Goal: Contribute content: Contribute content

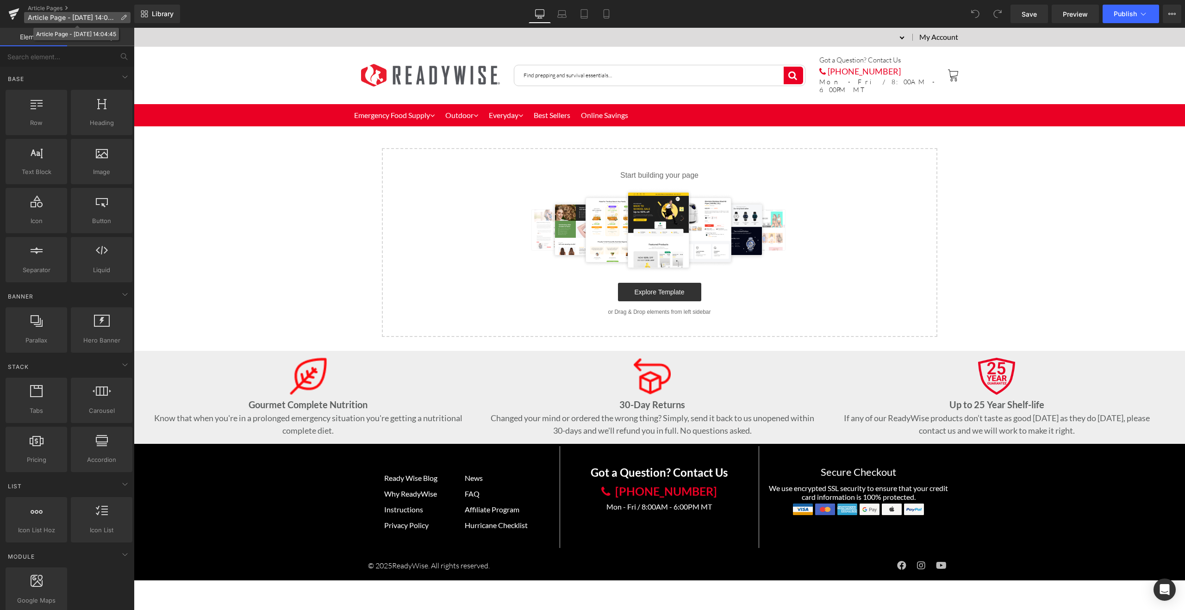
click at [127, 16] on p "Article Page - [DATE] 14:04:45" at bounding box center [77, 17] width 106 height 11
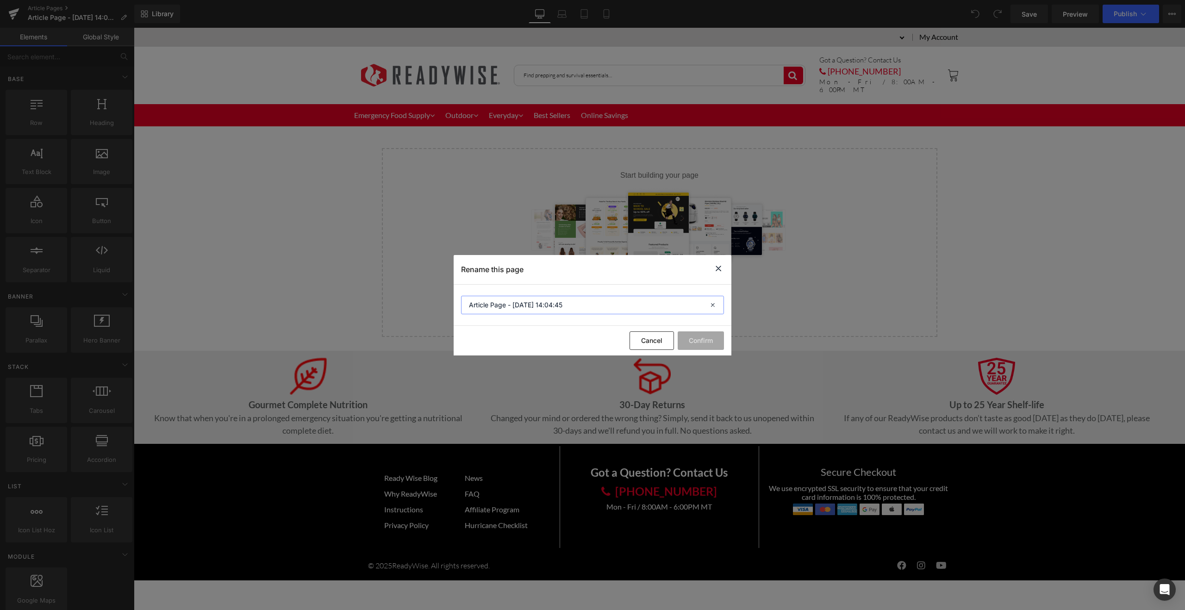
drag, startPoint x: 591, startPoint y: 307, endPoint x: 444, endPoint y: 293, distance: 147.8
click at [444, 293] on div "Rename this page Article Page - [DATE] 14:04:45 Cancel Confirm" at bounding box center [592, 305] width 1185 height 610
paste input "A Plot to Cripple [US_STATE]’s Communications Reminds Us How Fragile Our System…"
type input "A Plot to Cripple [US_STATE]’s Communications Reminds Us How Fragile Our System…"
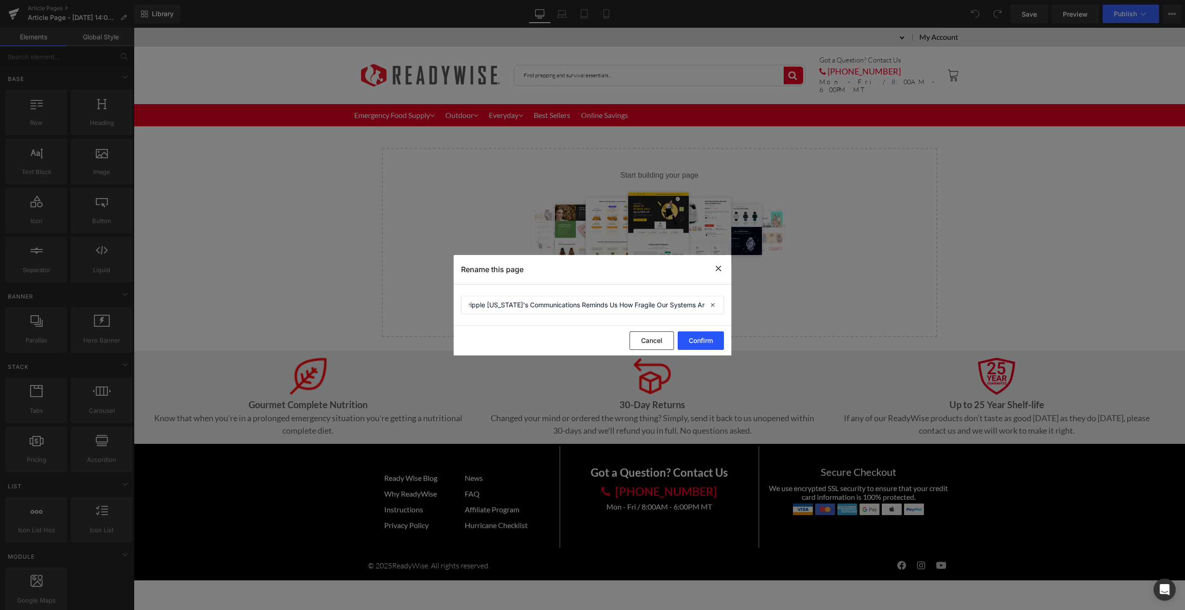
click at [708, 342] on button "Confirm" at bounding box center [700, 340] width 46 height 19
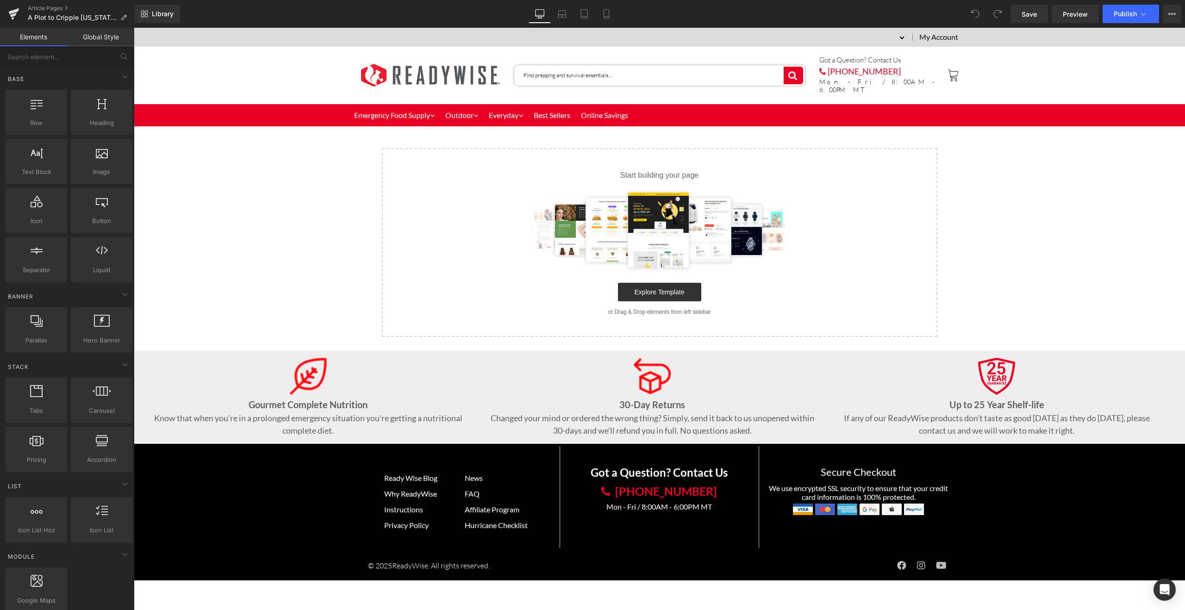
click at [562, 70] on input "Type 'demo' to see predictive search" at bounding box center [660, 75] width 292 height 21
click at [164, 12] on span "Library" at bounding box center [163, 14] width 22 height 8
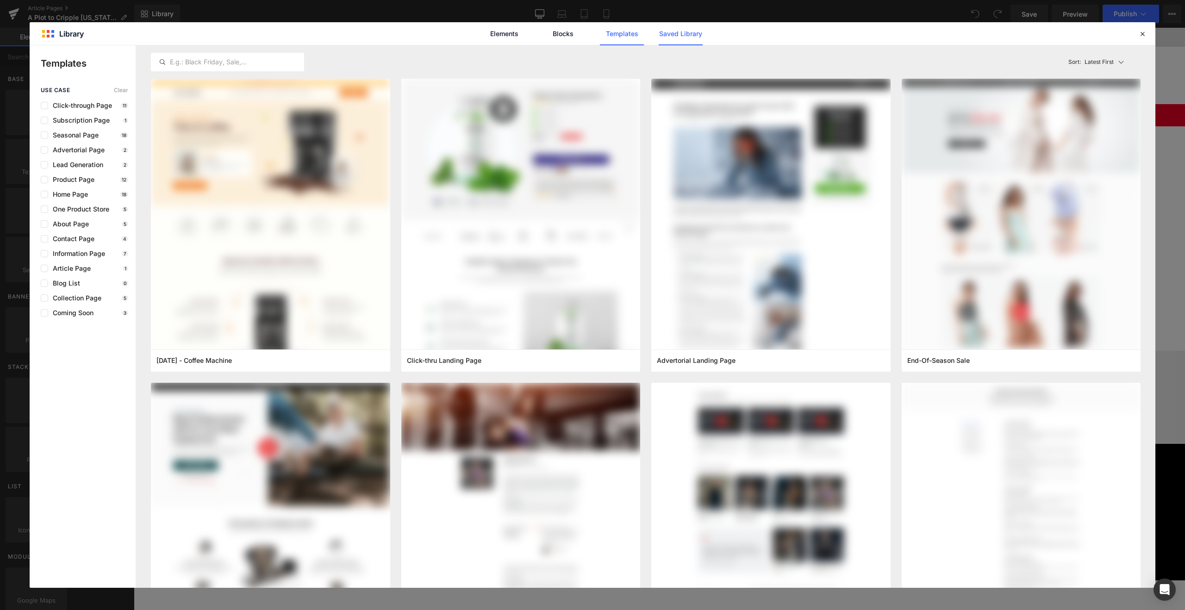
click at [690, 39] on link "Saved Library" at bounding box center [680, 33] width 44 height 23
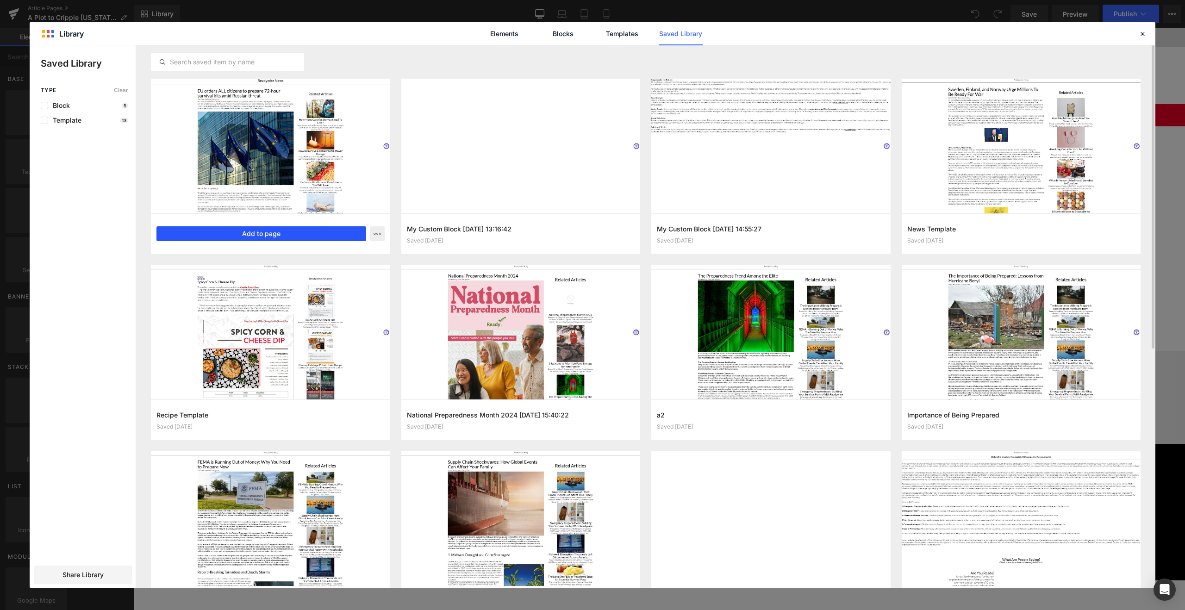
click at [275, 236] on button "Add to page" at bounding box center [261, 233] width 210 height 15
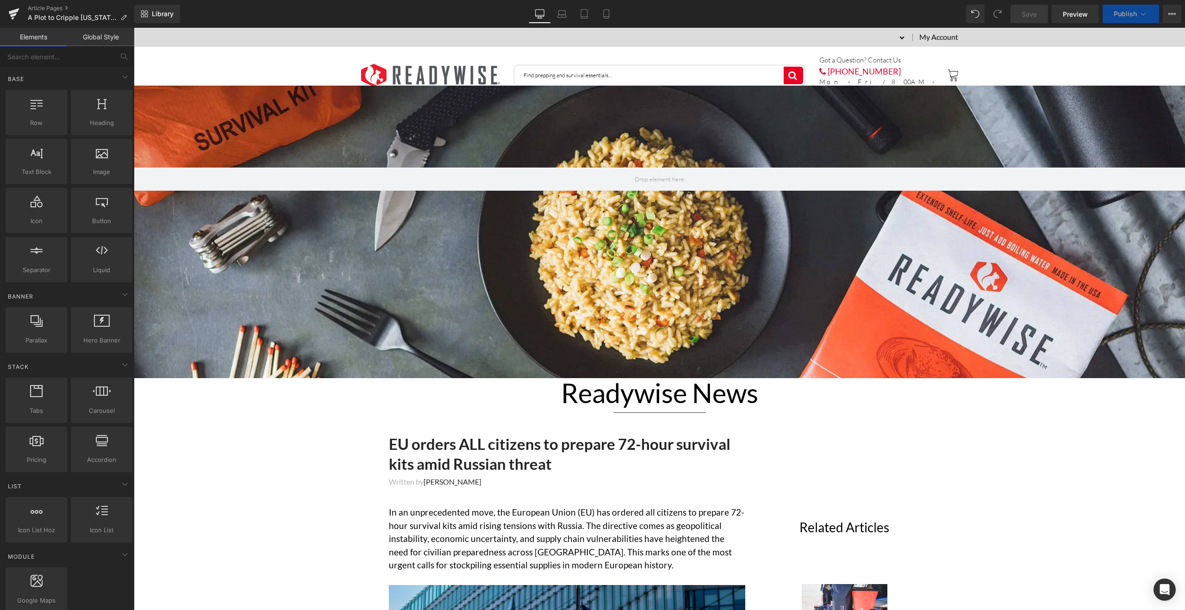
scroll to position [94, 0]
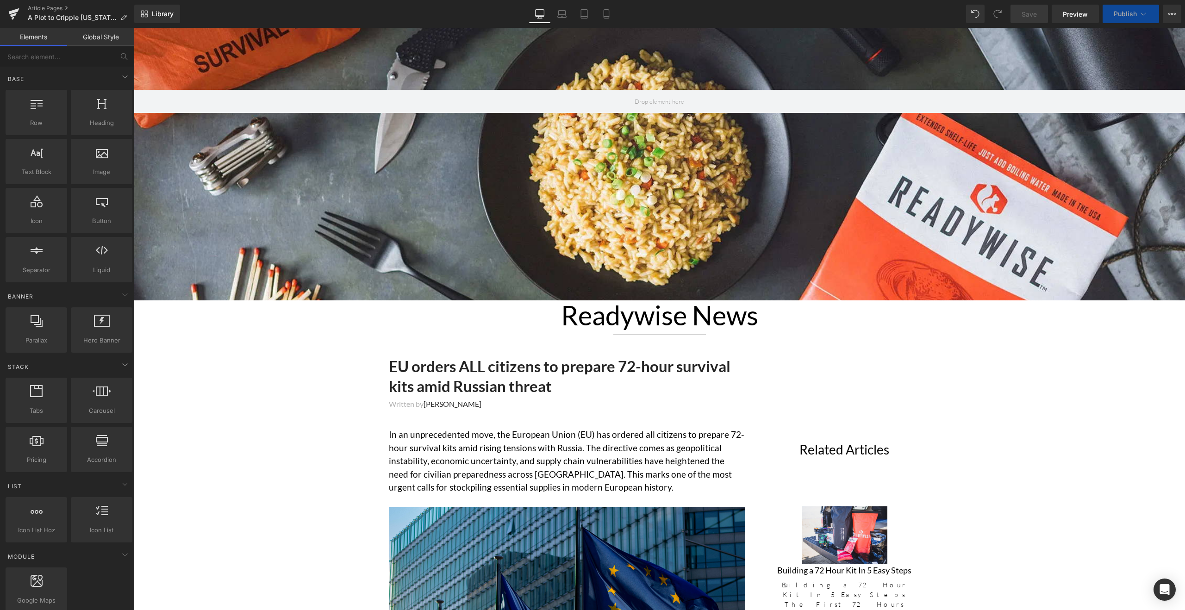
click at [731, 286] on div at bounding box center [659, 154] width 1051 height 292
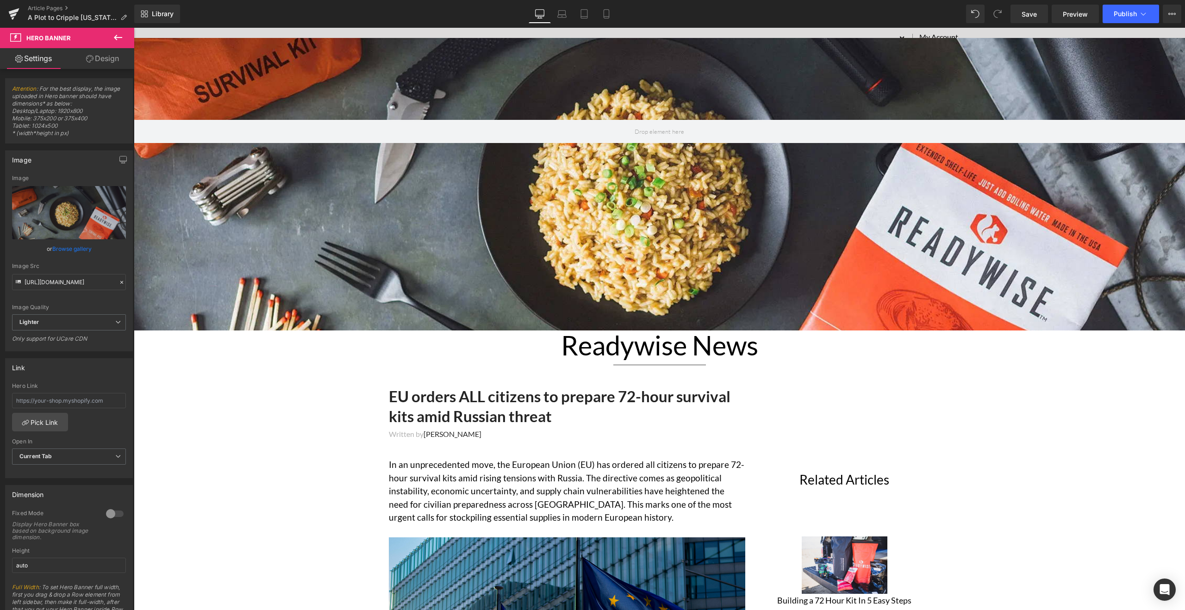
scroll to position [0, 0]
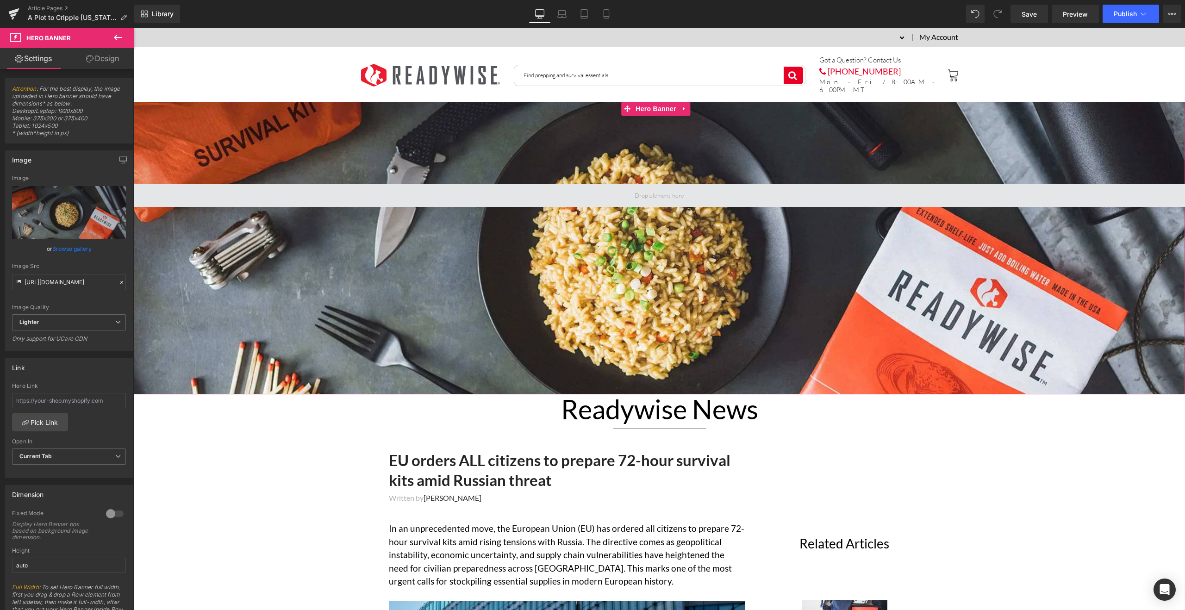
click at [706, 186] on span at bounding box center [659, 195] width 1051 height 23
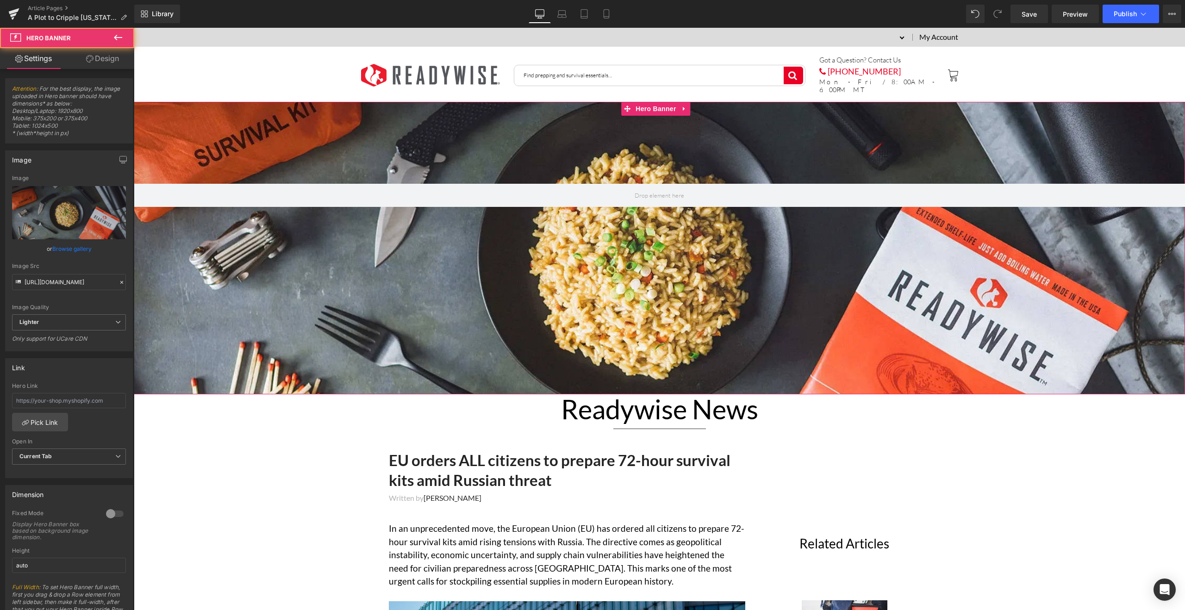
click at [716, 267] on div at bounding box center [659, 248] width 1051 height 292
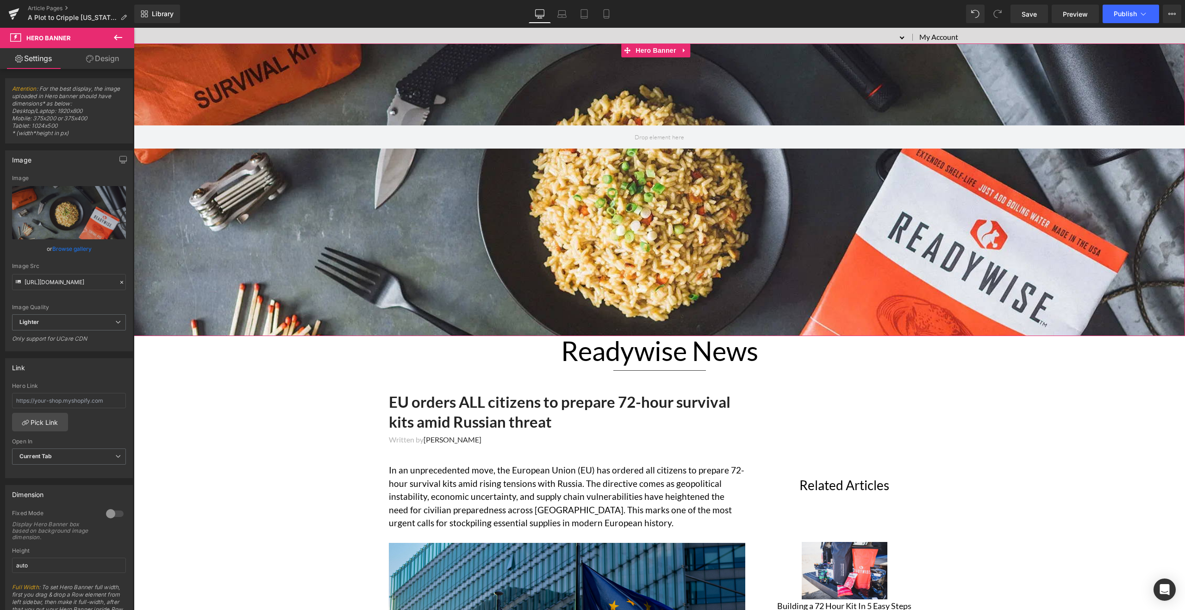
scroll to position [59, 0]
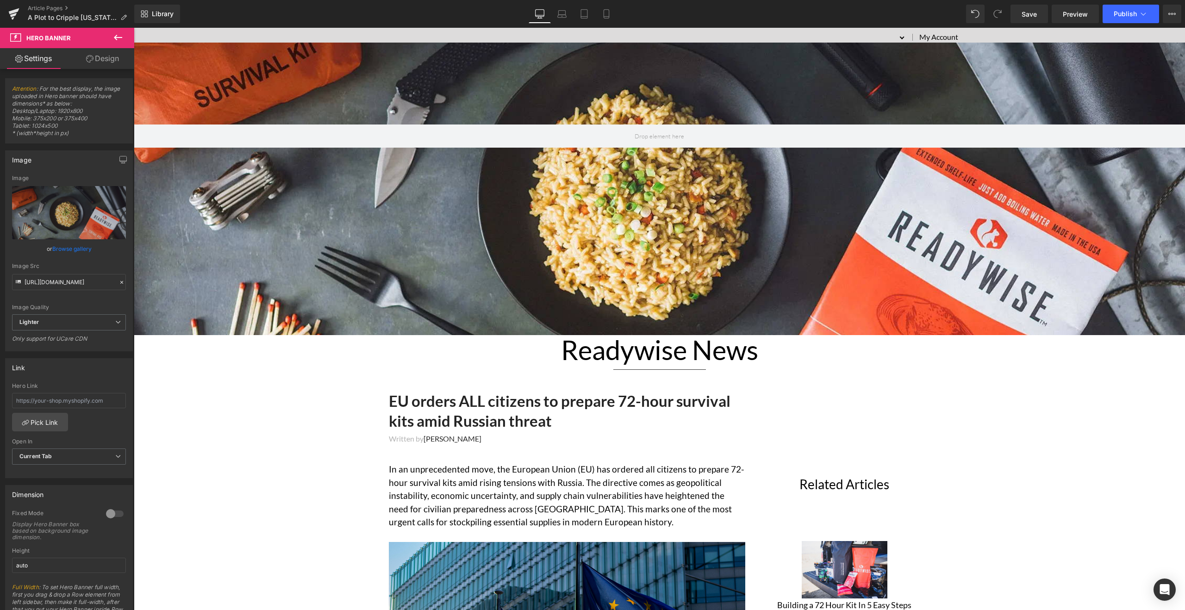
click at [437, 406] on h1 "EU orders ALL citizens to prepare 72-hour survival kits amid Russian threat" at bounding box center [567, 411] width 356 height 40
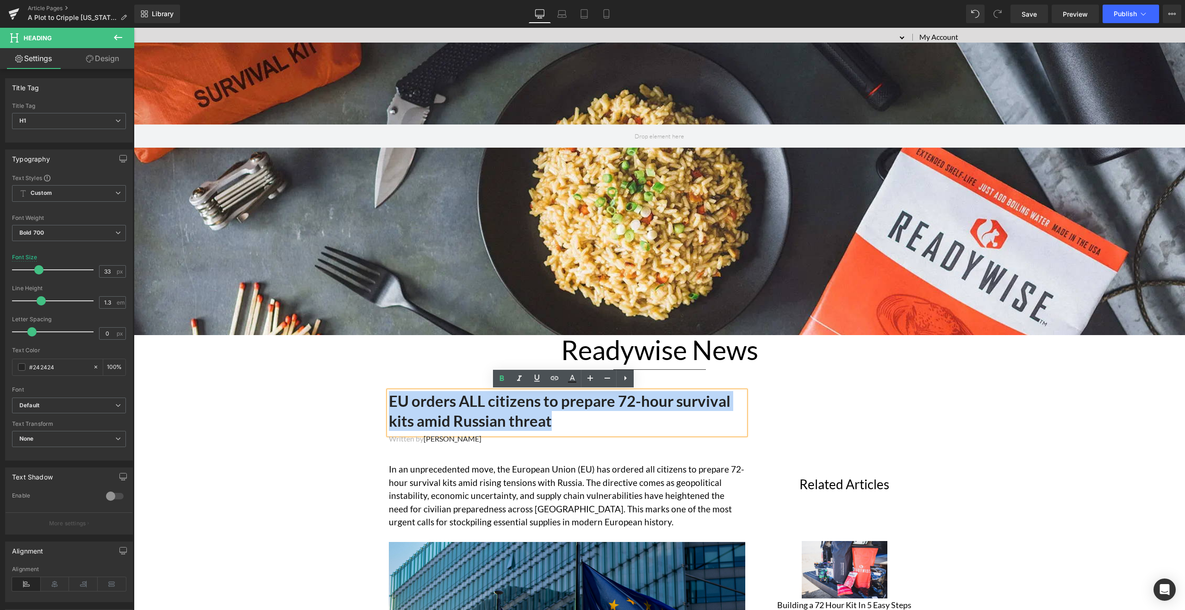
drag, startPoint x: 386, startPoint y: 401, endPoint x: 552, endPoint y: 421, distance: 167.3
click at [552, 421] on h1 "EU orders ALL citizens to prepare 72-hour survival kits amid Russian threat" at bounding box center [567, 411] width 356 height 40
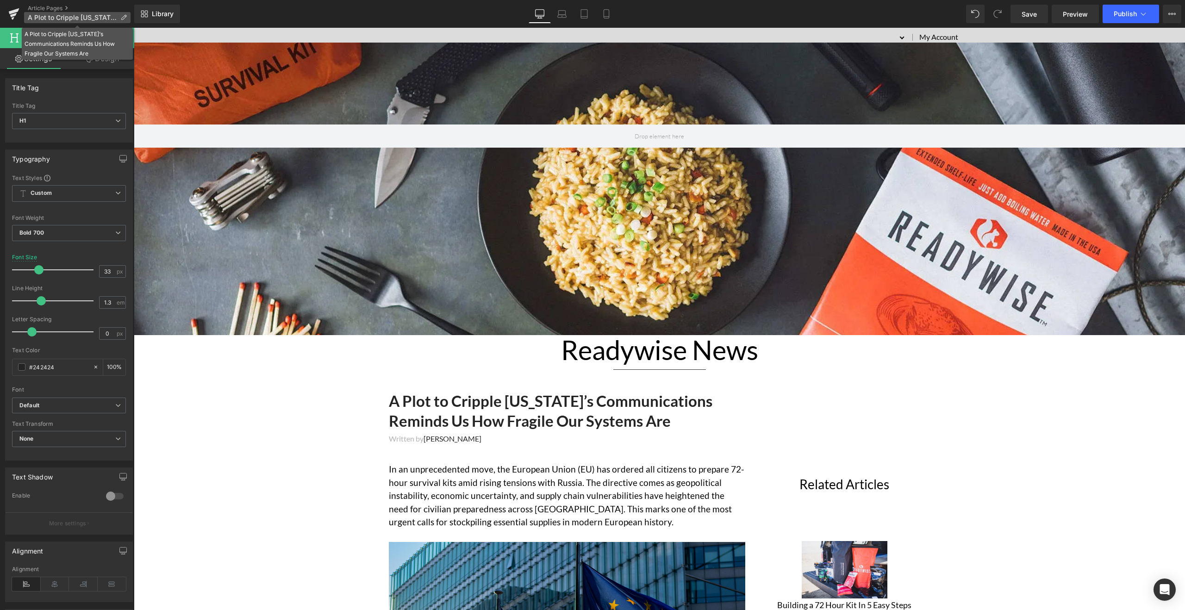
click at [124, 19] on icon at bounding box center [123, 17] width 6 height 6
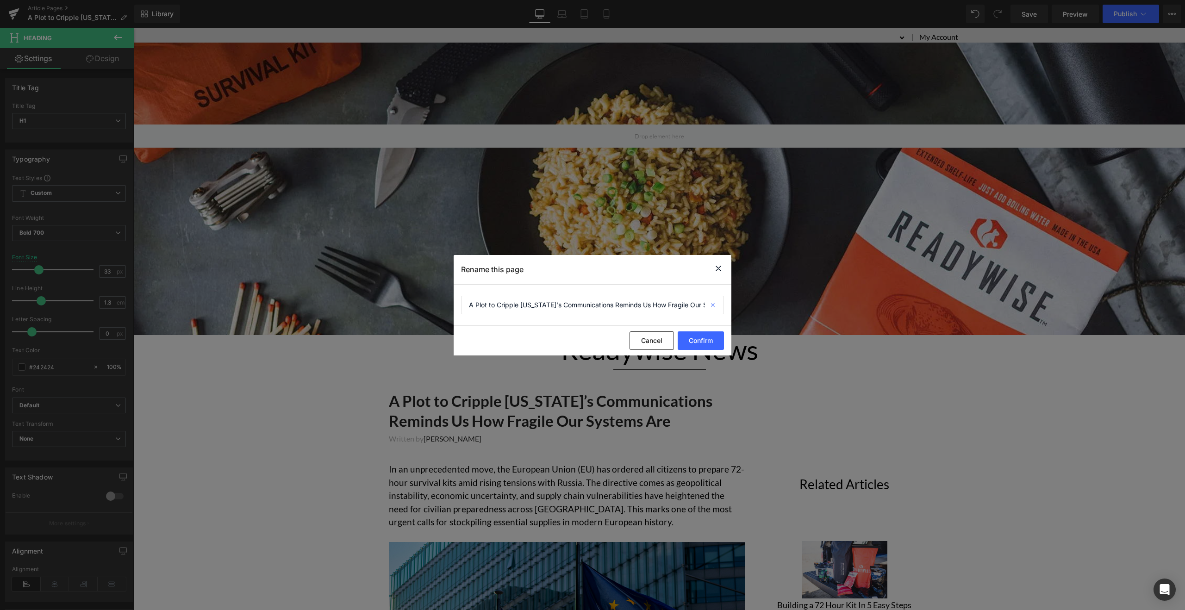
click at [711, 306] on icon at bounding box center [713, 305] width 20 height 19
drag, startPoint x: 642, startPoint y: 303, endPoint x: 765, endPoint y: 303, distance: 123.6
click at [765, 303] on div "Rename this page Secret Service Stops Major Telecom Threat That Could Have Shut…" at bounding box center [592, 305] width 1185 height 610
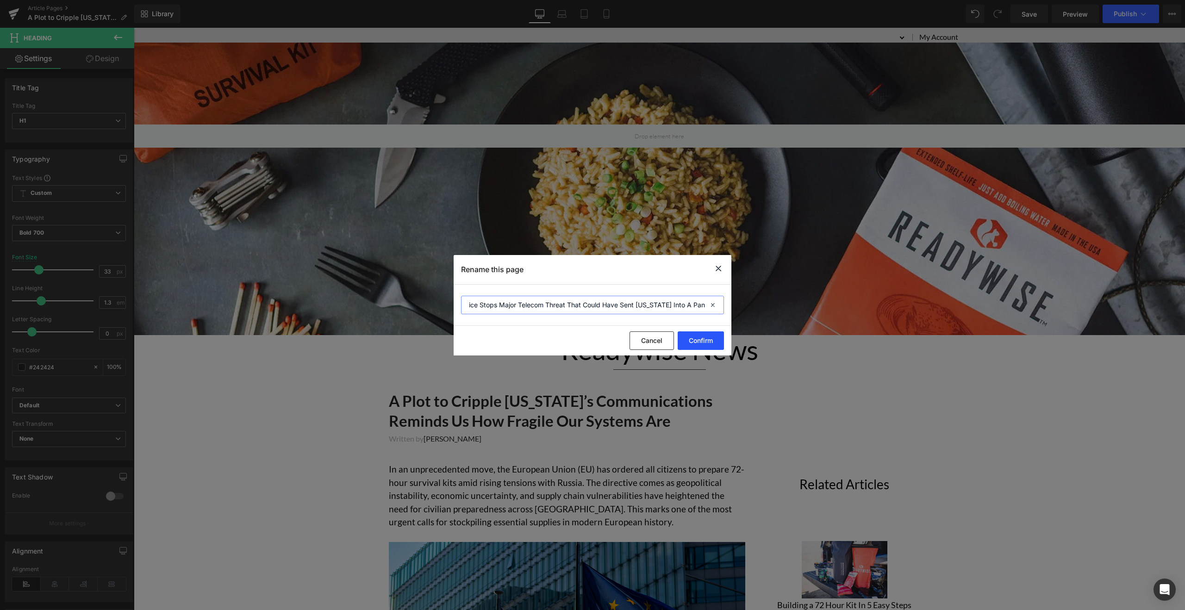
type input "Secret Service Stops Major Telecom Threat That Could Have Sent [US_STATE] Into …"
click at [693, 349] on button "Confirm" at bounding box center [700, 340] width 46 height 19
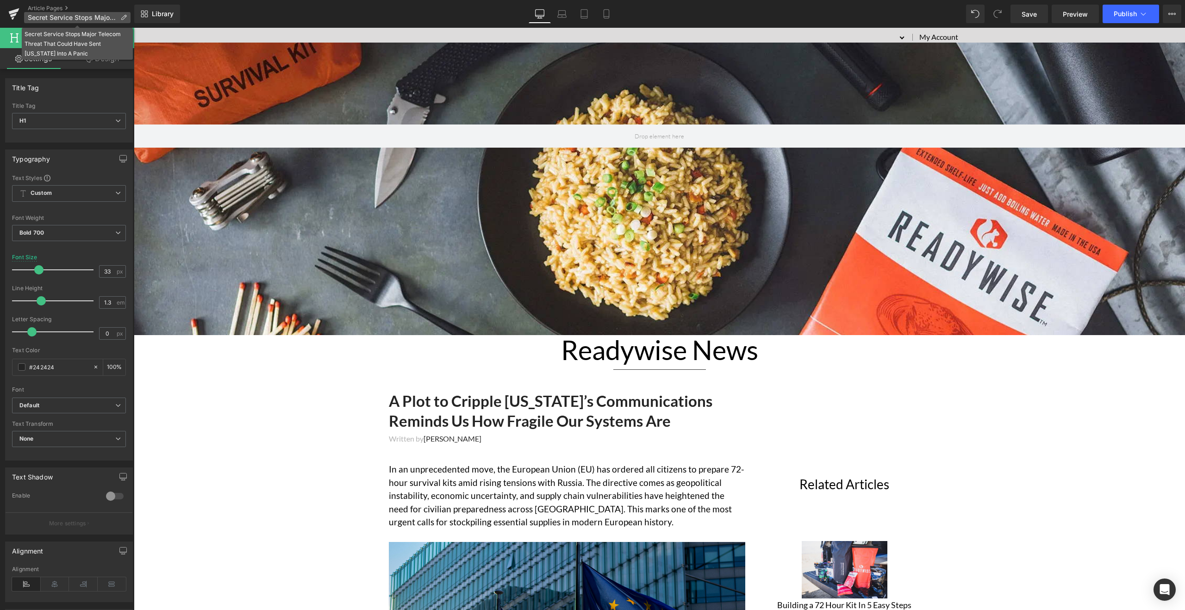
click at [123, 17] on icon at bounding box center [123, 17] width 6 height 6
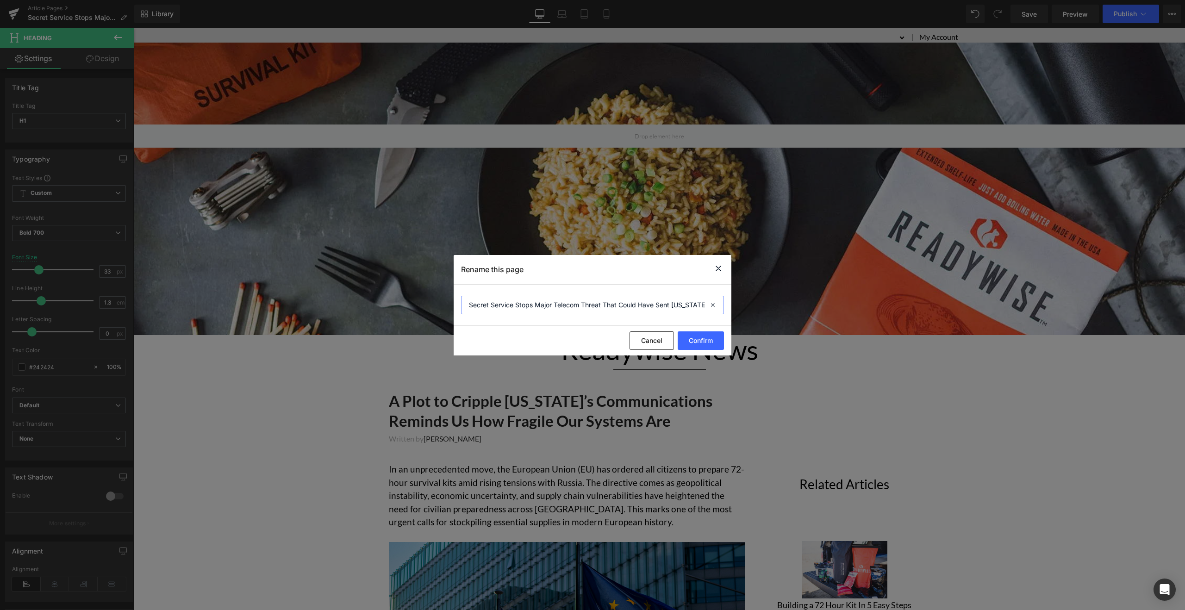
scroll to position [0, 36]
drag, startPoint x: 468, startPoint y: 305, endPoint x: 814, endPoint y: 343, distance: 347.8
click at [814, 343] on div "Rename this page Secret Service Stops Major Telecom Threat That Could Have Sent…" at bounding box center [592, 305] width 1185 height 610
click at [716, 269] on icon at bounding box center [718, 269] width 11 height 12
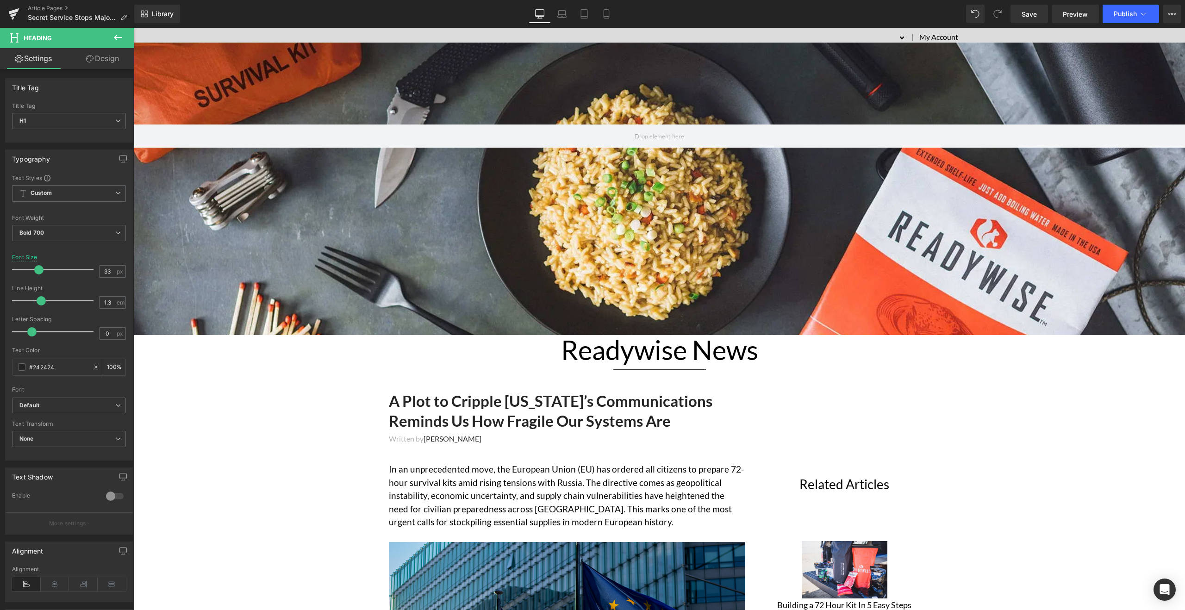
click at [134, 28] on div at bounding box center [134, 28] width 0 height 0
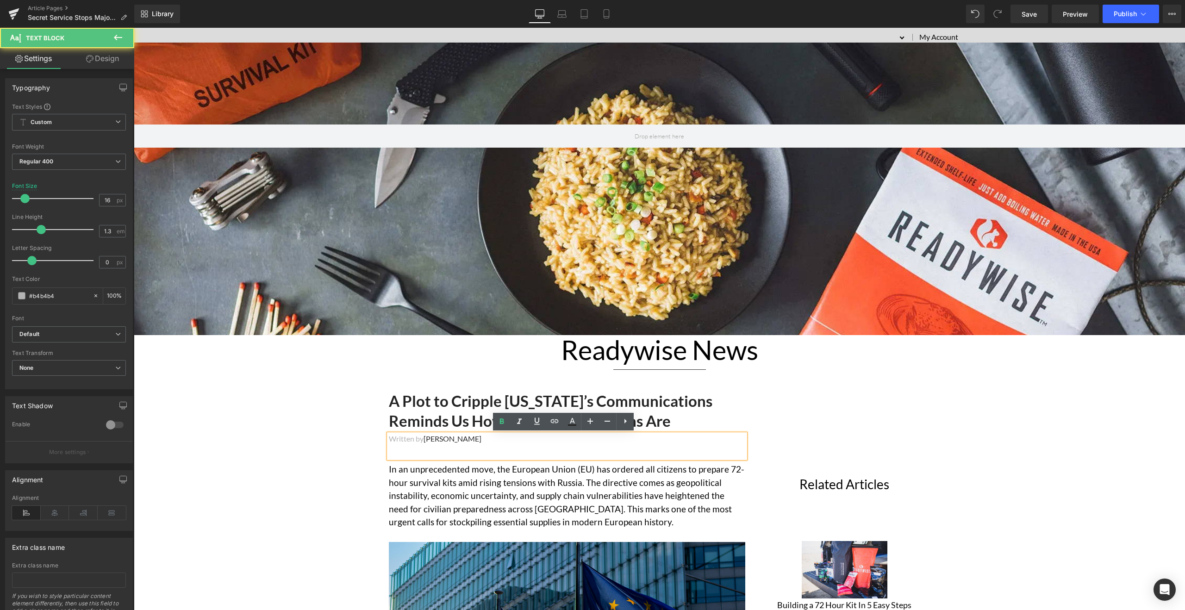
click at [420, 398] on h1 "A Plot to Cripple [US_STATE]’s Communications Reminds Us How Fragile Our System…" at bounding box center [567, 411] width 356 height 40
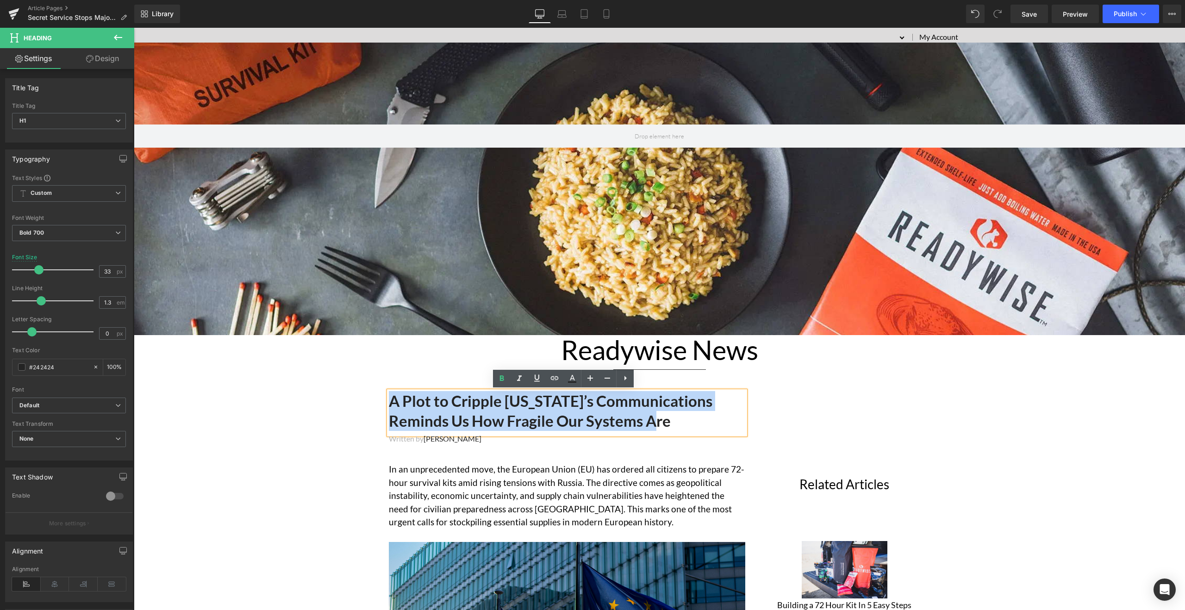
drag, startPoint x: 388, startPoint y: 398, endPoint x: 757, endPoint y: 438, distance: 370.5
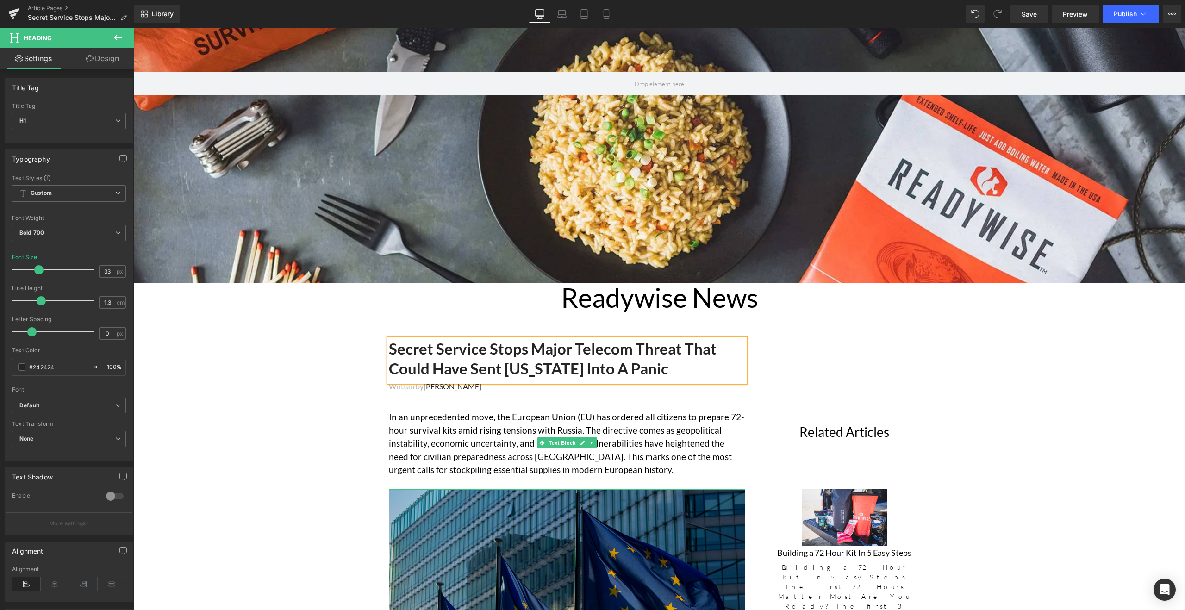
scroll to position [241, 0]
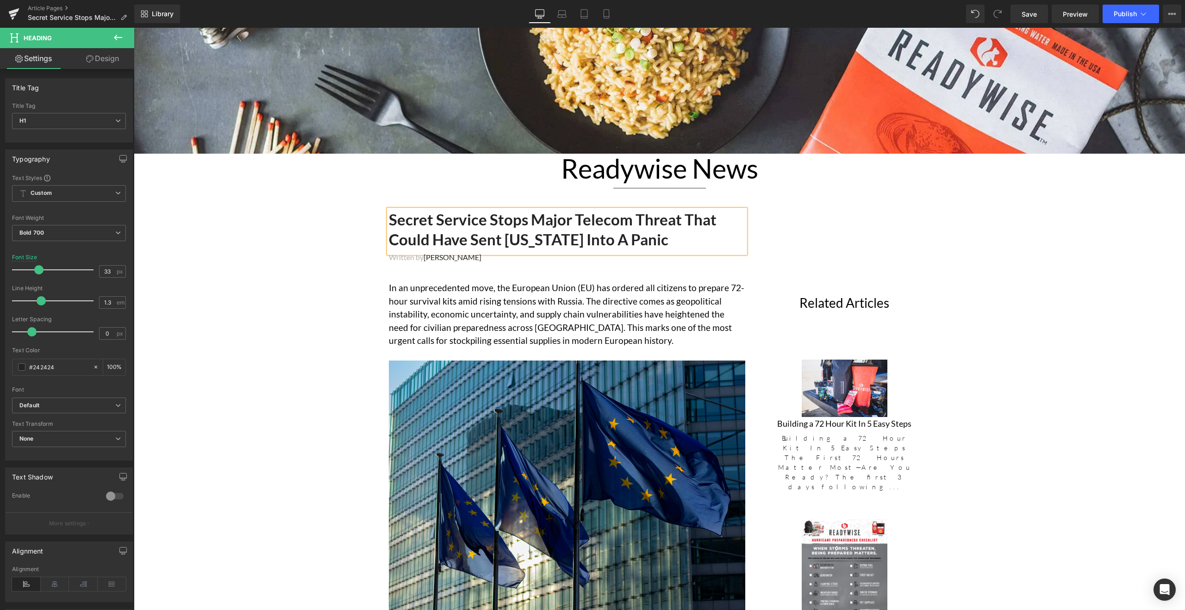
click at [466, 293] on p "In an unprecedented move, the European Union (EU) has ordered all citizens to p…" at bounding box center [567, 314] width 356 height 66
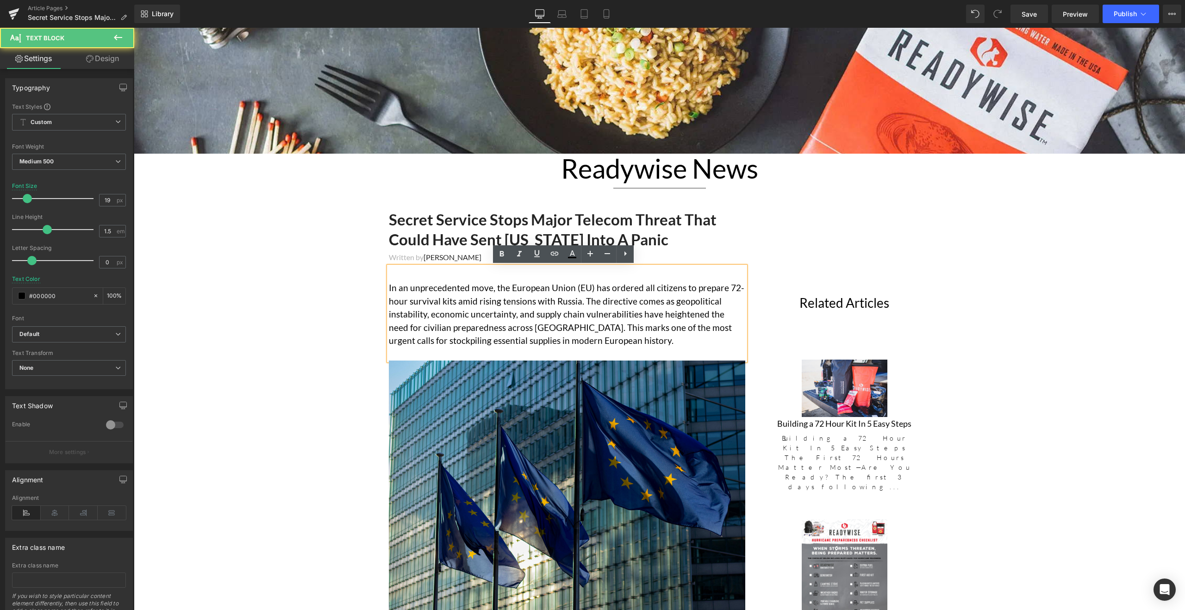
click at [389, 292] on span "In an unprecedented move, the European Union (EU) has ordered all citizens to p…" at bounding box center [566, 313] width 355 height 63
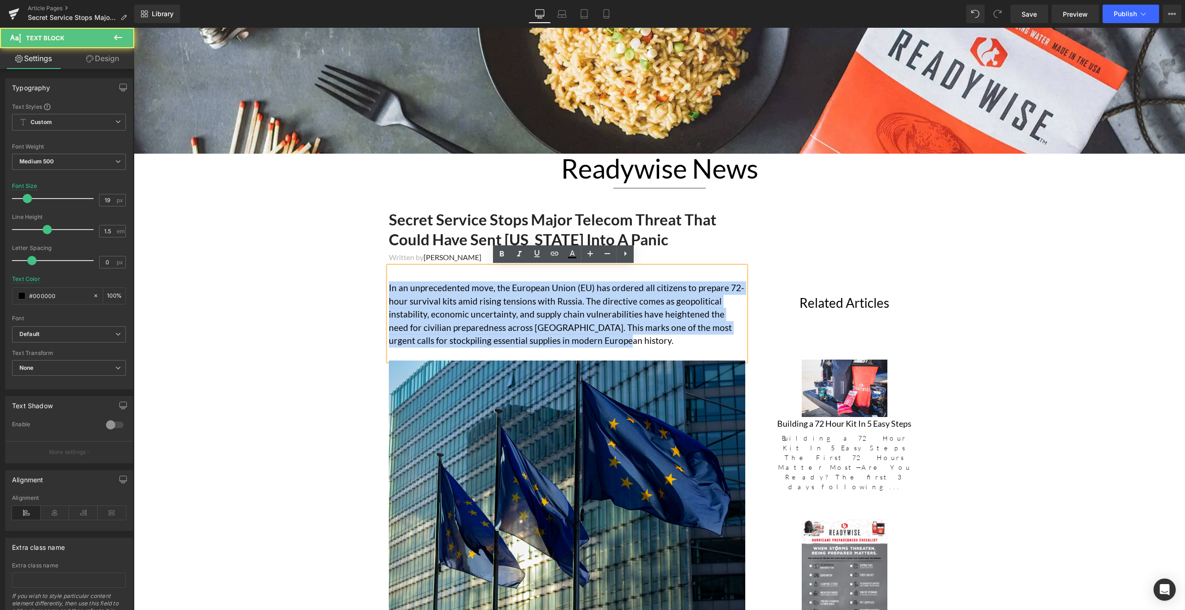
drag, startPoint x: 385, startPoint y: 287, endPoint x: 666, endPoint y: 342, distance: 285.8
click at [666, 342] on p "In an unprecedented move, the European Union (EU) has ordered all citizens to p…" at bounding box center [567, 314] width 356 height 66
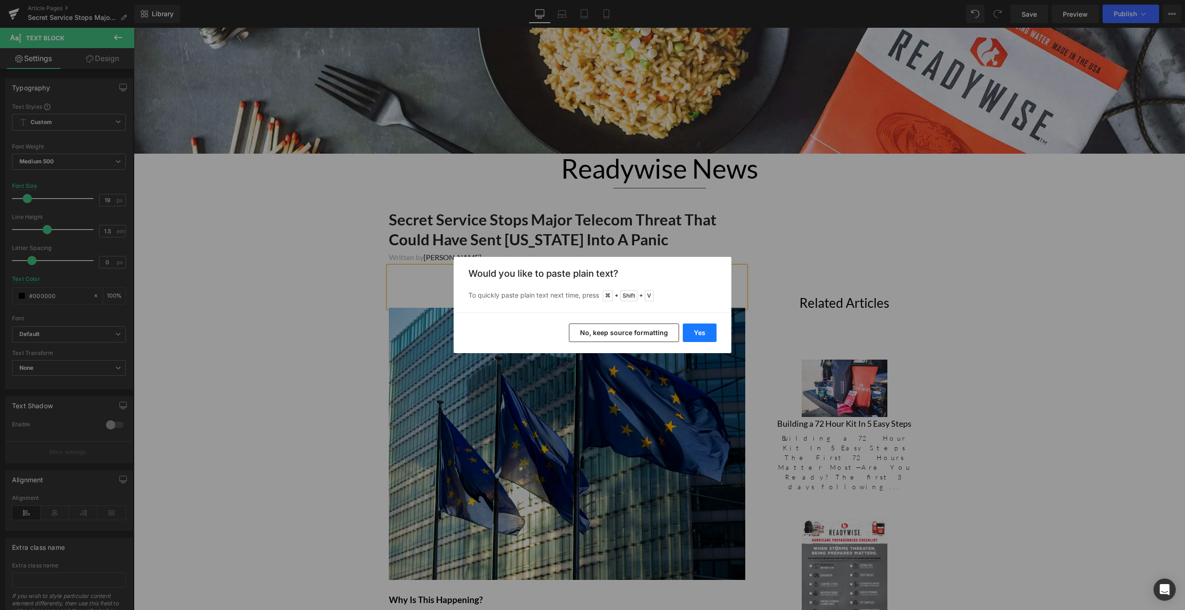
click at [704, 331] on button "Yes" at bounding box center [700, 332] width 34 height 19
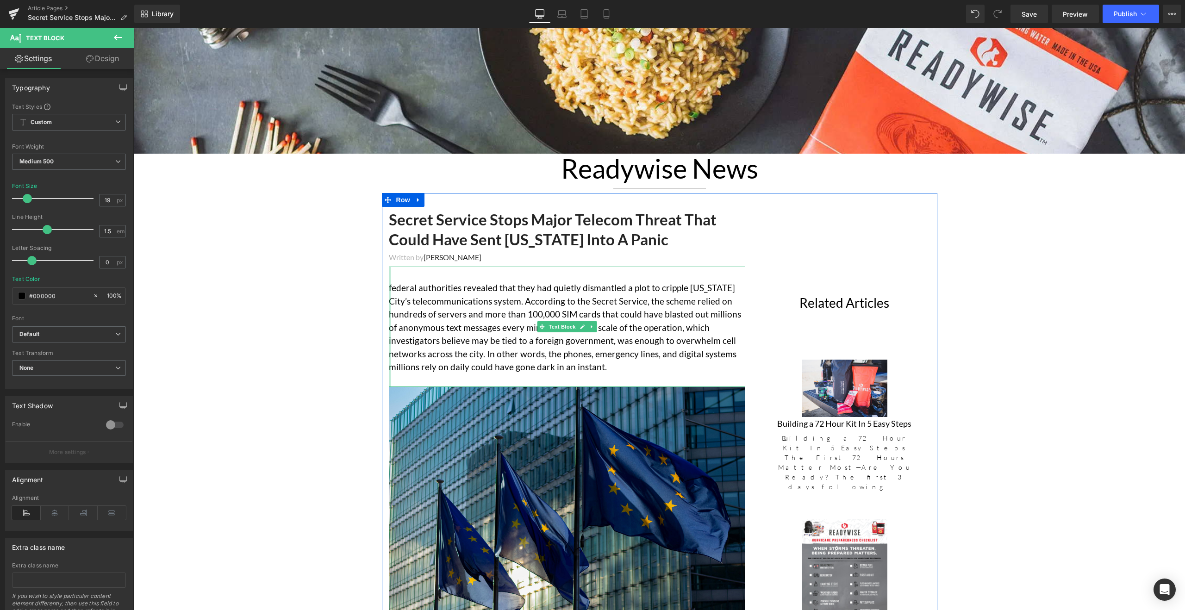
click at [389, 287] on div at bounding box center [390, 327] width 2 height 120
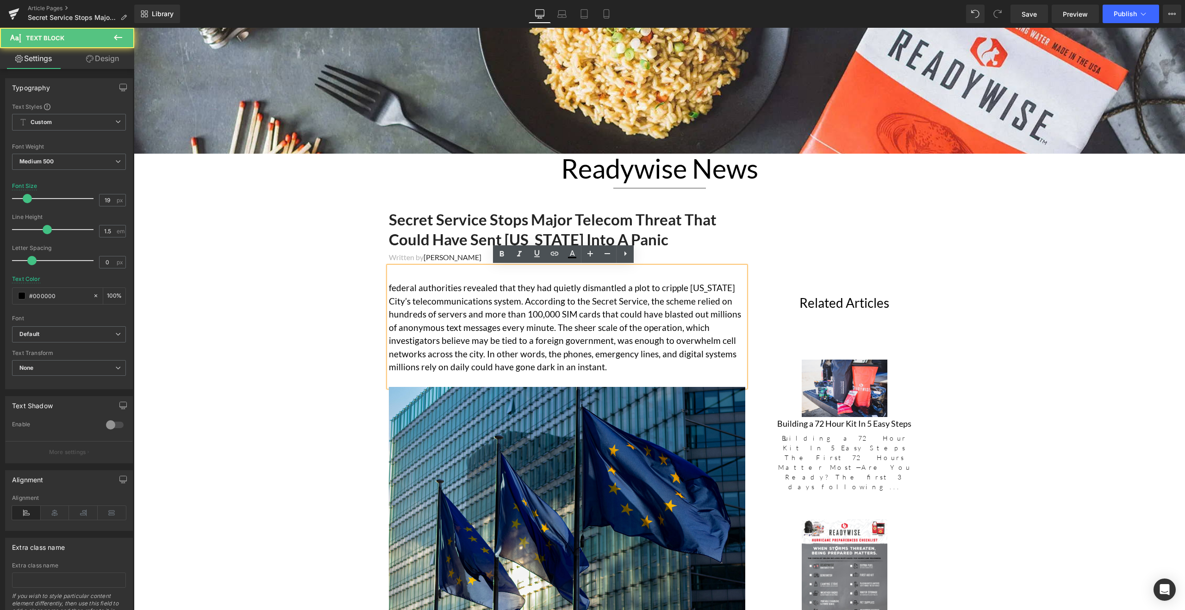
click at [389, 286] on div "federal authorities revealed that they had quietly dismantled a plot to cripple…" at bounding box center [567, 327] width 356 height 120
click at [389, 286] on p "federal authorities revealed that they had quietly dismantled a plot to cripple…" at bounding box center [567, 327] width 356 height 93
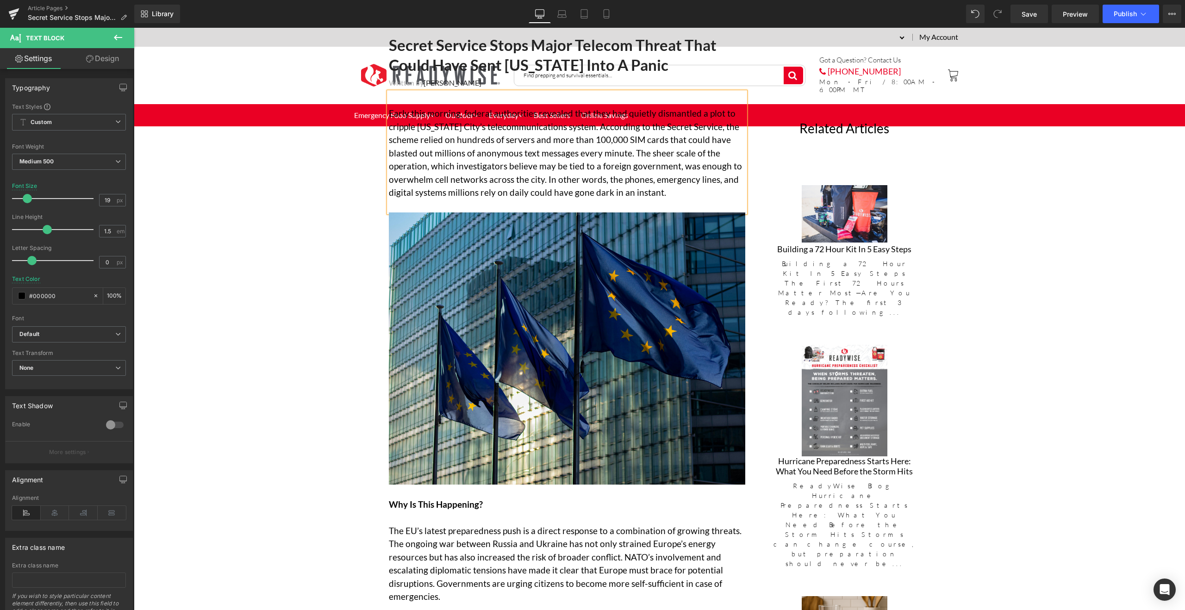
scroll to position [478, 0]
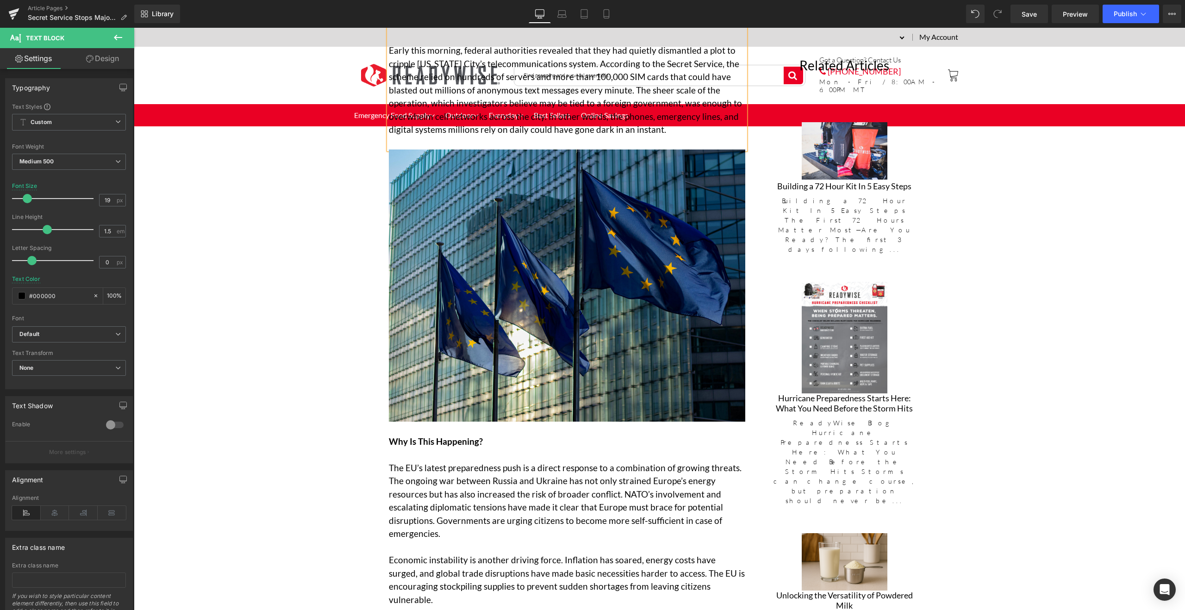
click at [414, 481] on p "The EU’s latest preparedness push is a direct response to a combination of grow…" at bounding box center [567, 500] width 356 height 79
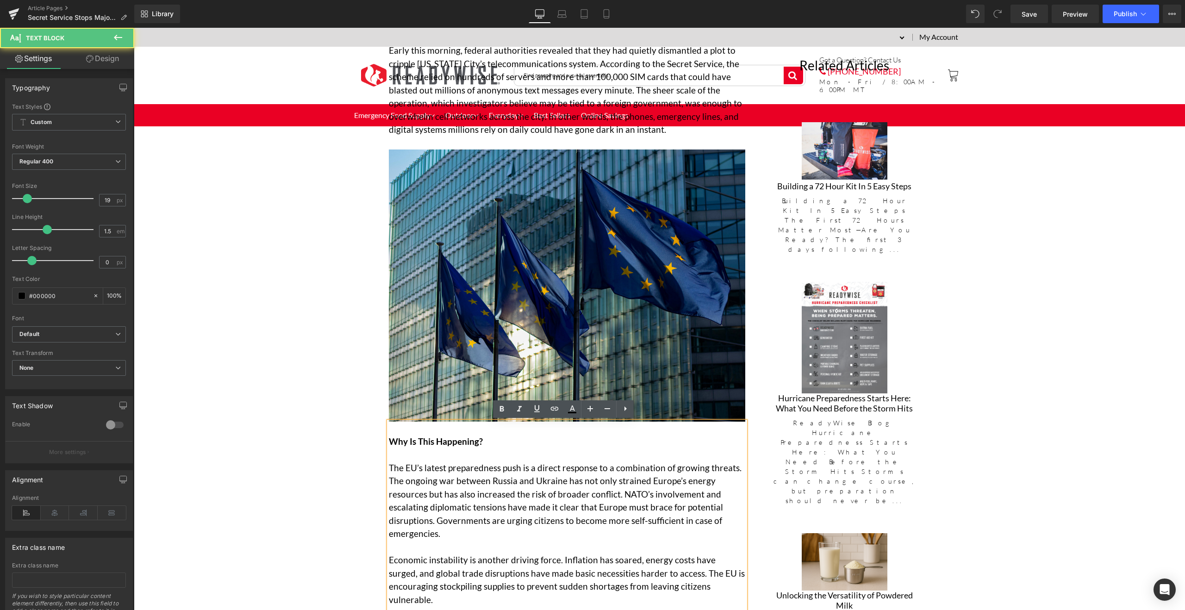
click at [486, 458] on p at bounding box center [567, 454] width 356 height 13
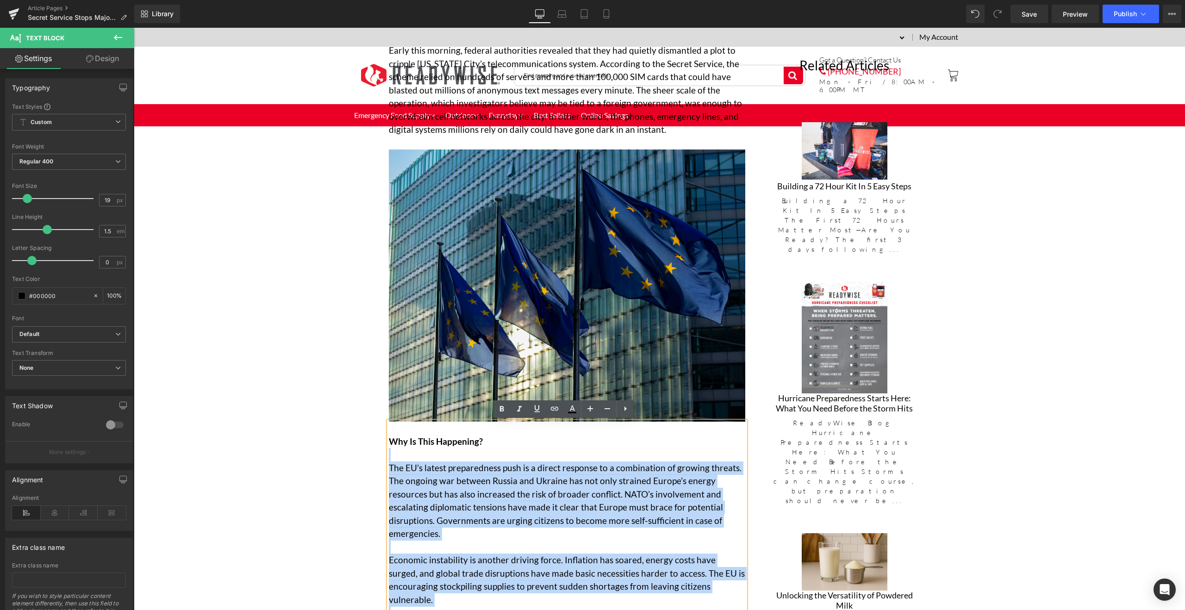
drag, startPoint x: 494, startPoint y: 439, endPoint x: 384, endPoint y: 440, distance: 110.1
click at [485, 450] on p at bounding box center [567, 454] width 356 height 13
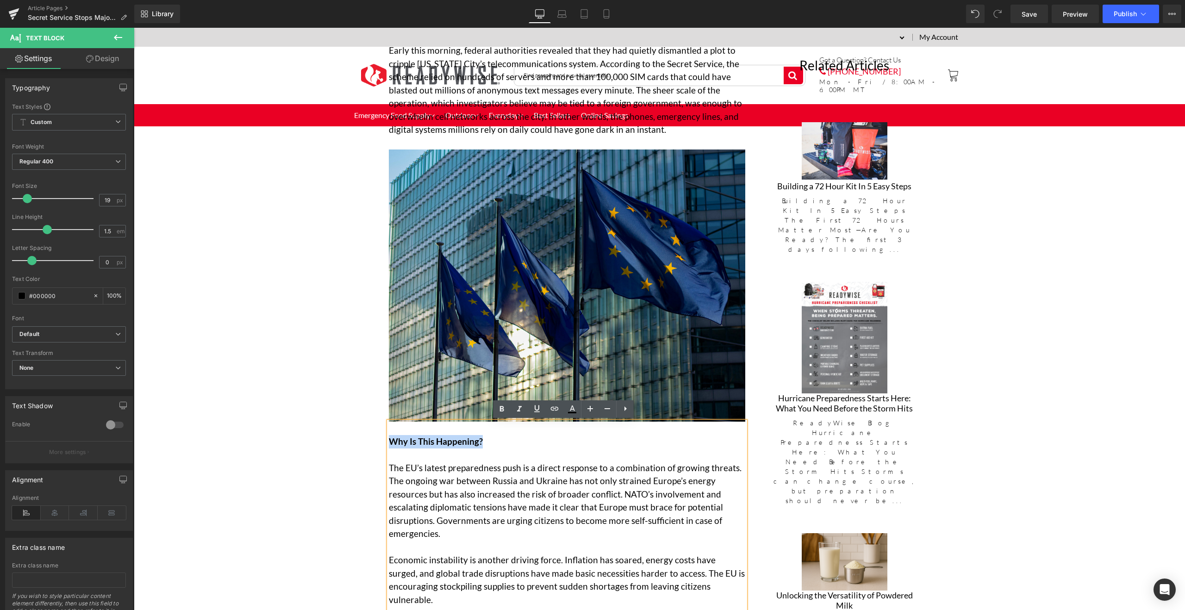
drag, startPoint x: 496, startPoint y: 441, endPoint x: 389, endPoint y: 438, distance: 106.5
click at [389, 438] on p "Why Is This Happening?" at bounding box center [567, 441] width 356 height 13
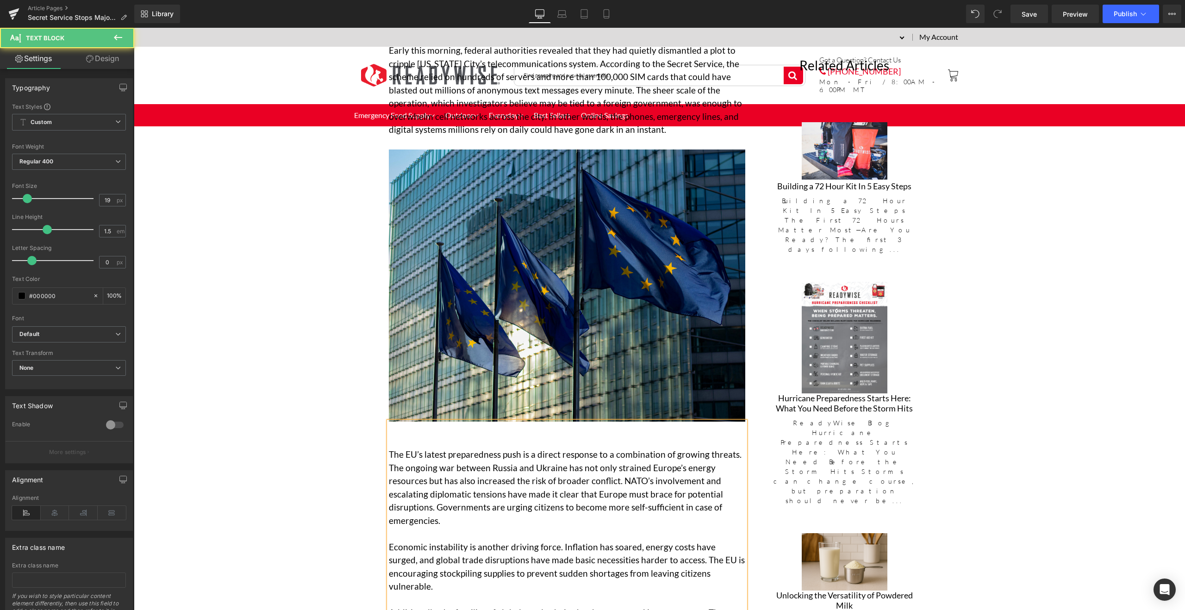
click at [401, 460] on p "The EU’s latest preparedness push is a direct response to a combination of grow…" at bounding box center [567, 487] width 356 height 79
drag, startPoint x: 385, startPoint y: 452, endPoint x: 491, endPoint y: 520, distance: 126.5
click at [491, 520] on p "The EU’s latest preparedness push is a direct response to a combination of grow…" at bounding box center [567, 487] width 356 height 79
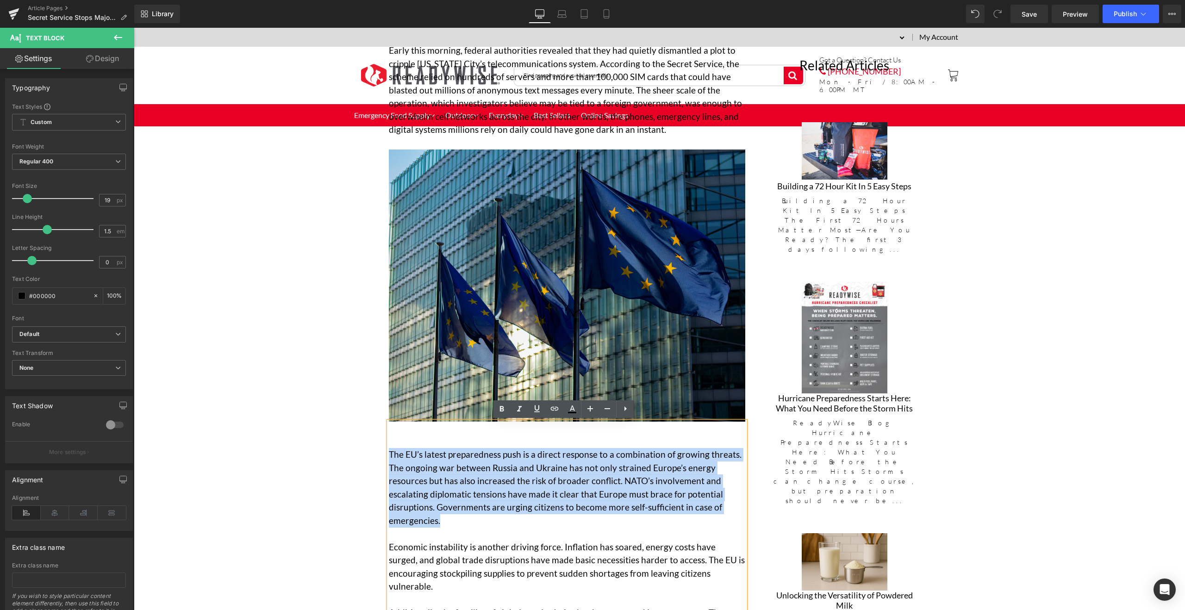
drag, startPoint x: 490, startPoint y: 520, endPoint x: 387, endPoint y: 450, distance: 124.5
click at [389, 450] on p "The EU’s latest preparedness push is a direct response to a combination of grow…" at bounding box center [567, 487] width 356 height 79
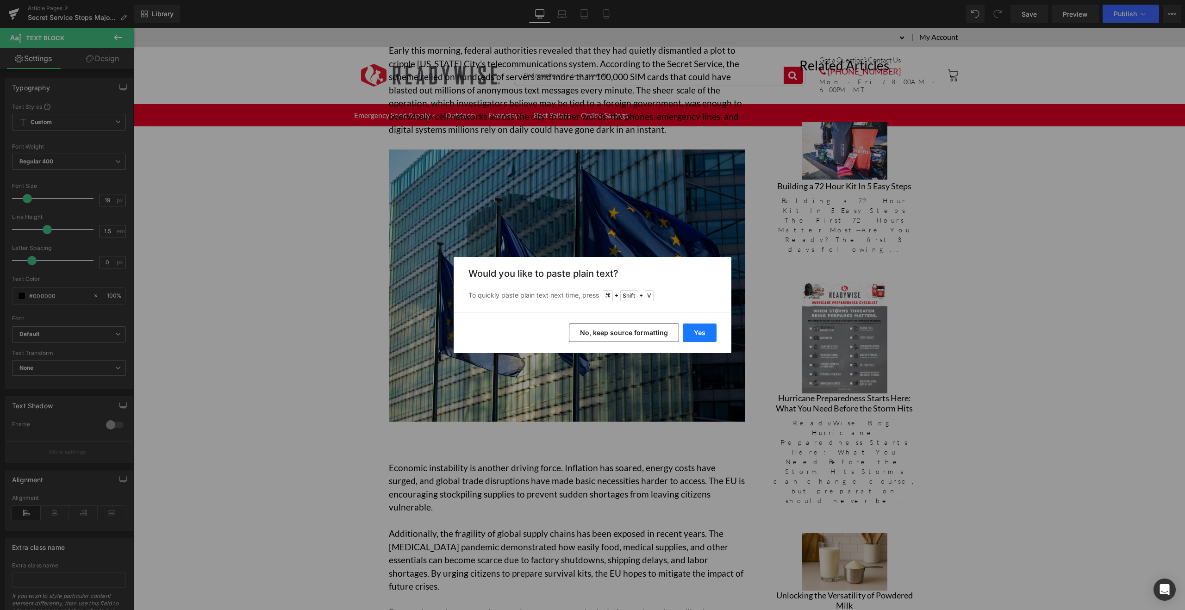
click at [704, 334] on button "Yes" at bounding box center [700, 332] width 34 height 19
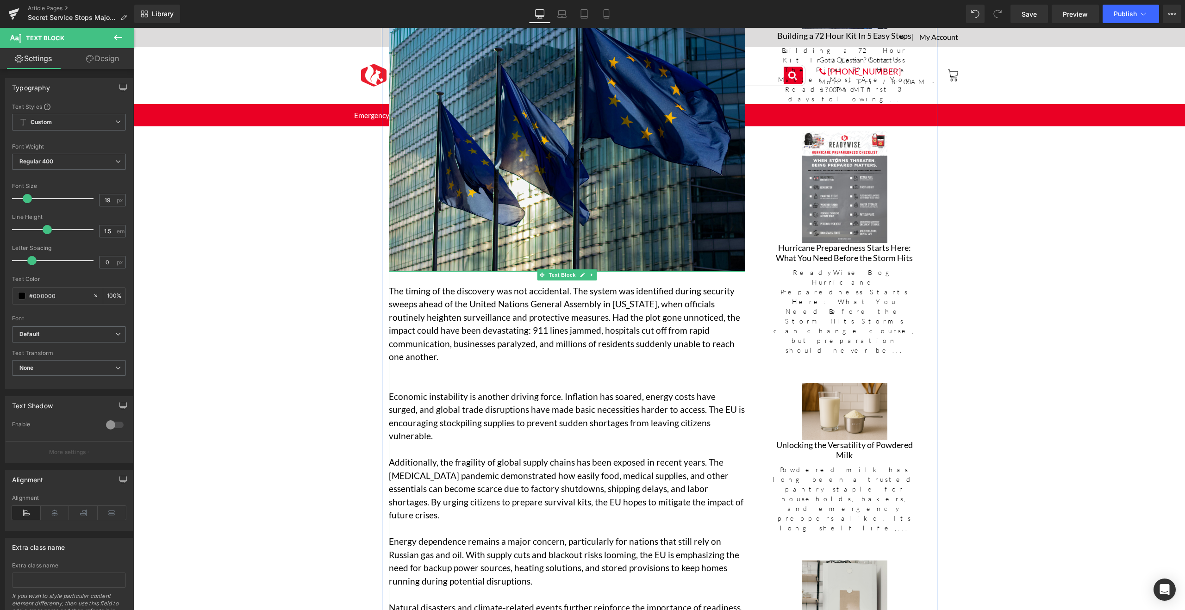
scroll to position [629, 0]
click at [403, 391] on p "Economic instability is another driving force. Inflation has soared, energy cos…" at bounding box center [567, 416] width 356 height 53
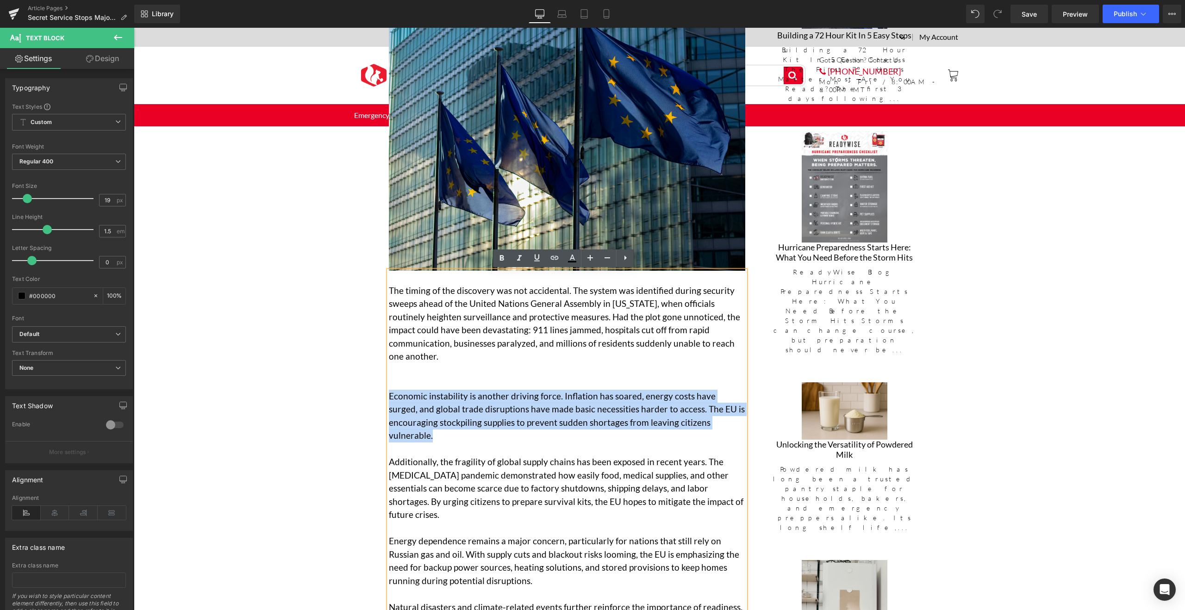
drag, startPoint x: 389, startPoint y: 384, endPoint x: 467, endPoint y: 426, distance: 88.6
click at [467, 426] on p "Economic instability is another driving force. Inflation has soared, energy cos…" at bounding box center [567, 416] width 356 height 53
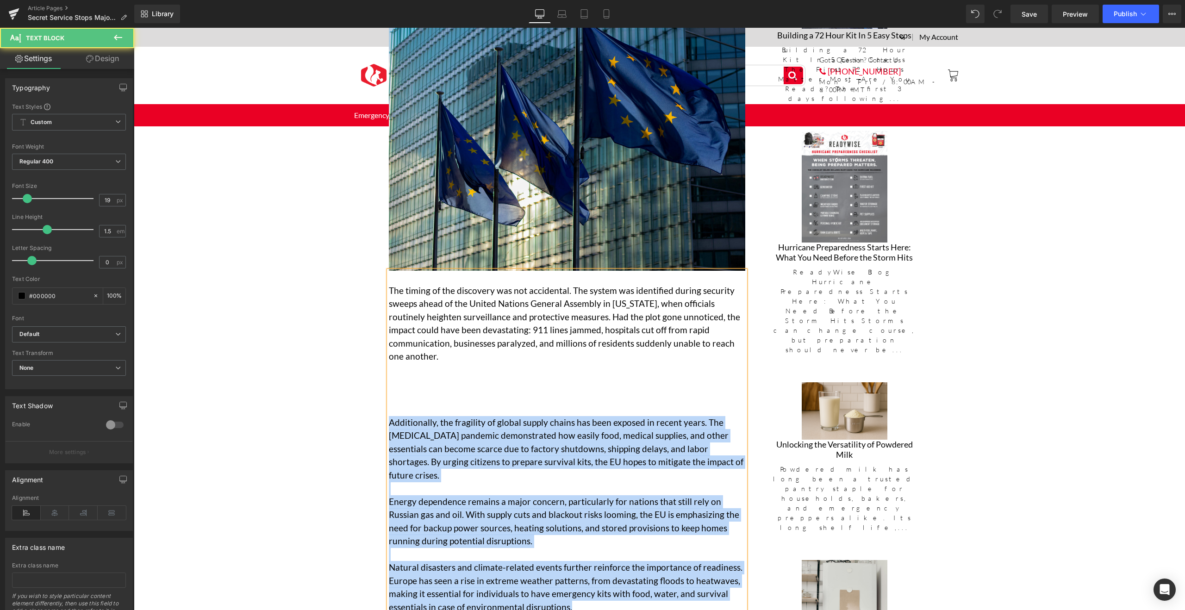
drag, startPoint x: 386, startPoint y: 408, endPoint x: 593, endPoint y: 584, distance: 271.1
click at [593, 584] on div "The timing of the discovery was not accidental. The system was identified durin…" at bounding box center [567, 449] width 356 height 356
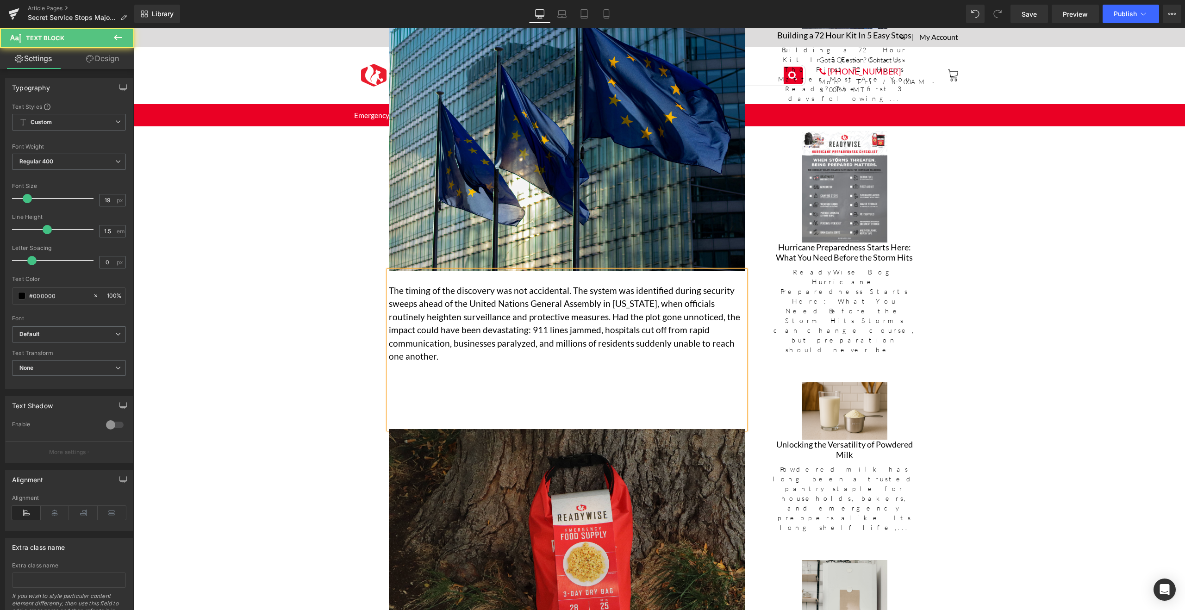
click at [444, 376] on p at bounding box center [567, 382] width 356 height 13
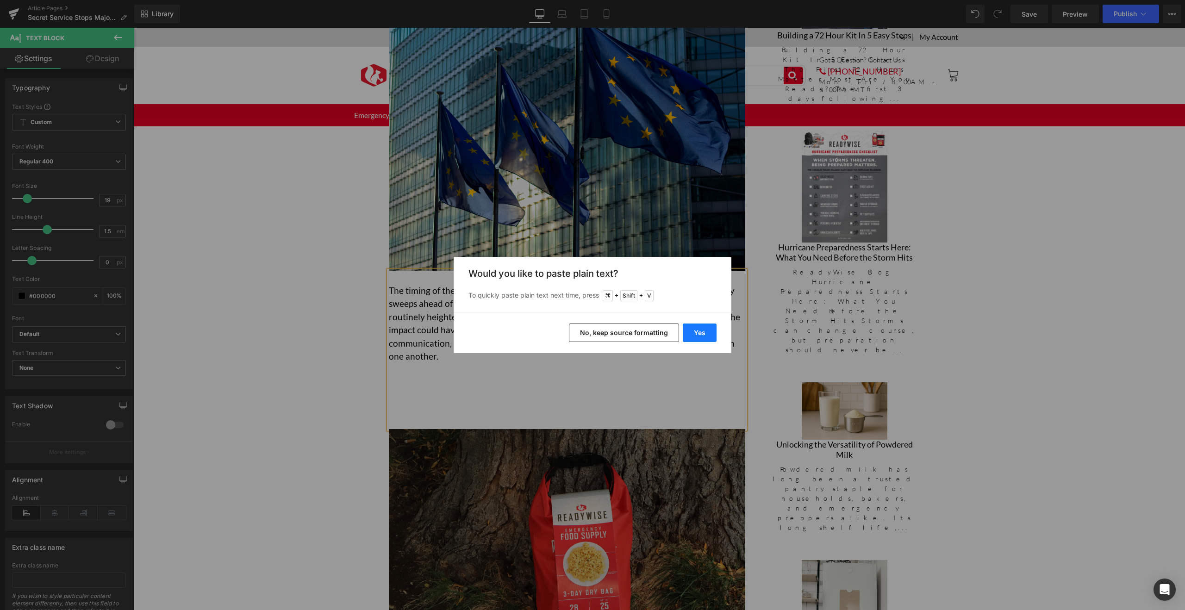
click at [713, 333] on button "Yes" at bounding box center [700, 332] width 34 height 19
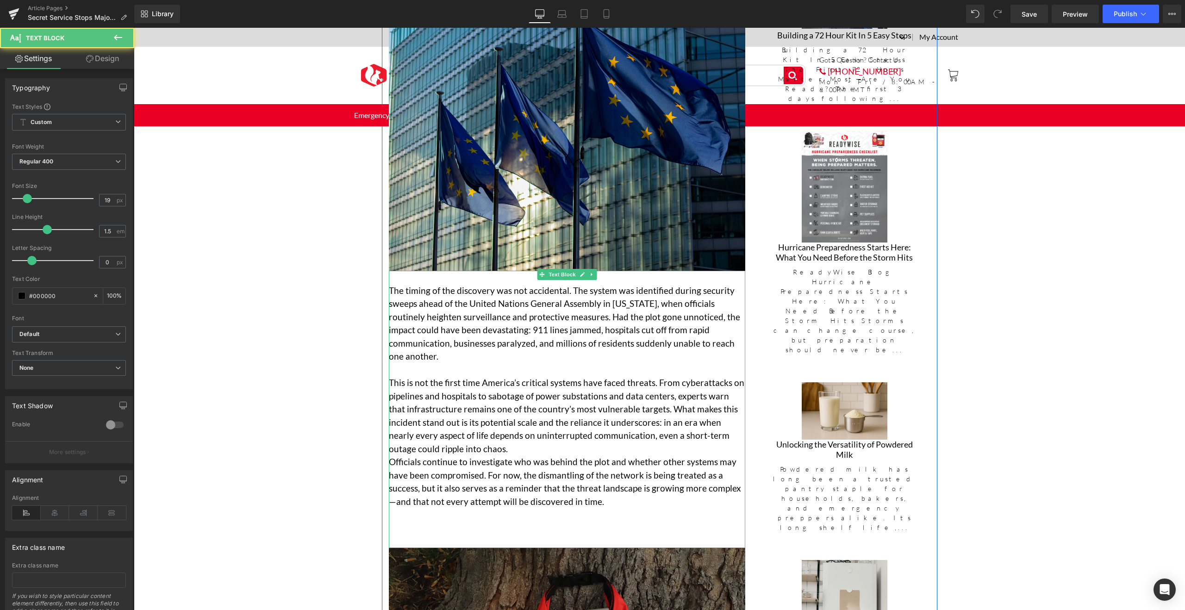
click at [485, 435] on p "This is not the first time America’s critical systems have faced threats. From …" at bounding box center [567, 415] width 356 height 79
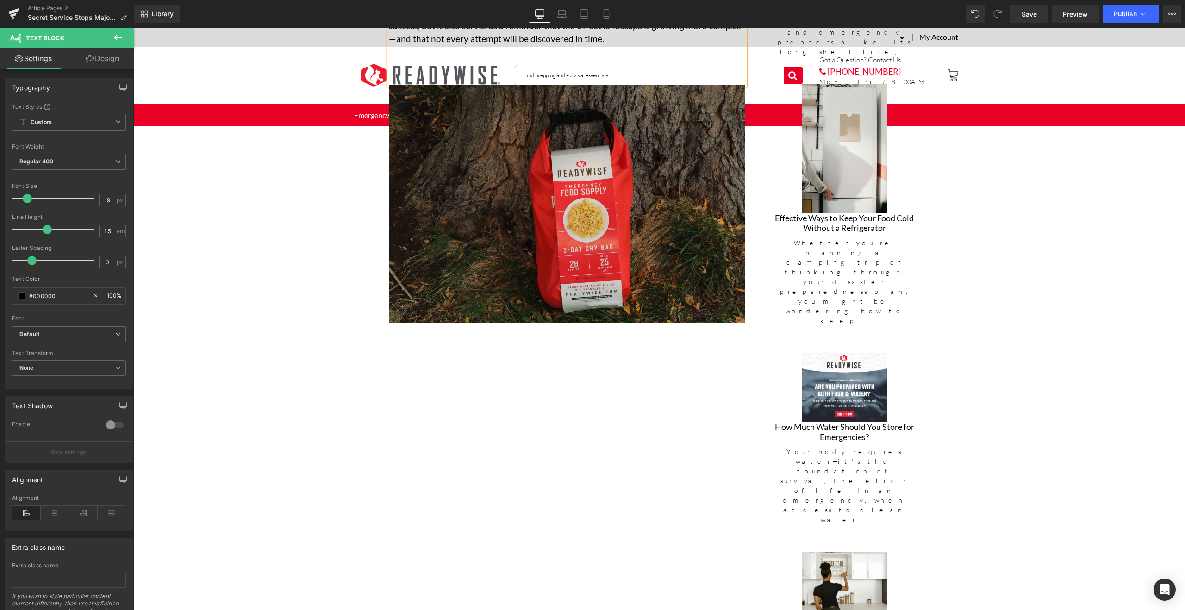
scroll to position [1106, 0]
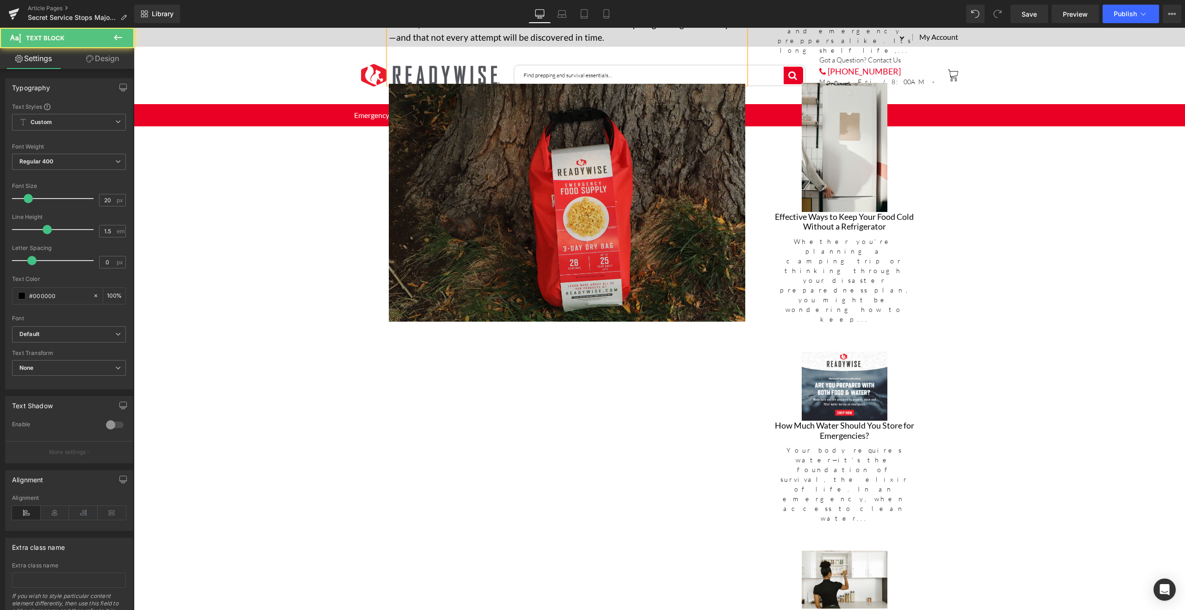
drag, startPoint x: 547, startPoint y: 435, endPoint x: 372, endPoint y: 435, distance: 175.4
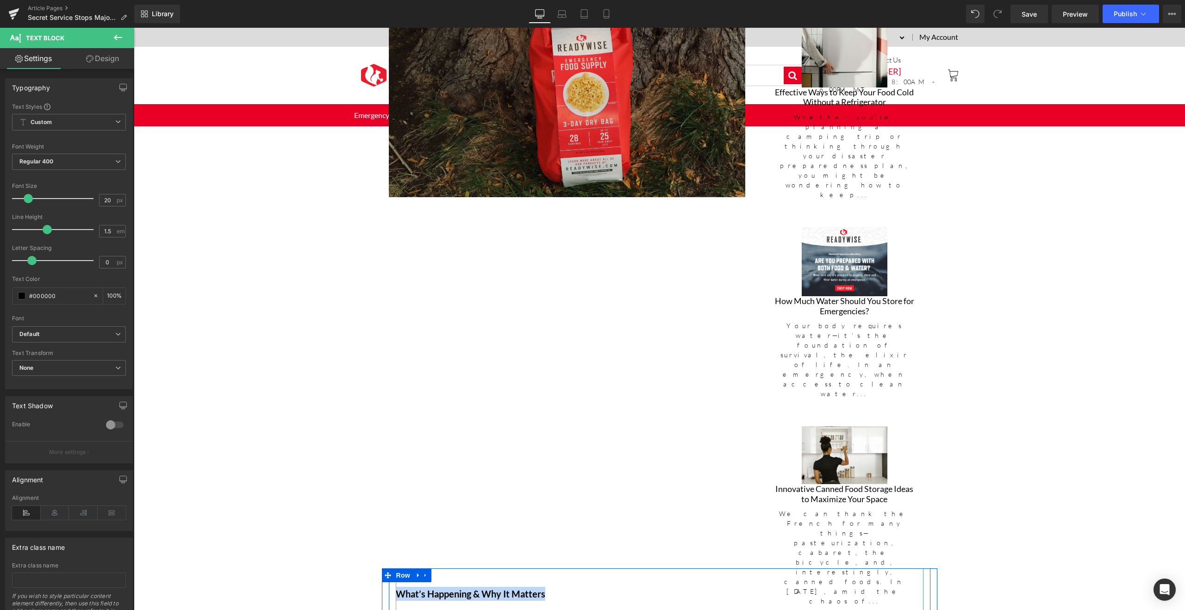
scroll to position [1091, 0]
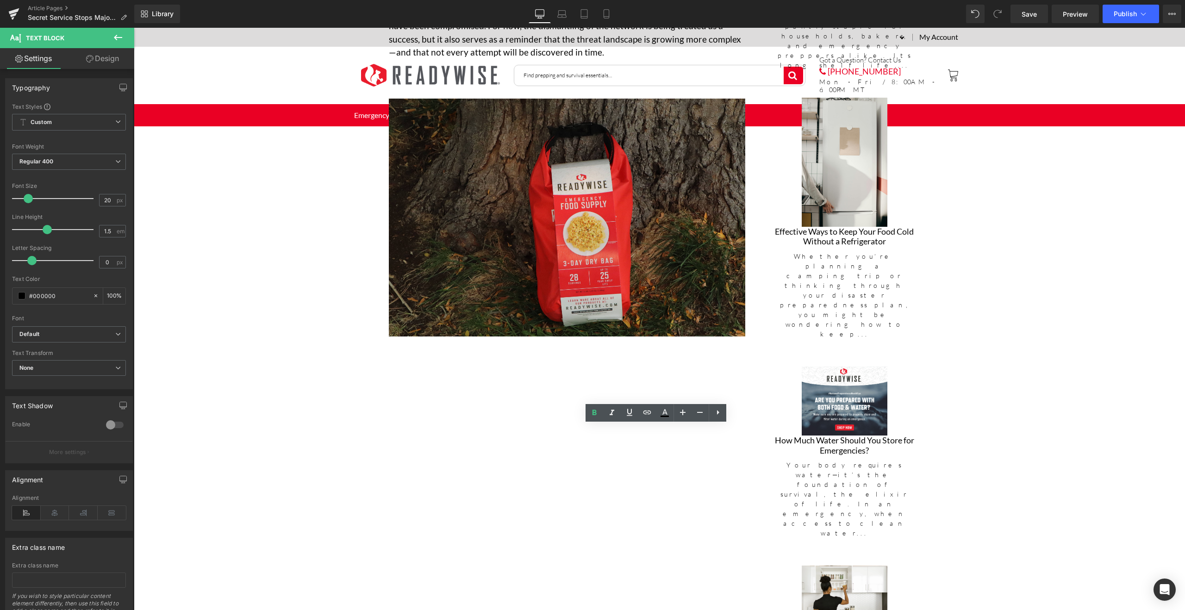
drag, startPoint x: 545, startPoint y: 452, endPoint x: 423, endPoint y: 442, distance: 122.6
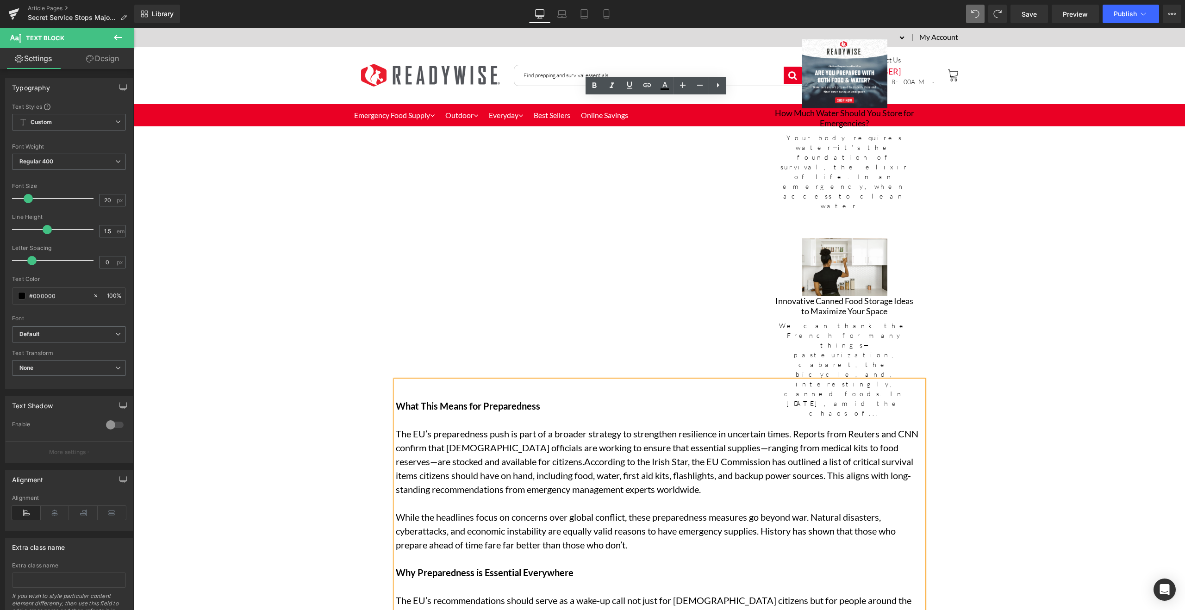
scroll to position [1419, 0]
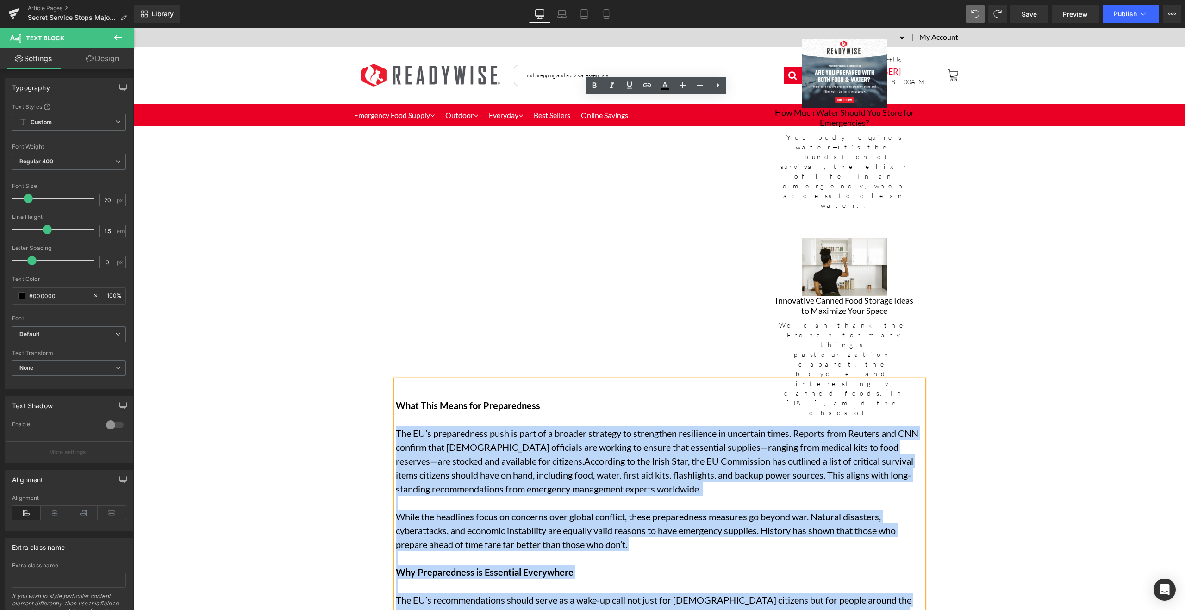
drag, startPoint x: 545, startPoint y: 405, endPoint x: 393, endPoint y: 157, distance: 291.4
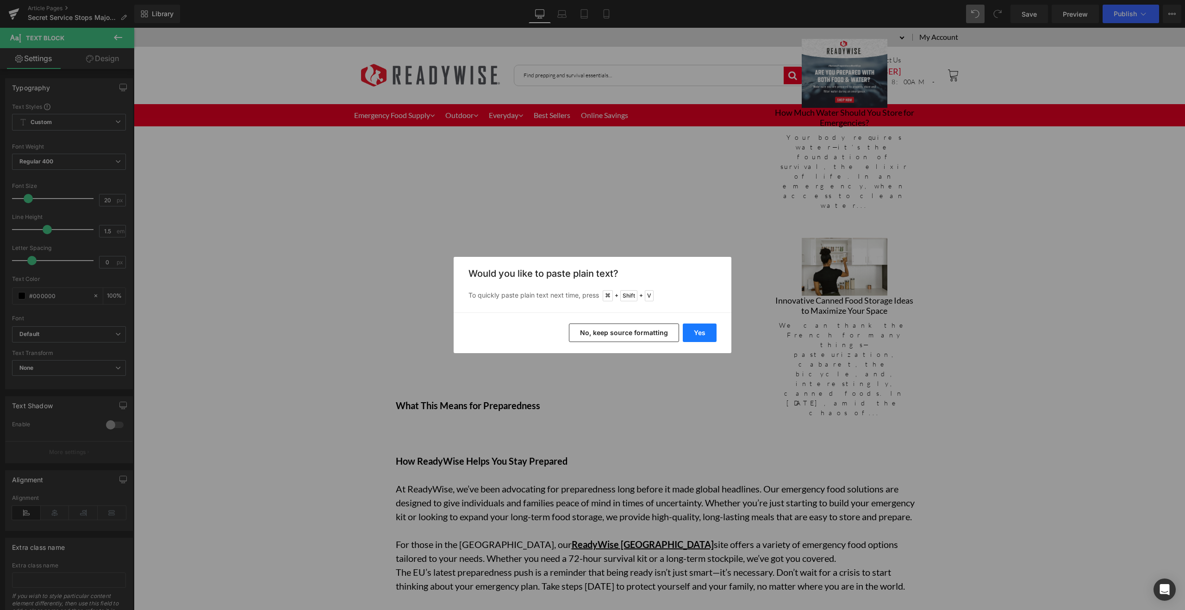
click at [702, 331] on button "Yes" at bounding box center [700, 332] width 34 height 19
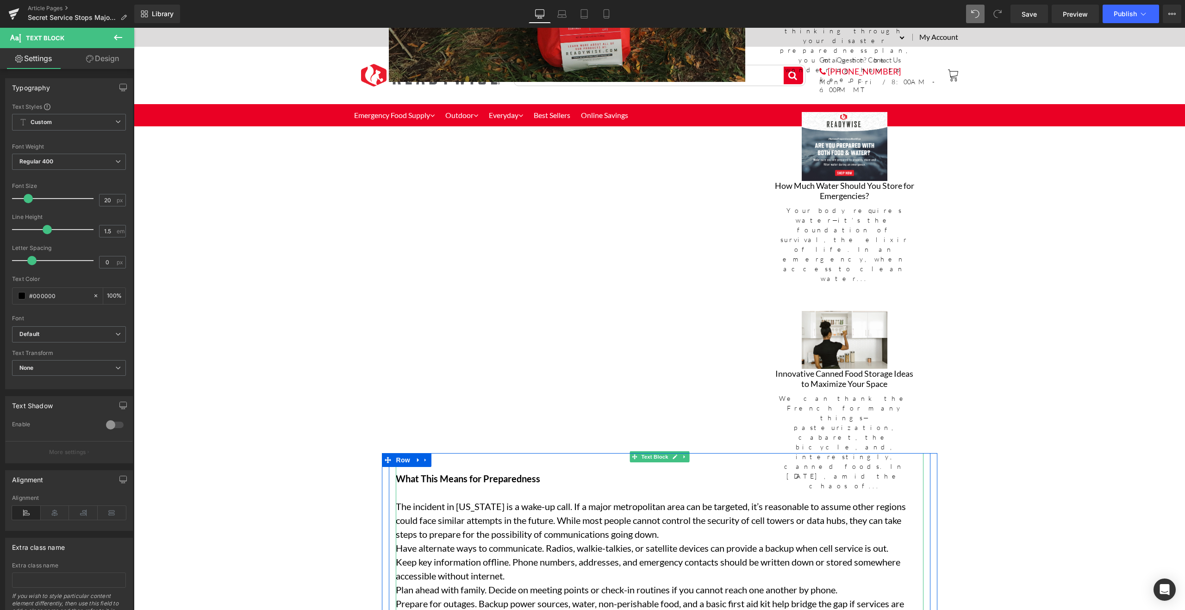
scroll to position [1344, 0]
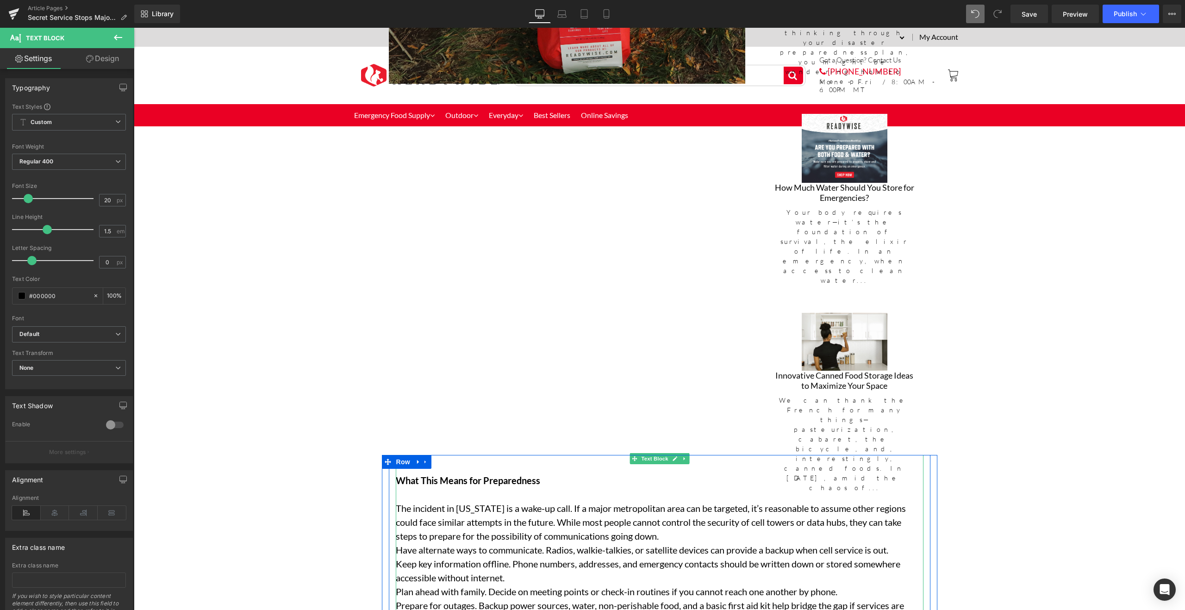
click at [483, 543] on p "Have alternate ways to communicate. Radios, walkie-talkies, or satellite device…" at bounding box center [658, 550] width 524 height 14
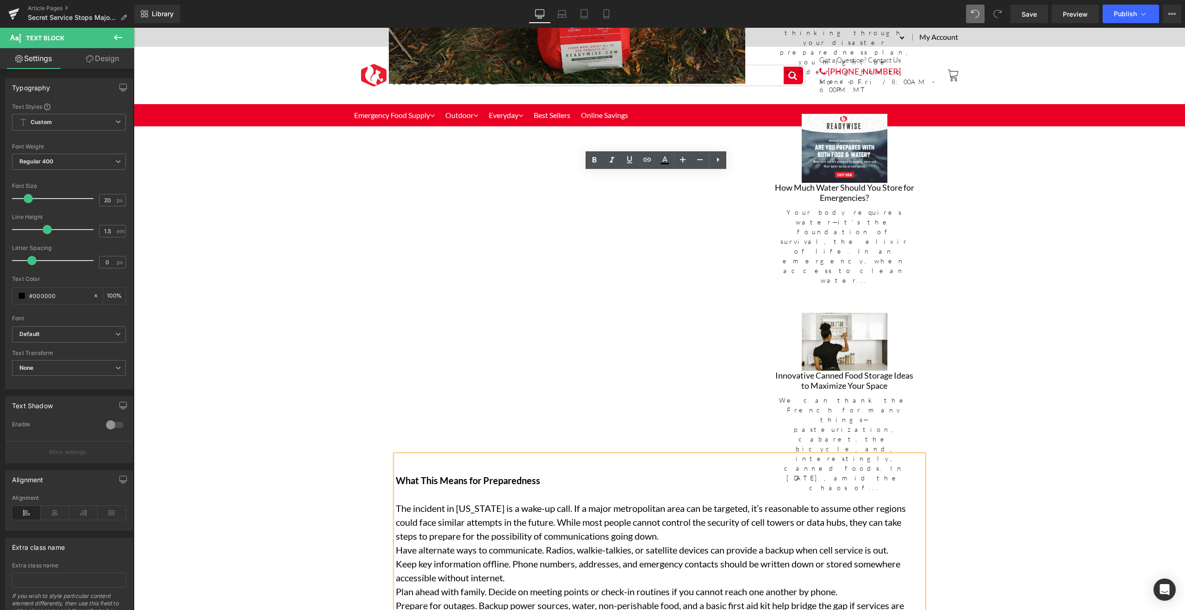
click at [672, 501] on p "The incident in [US_STATE] is a wake-up call. If a major metropolitan area can …" at bounding box center [658, 522] width 524 height 42
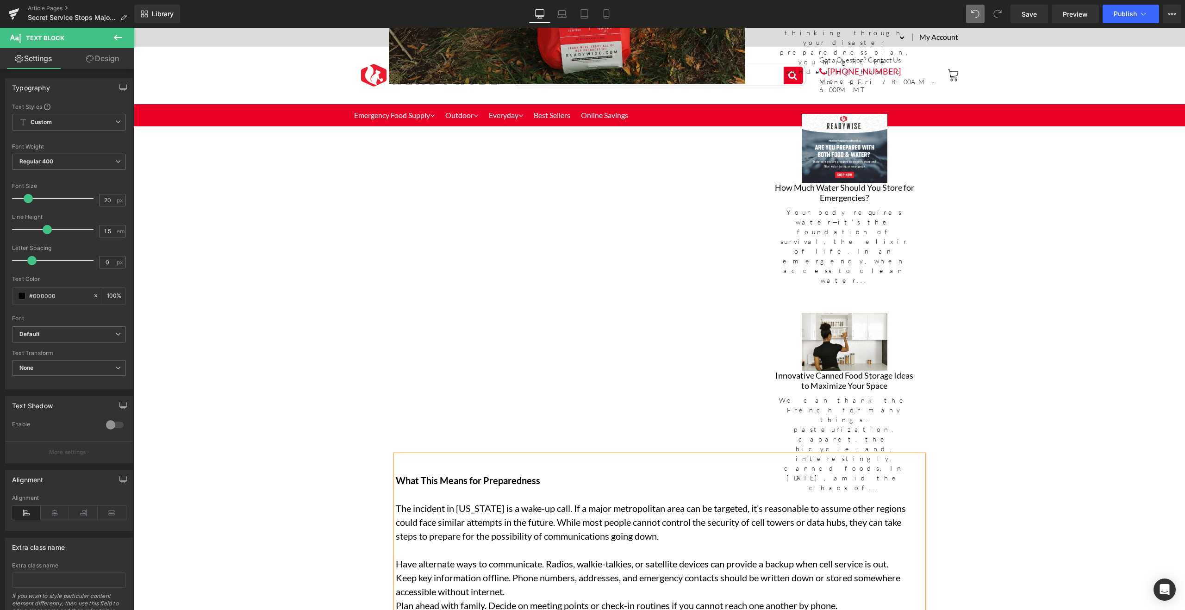
click at [396, 557] on p "Have alternate ways to communicate. Radios, walkie-talkies, or satellite device…" at bounding box center [658, 564] width 524 height 14
click at [527, 571] on p "Keep key information offline. Phone numbers, addresses, and emergency contacts …" at bounding box center [658, 585] width 524 height 28
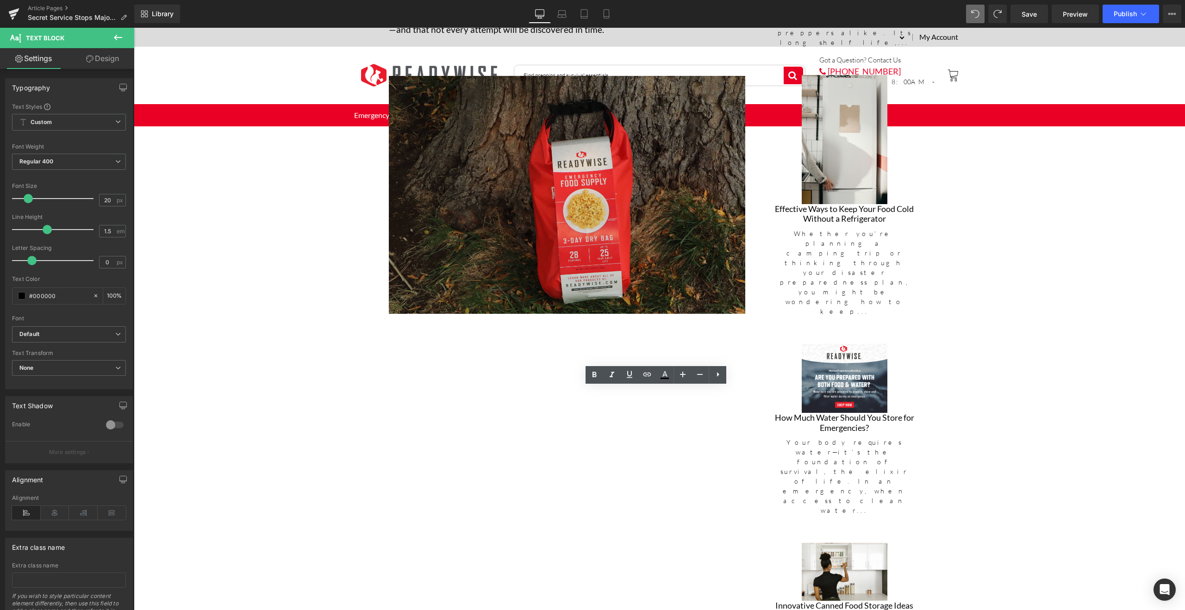
scroll to position [1137, 0]
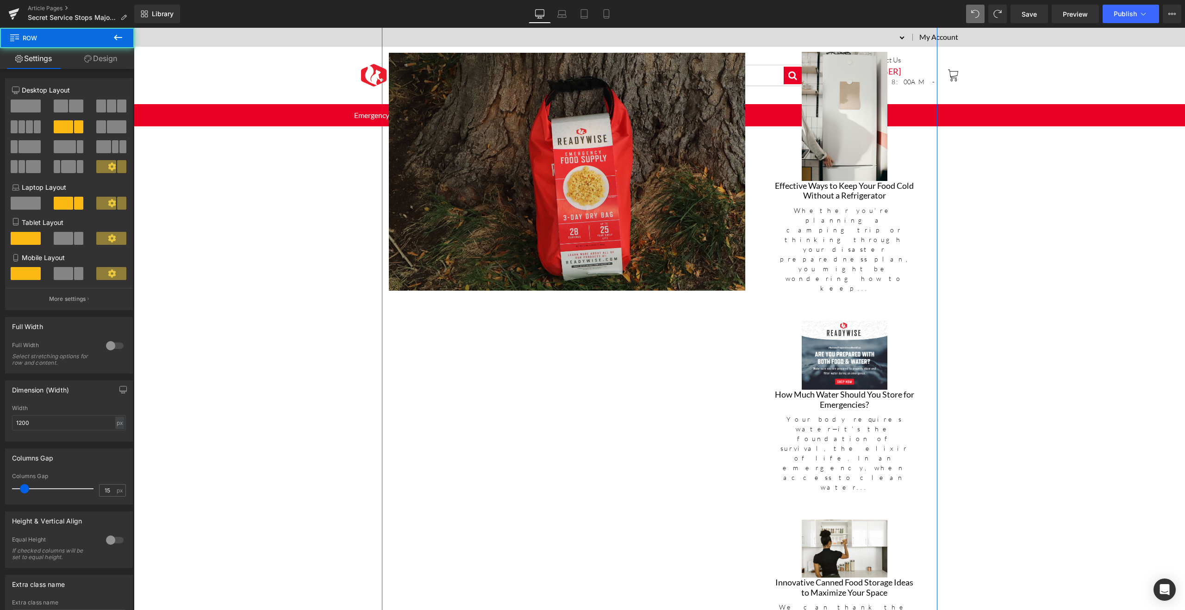
drag, startPoint x: 534, startPoint y: 379, endPoint x: 534, endPoint y: 348, distance: 31.0
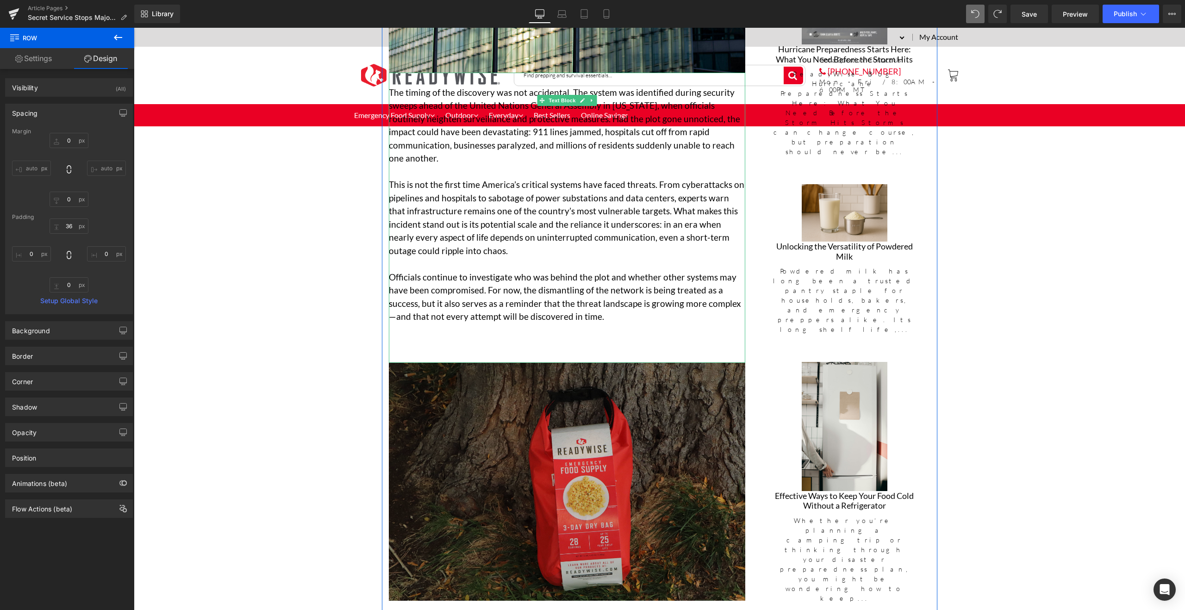
scroll to position [809, 0]
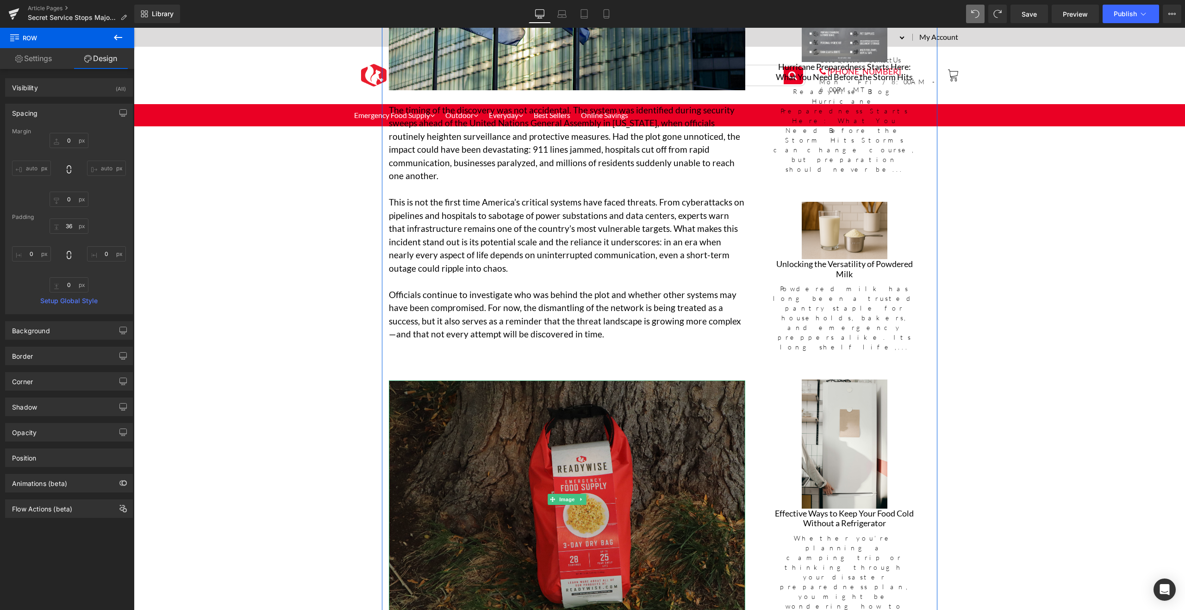
click at [659, 401] on img at bounding box center [567, 498] width 356 height 237
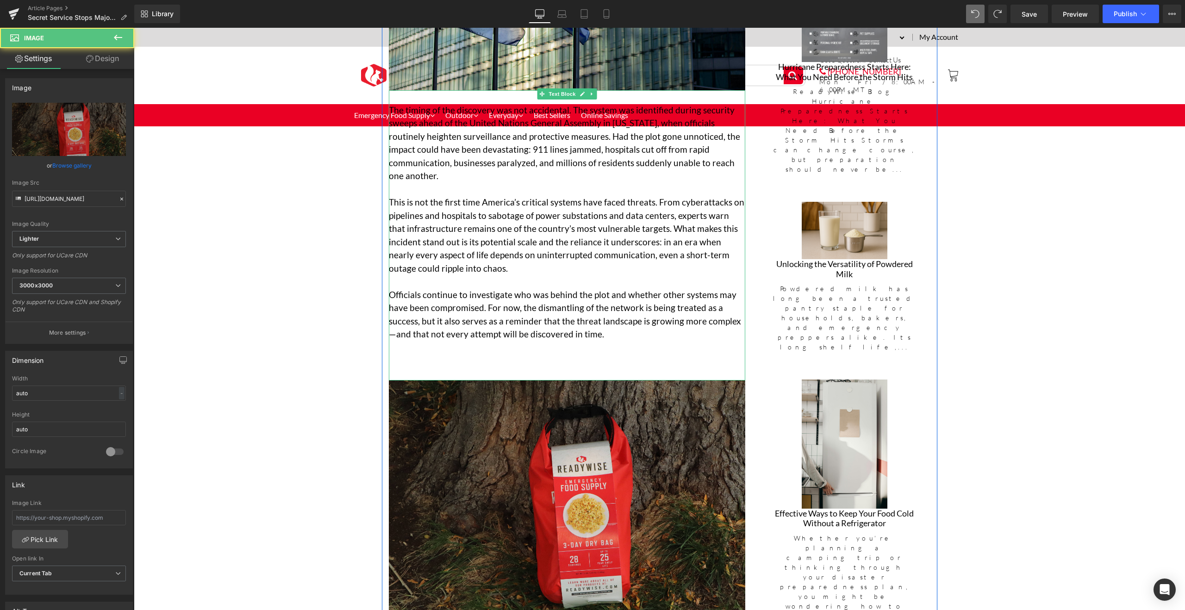
click at [608, 354] on p at bounding box center [567, 360] width 356 height 13
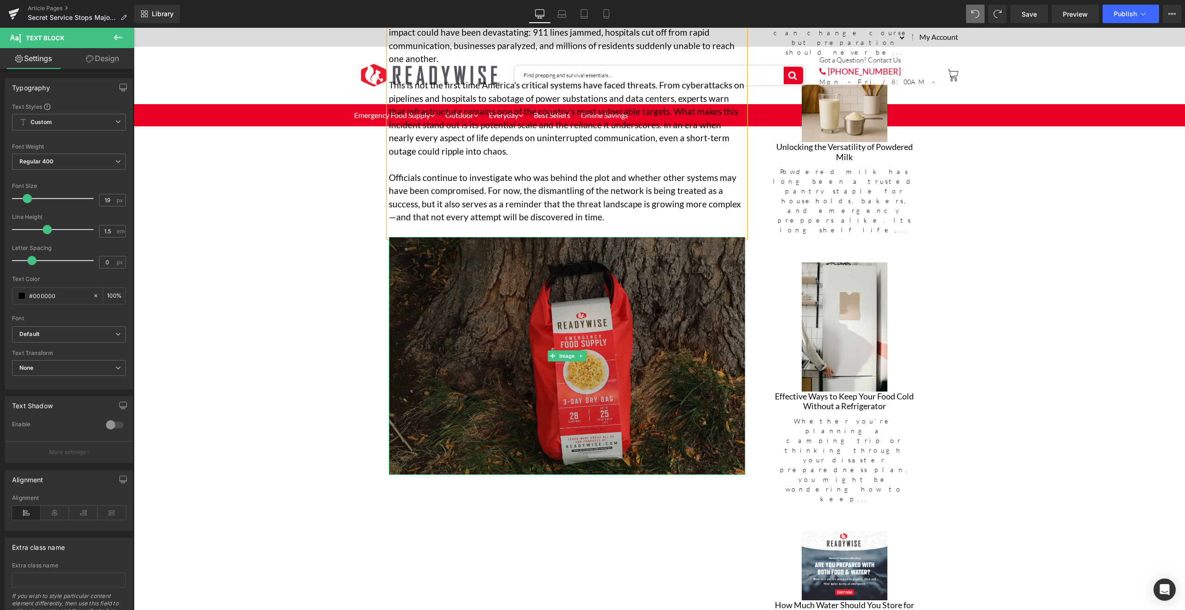
scroll to position [1006, 0]
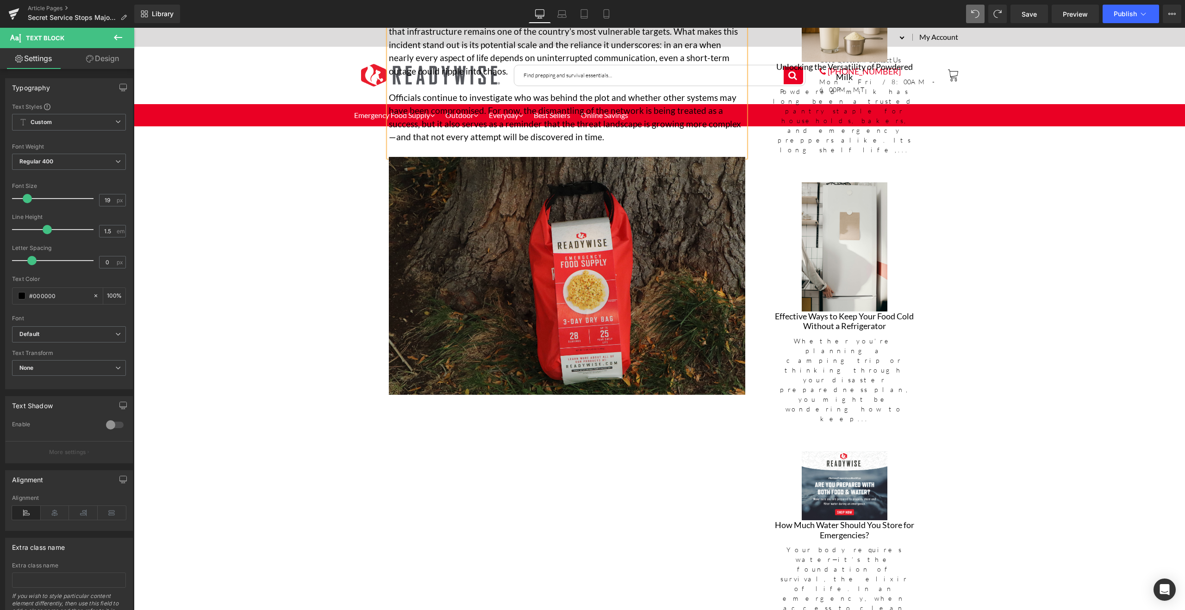
click at [540, 470] on div "Secret Service Stops Major Telecom Threat That Could Have Sent [US_STATE] Into …" at bounding box center [659, 109] width 555 height 1365
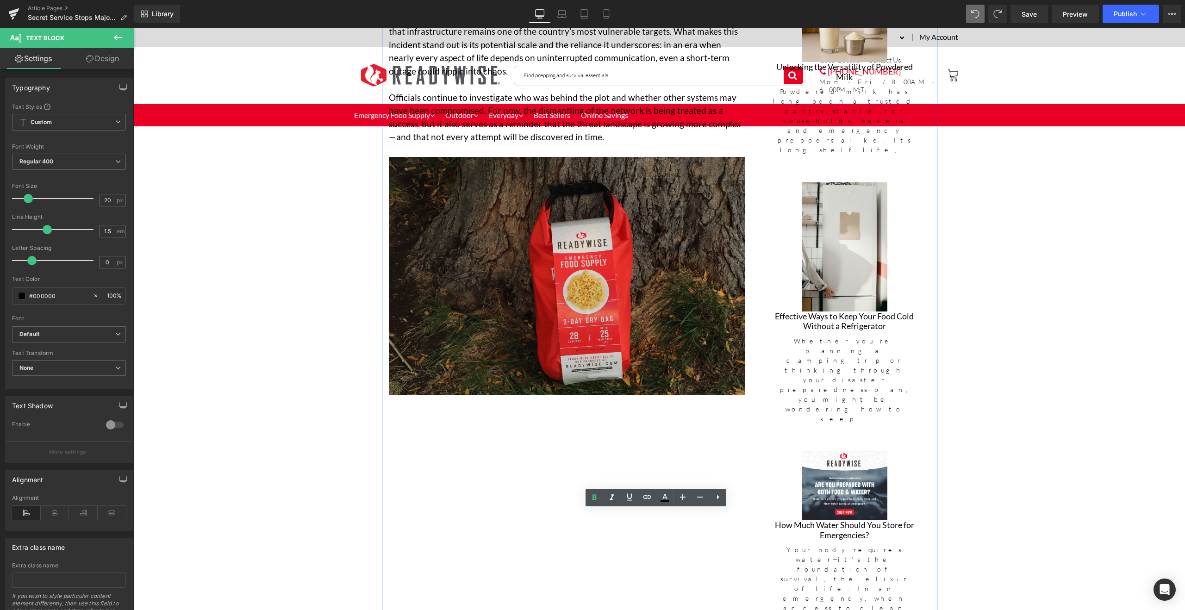
click at [476, 490] on div "Secret Service Stops Major Telecom Threat That Could Have Sent [US_STATE] Into …" at bounding box center [659, 109] width 555 height 1365
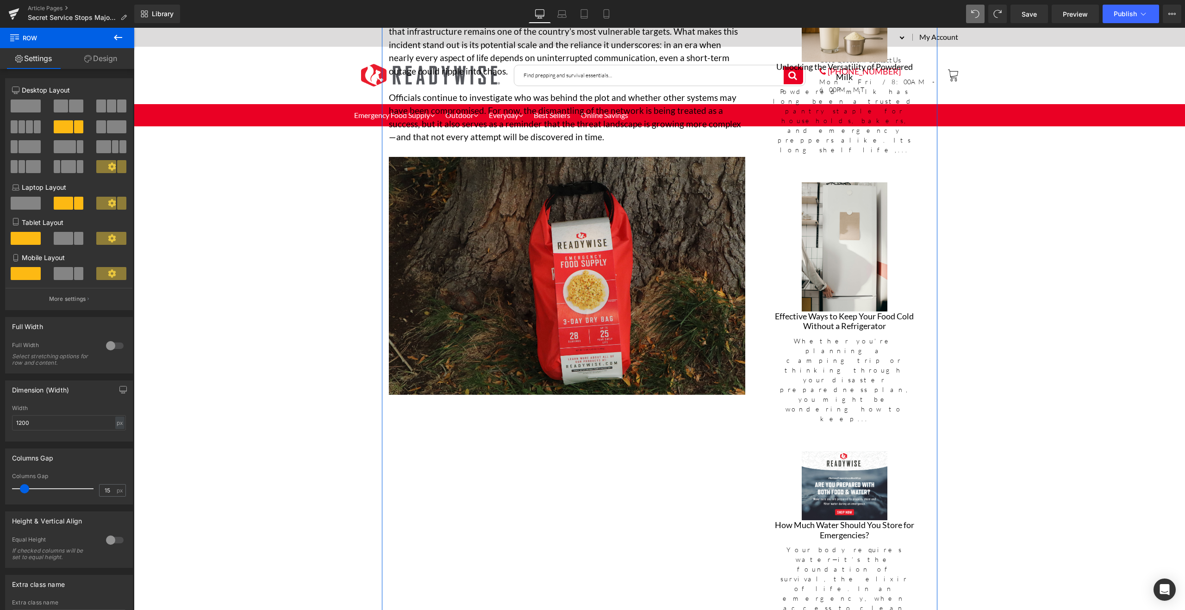
click at [530, 498] on div "Secret Service Stops Major Telecom Threat That Could Have Sent [US_STATE] Into …" at bounding box center [659, 109] width 555 height 1365
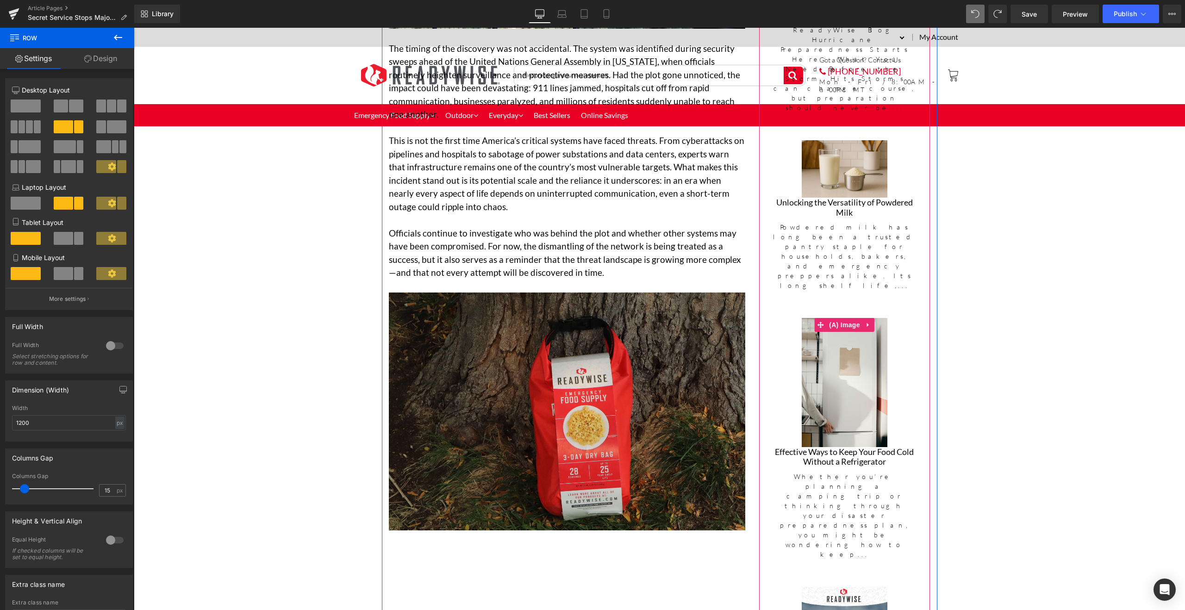
scroll to position [906, 0]
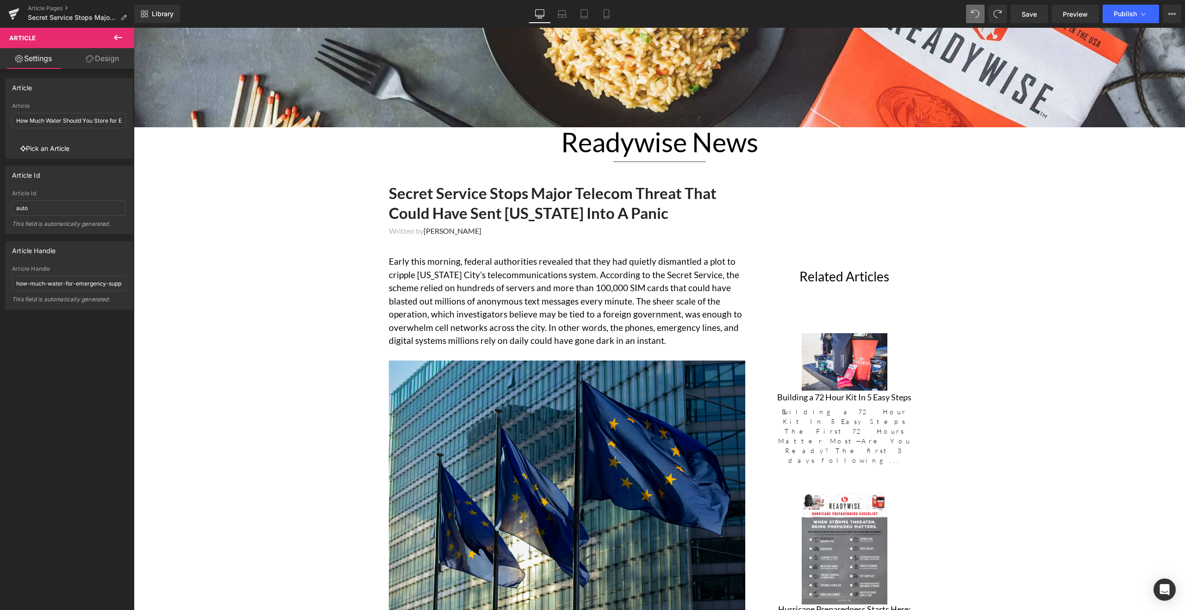
scroll to position [236, 0]
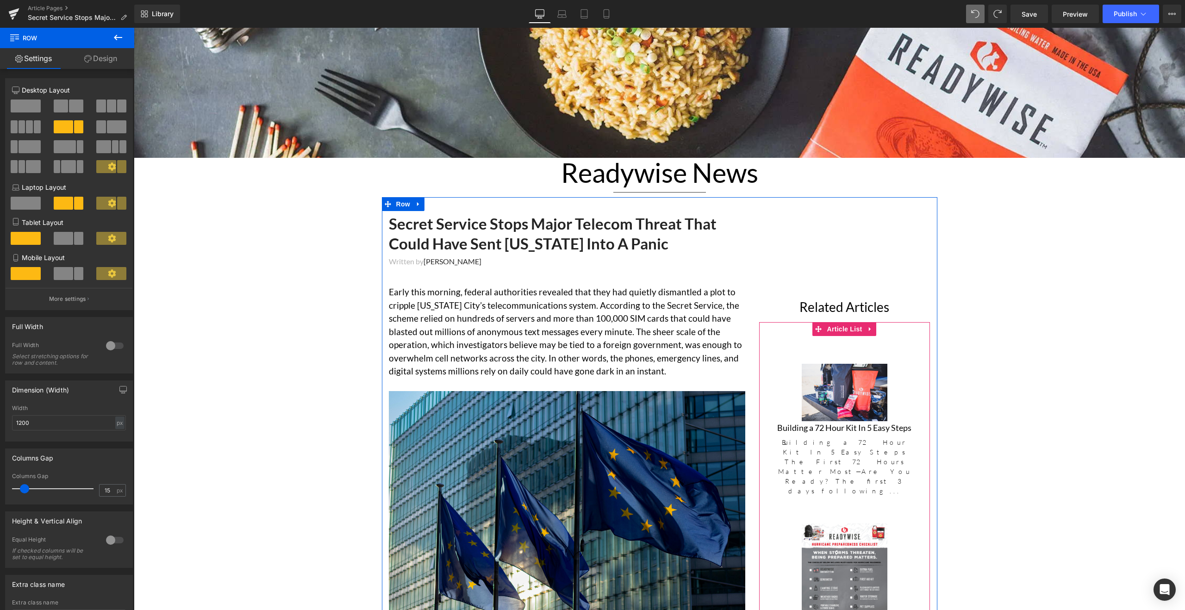
click at [852, 333] on span "Article List" at bounding box center [845, 330] width 40 height 14
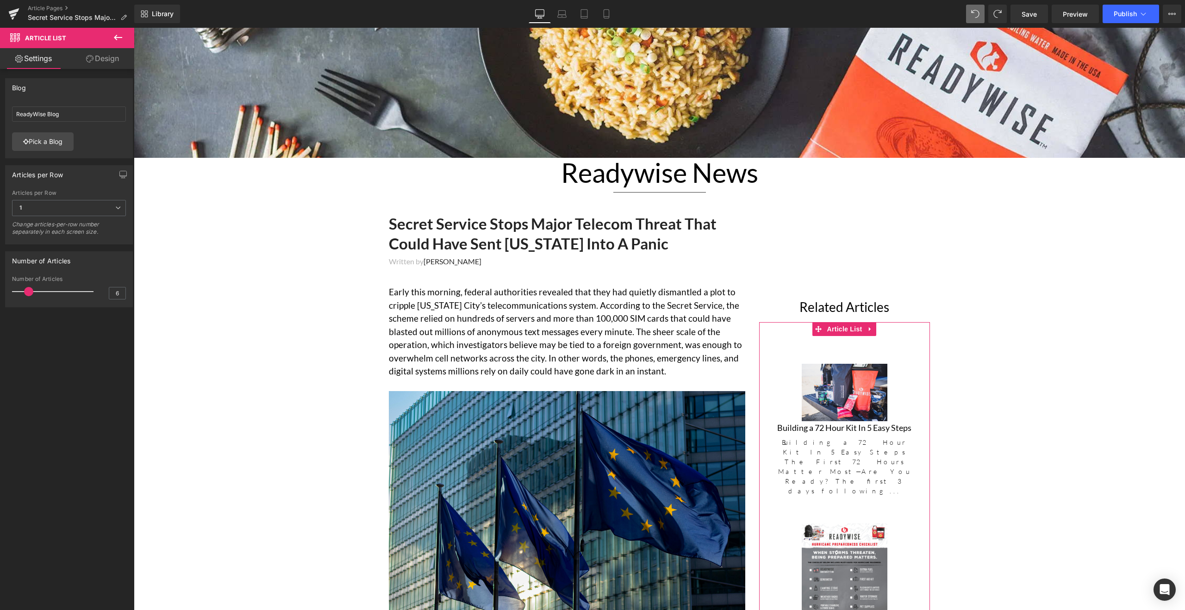
drag, startPoint x: 36, startPoint y: 294, endPoint x: 30, endPoint y: 293, distance: 6.0
click at [30, 293] on span at bounding box center [28, 291] width 9 height 9
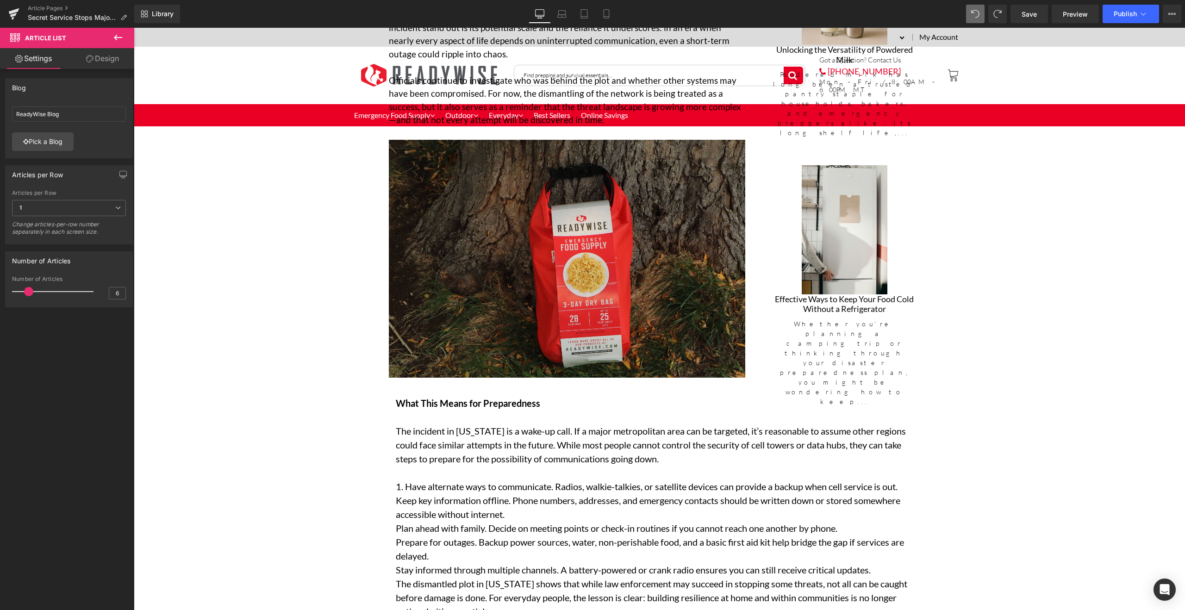
scroll to position [1039, 0]
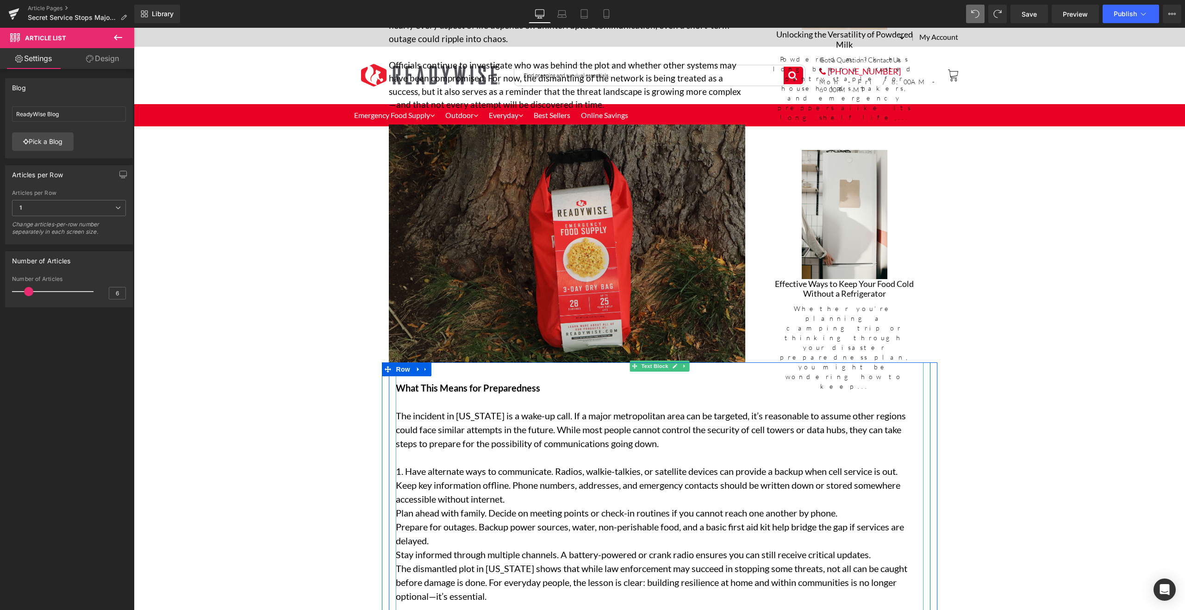
click at [507, 410] on p "The incident in [US_STATE] is a wake-up call. If a major metropolitan area can …" at bounding box center [658, 437] width 524 height 56
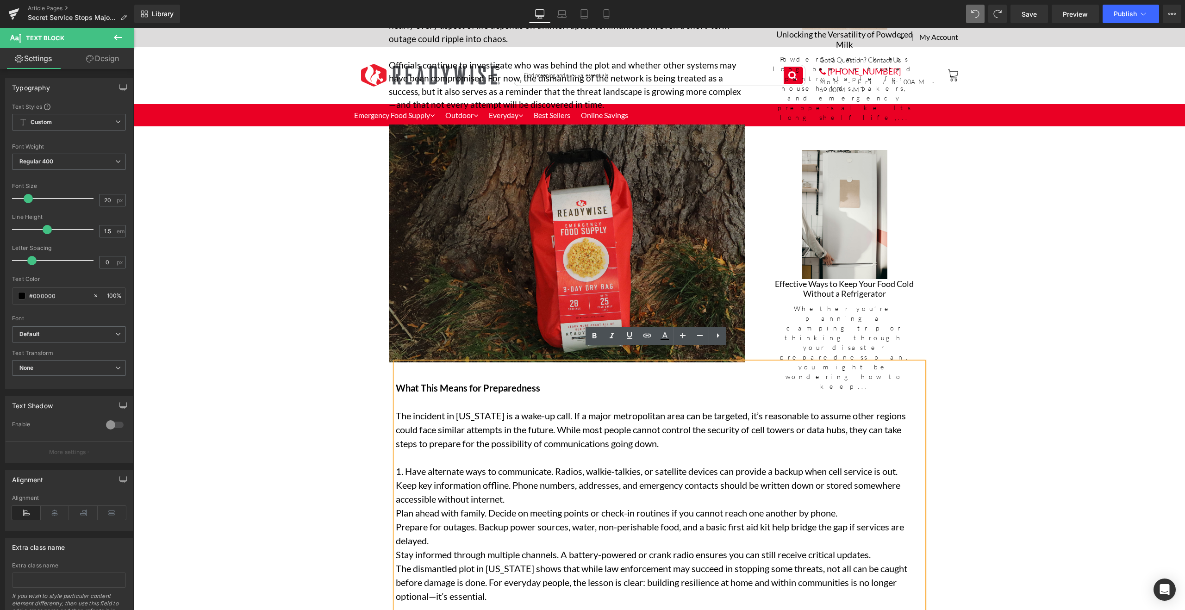
click at [536, 485] on p "Keep key information offline. Phone numbers, addresses, and emergency contacts …" at bounding box center [658, 492] width 524 height 28
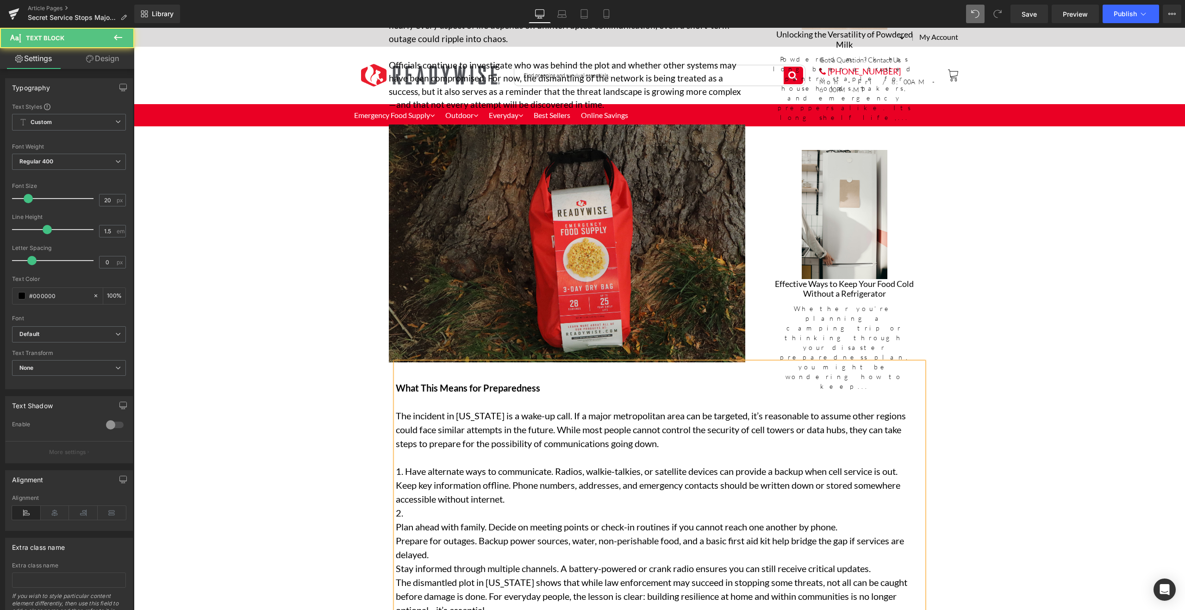
click at [396, 520] on p "Plan ahead with family. Decide on meeting points or check-in routines if you ca…" at bounding box center [658, 527] width 524 height 14
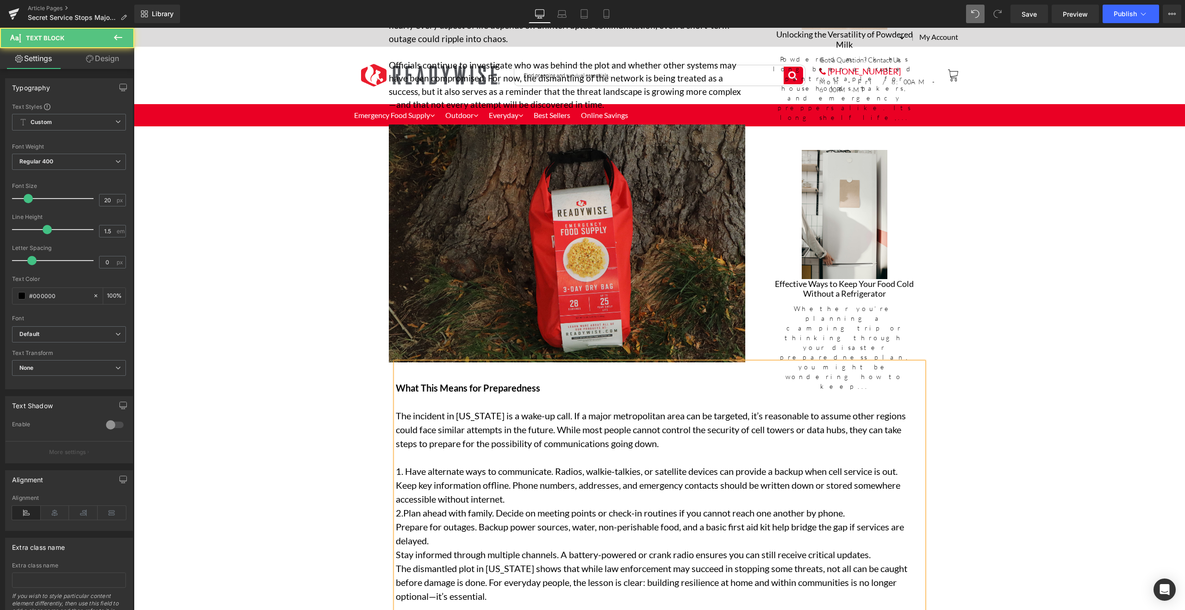
click at [485, 528] on p "Prepare for outages. Backup power sources, water, non-perishable food, and a ba…" at bounding box center [658, 534] width 524 height 28
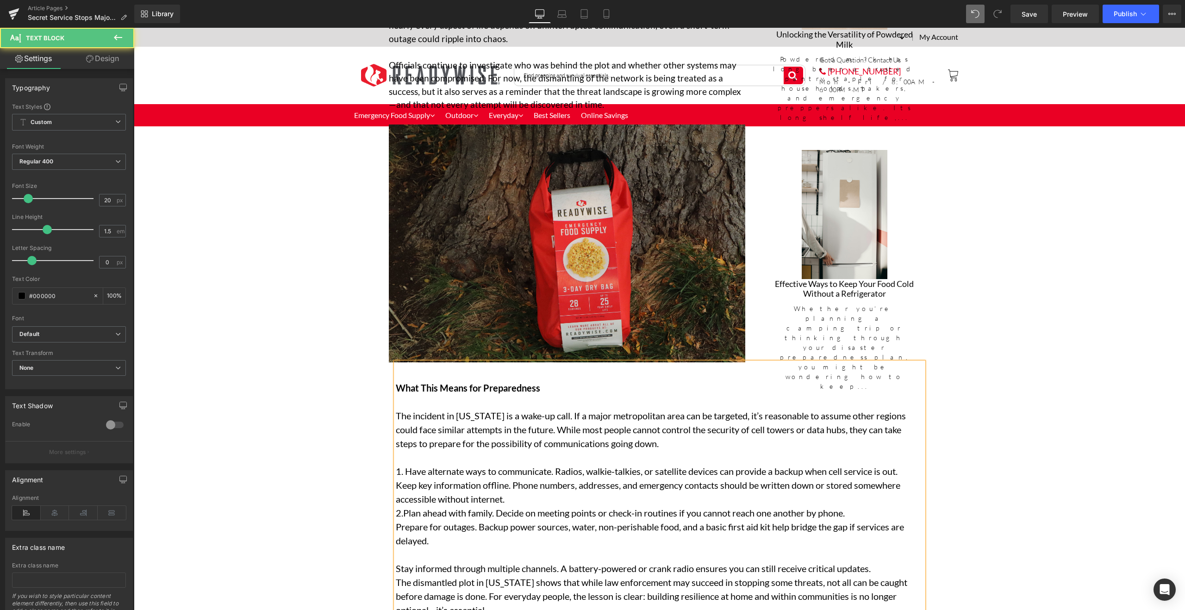
click at [533, 487] on p "Keep key information offline. Phone numbers, addresses, and emergency contacts …" at bounding box center [658, 499] width 524 height 42
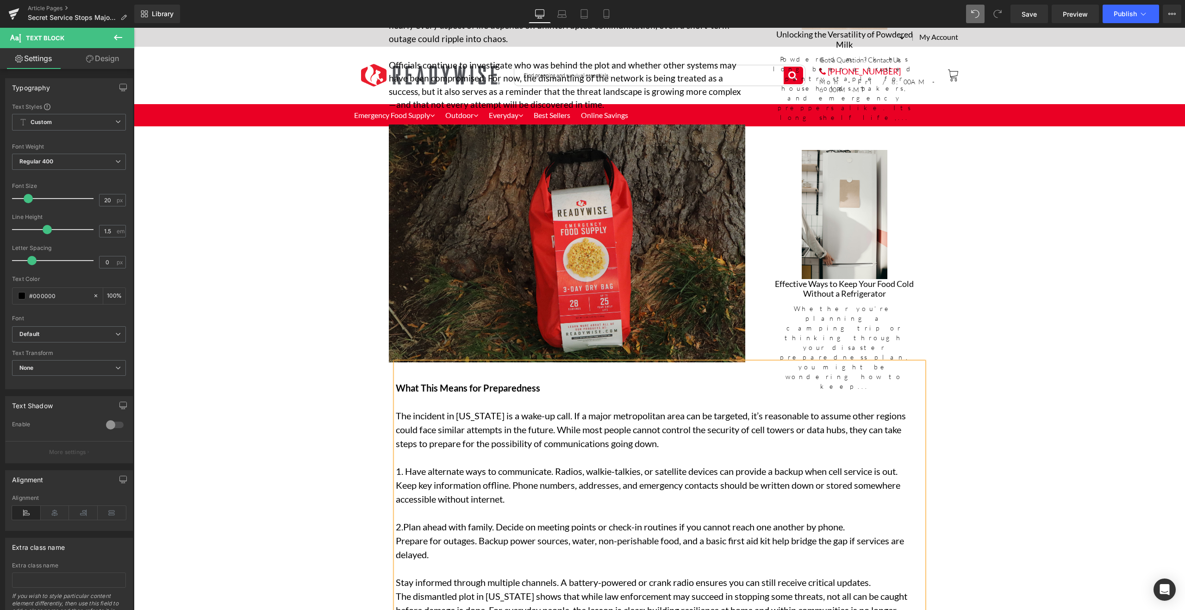
click at [396, 575] on p "Stay informed through multiple channels. A battery-powered or crank radio ensur…" at bounding box center [658, 582] width 524 height 14
drag, startPoint x: 393, startPoint y: 456, endPoint x: 399, endPoint y: 457, distance: 6.1
click at [399, 464] on p "1. Have alternate ways to communicate. Radios, walkie-talkies, or satellite dev…" at bounding box center [658, 471] width 524 height 14
click at [593, 333] on icon at bounding box center [594, 336] width 4 height 6
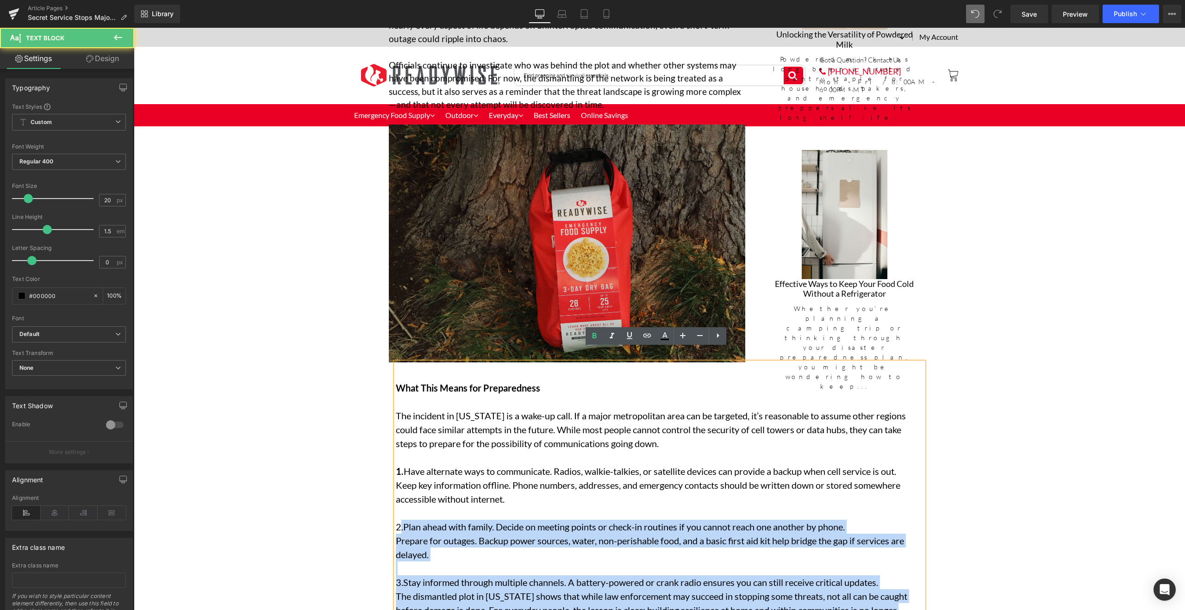
drag, startPoint x: 391, startPoint y: 512, endPoint x: 398, endPoint y: 509, distance: 7.5
click at [398, 509] on p "Keep key information offline. Phone numbers, addresses, and emergency contacts …" at bounding box center [658, 506] width 524 height 56
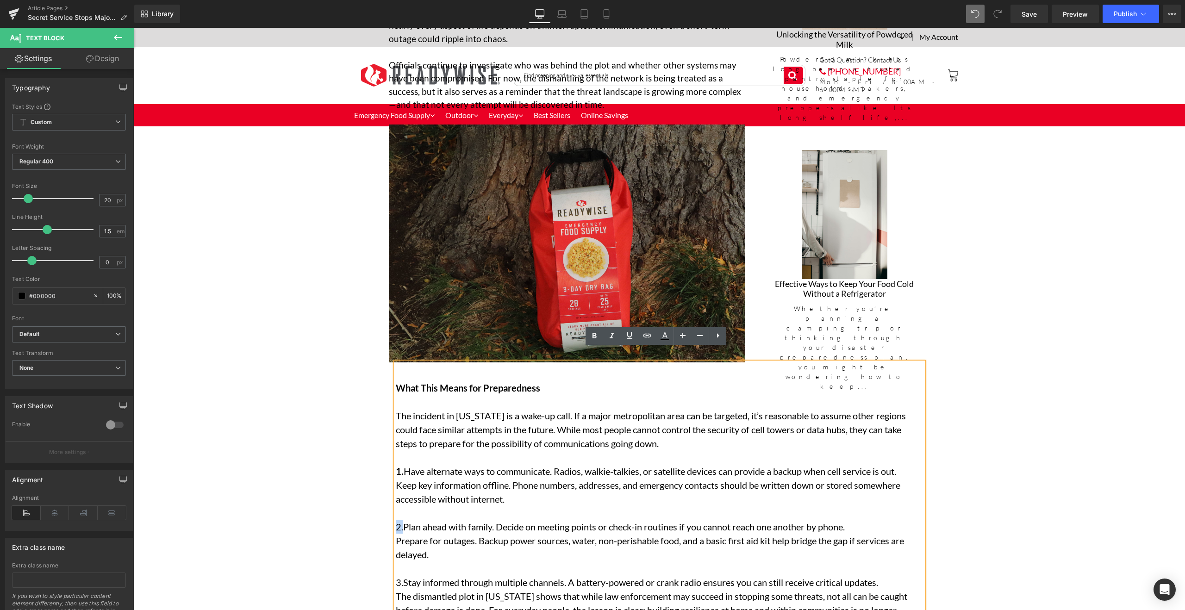
drag, startPoint x: 399, startPoint y: 511, endPoint x: 394, endPoint y: 509, distance: 5.0
click at [396, 509] on p "Keep key information offline. Phone numbers, addresses, and emergency contacts …" at bounding box center [658, 506] width 524 height 56
click at [600, 336] on link at bounding box center [594, 336] width 18 height 18
click at [415, 496] on p "Keep key information offline. Phone numbers, addresses, and emergency contacts …" at bounding box center [658, 506] width 524 height 56
click at [404, 521] on span "Plan ahead with family. Decide on meeting points or check-in routines if you ca…" at bounding box center [624, 526] width 441 height 11
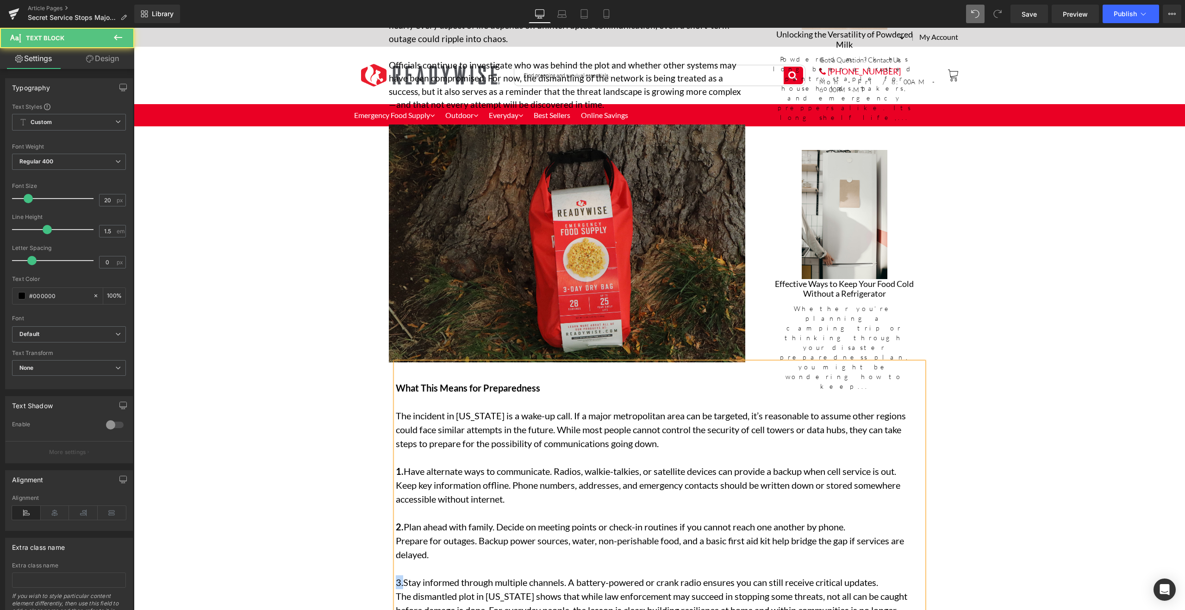
drag, startPoint x: 399, startPoint y: 568, endPoint x: 393, endPoint y: 566, distance: 6.6
click at [396, 575] on p "3.Stay informed through multiple channels. A battery-powered or crank radio ens…" at bounding box center [658, 582] width 524 height 14
click at [595, 332] on icon at bounding box center [594, 335] width 11 height 11
click at [419, 575] on p "3. Stay informed through multiple channels. A battery-powered or crank radio en…" at bounding box center [658, 582] width 524 height 14
click at [401, 575] on p "3. Stay informed through multiple channels. A battery-powered or crank radio en…" at bounding box center [658, 582] width 524 height 14
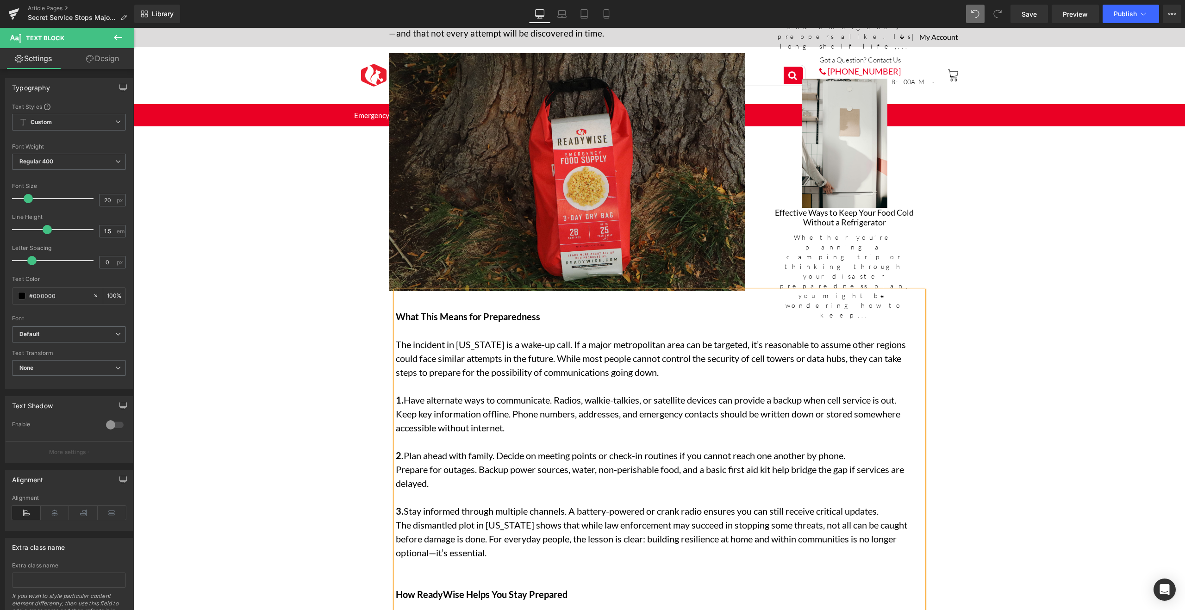
scroll to position [1180, 0]
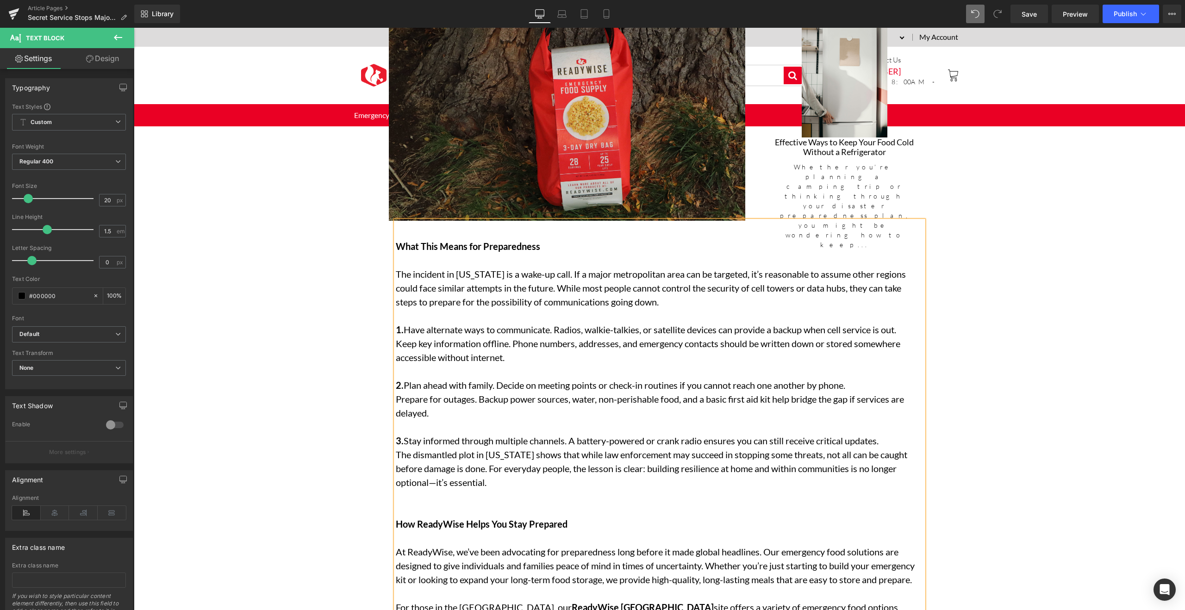
click at [414, 295] on p "The incident in [US_STATE] is a wake-up call. If a major metropolitan area can …" at bounding box center [658, 295] width 524 height 56
drag, startPoint x: 392, startPoint y: 304, endPoint x: 490, endPoint y: 303, distance: 97.6
click at [490, 303] on p "The incident in [US_STATE] is a wake-up call. If a major metropolitan area can …" at bounding box center [658, 295] width 524 height 56
click at [596, 199] on icon at bounding box center [594, 194] width 11 height 11
click at [433, 310] on strong "Three Key Steps to Take:" at bounding box center [447, 315] width 102 height 11
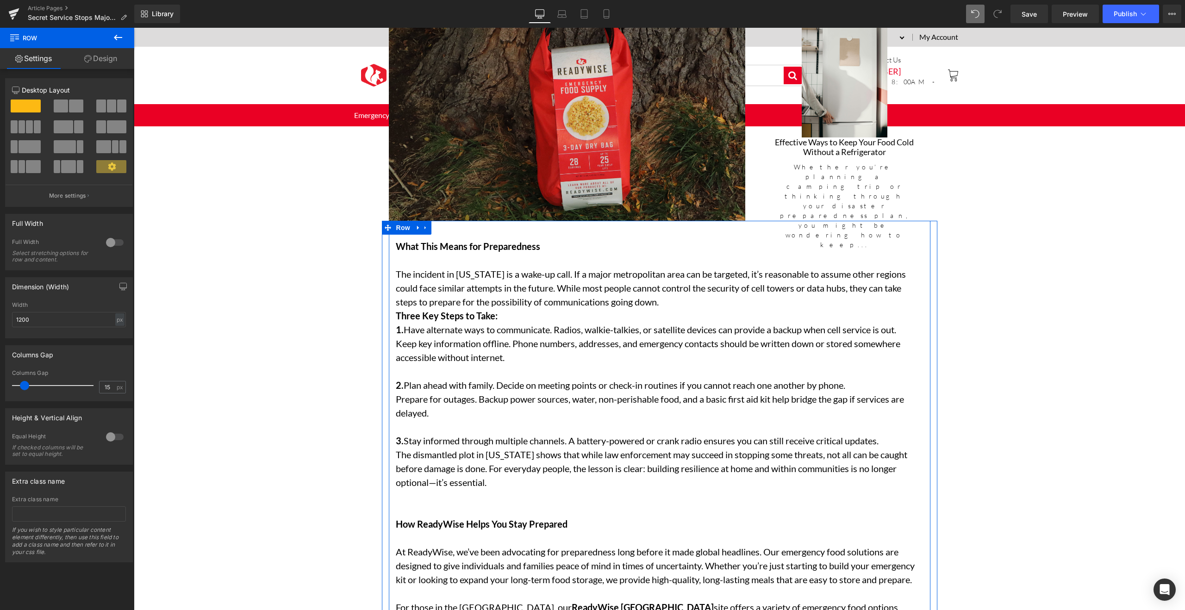
click at [396, 310] on strong "Three Key Steps to Take:" at bounding box center [447, 315] width 102 height 11
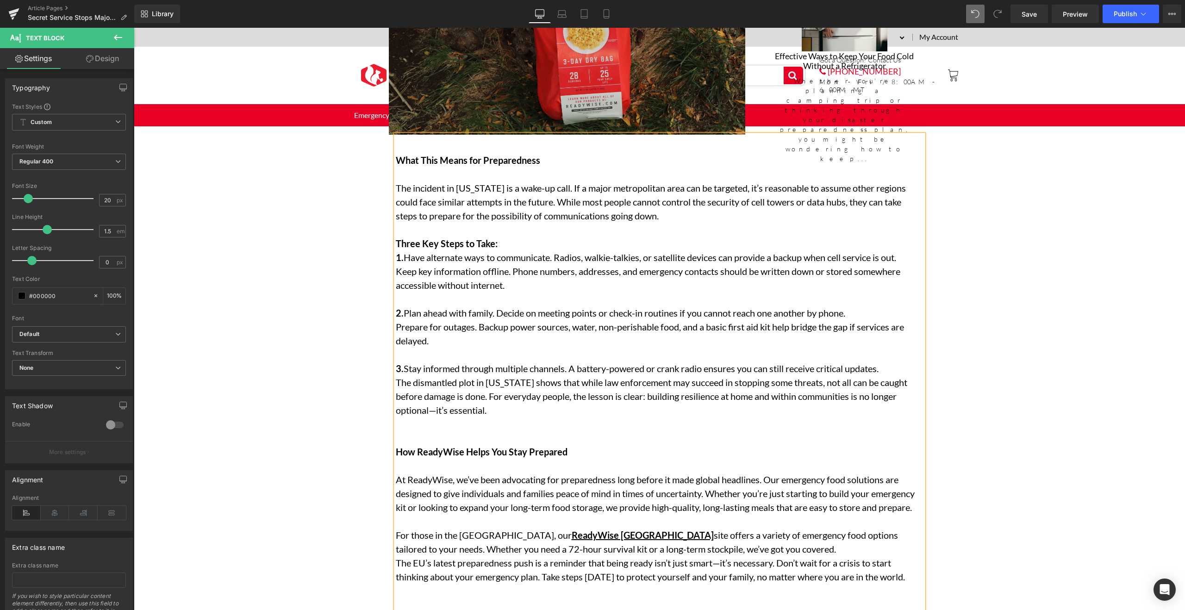
scroll to position [1433, 0]
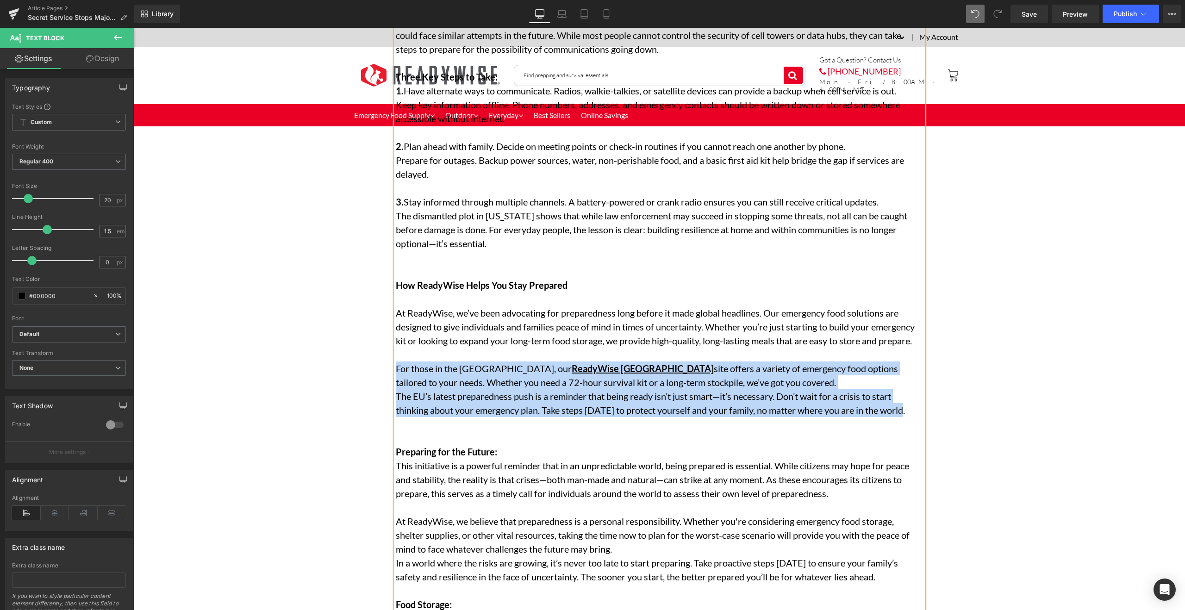
drag, startPoint x: 392, startPoint y: 368, endPoint x: 919, endPoint y: 412, distance: 528.0
click at [919, 412] on div "What This Means for Preparedness The incident in [US_STATE] is a wake-up call. …" at bounding box center [660, 456] width 528 height 976
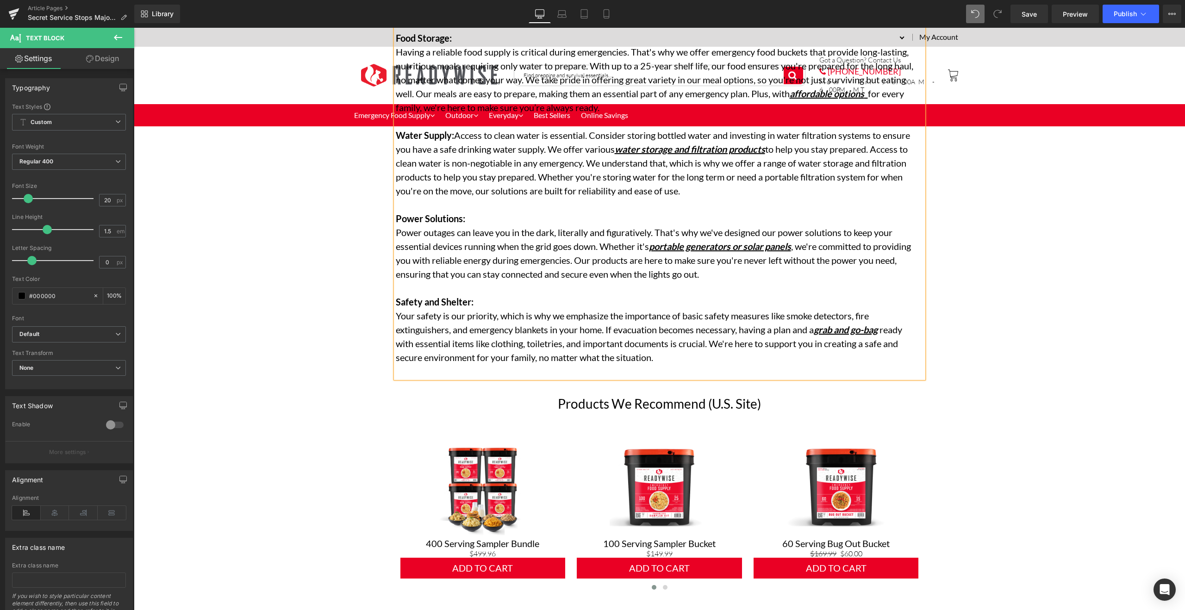
scroll to position [1928, 0]
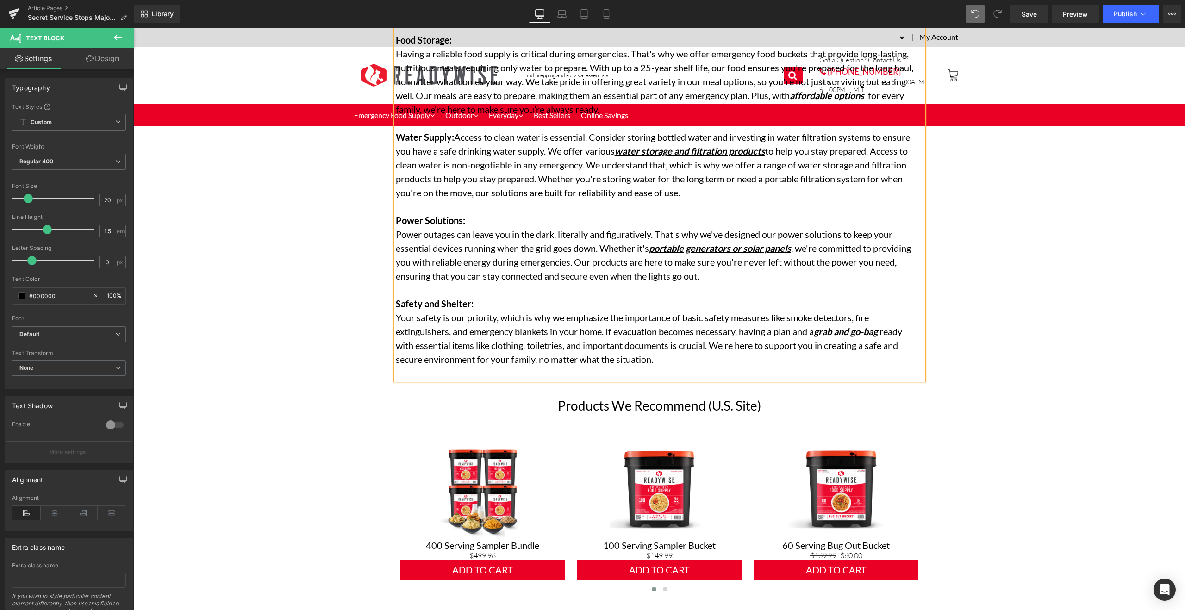
click at [870, 356] on p "Your safety is our priority, which is why we emphasize the importance of basic …" at bounding box center [658, 339] width 524 height 56
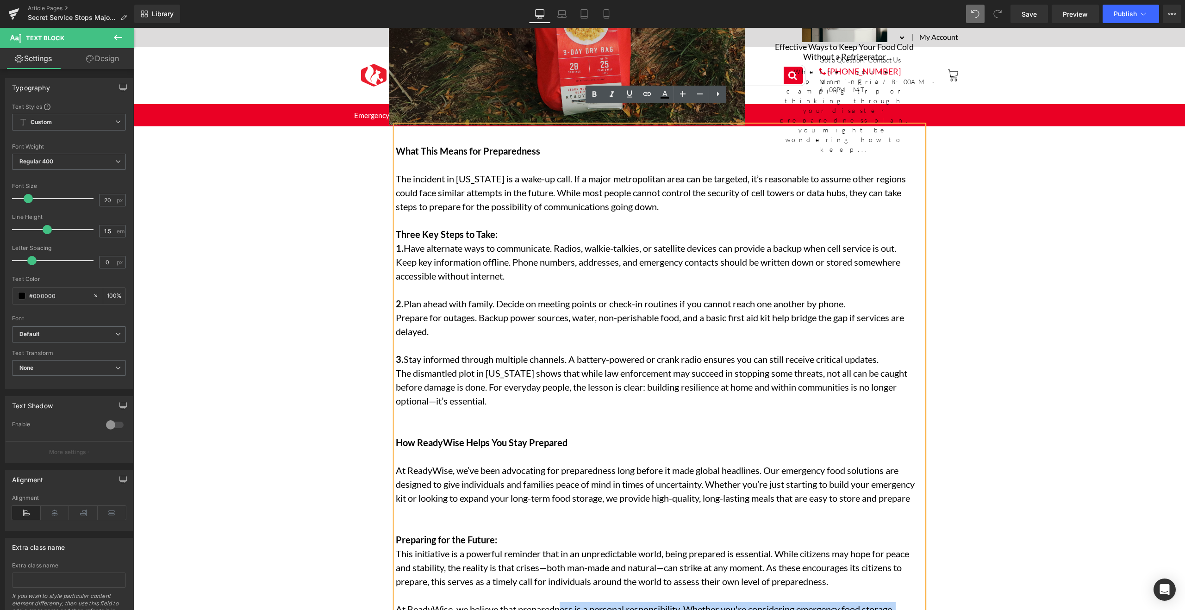
scroll to position [1284, 0]
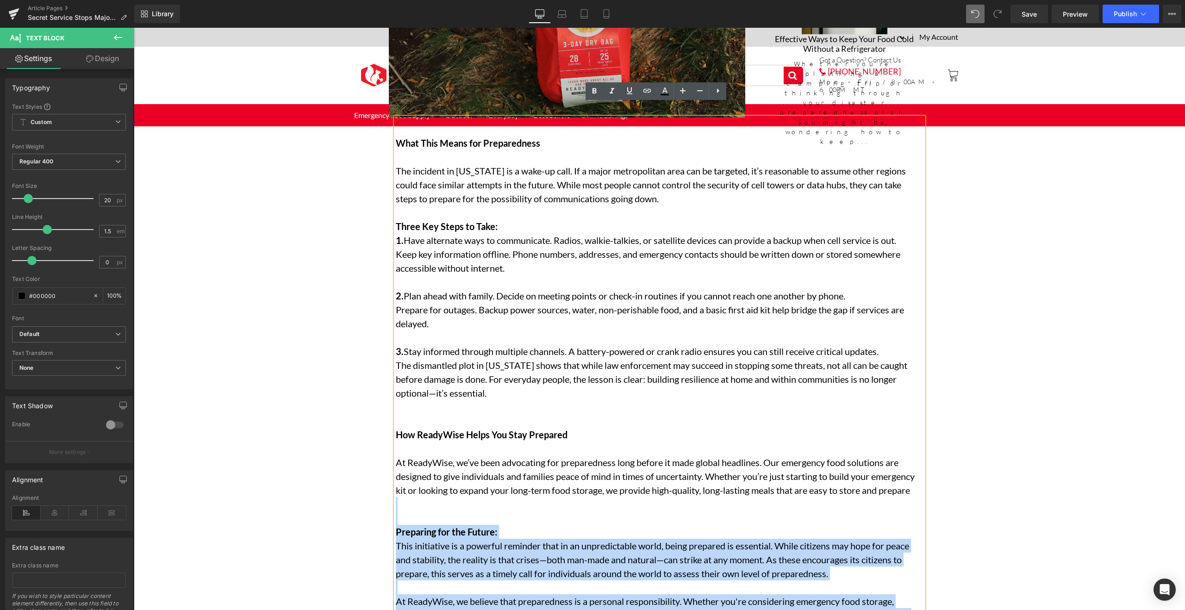
drag, startPoint x: 879, startPoint y: 362, endPoint x: 477, endPoint y: 502, distance: 425.7
click at [477, 502] on div "What This Means for Preparedness The incident in [US_STATE] is a wake-up call. …" at bounding box center [660, 571] width 528 height 907
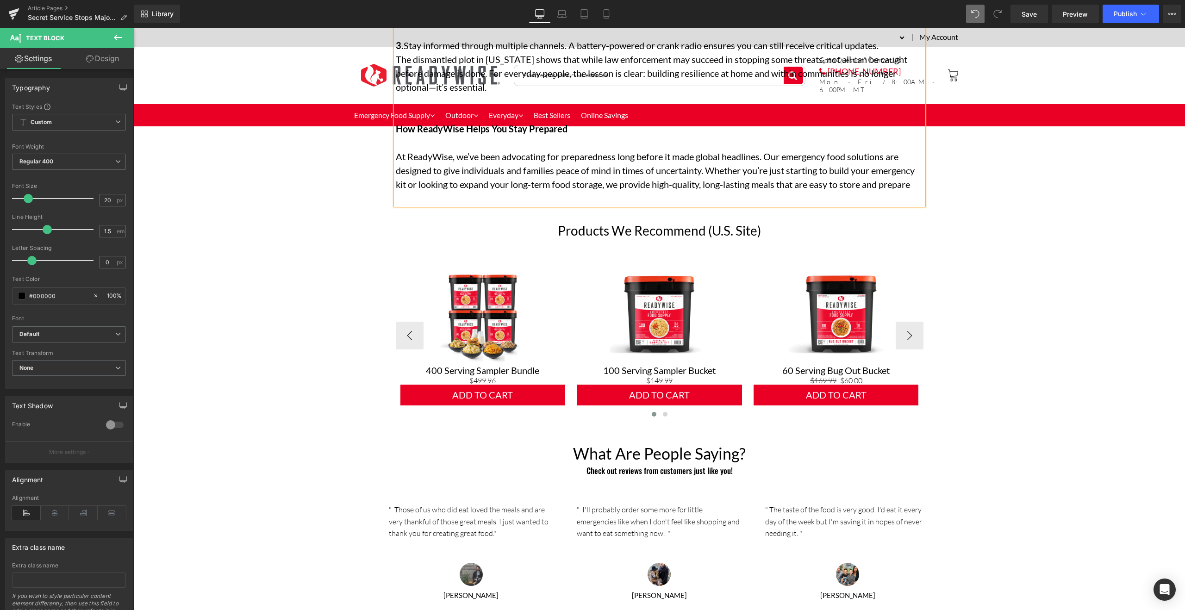
scroll to position [1591, 0]
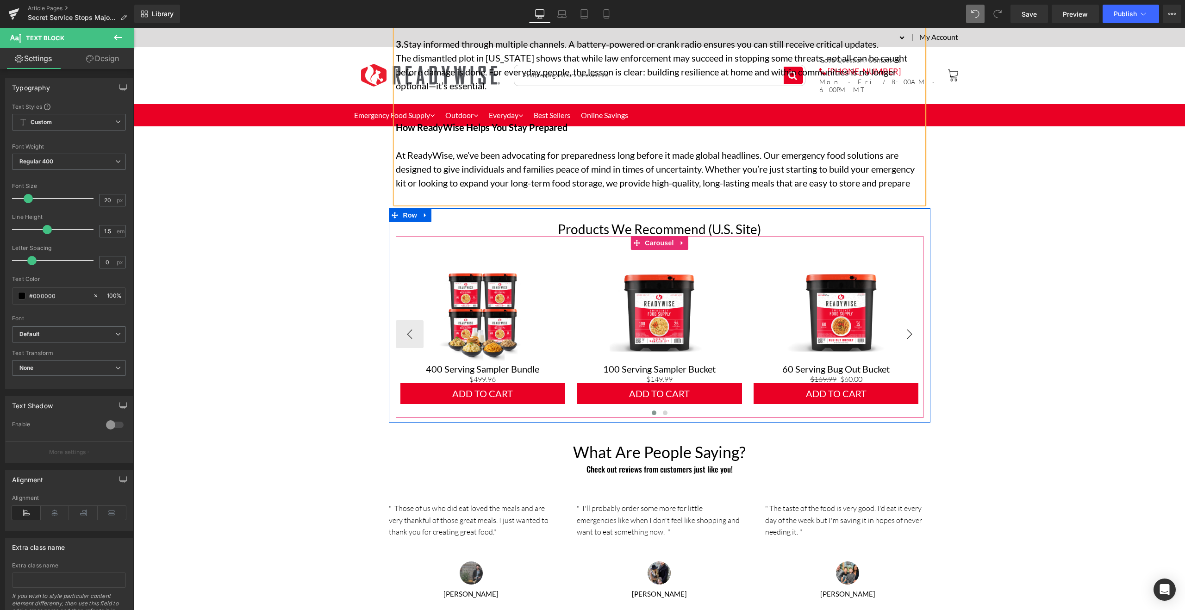
click at [900, 338] on button "›" at bounding box center [909, 334] width 28 height 28
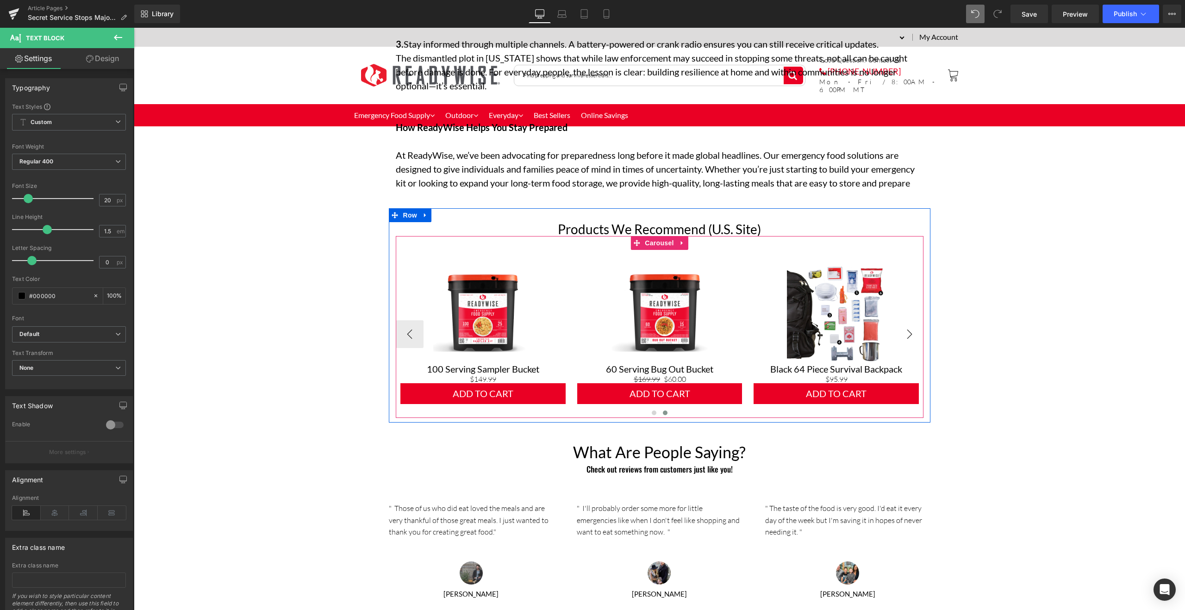
click at [904, 336] on button "›" at bounding box center [909, 334] width 28 height 28
click at [409, 336] on button "‹" at bounding box center [410, 334] width 28 height 28
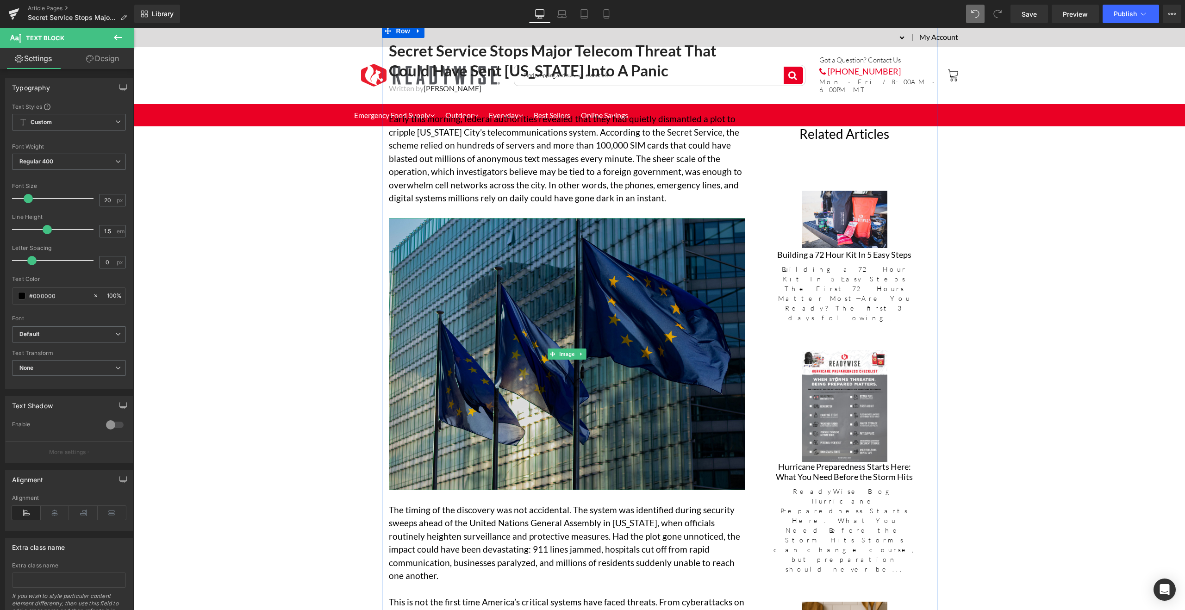
scroll to position [410, 0]
click at [613, 358] on img at bounding box center [567, 353] width 356 height 272
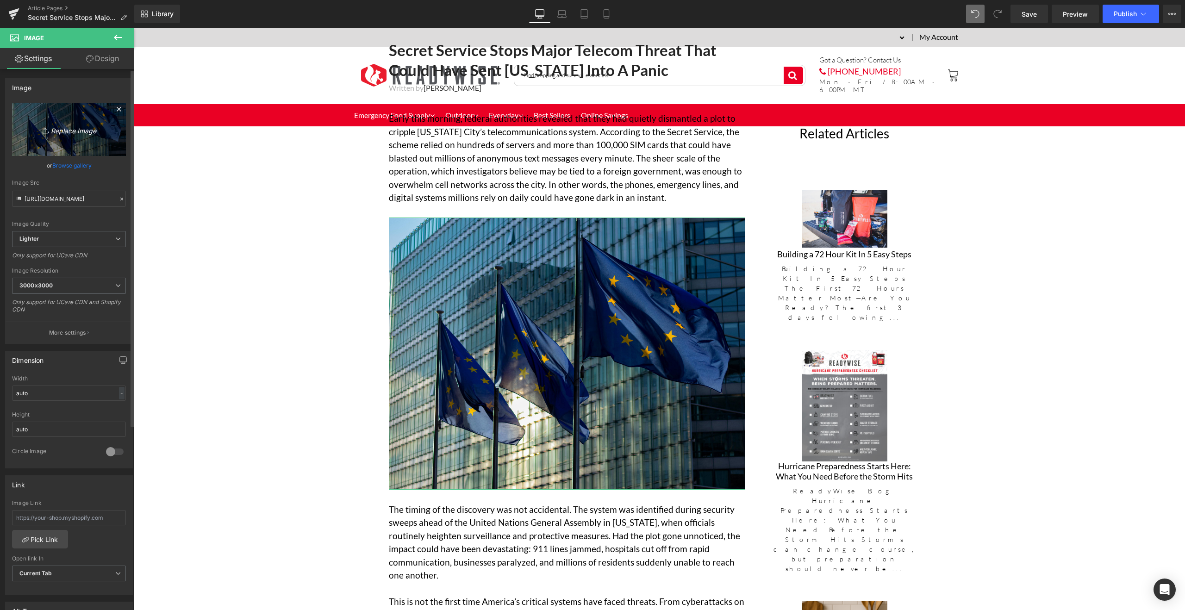
click at [64, 130] on icon "Replace Image" at bounding box center [69, 130] width 74 height 12
type input "C:\fakepath\pexels-[PERSON_NAME]-5847579.jpg"
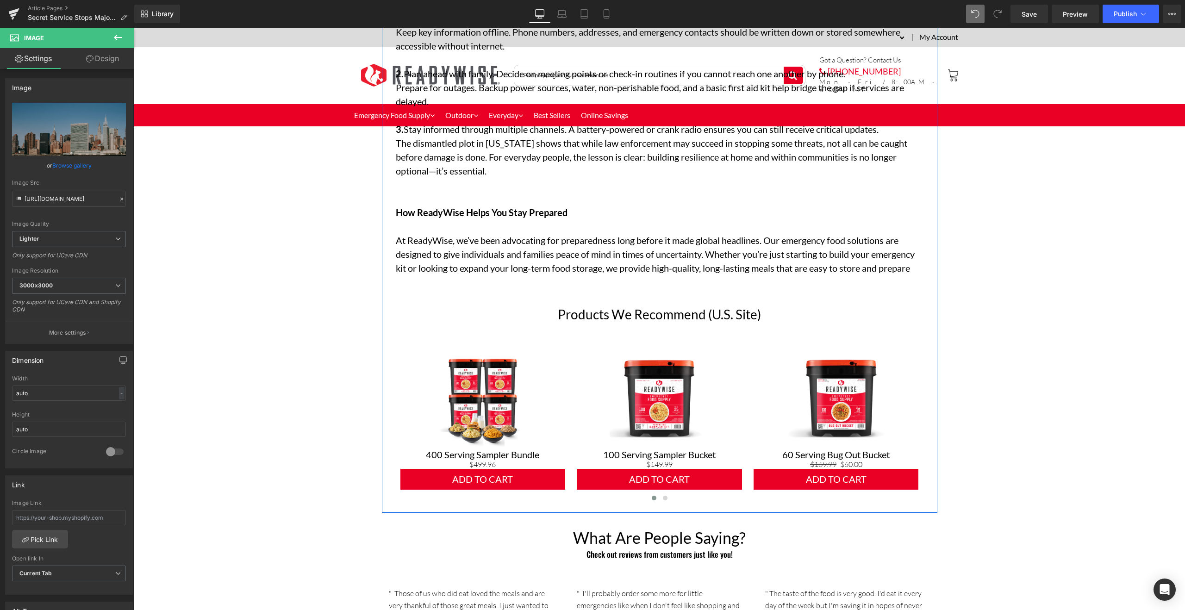
scroll to position [1627, 0]
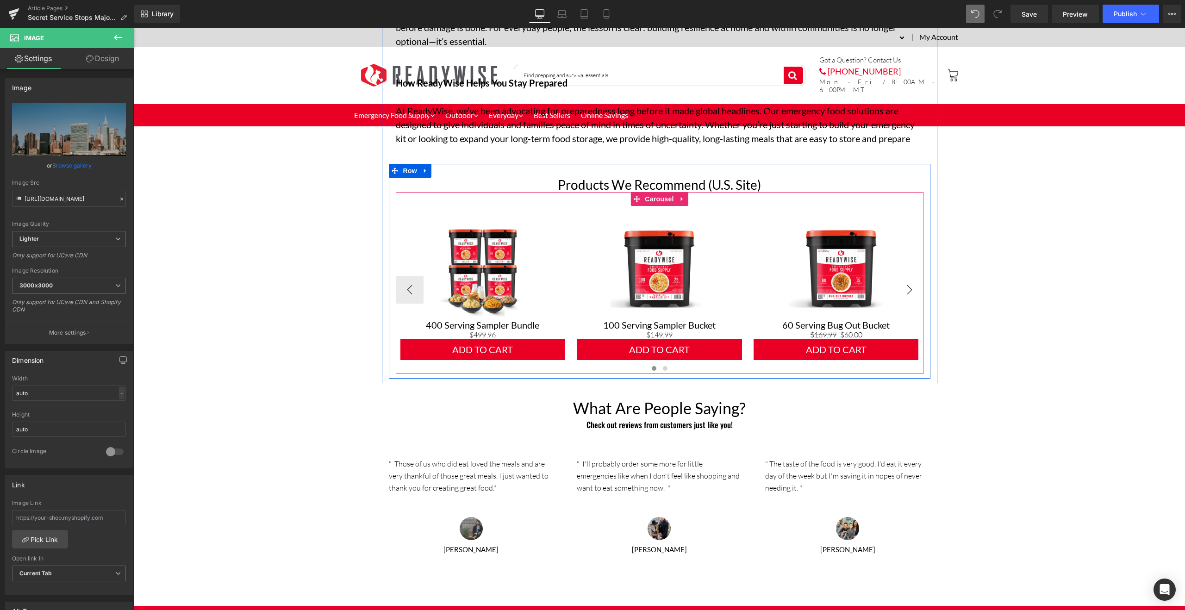
click at [896, 276] on button "›" at bounding box center [909, 290] width 28 height 28
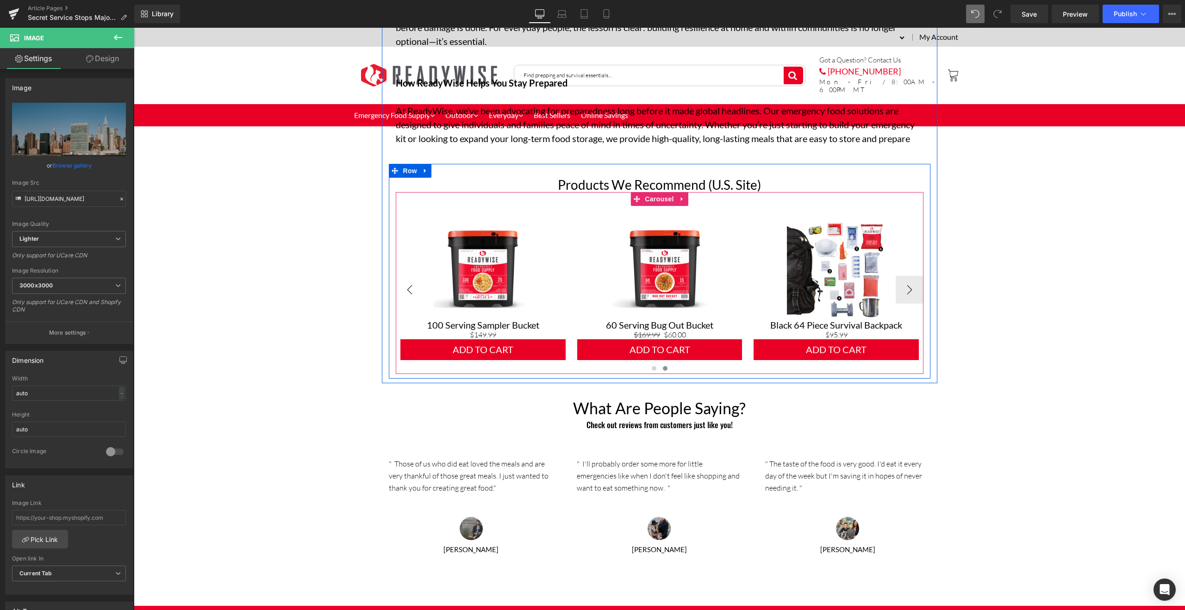
click at [405, 276] on button "‹" at bounding box center [410, 290] width 28 height 28
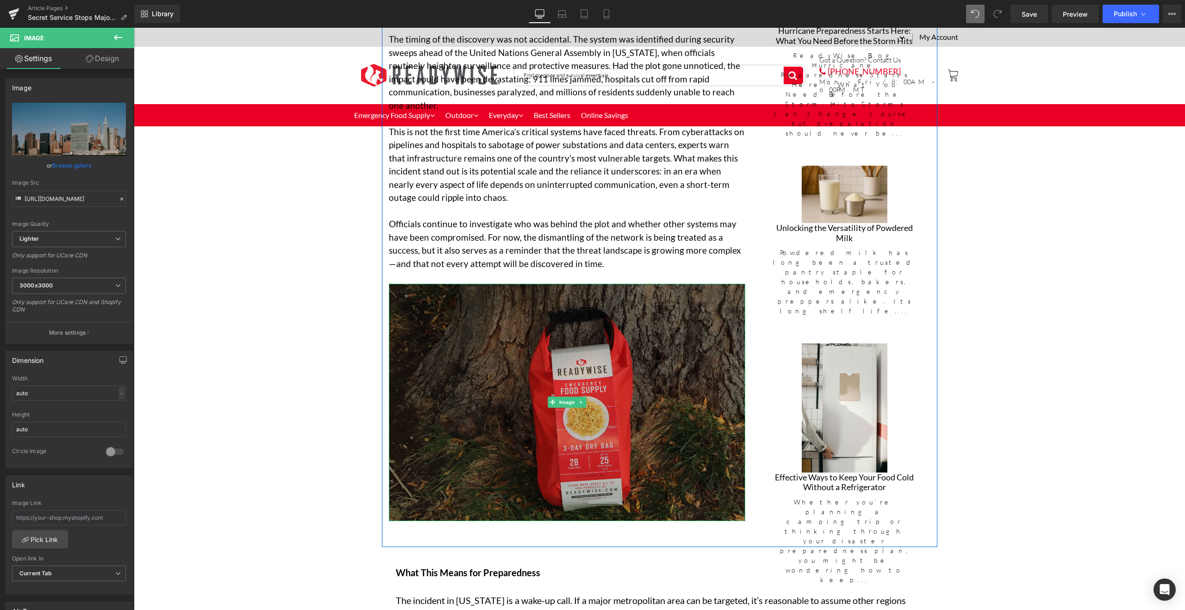
scroll to position [607, 0]
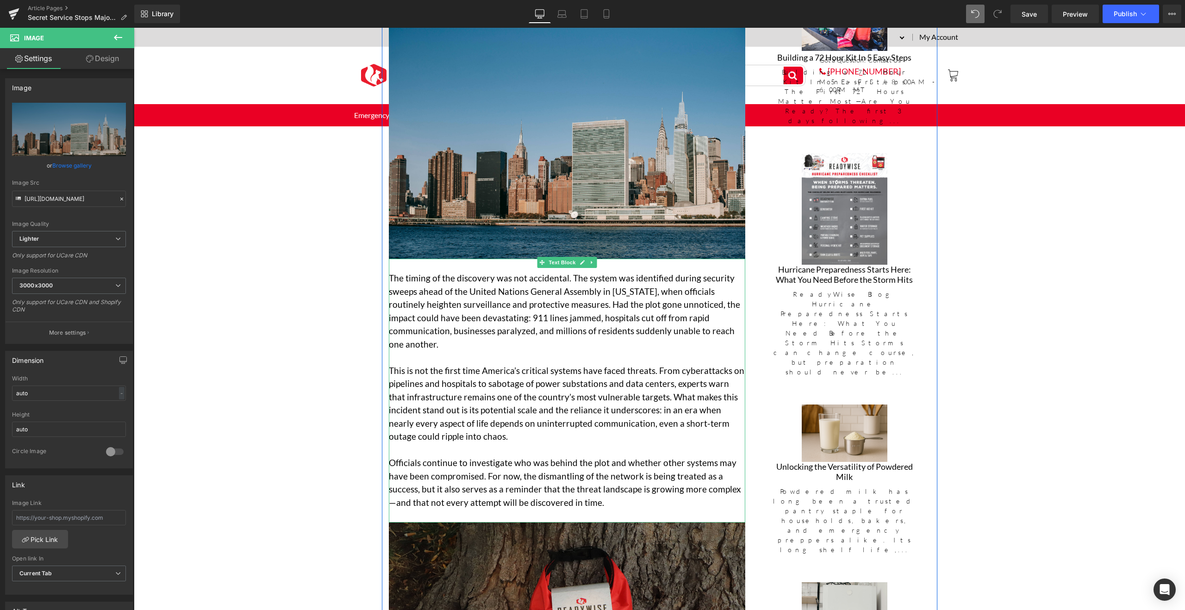
drag, startPoint x: 651, startPoint y: 445, endPoint x: 602, endPoint y: 501, distance: 75.1
click at [651, 456] on p "Officials continue to investigate who was behind the plot and whether other sys…" at bounding box center [567, 482] width 356 height 53
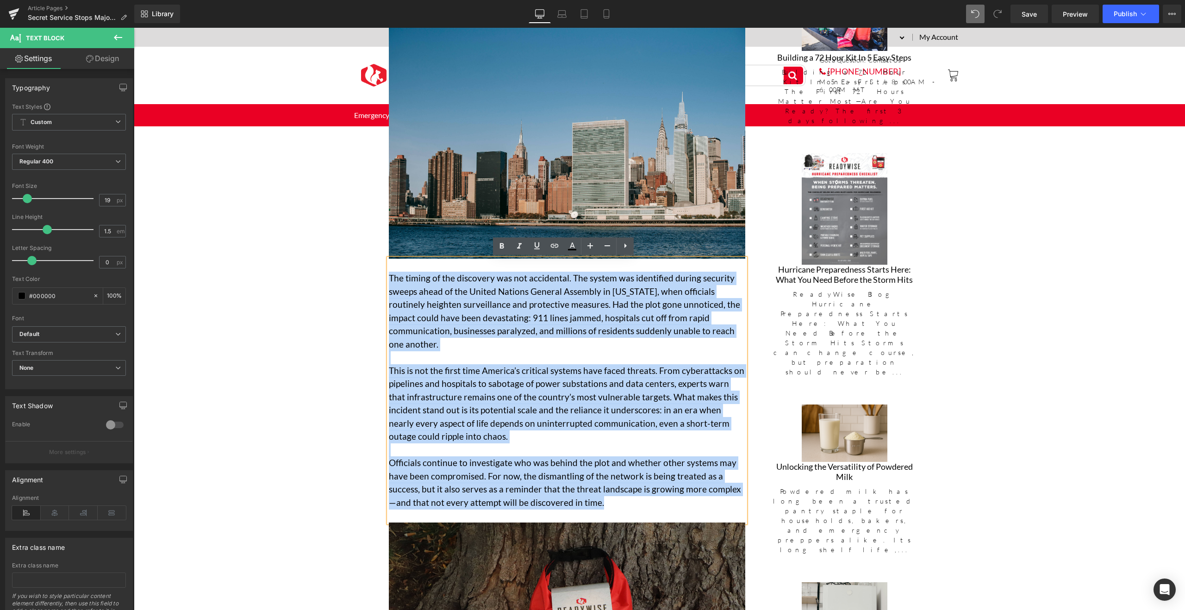
drag, startPoint x: 607, startPoint y: 490, endPoint x: 372, endPoint y: 273, distance: 319.9
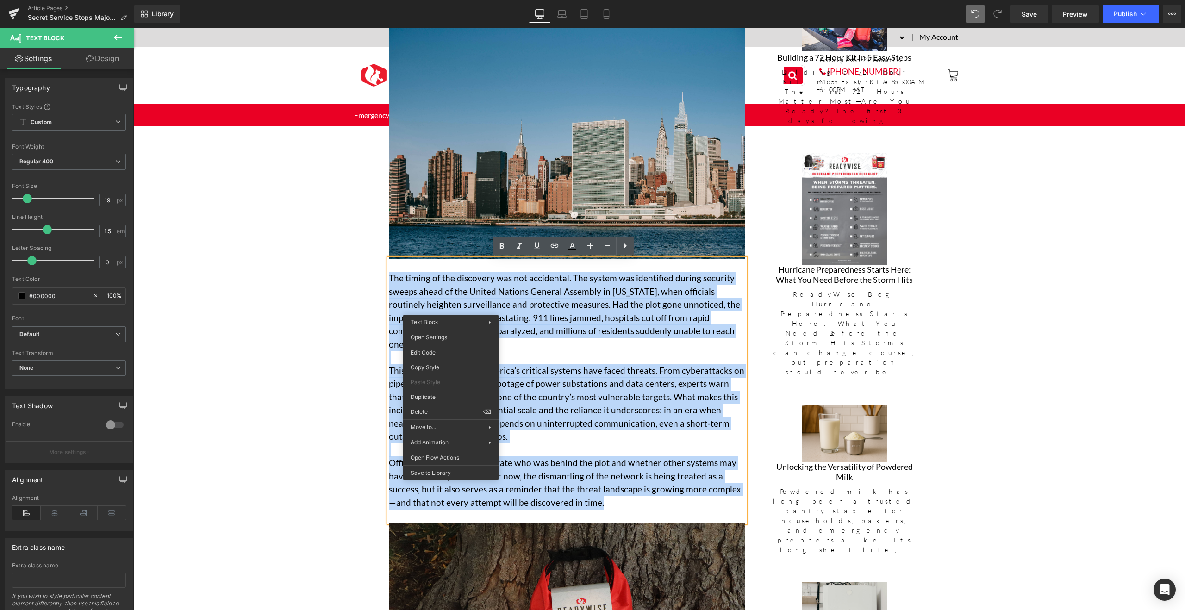
copy div "Lor ipsumd si ame consectet adi eli seddoeiusm. Tem incidi utl etdolorema aliqu…"
click at [725, 364] on p "This is not the first time America’s critical systems have faced threats. From …" at bounding box center [567, 410] width 356 height 93
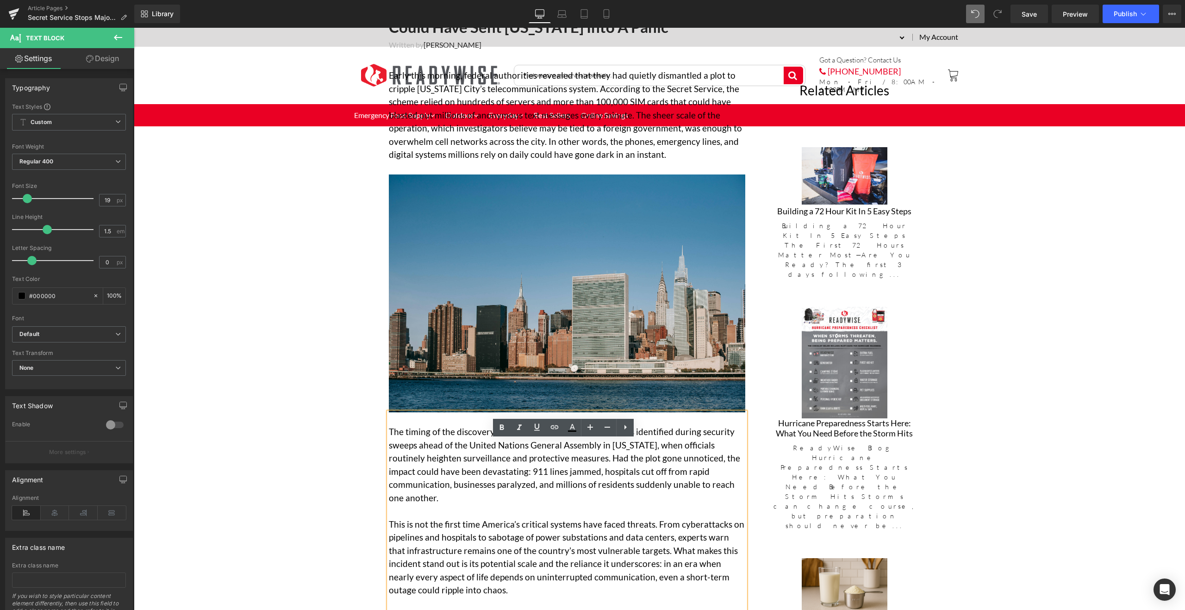
scroll to position [595, 0]
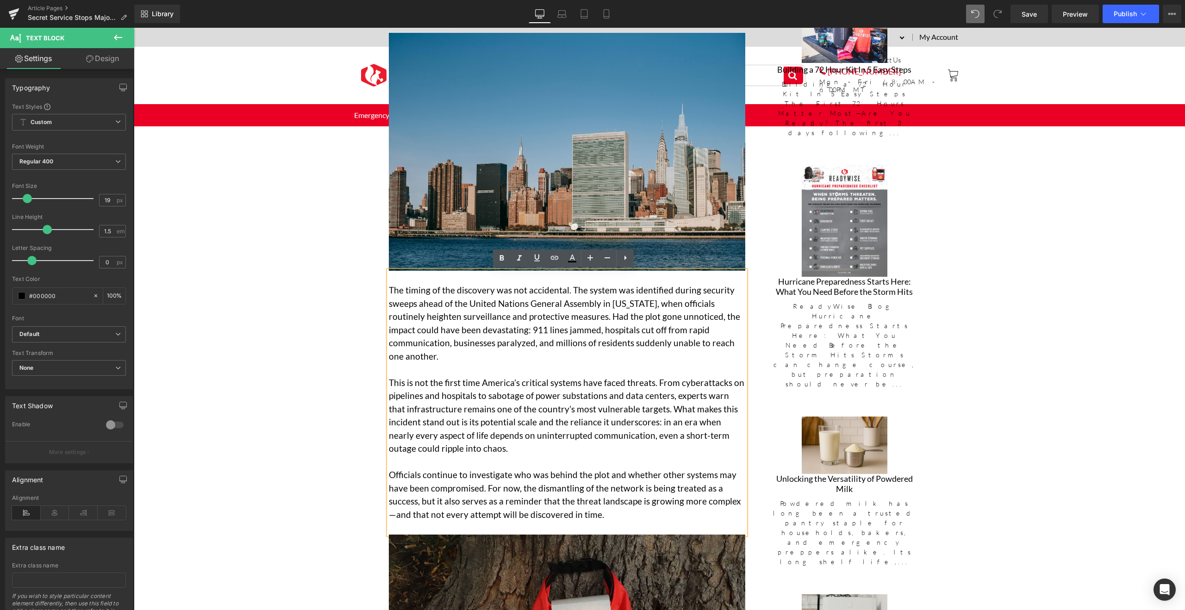
click at [499, 489] on p "Officials continue to investigate who was behind the plot and whether other sys…" at bounding box center [567, 494] width 356 height 53
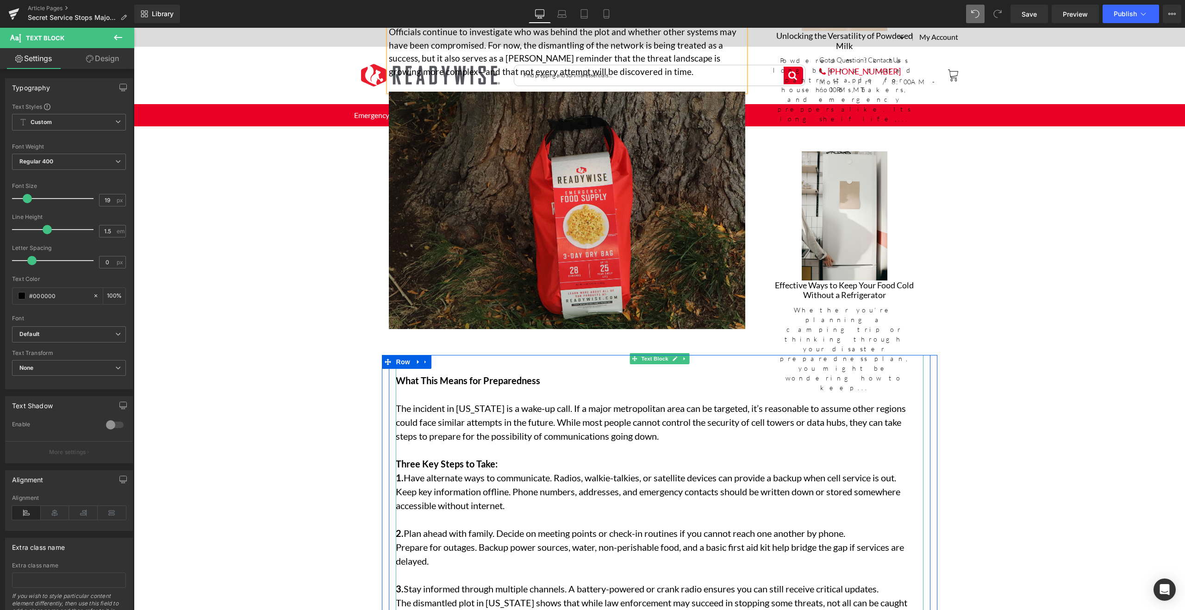
scroll to position [1209, 0]
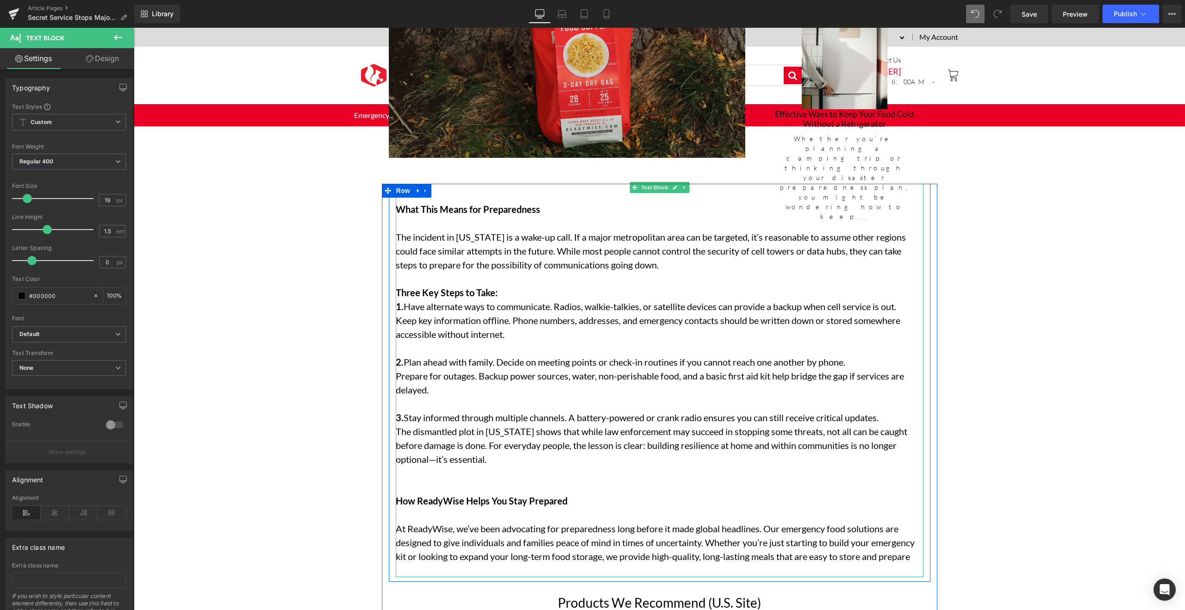
click at [508, 480] on p at bounding box center [658, 487] width 524 height 14
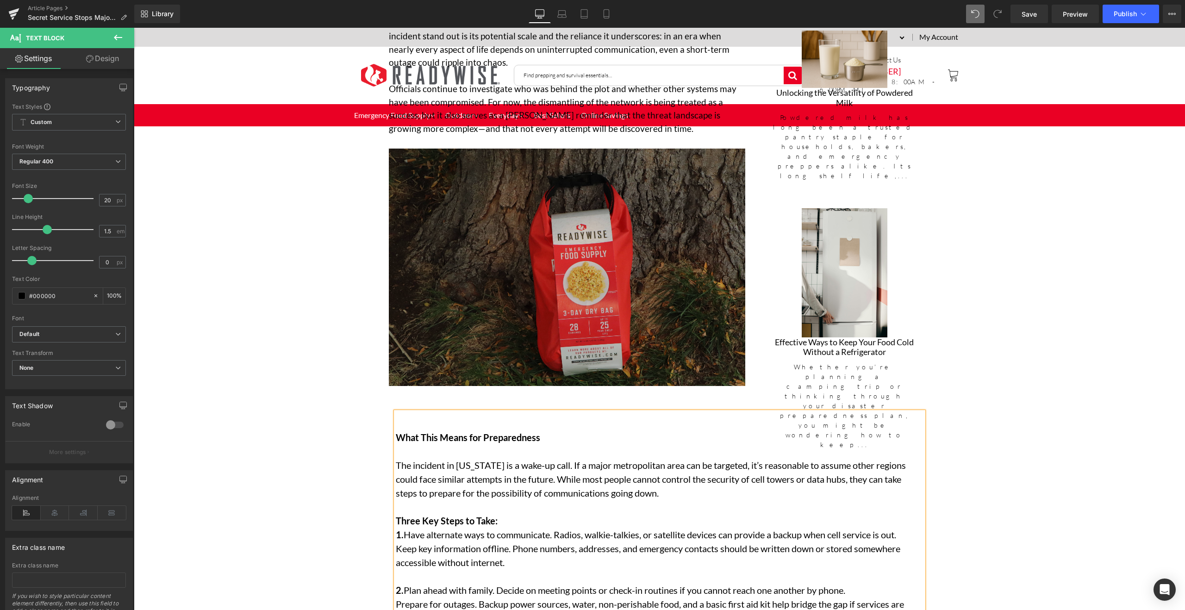
scroll to position [1005, 0]
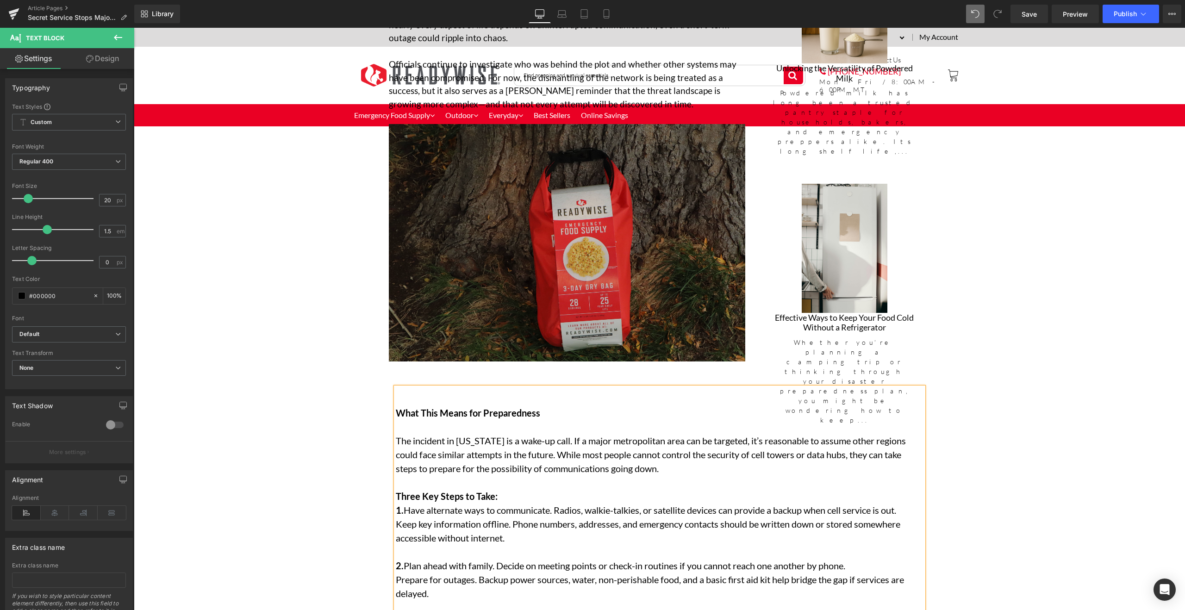
click at [637, 296] on img at bounding box center [567, 242] width 356 height 237
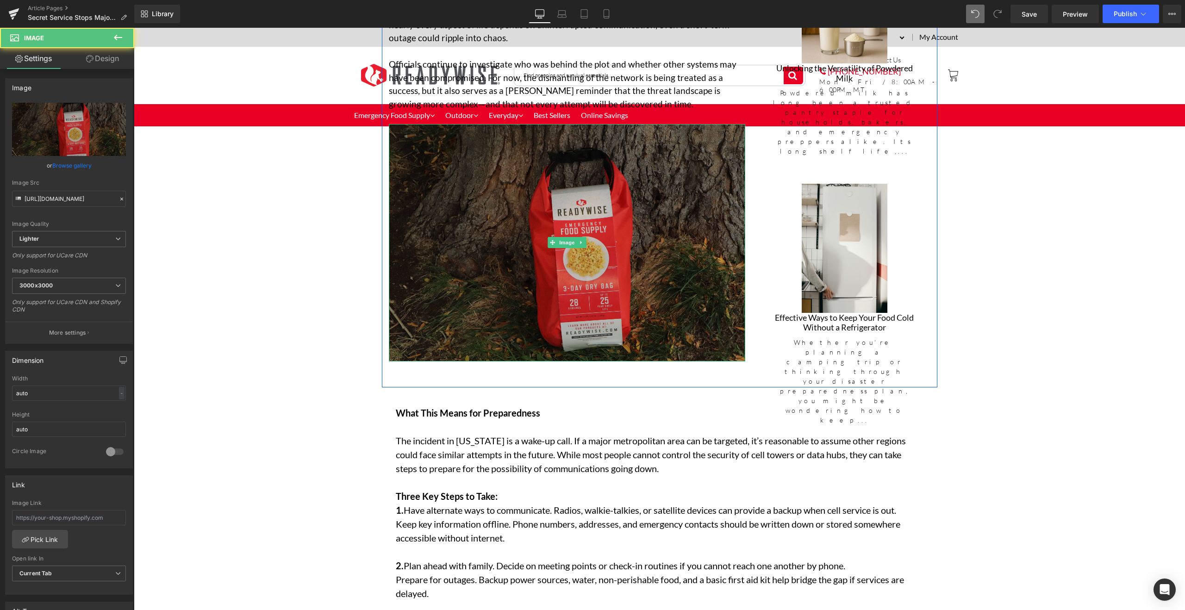
click at [583, 206] on img at bounding box center [567, 242] width 356 height 237
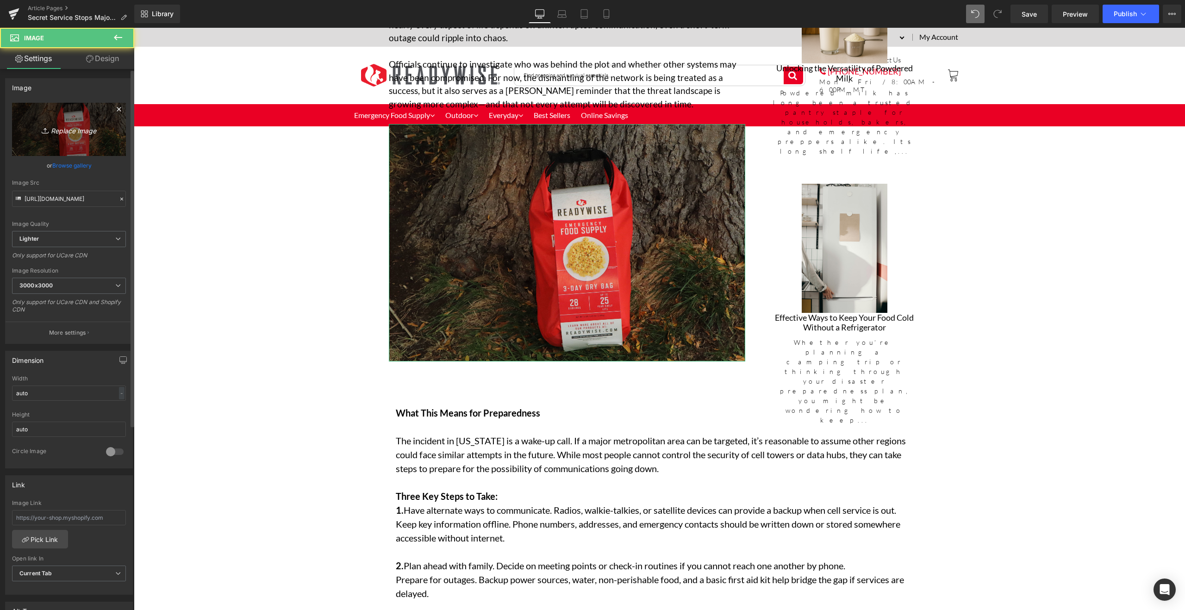
click at [76, 136] on link "Replace Image" at bounding box center [69, 129] width 114 height 53
type input "C:\fakepath\pexels-matreding-4468974.jpg"
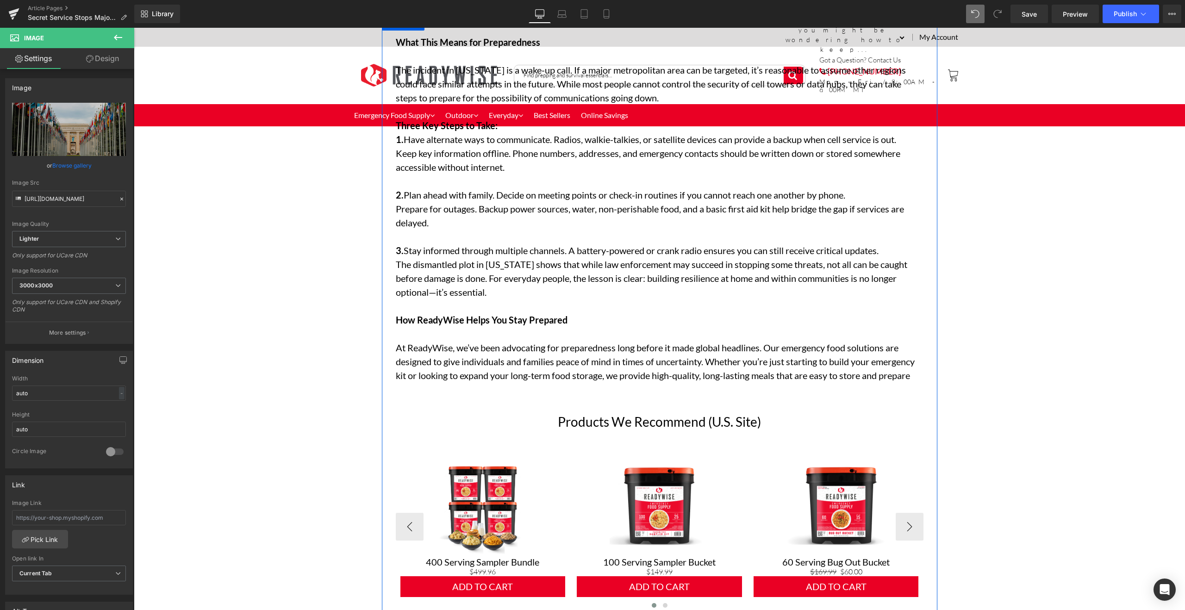
scroll to position [1421, 0]
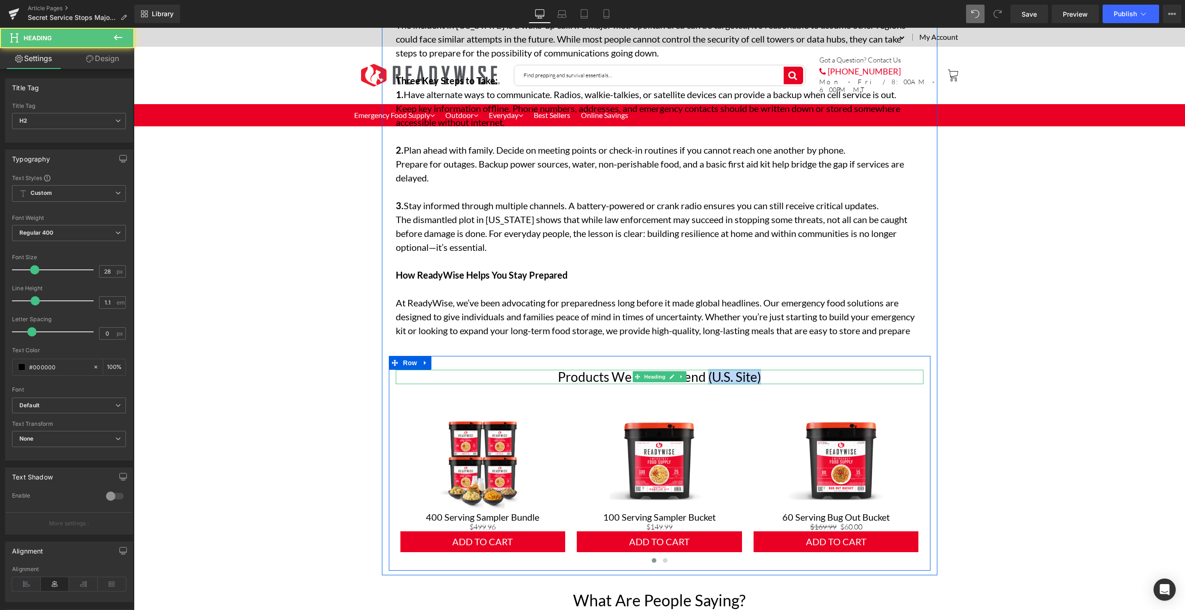
drag, startPoint x: 705, startPoint y: 351, endPoint x: 769, endPoint y: 352, distance: 64.3
click at [769, 370] on h2 "Products We Recommend (U.S. Site)" at bounding box center [660, 377] width 528 height 14
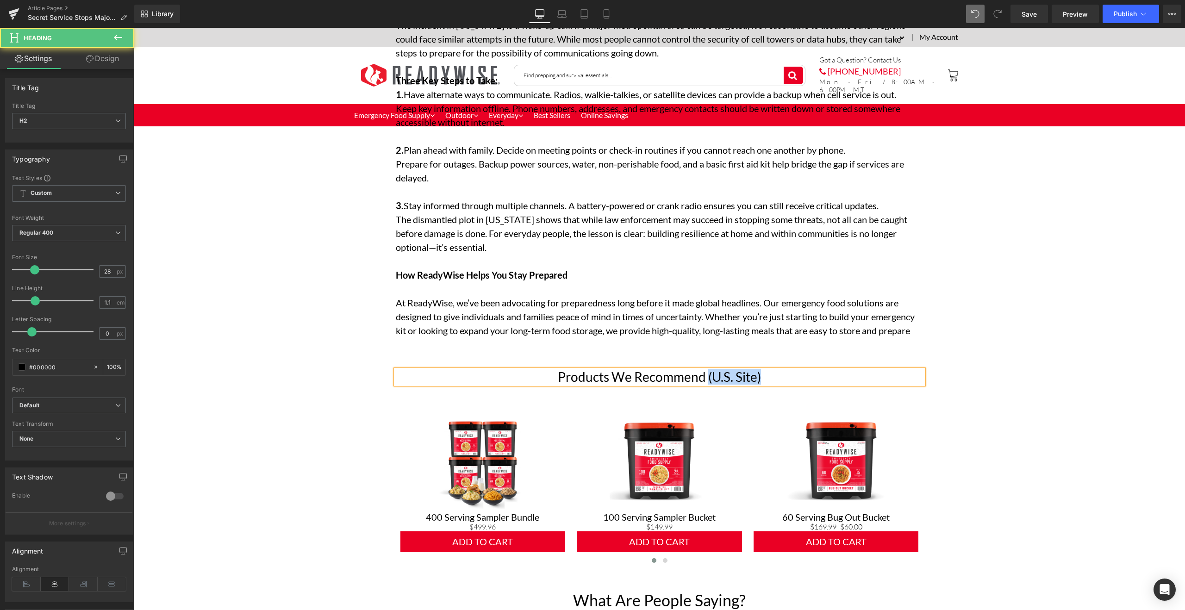
click at [775, 370] on h2 "Products We Recommend (U.S. Site)" at bounding box center [660, 377] width 528 height 14
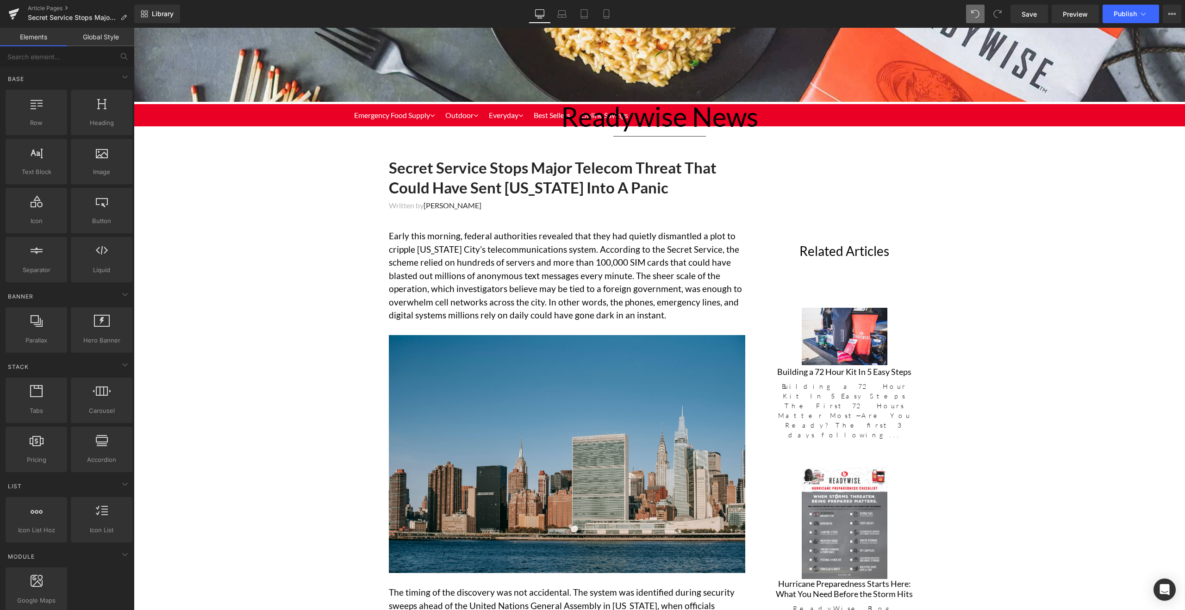
scroll to position [113, 0]
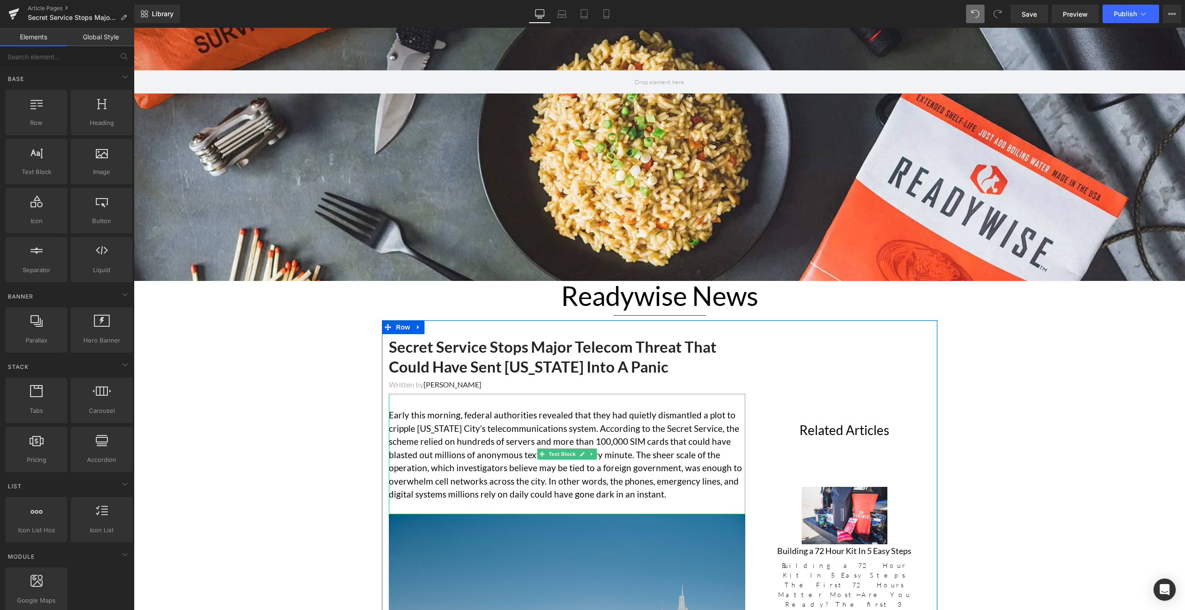
click at [441, 399] on div "Early this morning, federal authorities revealed that they had quietly dismantl…" at bounding box center [567, 454] width 356 height 120
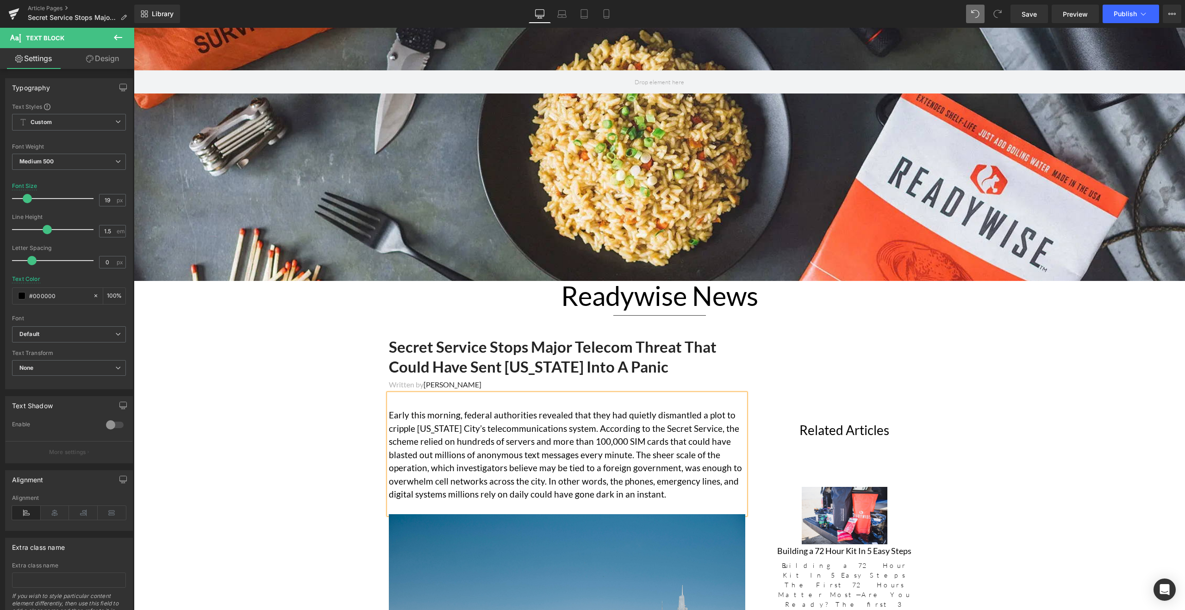
click at [435, 399] on div "Early this morning, federal authorities revealed that they had quietly dismantl…" at bounding box center [567, 454] width 356 height 120
click at [423, 383] on font "[PERSON_NAME]" at bounding box center [452, 384] width 58 height 9
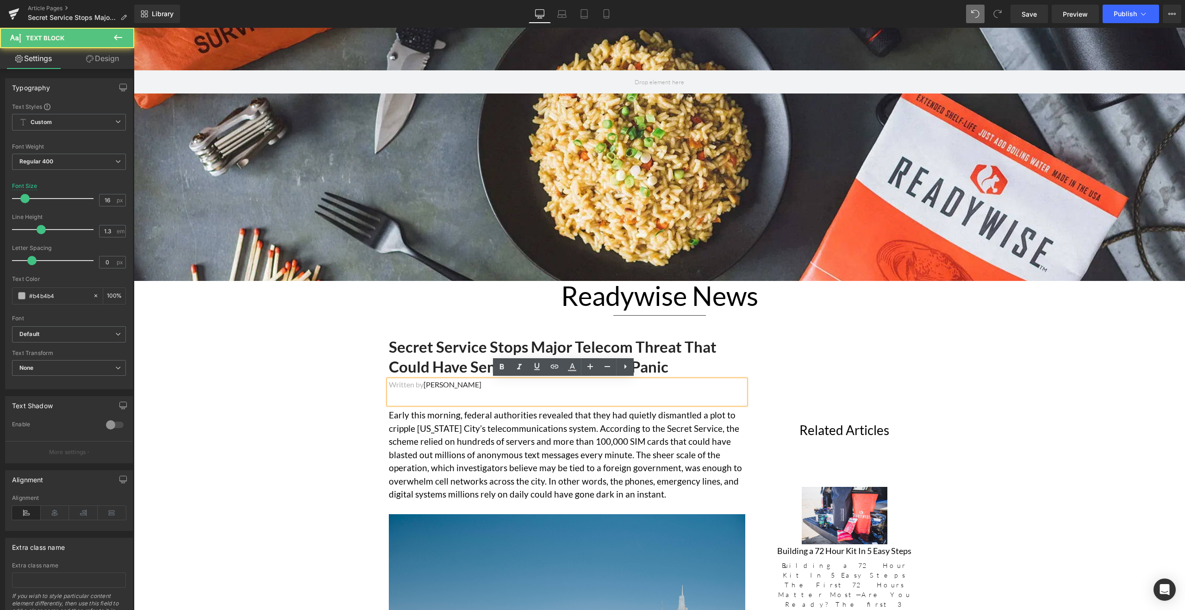
click at [436, 395] on div "Early this morning, federal authorities revealed that they had quietly dismantl…" at bounding box center [567, 454] width 356 height 120
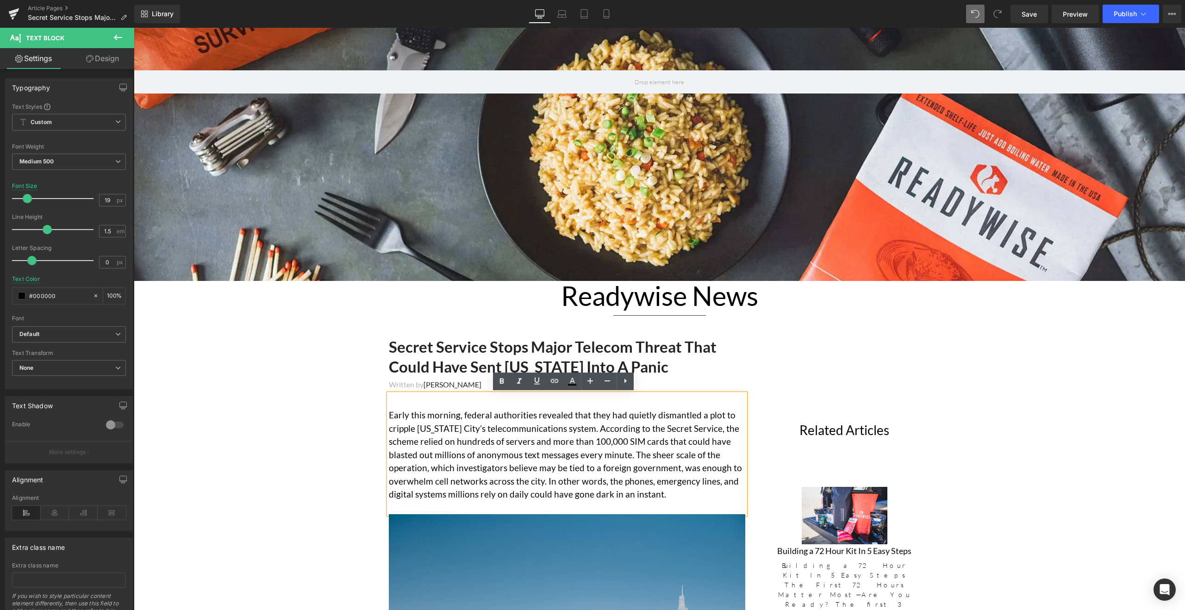
click at [427, 385] on font "[PERSON_NAME]" at bounding box center [452, 384] width 58 height 9
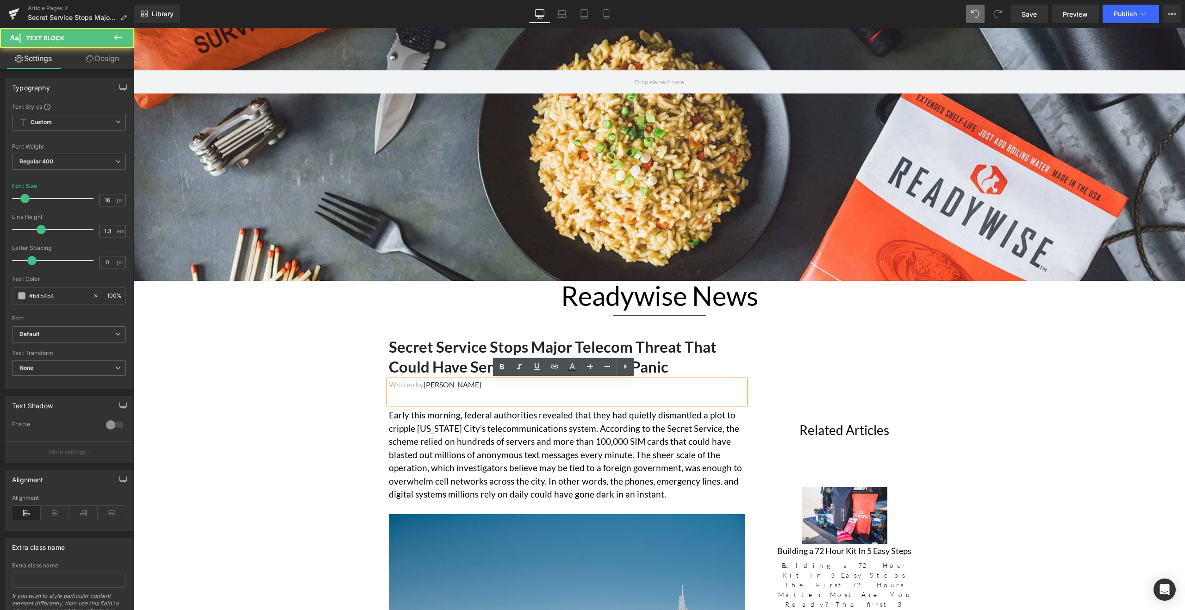
click at [479, 390] on div "Written by [PERSON_NAME]" at bounding box center [567, 392] width 356 height 25
click at [521, 398] on div "Early this morning, federal authorities revealed that they had quietly dismantl…" at bounding box center [567, 454] width 356 height 120
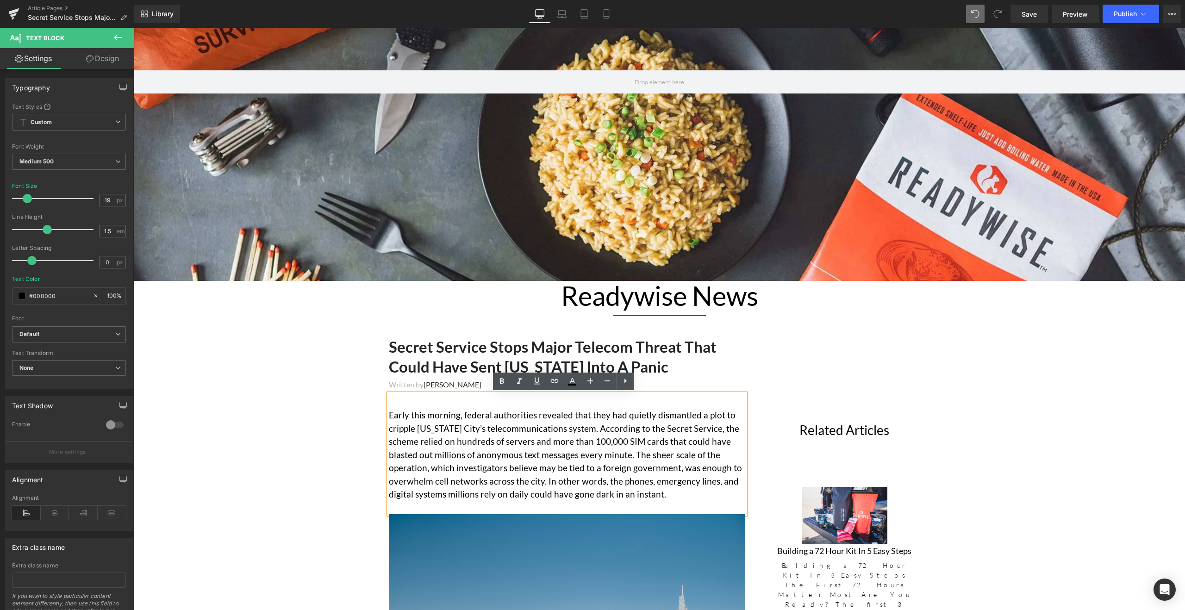
click at [399, 388] on span "Written by" at bounding box center [406, 384] width 35 height 9
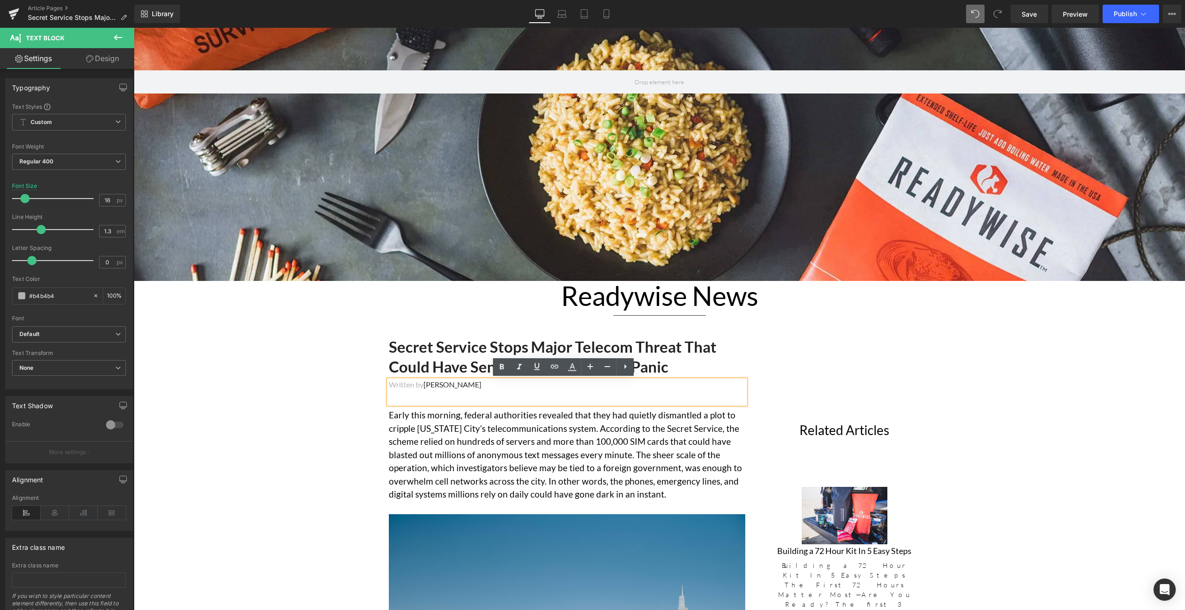
click at [479, 384] on p "Written by [PERSON_NAME]" at bounding box center [567, 385] width 356 height 10
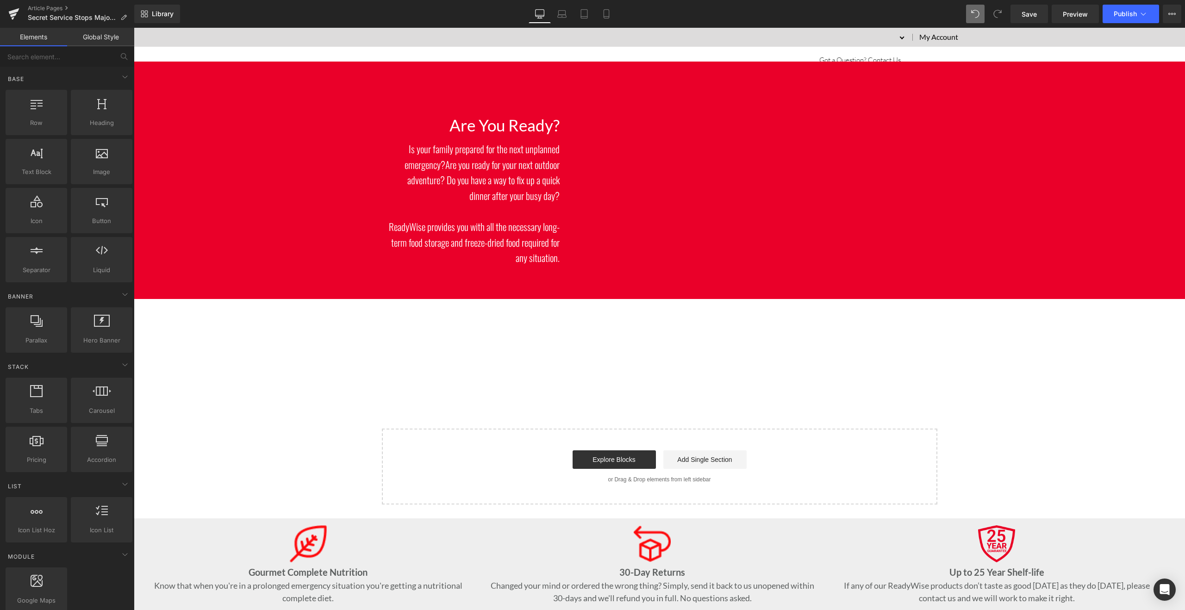
scroll to position [2269, 0]
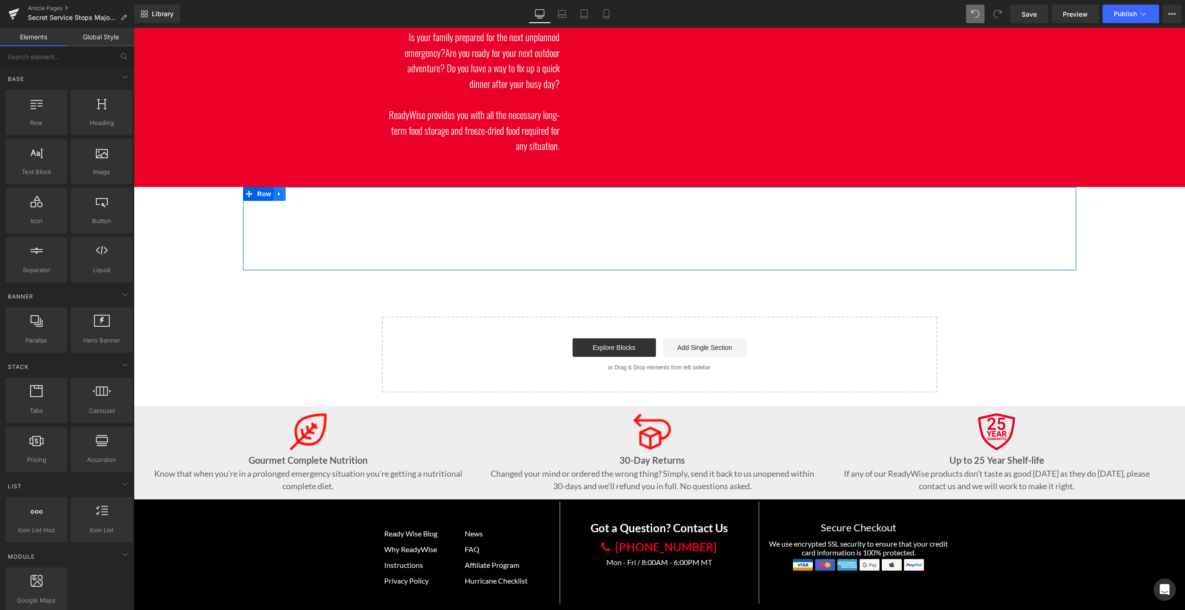
click at [281, 187] on link at bounding box center [279, 194] width 12 height 14
click at [301, 190] on icon at bounding box center [303, 193] width 6 height 7
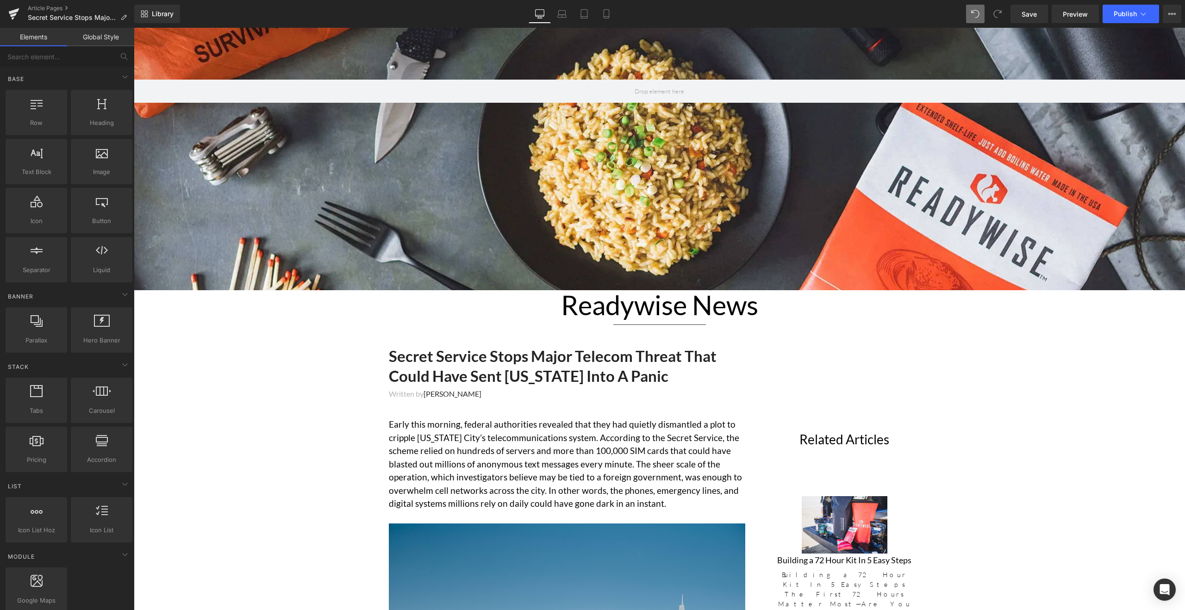
scroll to position [0, 0]
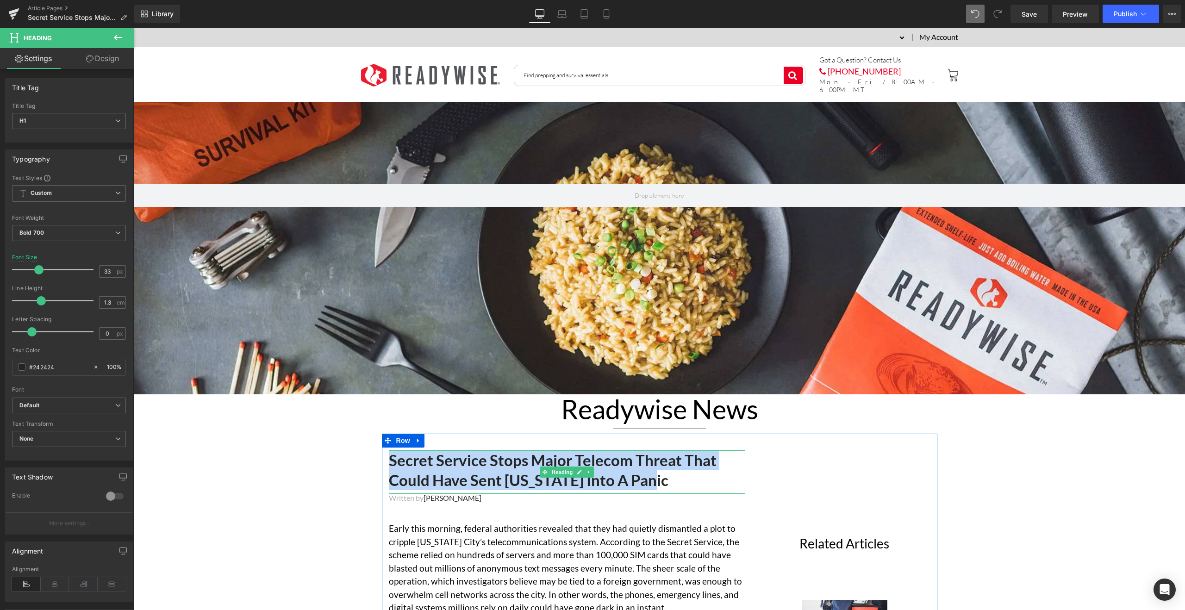
drag, startPoint x: 389, startPoint y: 458, endPoint x: 656, endPoint y: 474, distance: 268.0
click at [656, 474] on h1 "Secret Service Stops Major Telecom Threat That Could Have Sent [US_STATE] Into …" at bounding box center [567, 470] width 356 height 40
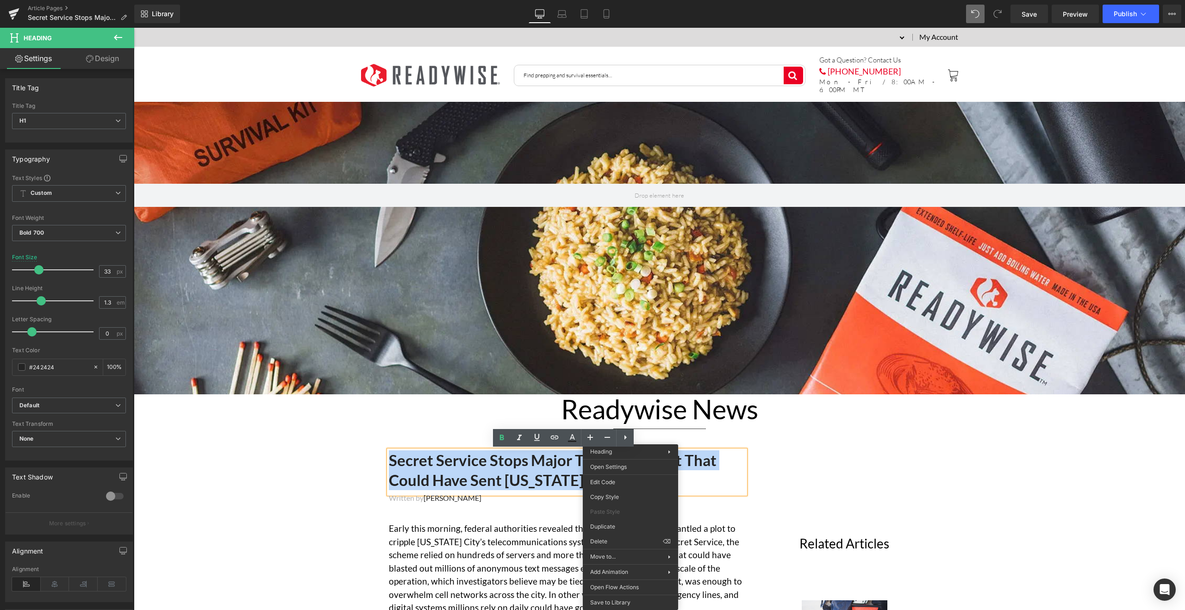
copy h1 "Secret Service Stops Major Telecom Threat That Could Have Sent [US_STATE] Into …"
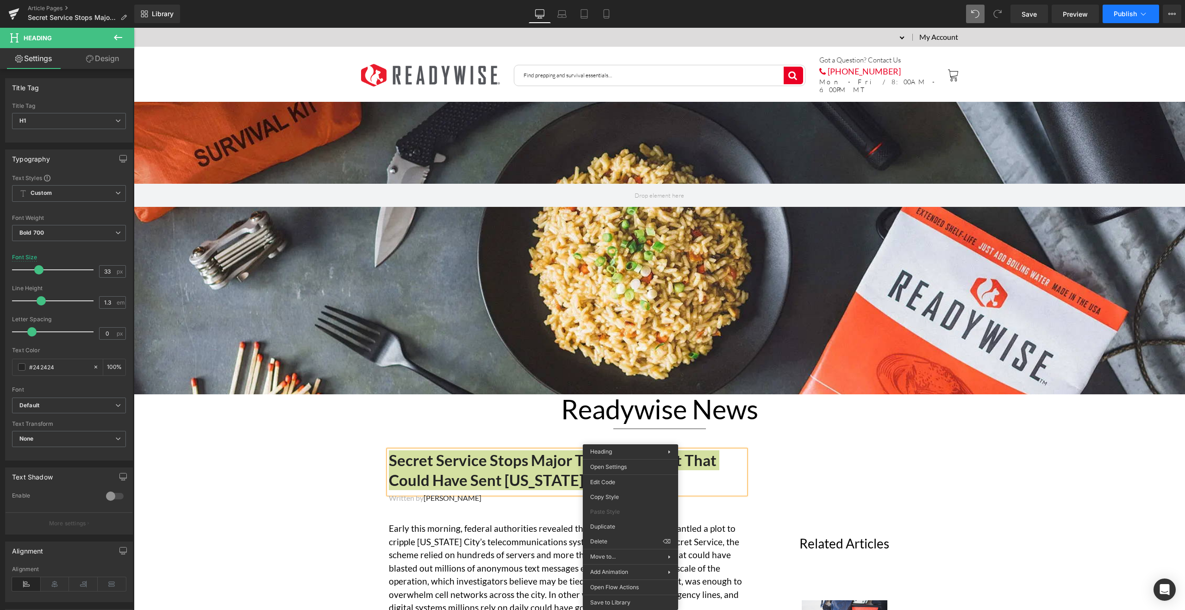
click at [1142, 18] on icon at bounding box center [1142, 13] width 9 height 9
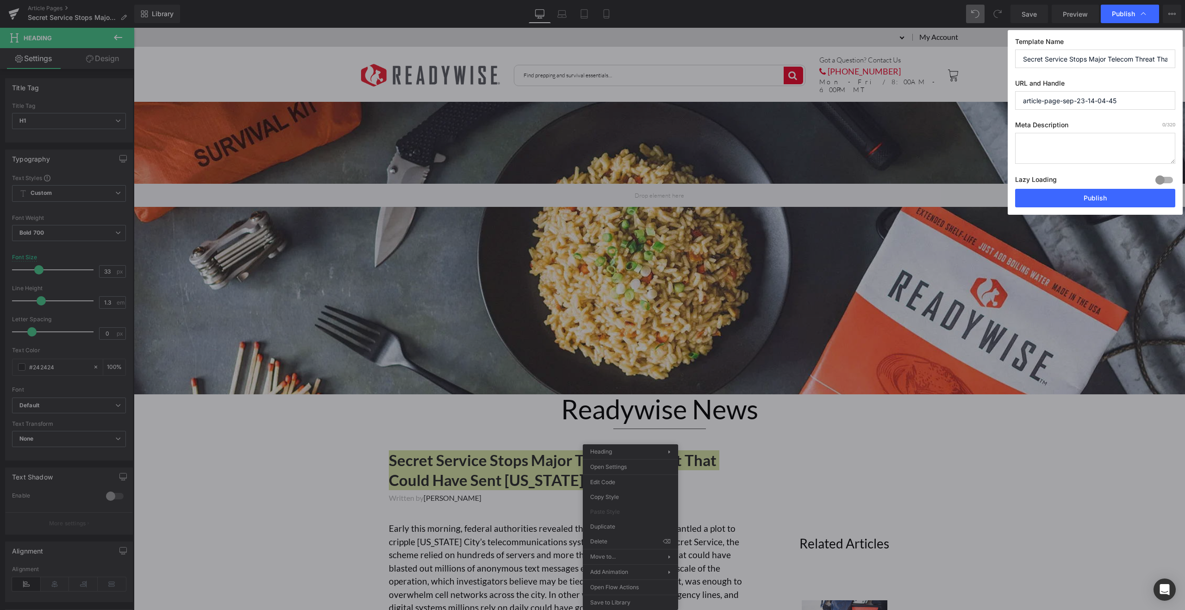
click at [1085, 142] on textarea at bounding box center [1095, 148] width 160 height 31
drag, startPoint x: 1125, startPoint y: 104, endPoint x: 994, endPoint y: 100, distance: 131.5
click at [994, 100] on div "Publish Template Name Secret Service Stops Major Telecom Threat That Could Have…" at bounding box center [592, 305] width 1185 height 610
paste input "Secret Service Stops Major Telecom Threat That Could Have Sent [US_STATE] Into …"
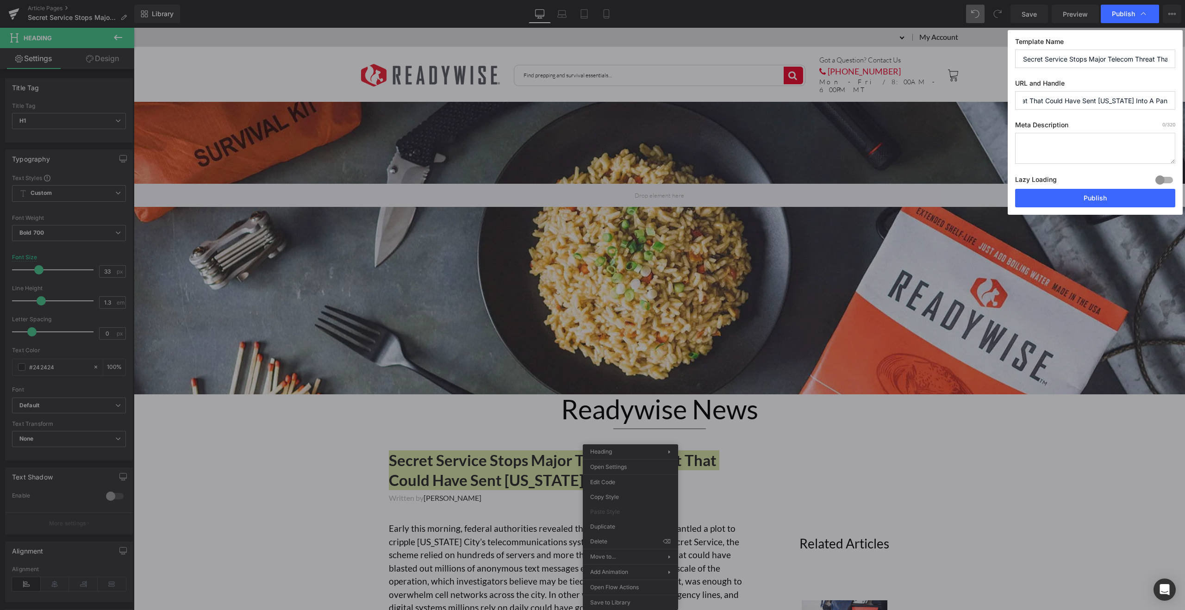
type input "secret-service-stops-major-telecom-threat-that-could-have-sent-new-york-into-a-…"
click at [1070, 141] on textarea at bounding box center [1095, 148] width 160 height 31
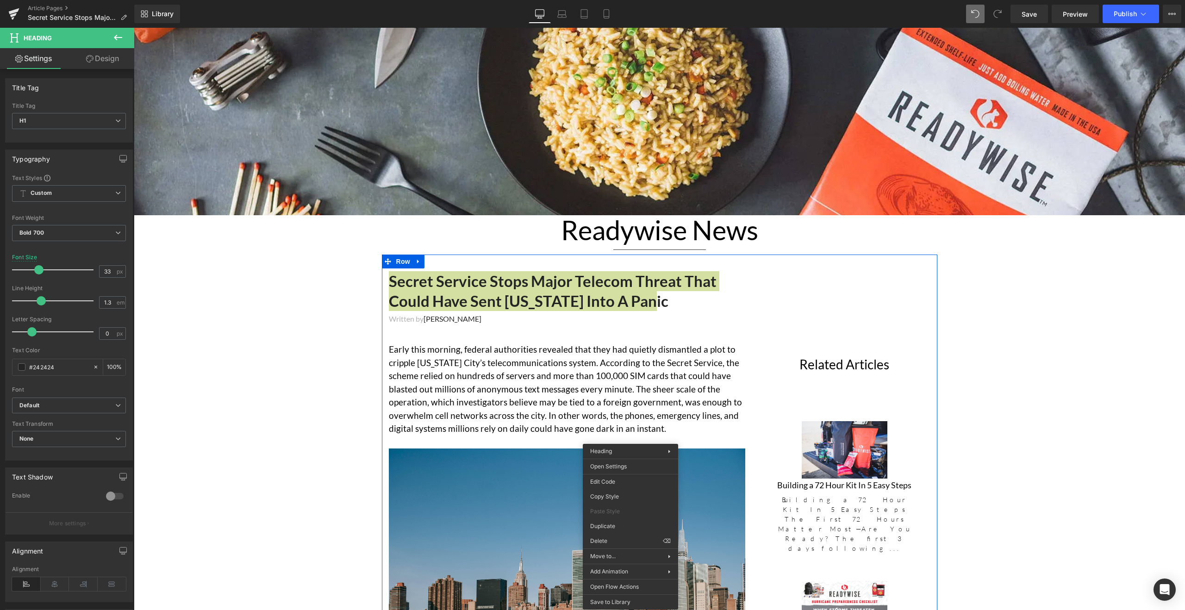
scroll to position [434, 0]
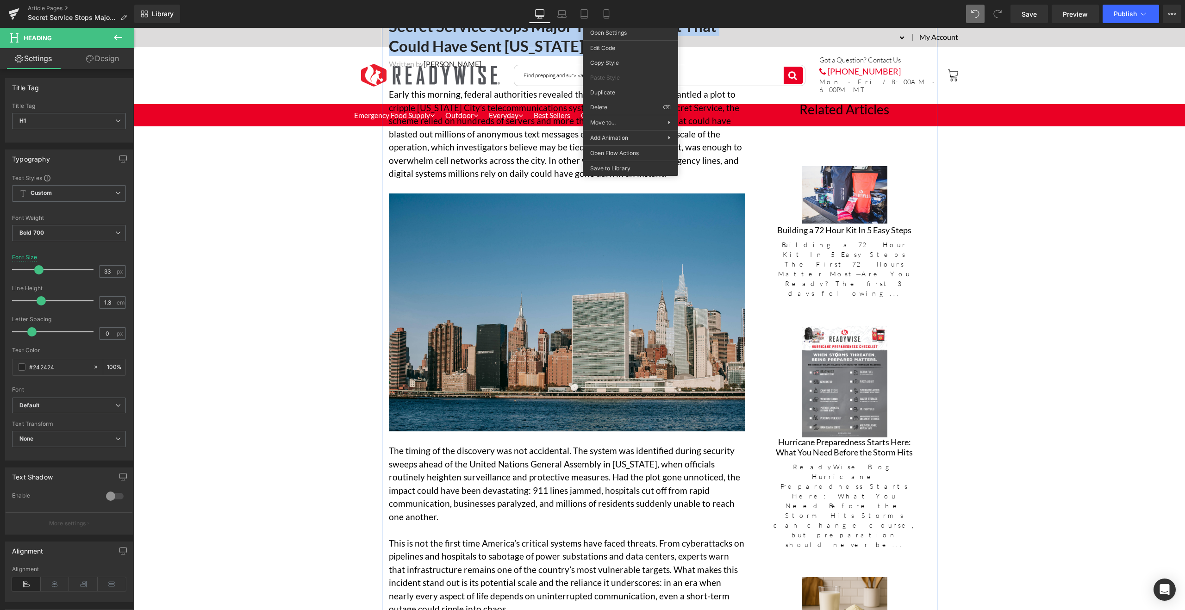
click at [471, 490] on p "The timing of the discovery was not accidental. The system was identified durin…" at bounding box center [567, 483] width 356 height 79
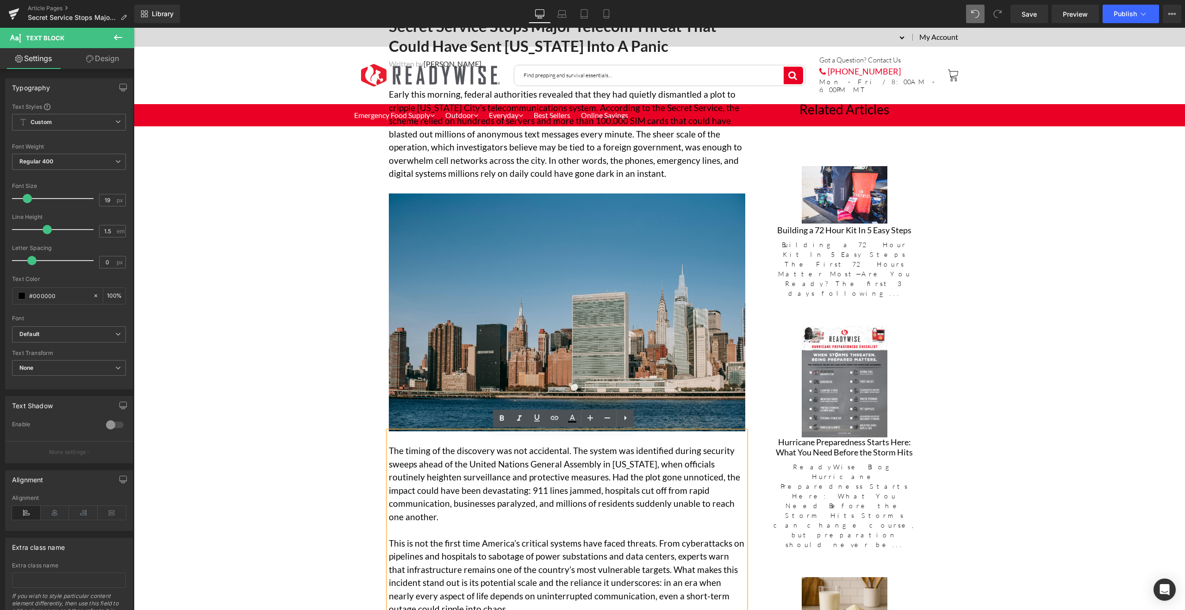
scroll to position [236, 0]
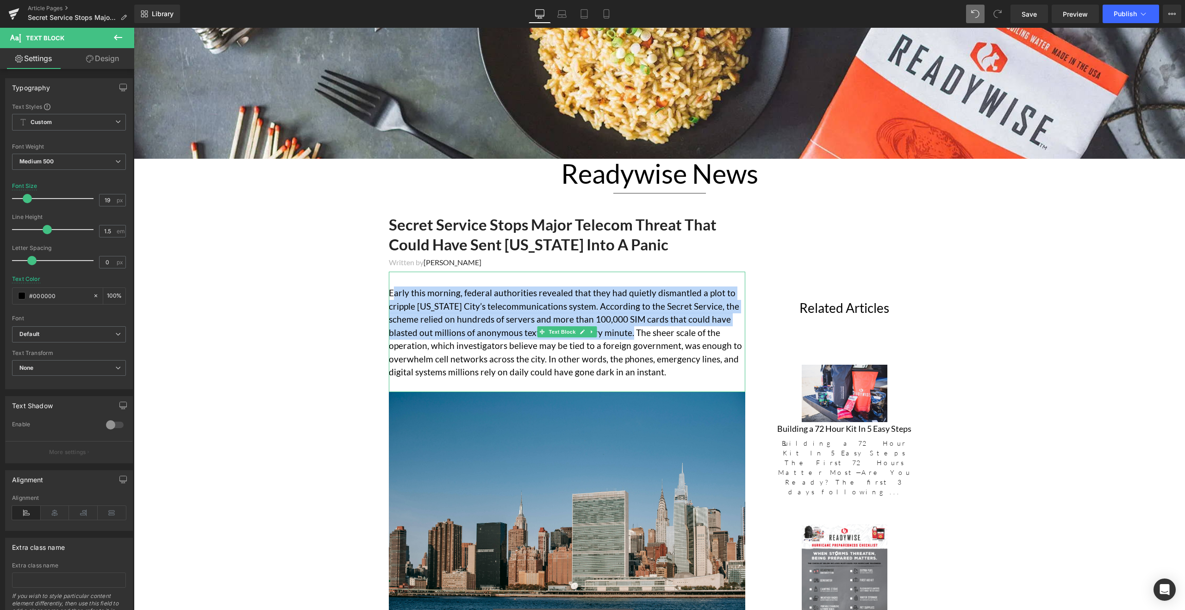
drag, startPoint x: 415, startPoint y: 298, endPoint x: 625, endPoint y: 329, distance: 212.2
click at [625, 329] on p "Early this morning, federal authorities revealed that they had quietly dismantl…" at bounding box center [567, 332] width 356 height 93
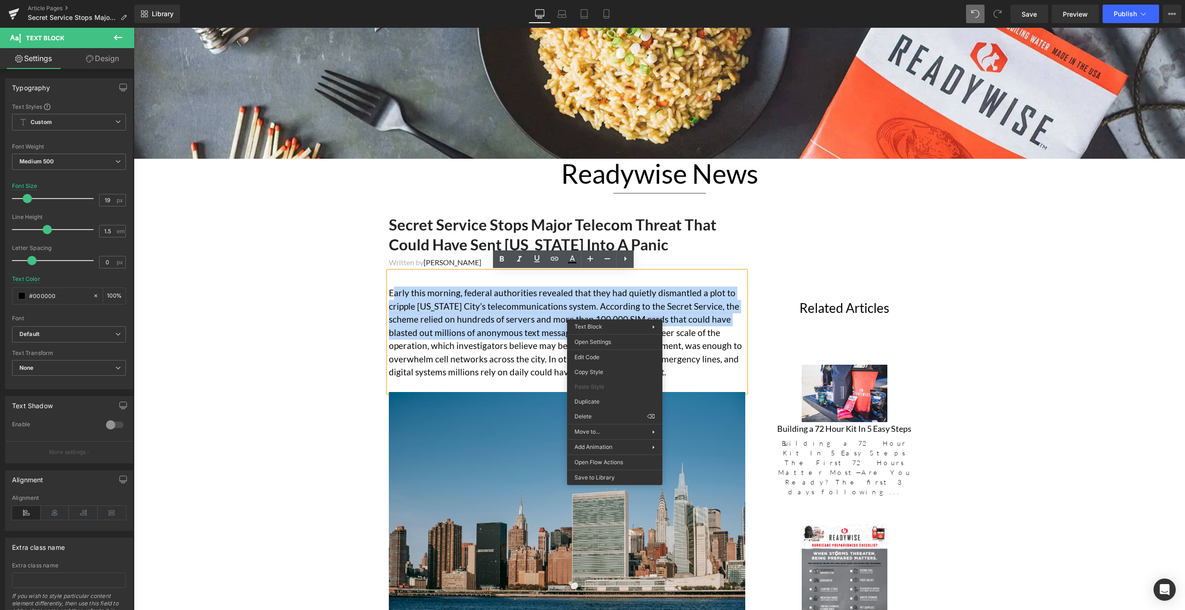
copy p "Early this morning, federal authorities revealed that they had quietly dismantl…"
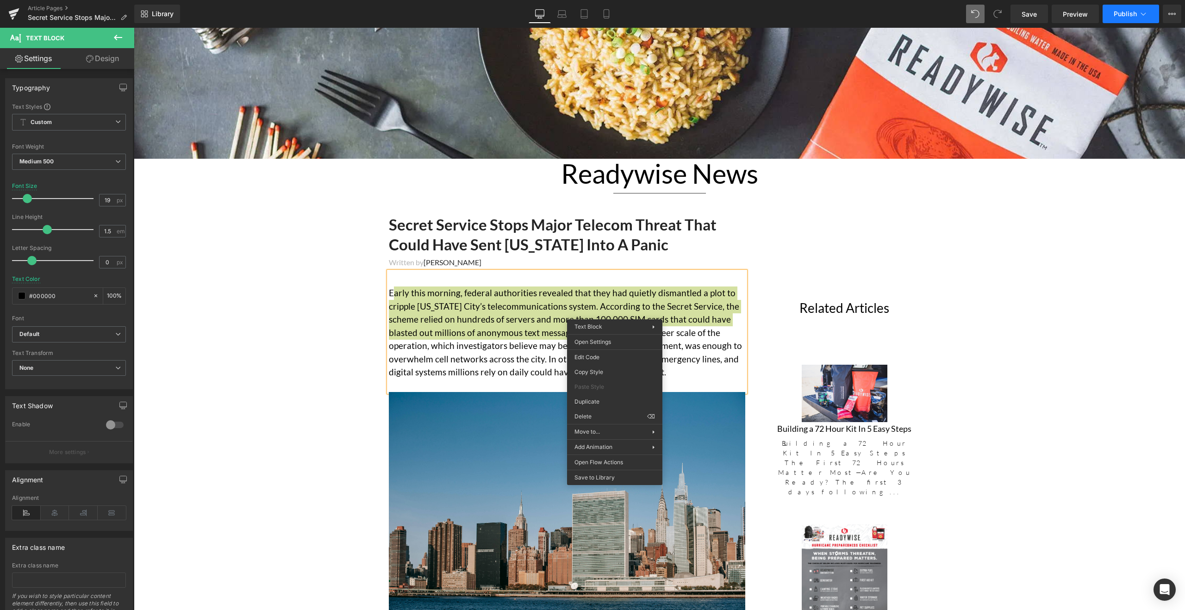
click at [1140, 14] on icon at bounding box center [1142, 13] width 9 height 9
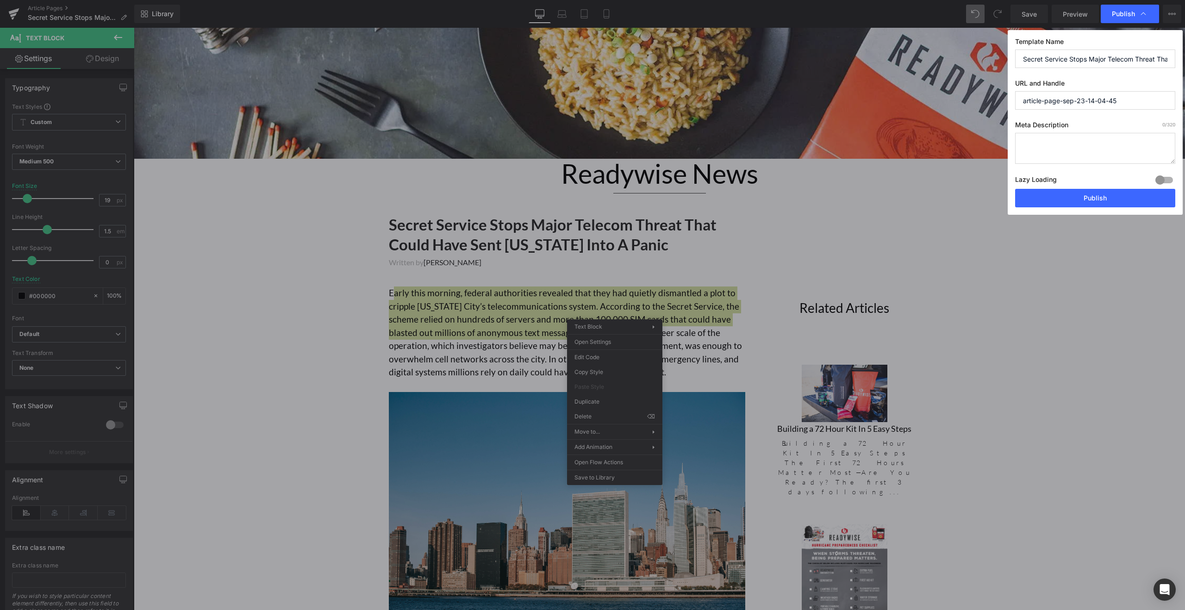
click at [1079, 151] on textarea at bounding box center [1095, 148] width 160 height 31
paste textarea "Early this morning, federal authorities revealed that they had quietly dismantl…"
drag, startPoint x: 1114, startPoint y: 149, endPoint x: 1083, endPoint y: 138, distance: 32.8
click at [1083, 138] on textarea "Early this morning, federal authorities revealed that they had quietly dismantl…" at bounding box center [1095, 148] width 160 height 31
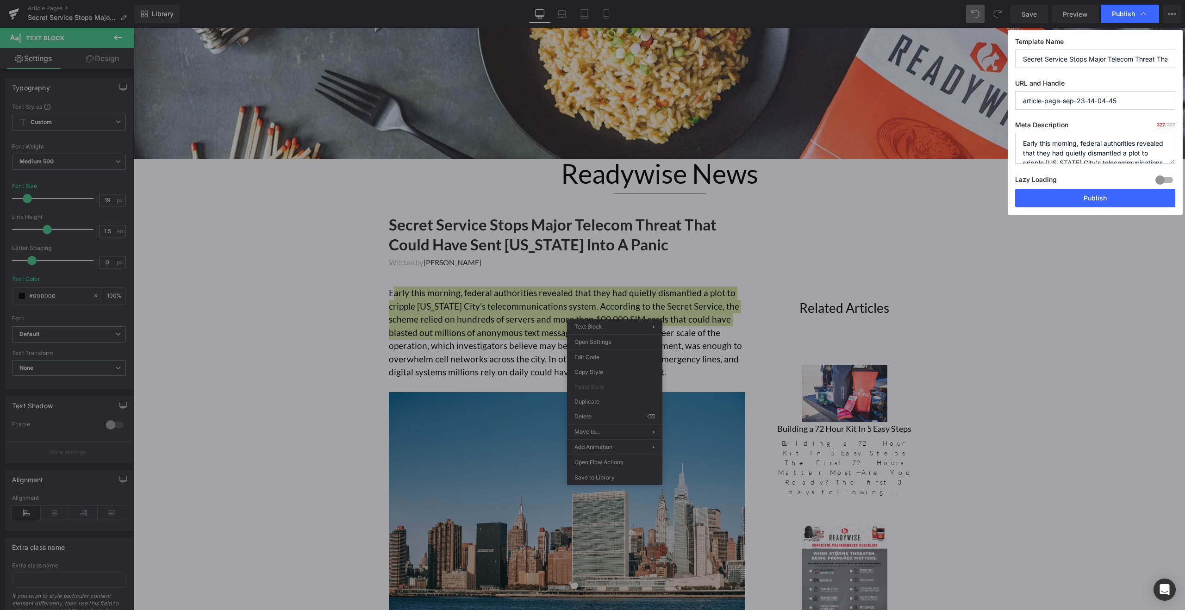
scroll to position [11, 0]
click at [1110, 150] on textarea "Early this morning, federal authorities revealed that they had quietly dismantl…" at bounding box center [1095, 148] width 160 height 31
drag, startPoint x: 1162, startPoint y: 152, endPoint x: 1115, endPoint y: 150, distance: 47.2
click at [1115, 150] on textarea "Early this morning, federal authorities revealed that they had quietly dismantl…" at bounding box center [1095, 148] width 160 height 31
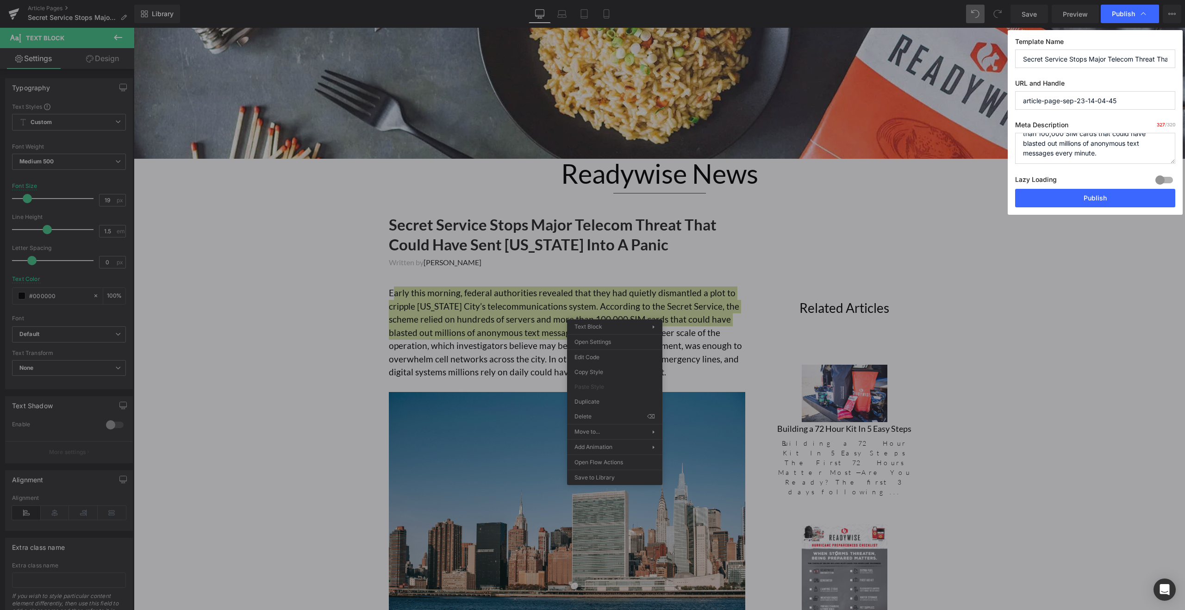
drag, startPoint x: 1068, startPoint y: 152, endPoint x: 1032, endPoint y: 148, distance: 36.7
click at [1032, 148] on textarea "Early this morning, federal authorities revealed that they had quietly dismantl…" at bounding box center [1095, 148] width 160 height 31
type textarea "Early this morning, federal authorities revealed that they had quietly dismantl…"
click at [1135, 102] on input "article-page-sep-23-14-04-45" at bounding box center [1095, 100] width 160 height 19
click at [1147, 98] on input "article-page-sep-23-14-04-45" at bounding box center [1095, 100] width 160 height 19
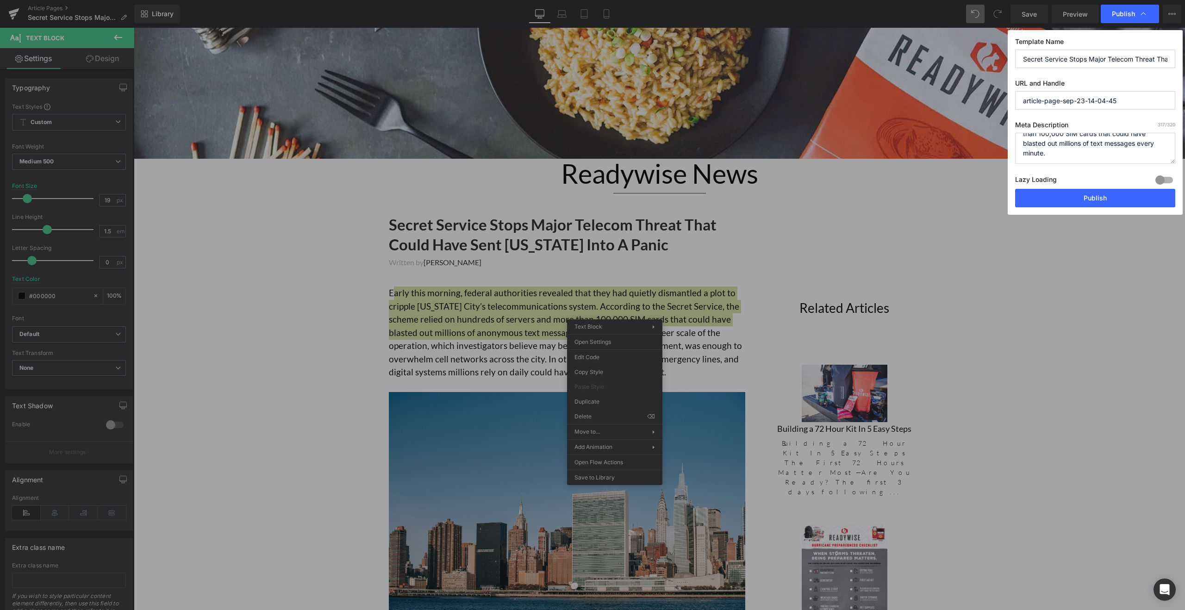
scroll to position [0, 127]
drag, startPoint x: 1021, startPoint y: 58, endPoint x: 1236, endPoint y: 59, distance: 214.7
click at [1184, 59] on html "Article List You are previewing how the will restyle your page. You can not edi…" at bounding box center [592, 305] width 1185 height 610
click at [1135, 100] on input "article-page-sep-23-14-04-45" at bounding box center [1095, 100] width 160 height 19
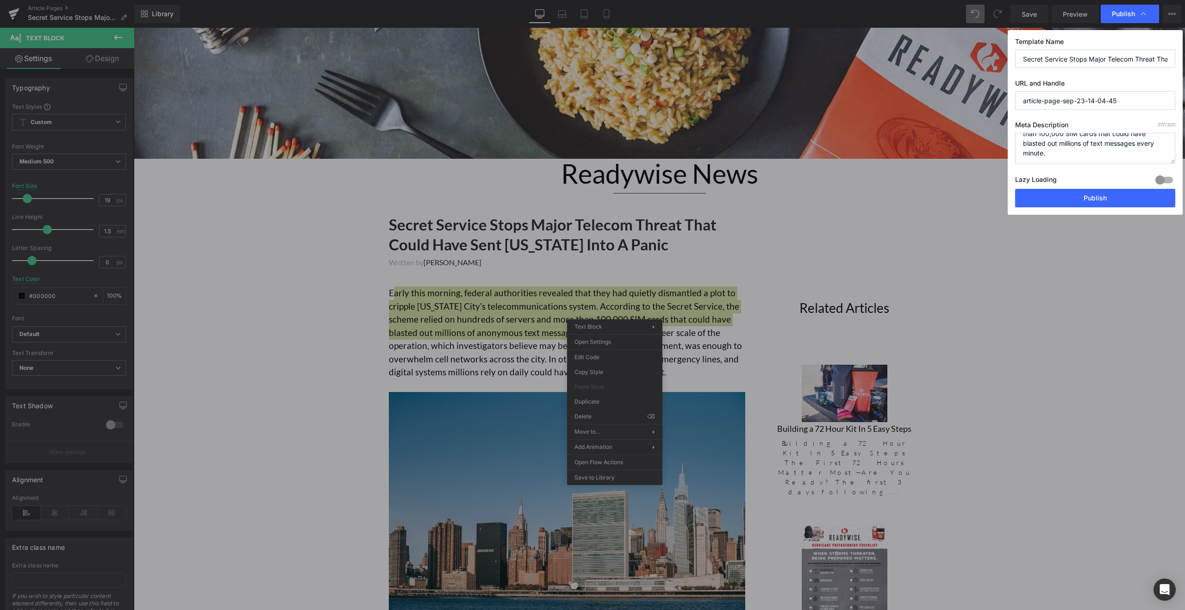
drag, startPoint x: 1135, startPoint y: 100, endPoint x: 939, endPoint y: 89, distance: 196.1
click at [933, 93] on div "Publish Template Name Secret Service Stops Major Telecom Threat That Could Have…" at bounding box center [592, 305] width 1185 height 610
paste input "Secret Service Stops Major Telecom Threat That Could Have Sent [US_STATE] Into …"
type input "secret-service-stops-major-telecom-threat-that-could-have-sent-new-york-into-a-…"
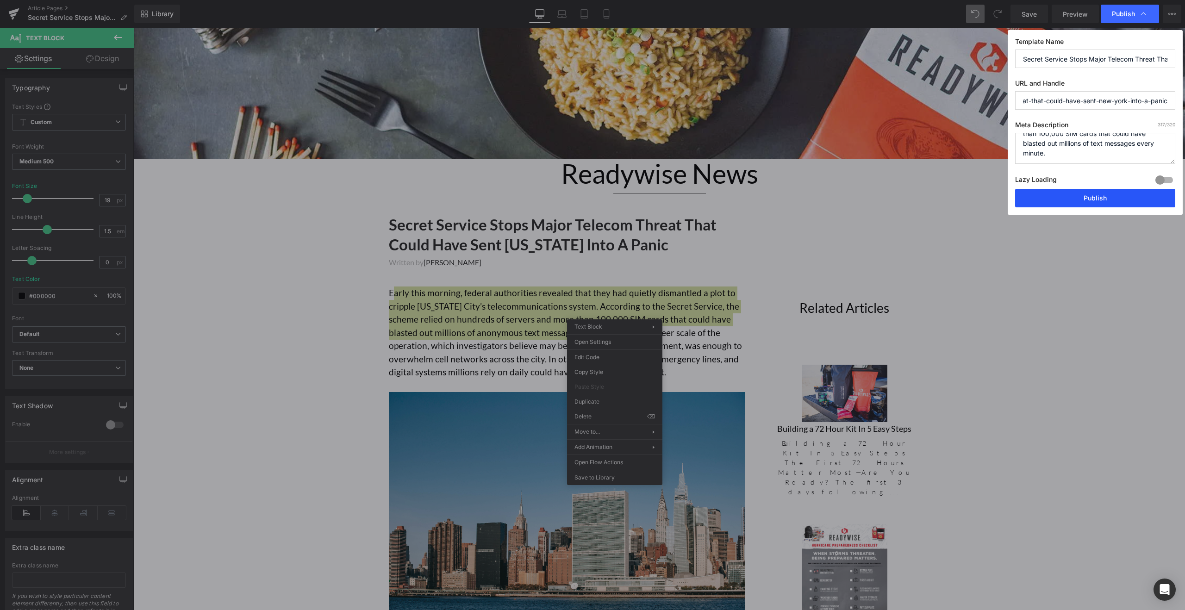
drag, startPoint x: 1118, startPoint y: 197, endPoint x: 997, endPoint y: 174, distance: 123.3
click at [1118, 197] on button "Publish" at bounding box center [1095, 198] width 160 height 19
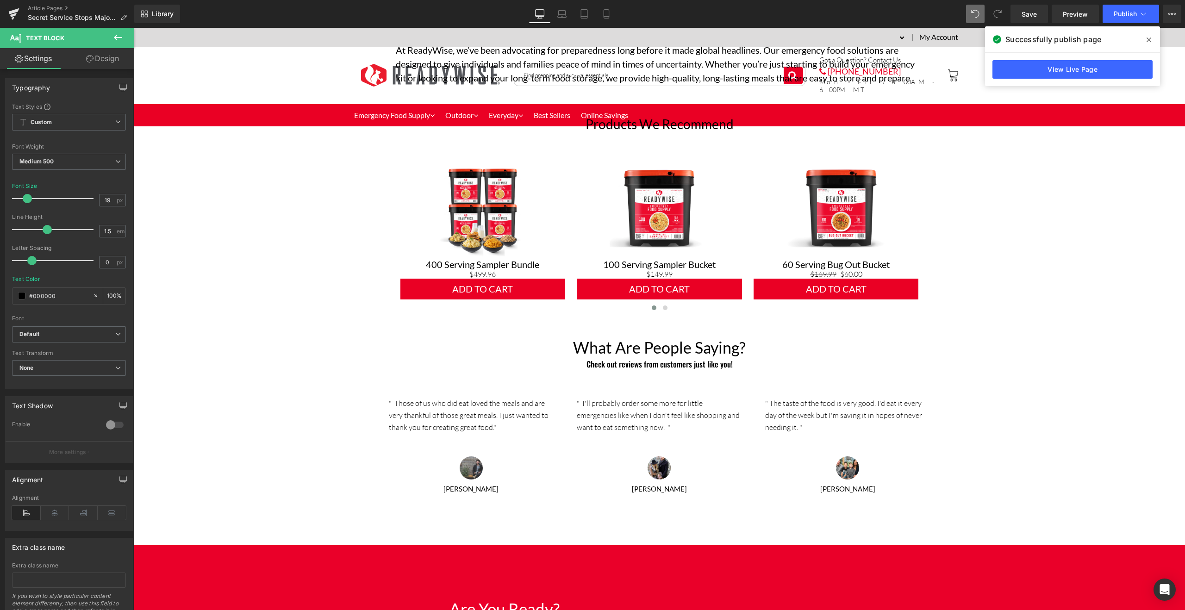
scroll to position [1497, 0]
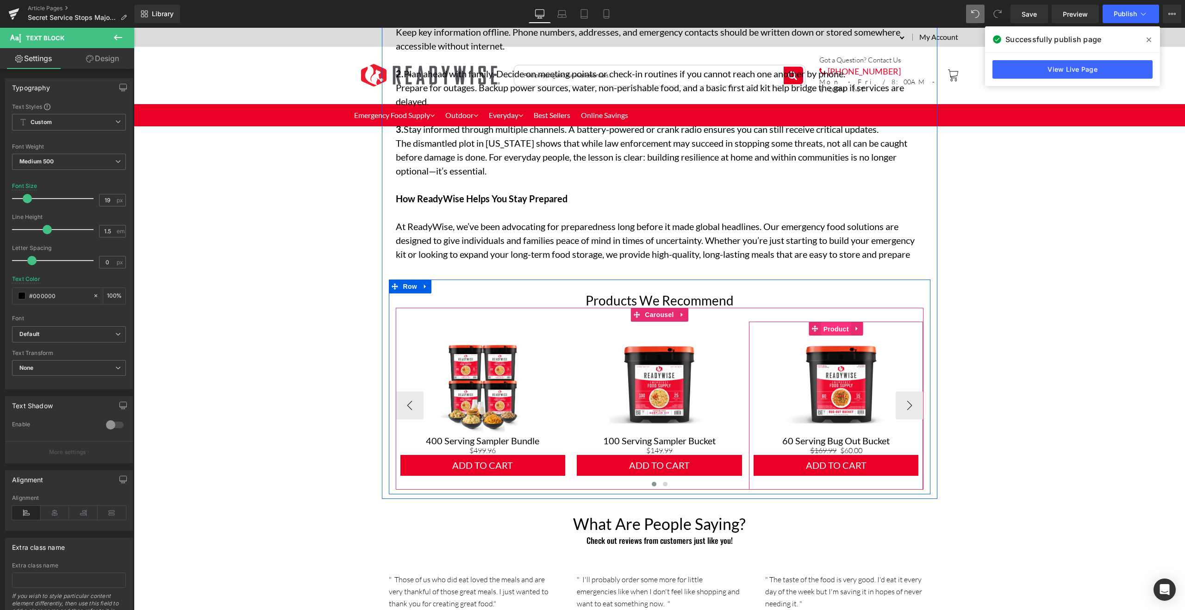
click at [834, 322] on span "Product" at bounding box center [836, 329] width 30 height 14
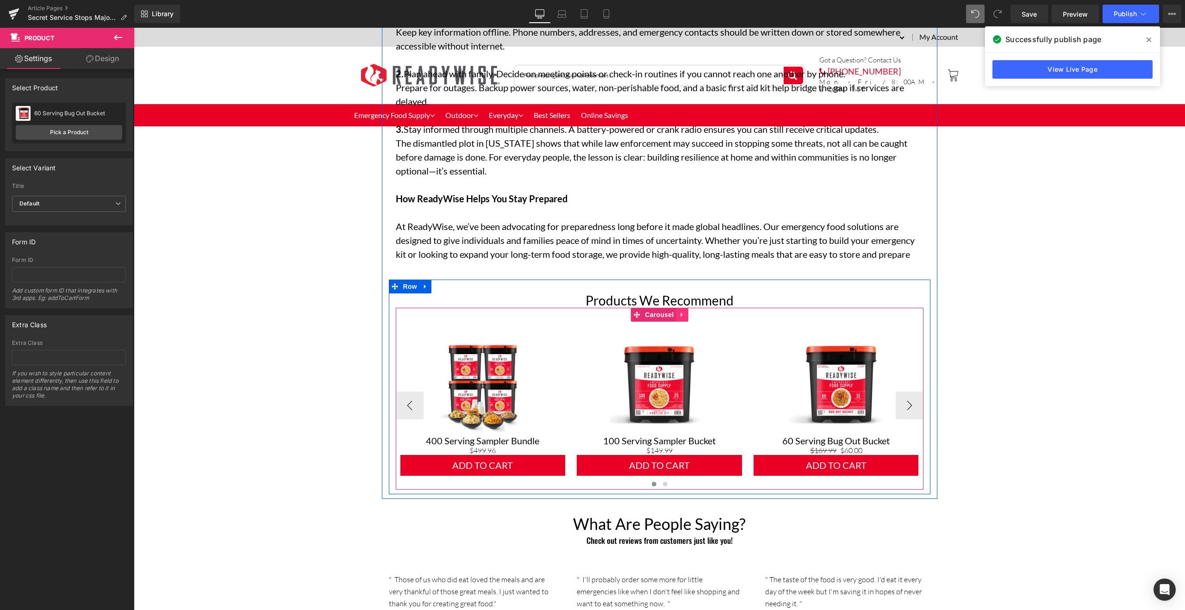
click at [683, 308] on link at bounding box center [682, 315] width 12 height 14
click at [688, 308] on link at bounding box center [688, 315] width 12 height 14
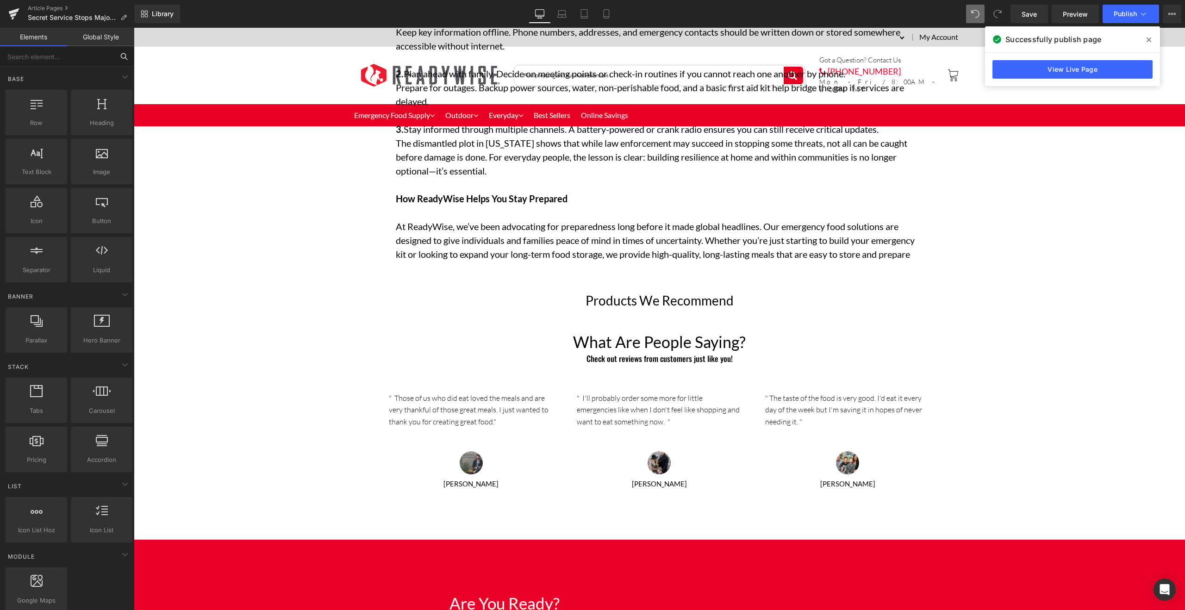
click at [99, 61] on input "text" at bounding box center [57, 56] width 114 height 20
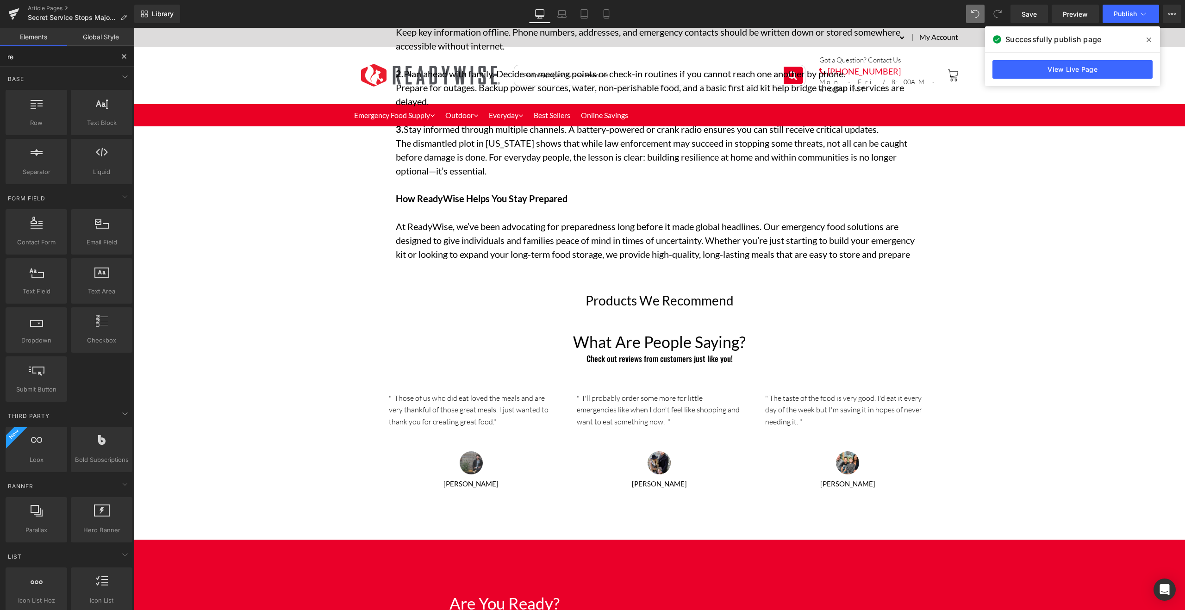
type input "rel"
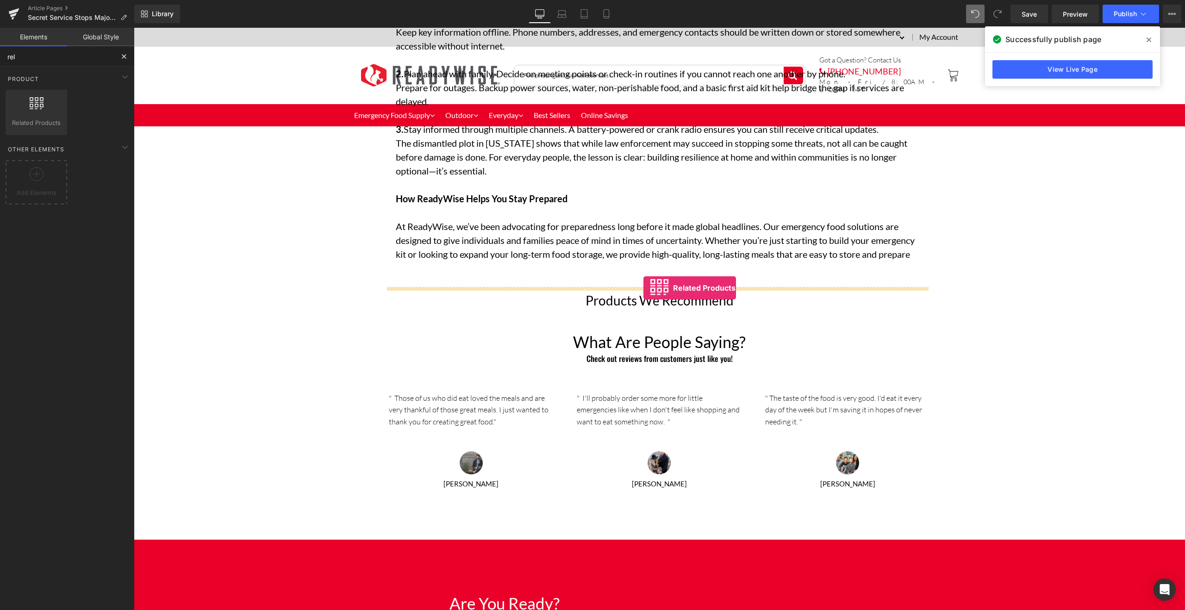
drag, startPoint x: 168, startPoint y: 124, endPoint x: 643, endPoint y: 287, distance: 502.8
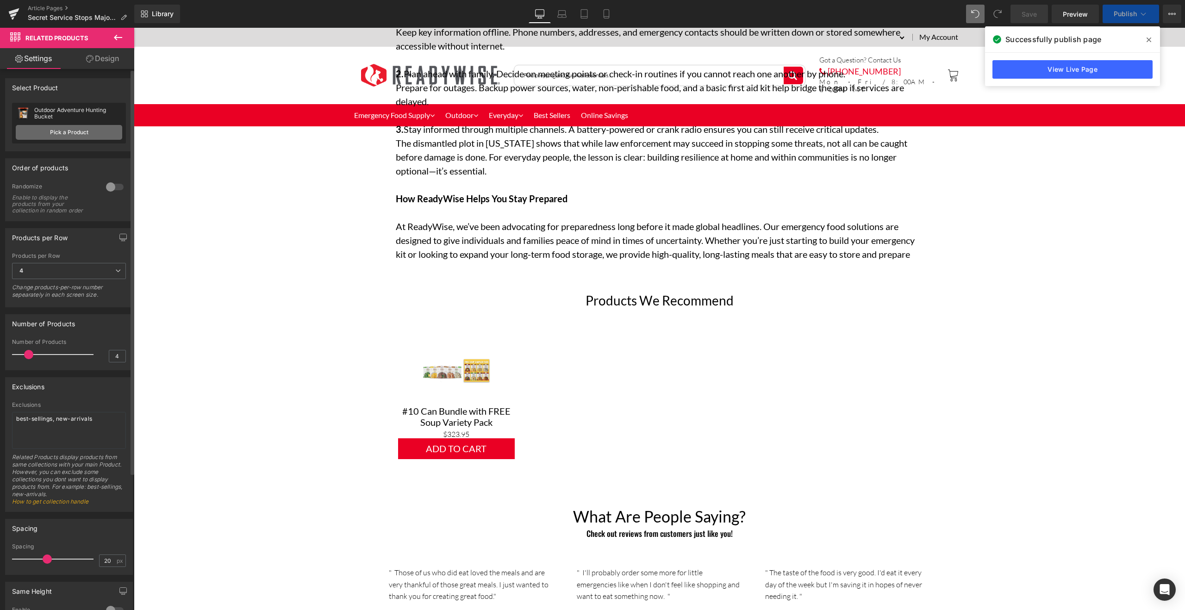
click at [96, 135] on link "Pick a Product" at bounding box center [69, 132] width 106 height 15
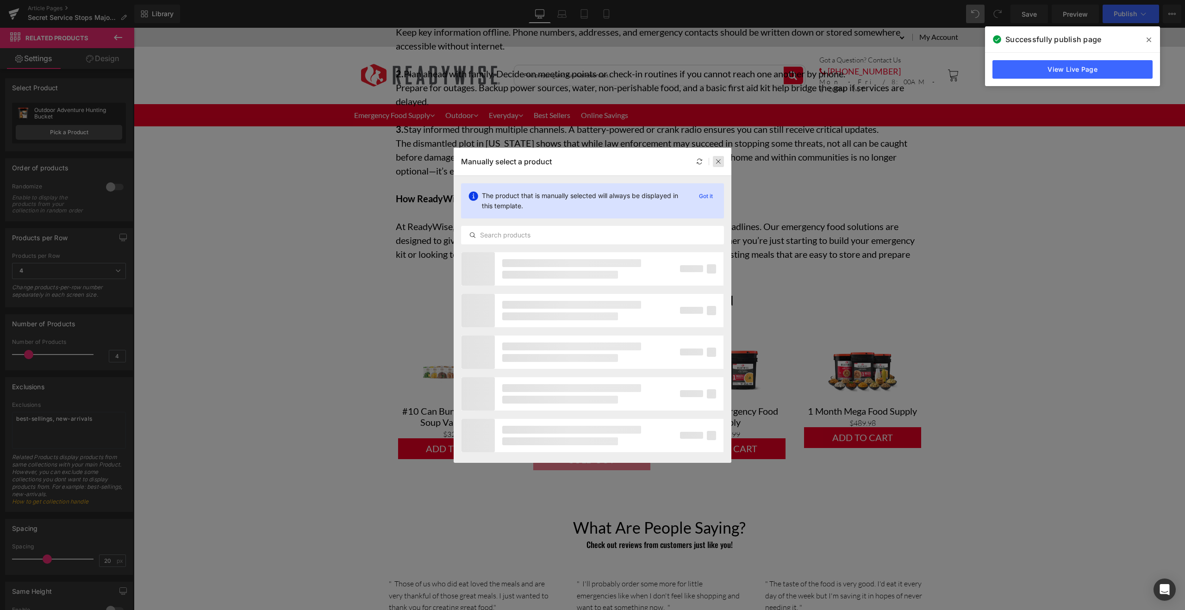
click at [720, 161] on icon at bounding box center [718, 161] width 6 height 6
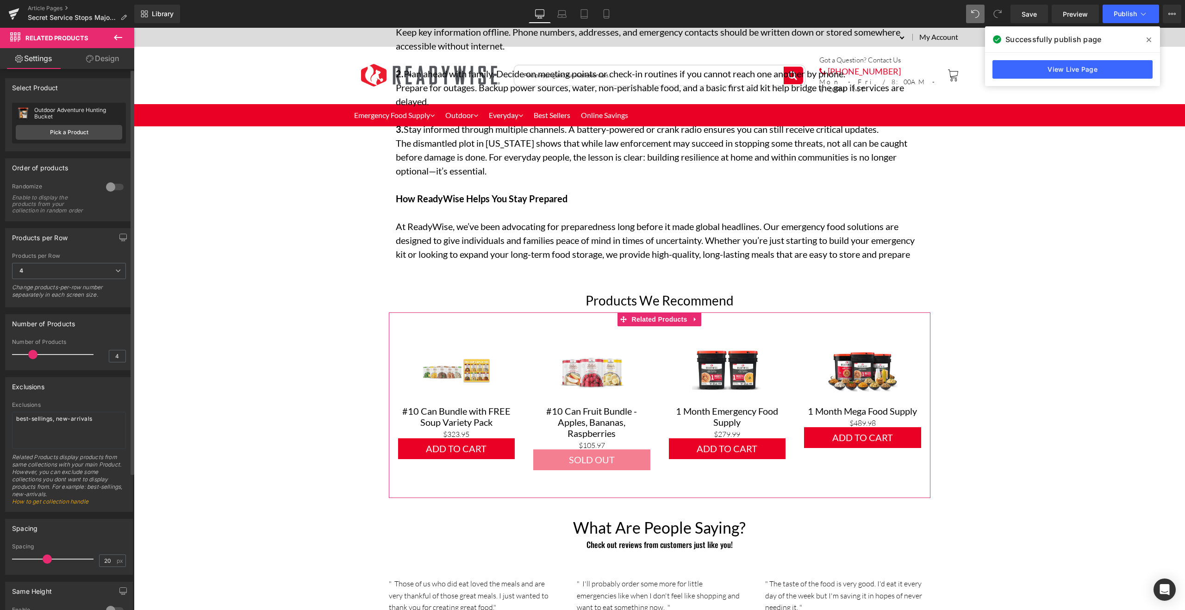
click at [34, 354] on span at bounding box center [32, 354] width 9 height 9
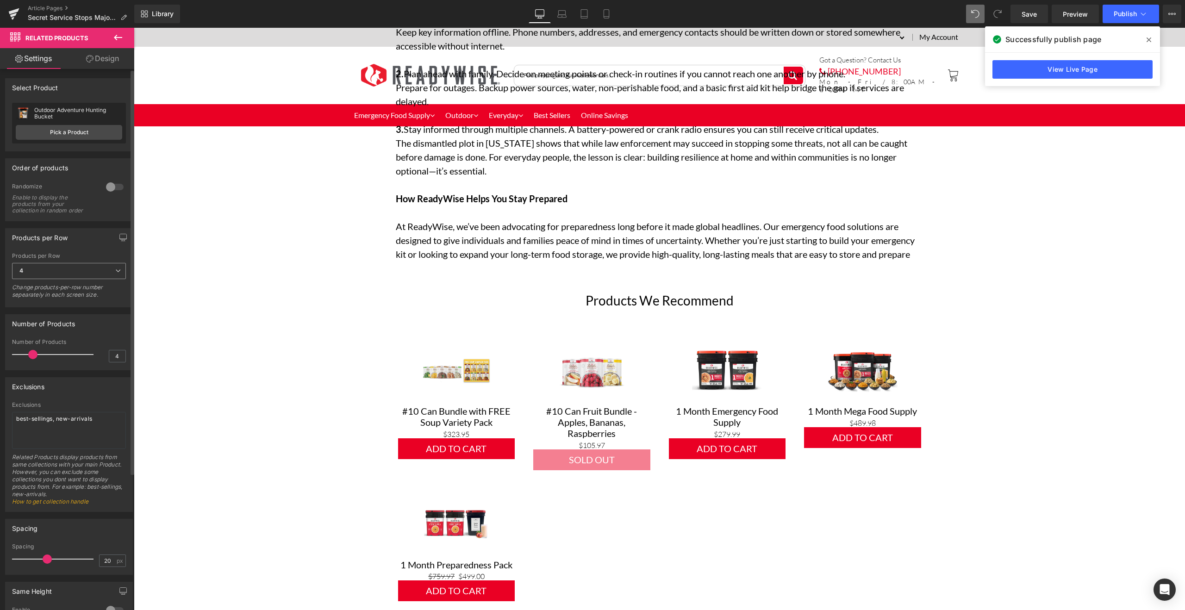
click at [110, 271] on span "4" at bounding box center [69, 271] width 114 height 16
click at [58, 271] on span "4" at bounding box center [67, 271] width 110 height 16
click at [30, 354] on span at bounding box center [28, 354] width 9 height 9
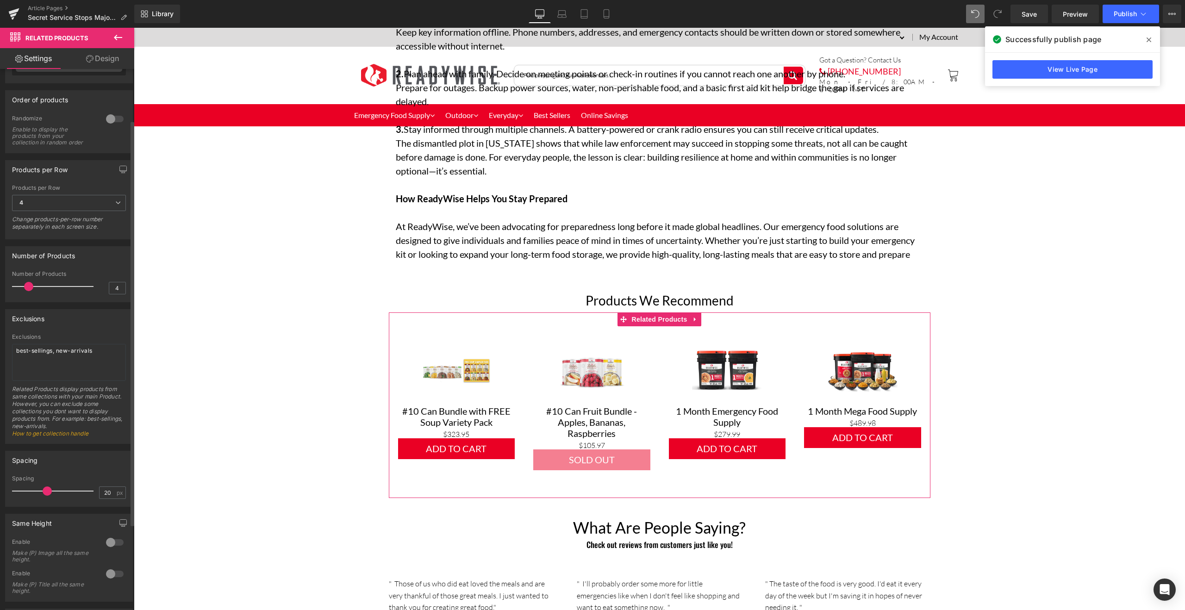
scroll to position [82, 0]
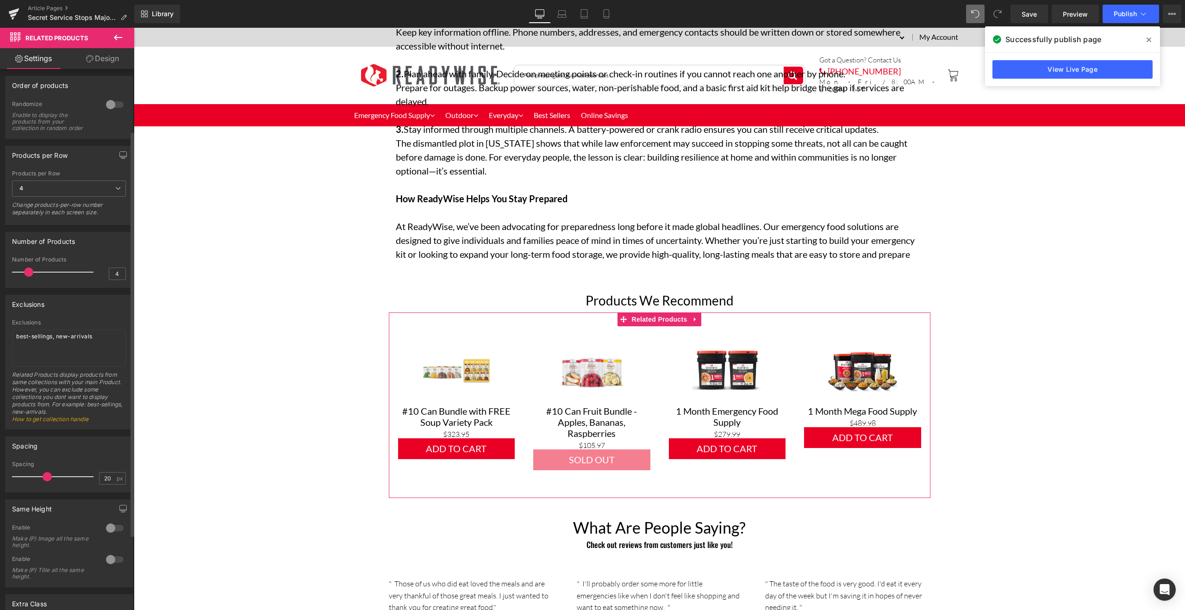
click at [107, 528] on div at bounding box center [115, 528] width 22 height 15
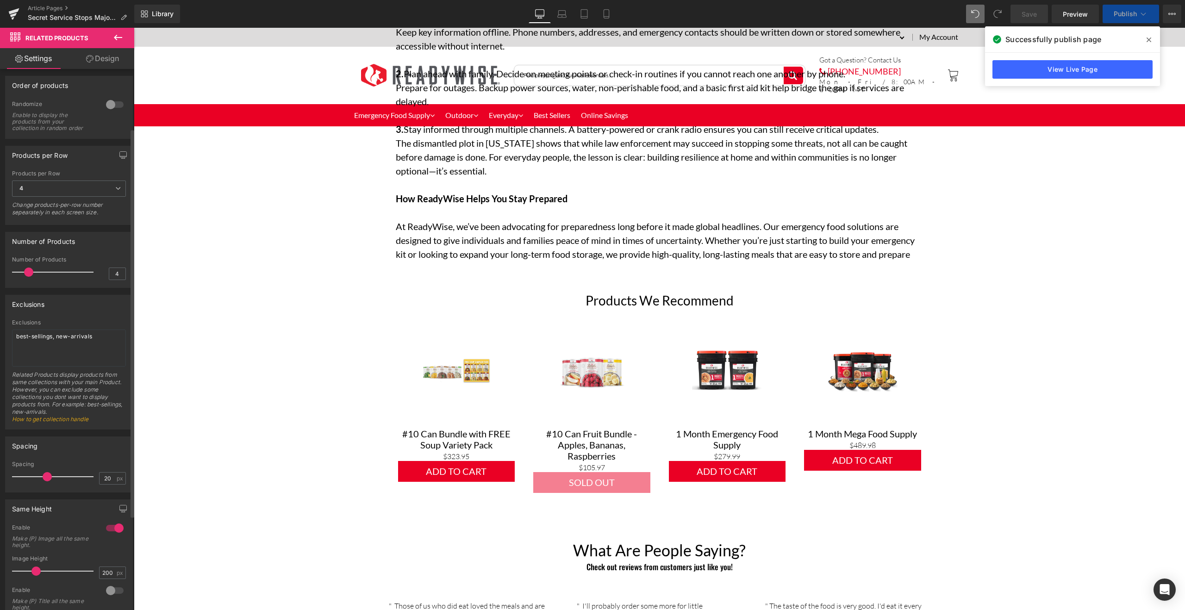
click at [105, 589] on div at bounding box center [115, 590] width 22 height 15
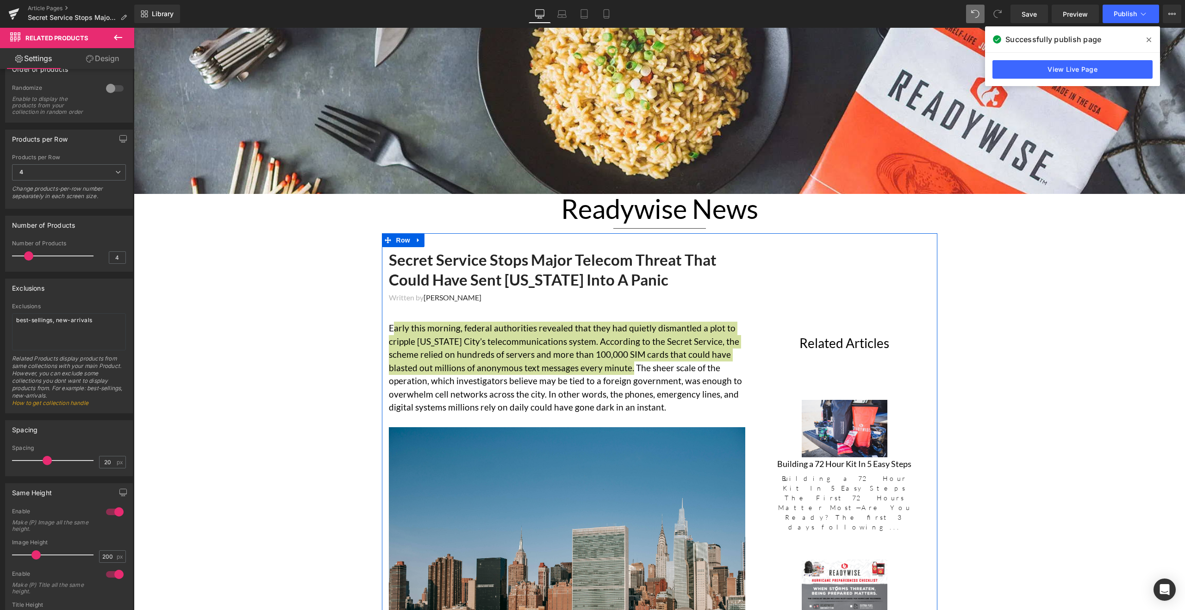
scroll to position [200, 0]
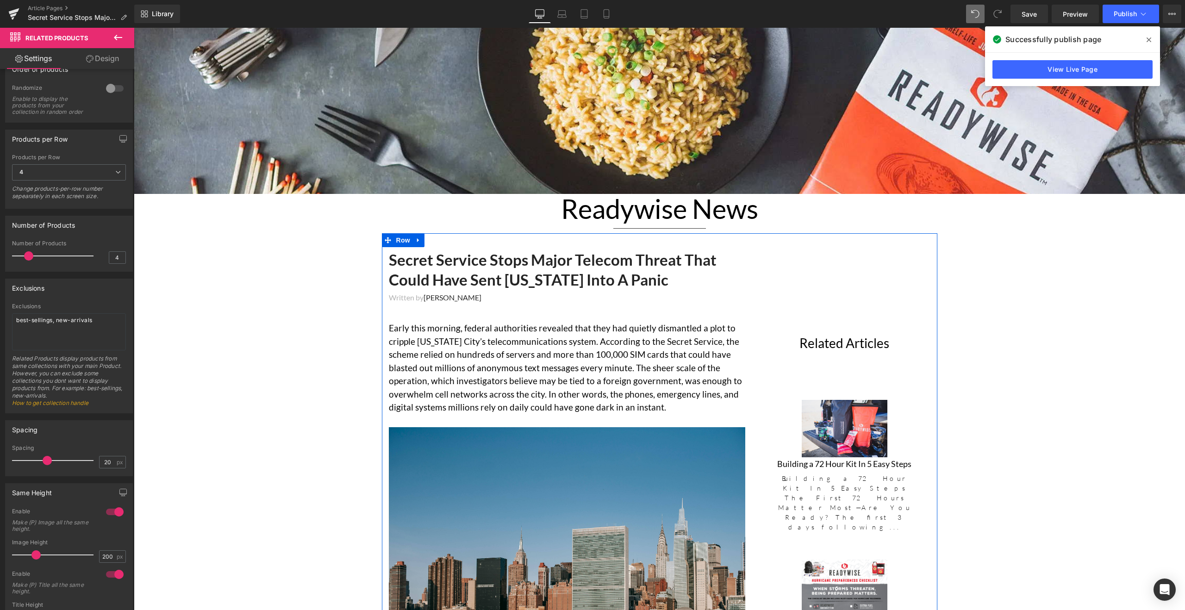
click at [832, 389] on div "(A) Image Building a 72 Hour Kit In 5 Easy Steps (A) Title Building a 72 Hour K…" at bounding box center [844, 466] width 171 height 160
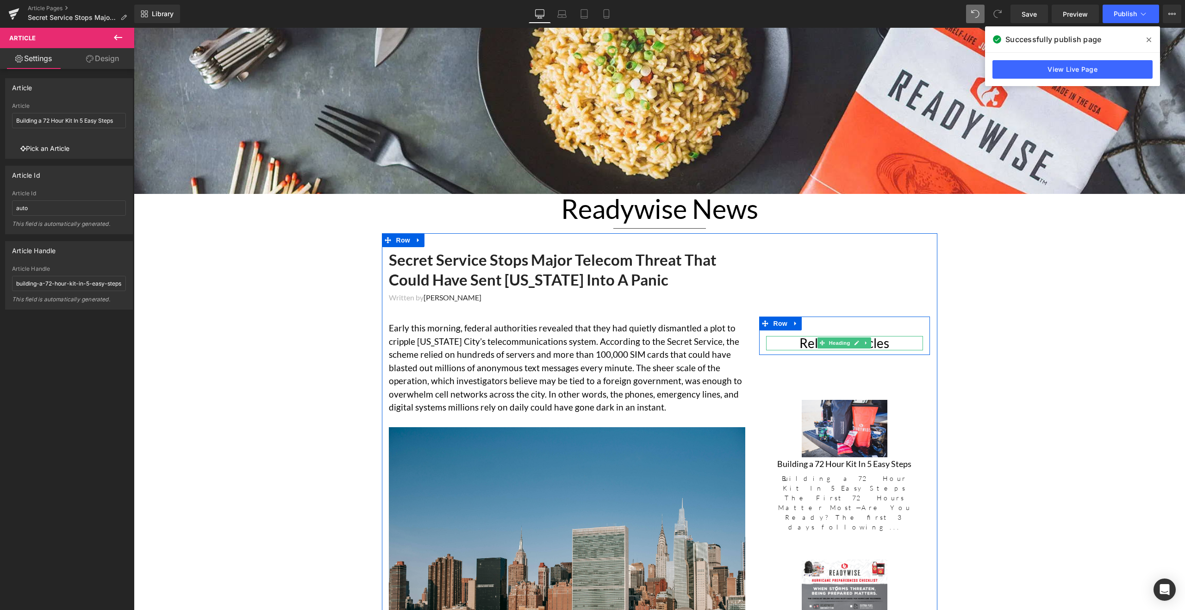
click at [893, 342] on h2 "Related Articles" at bounding box center [844, 343] width 157 height 14
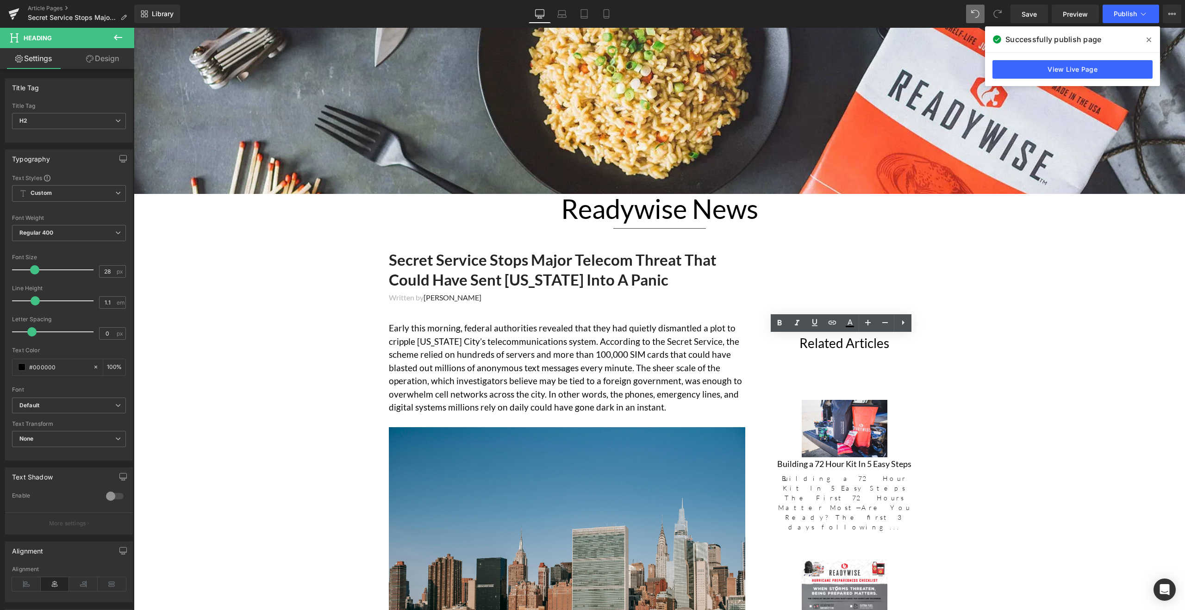
click at [117, 53] on link "Design" at bounding box center [102, 58] width 67 height 21
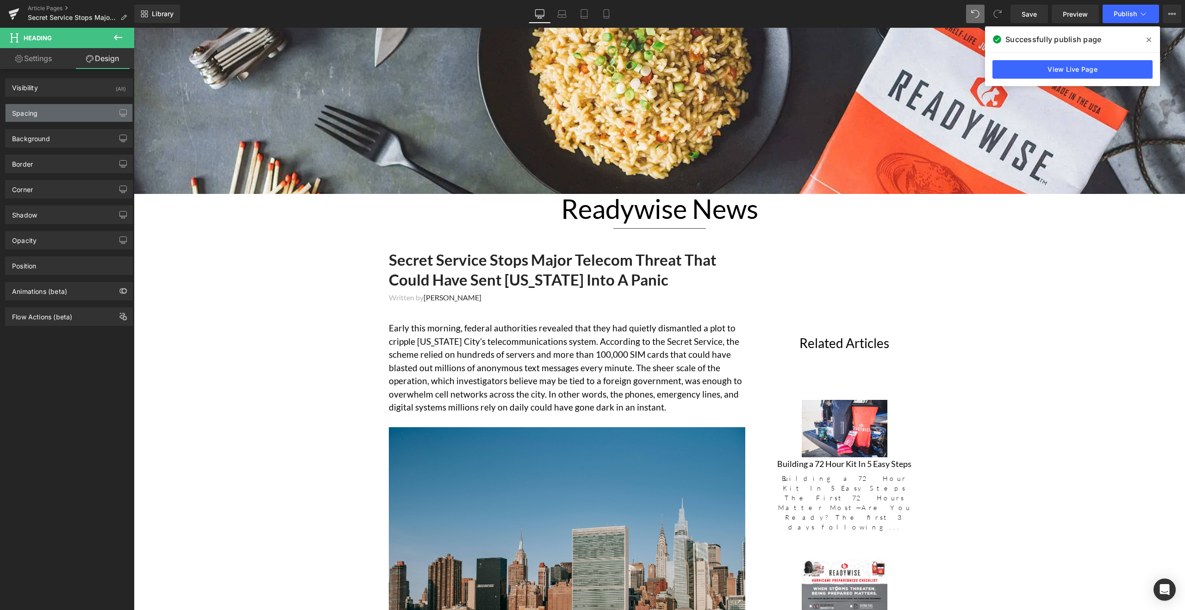
click at [73, 112] on div "Spacing" at bounding box center [69, 113] width 127 height 18
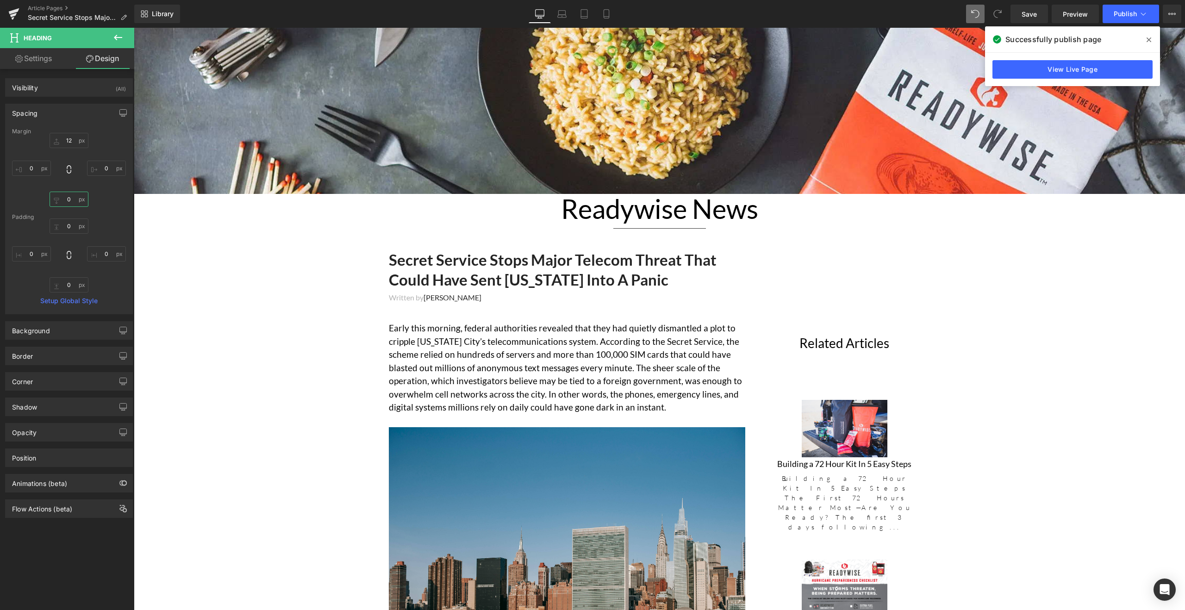
click at [77, 199] on input "0" at bounding box center [69, 199] width 39 height 15
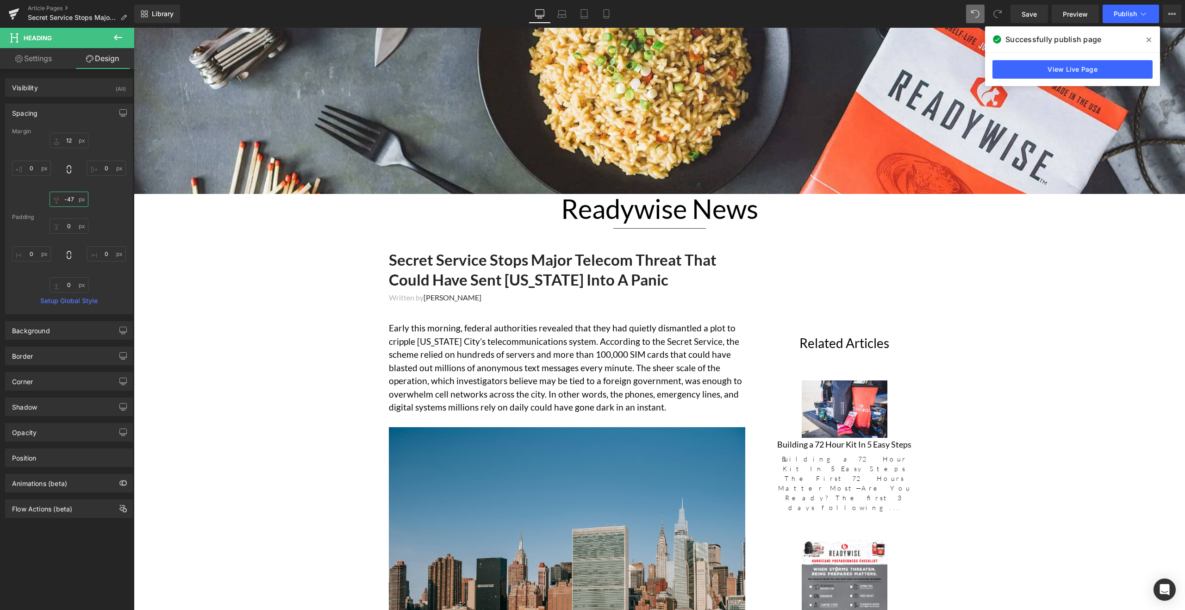
type input "-46"
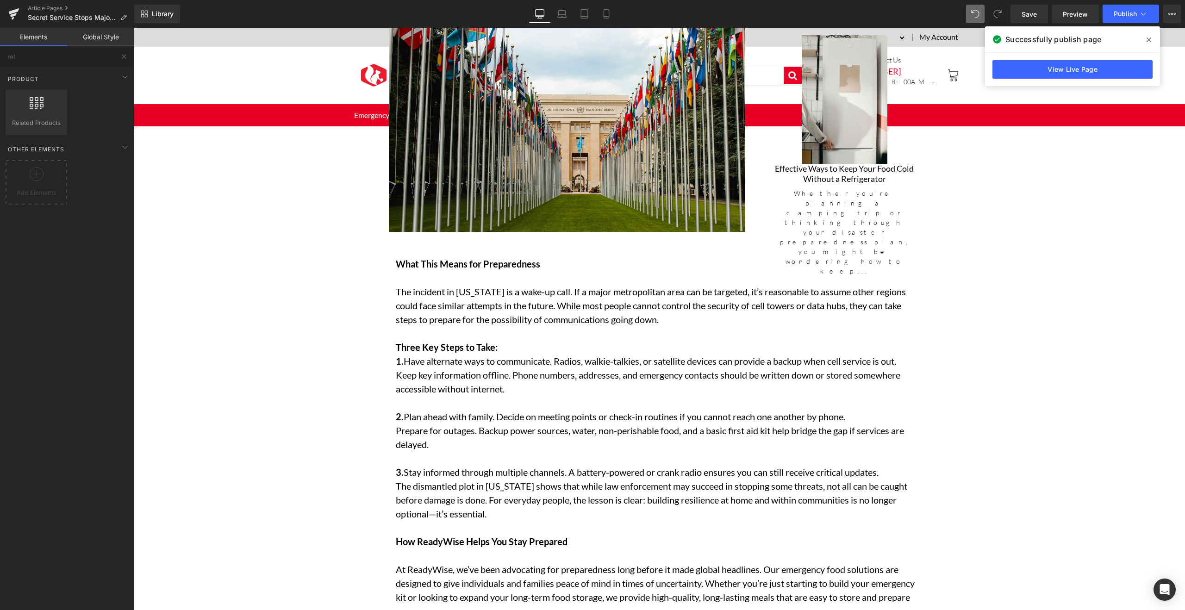
scroll to position [1447, 0]
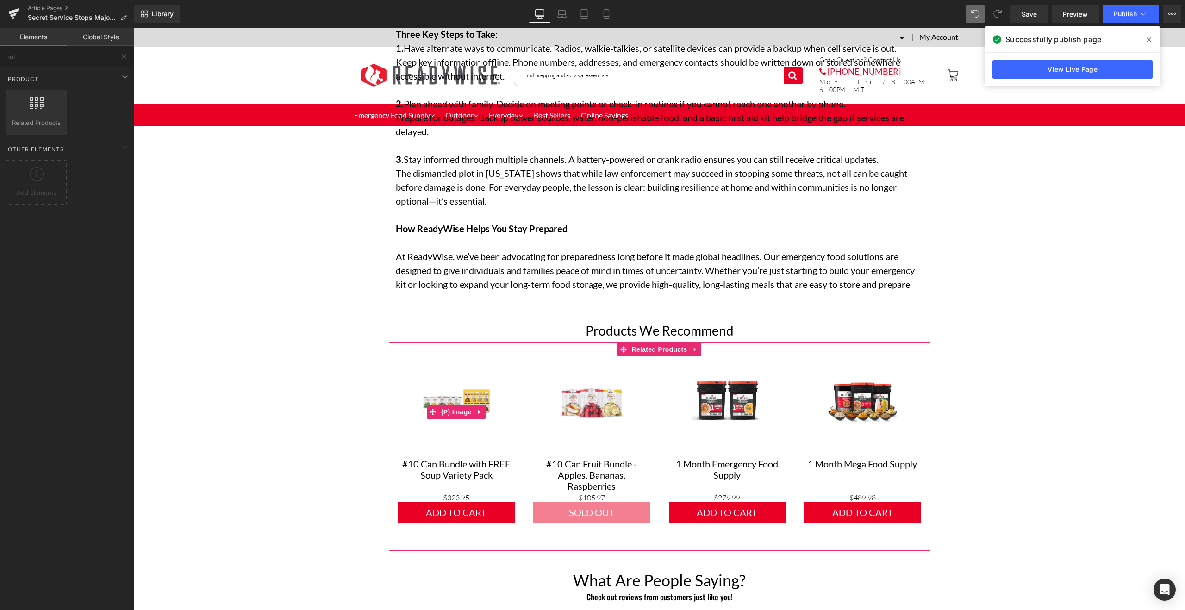
click at [469, 385] on img at bounding box center [456, 401] width 70 height 70
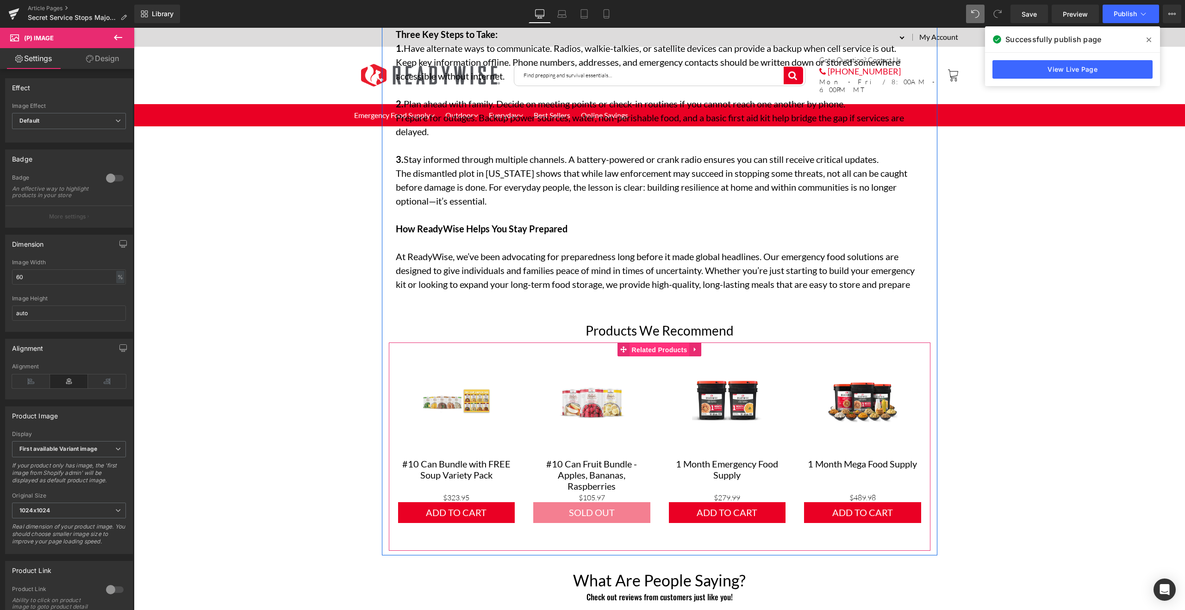
click at [643, 343] on span "Related Products" at bounding box center [659, 350] width 60 height 14
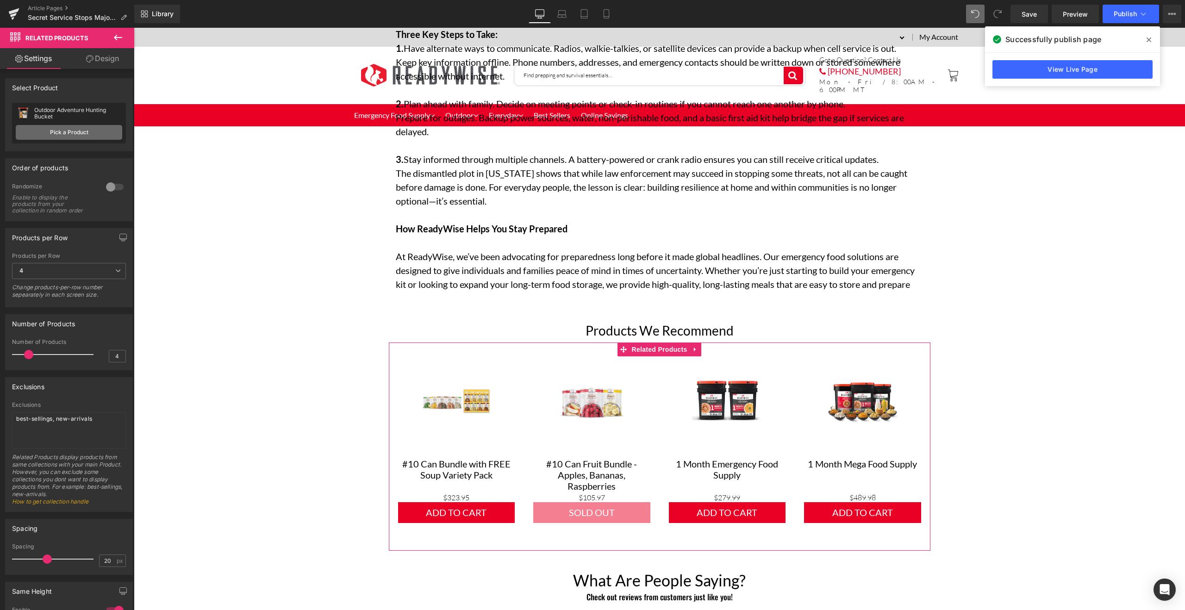
click at [75, 132] on link "Pick a Product" at bounding box center [69, 132] width 106 height 15
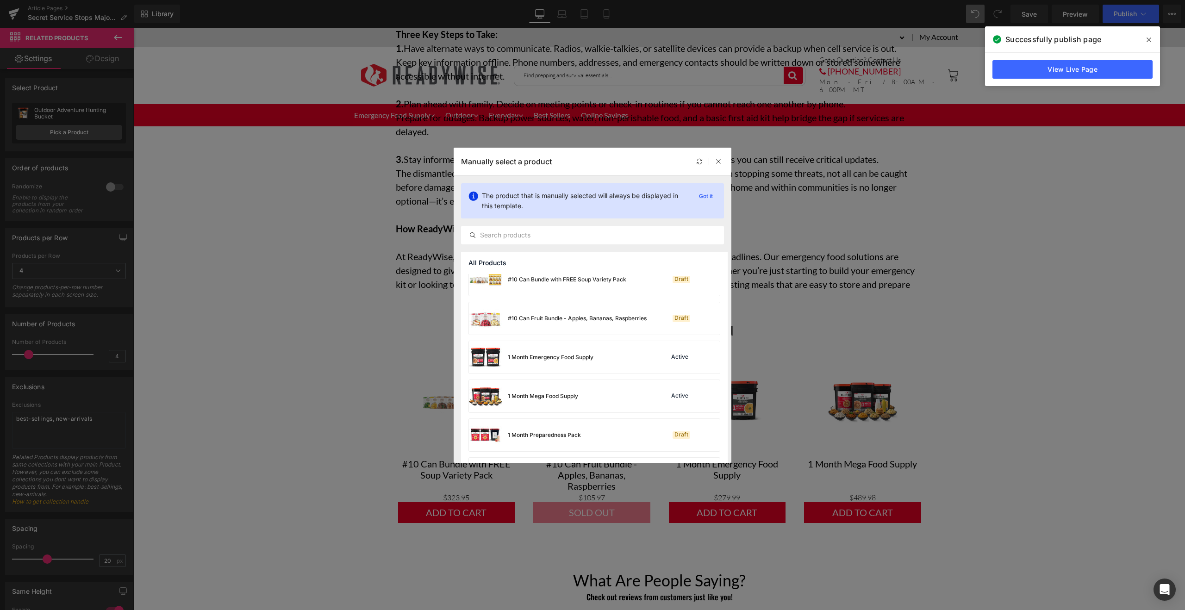
scroll to position [51, 0]
click at [599, 361] on div "1 Month Emergency Food Supply Active" at bounding box center [594, 356] width 251 height 32
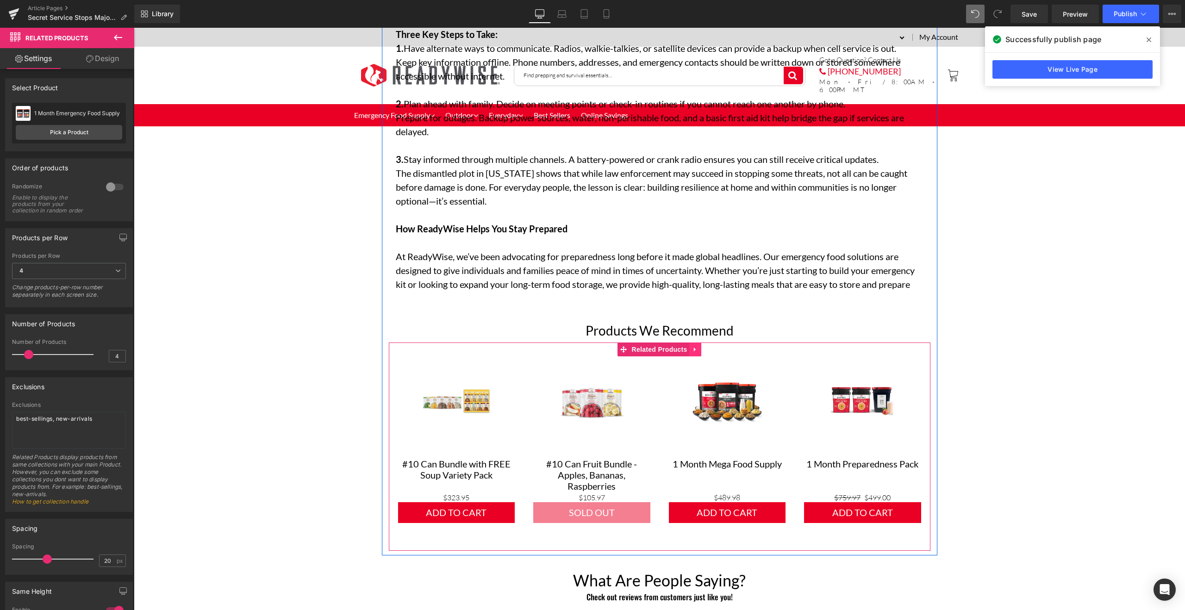
click at [692, 347] on icon at bounding box center [695, 349] width 6 height 7
click at [698, 346] on icon at bounding box center [701, 349] width 6 height 6
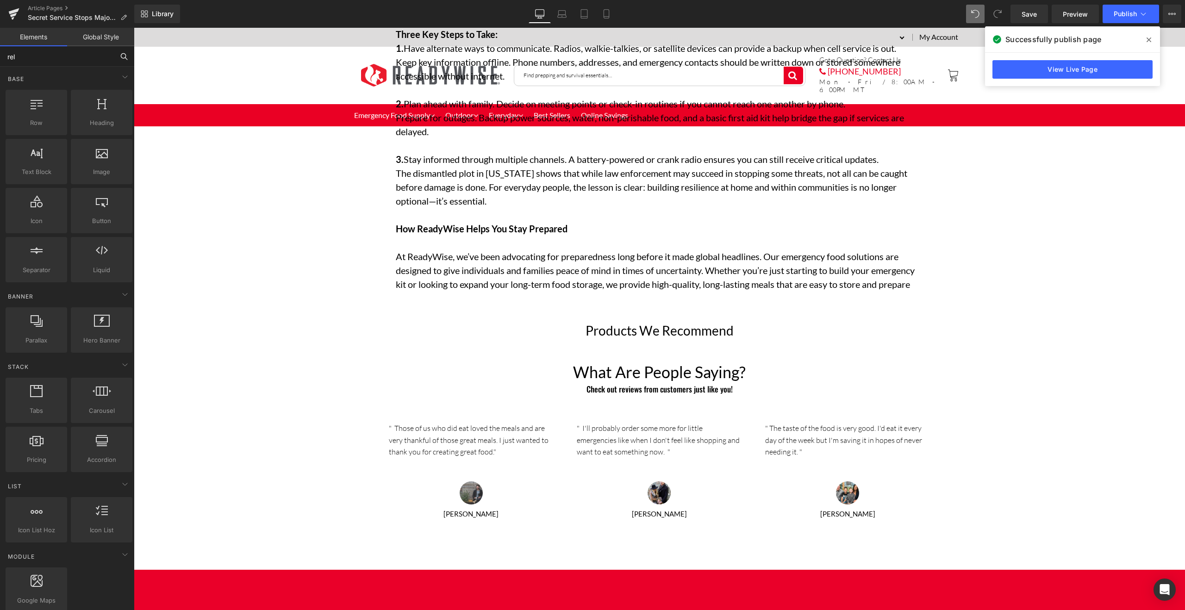
click at [86, 63] on input "rel" at bounding box center [57, 56] width 114 height 20
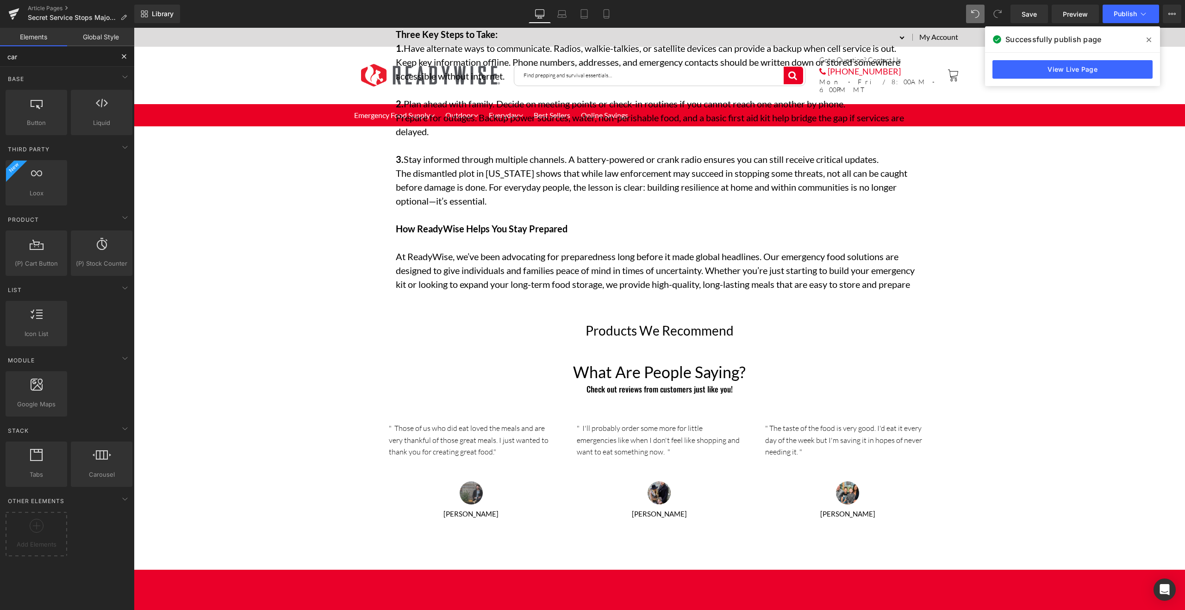
type input "caro"
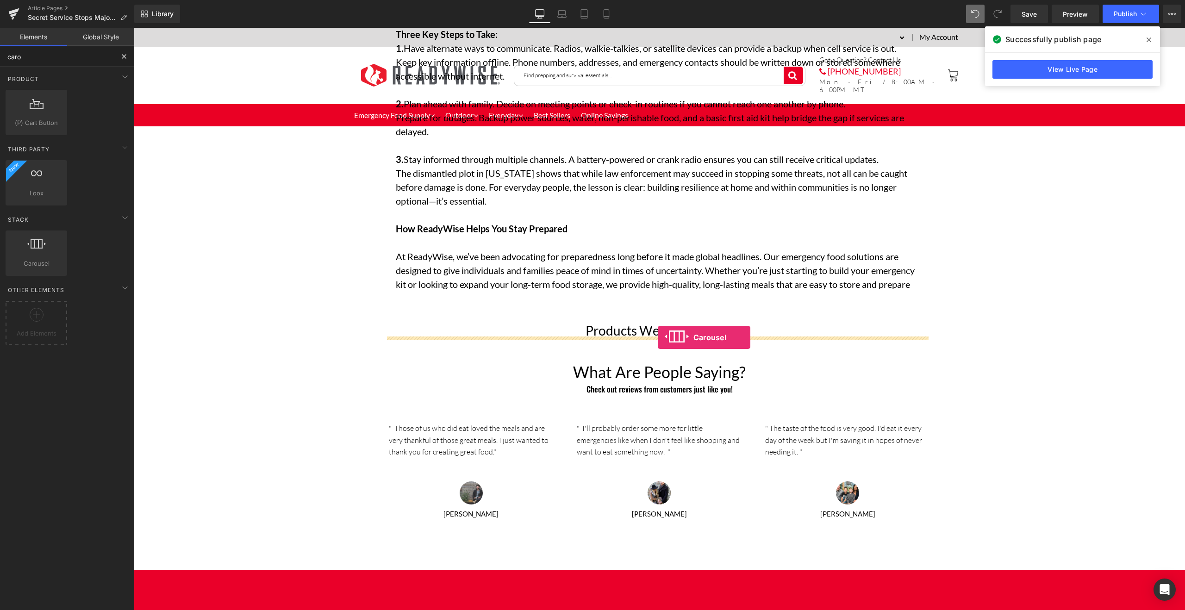
drag, startPoint x: 188, startPoint y: 291, endPoint x: 658, endPoint y: 337, distance: 471.6
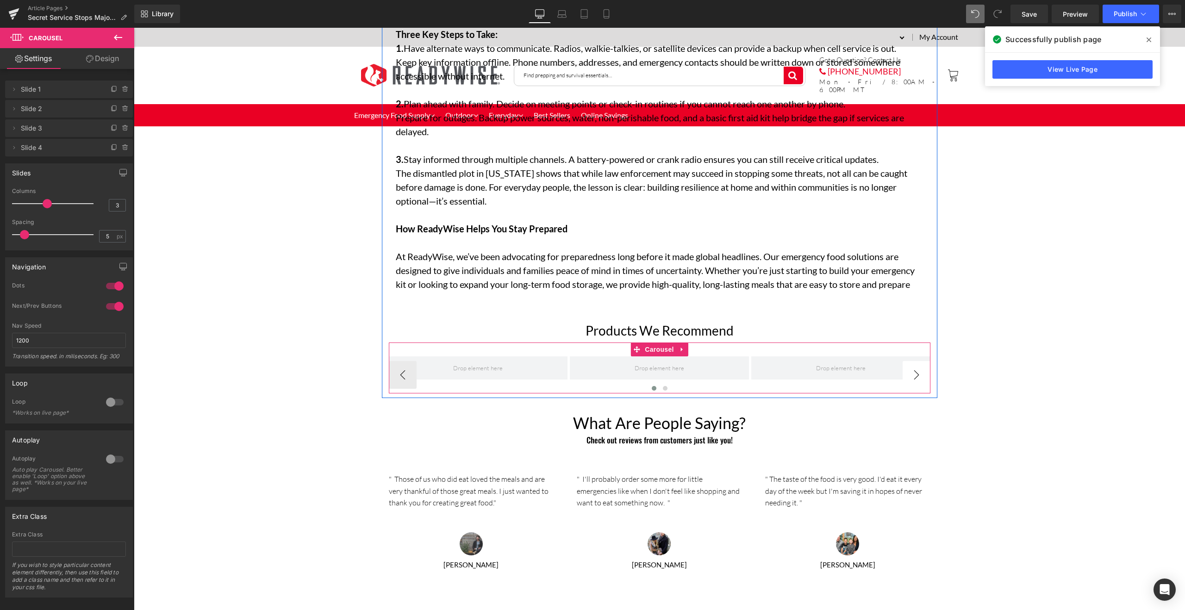
click at [914, 367] on button "›" at bounding box center [916, 375] width 28 height 28
click at [406, 376] on button "‹" at bounding box center [403, 375] width 28 height 28
click at [489, 366] on span at bounding box center [478, 368] width 56 height 12
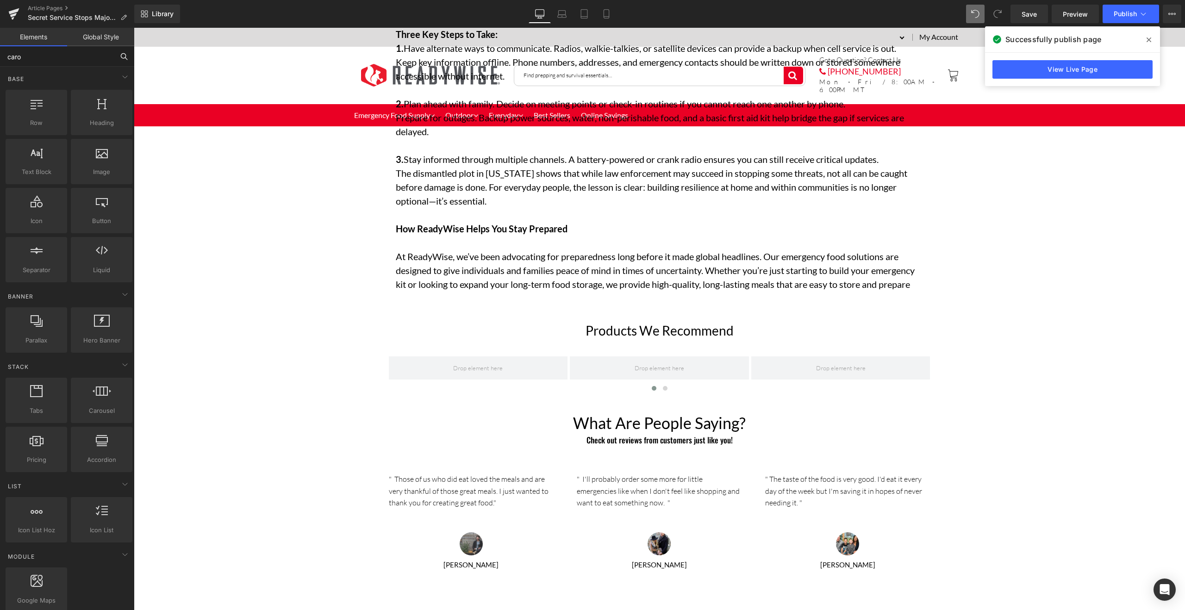
click at [82, 57] on input "caro" at bounding box center [57, 56] width 114 height 20
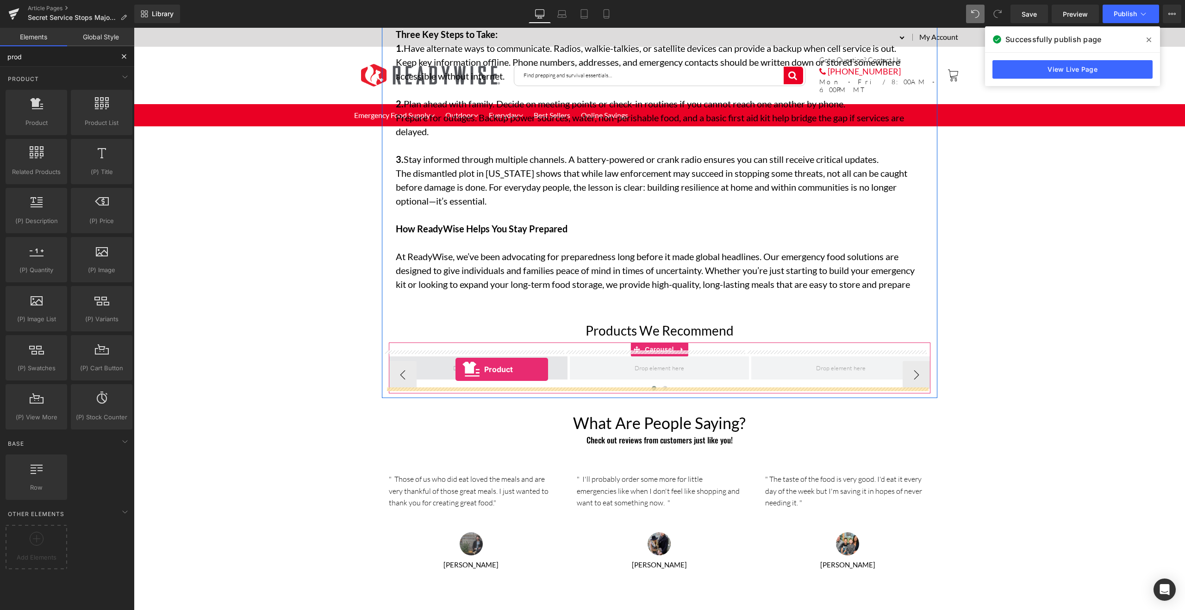
drag, startPoint x: 169, startPoint y: 141, endPoint x: 455, endPoint y: 369, distance: 366.1
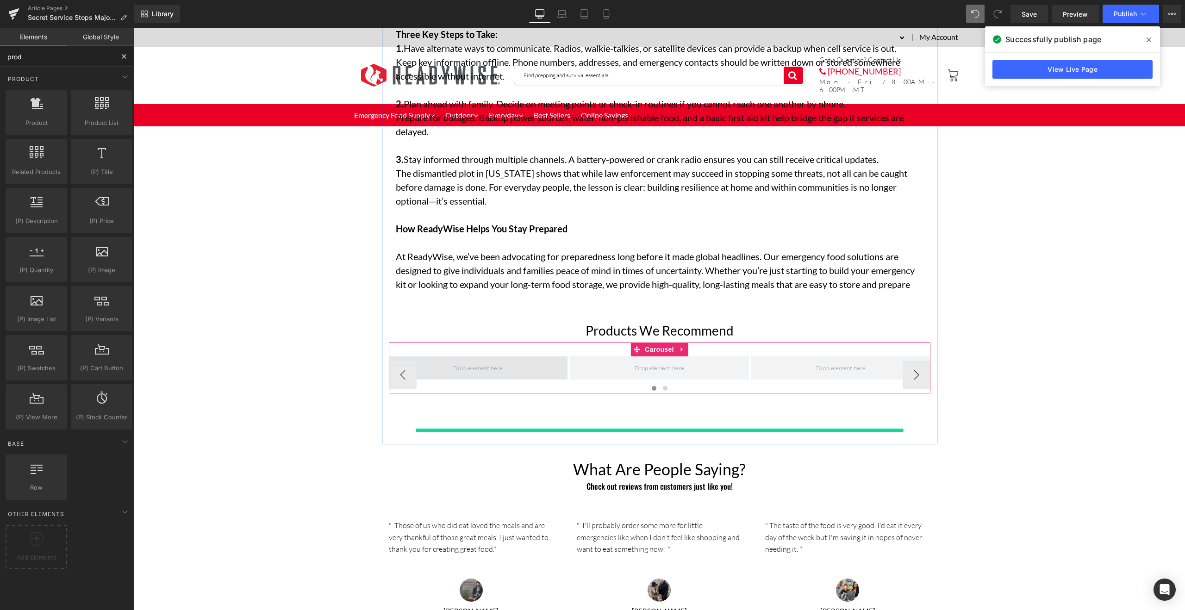
type input "prod"
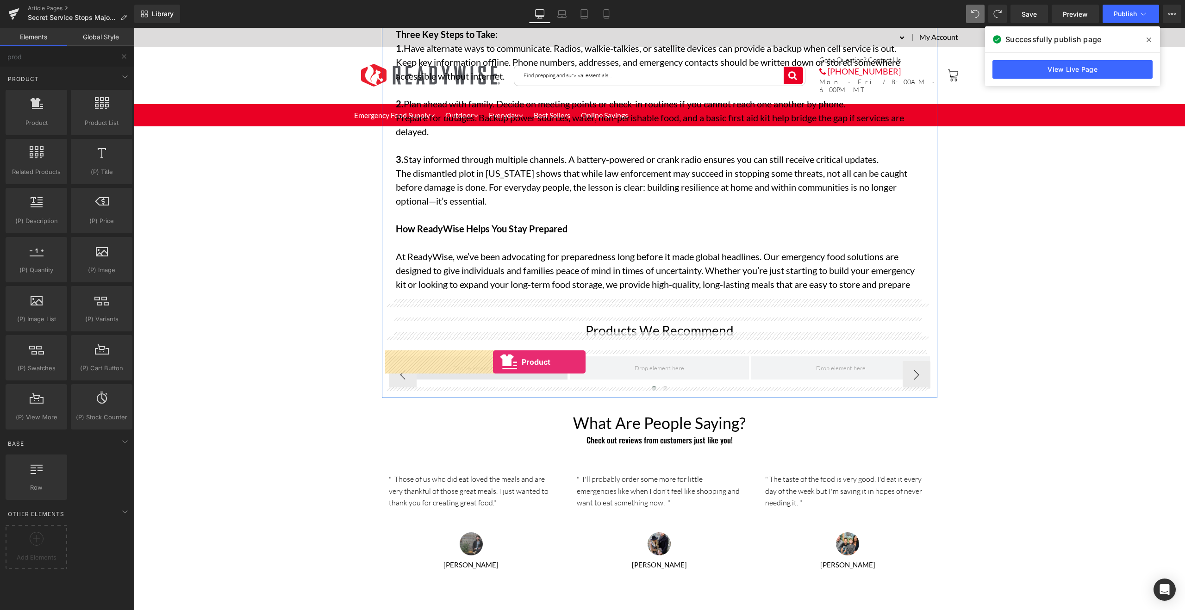
drag, startPoint x: 174, startPoint y: 143, endPoint x: 493, endPoint y: 362, distance: 386.4
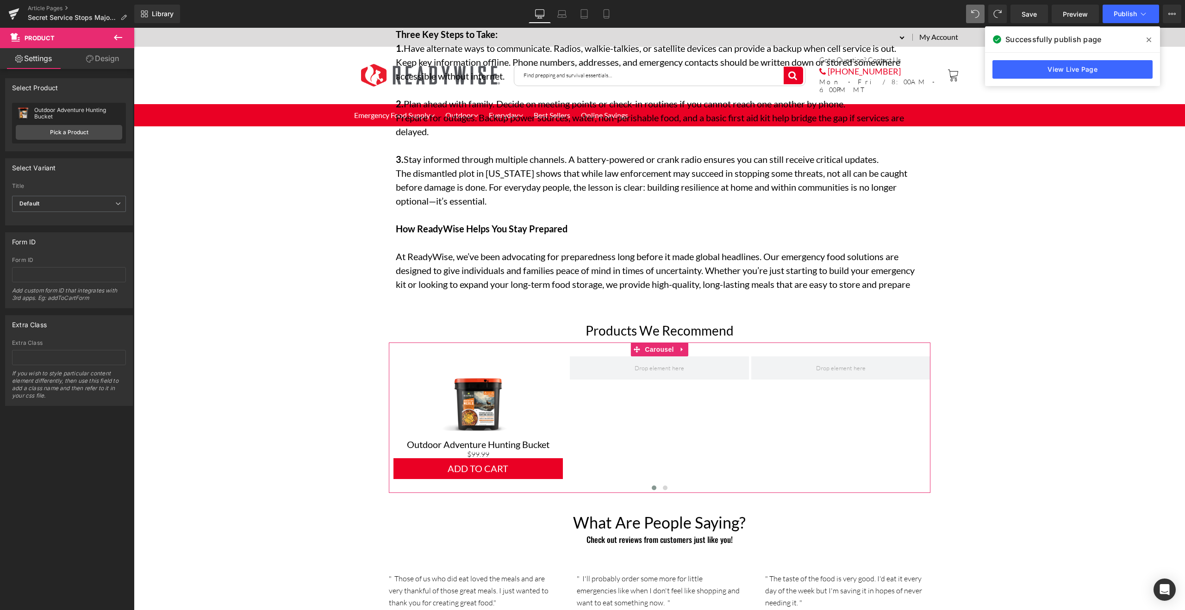
click at [124, 38] on button at bounding box center [118, 38] width 32 height 20
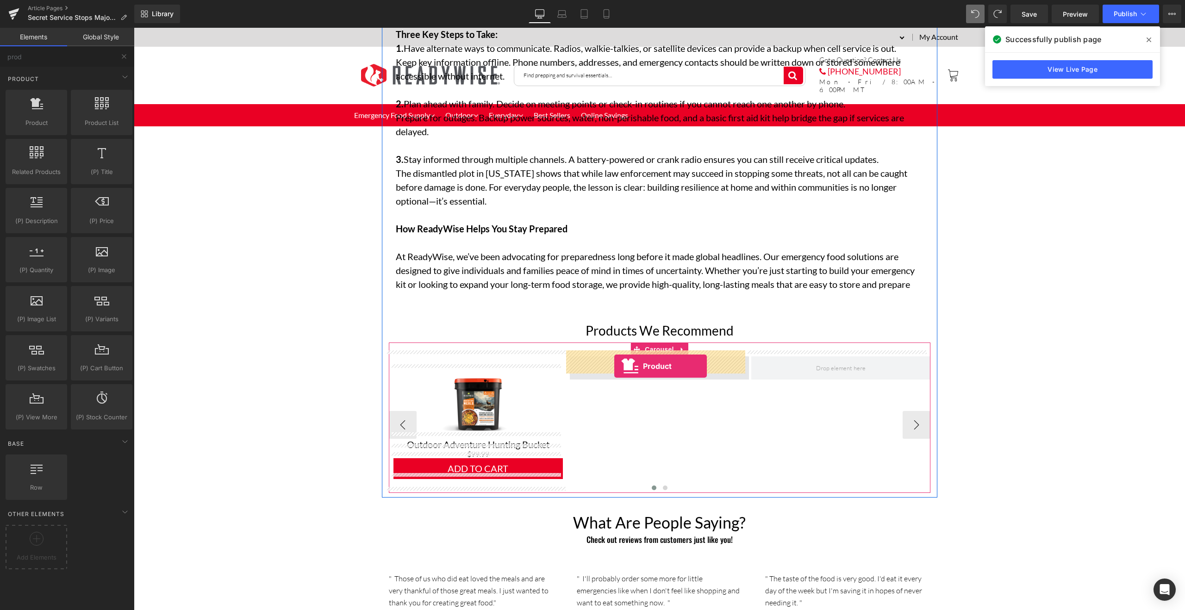
drag, startPoint x: 171, startPoint y: 137, endPoint x: 614, endPoint y: 366, distance: 498.8
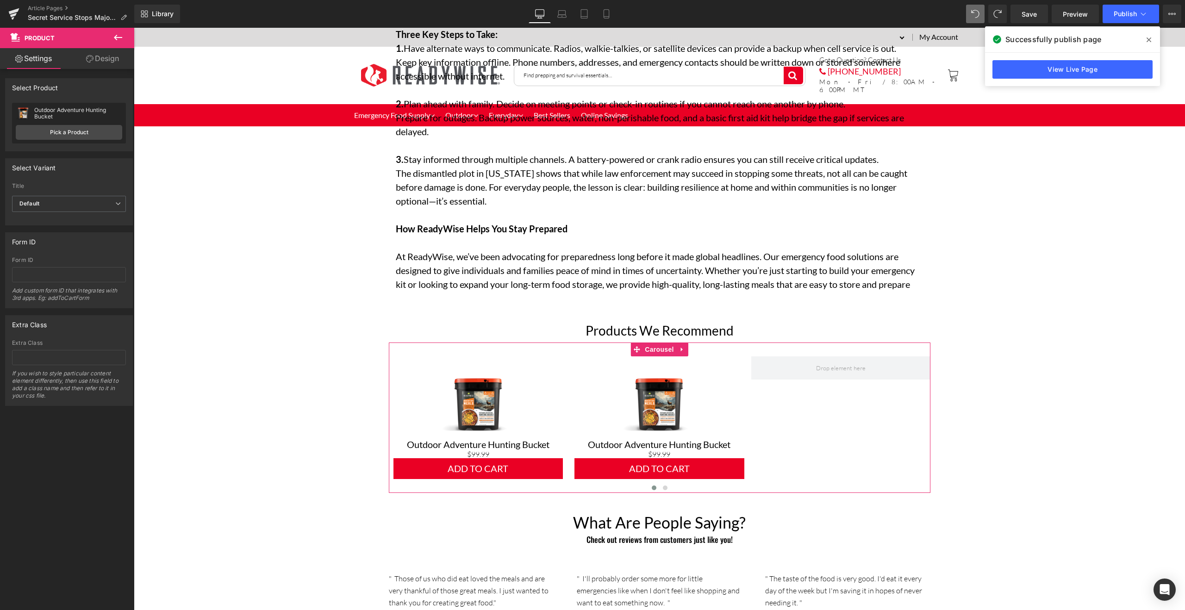
click at [113, 34] on icon at bounding box center [117, 37] width 11 height 11
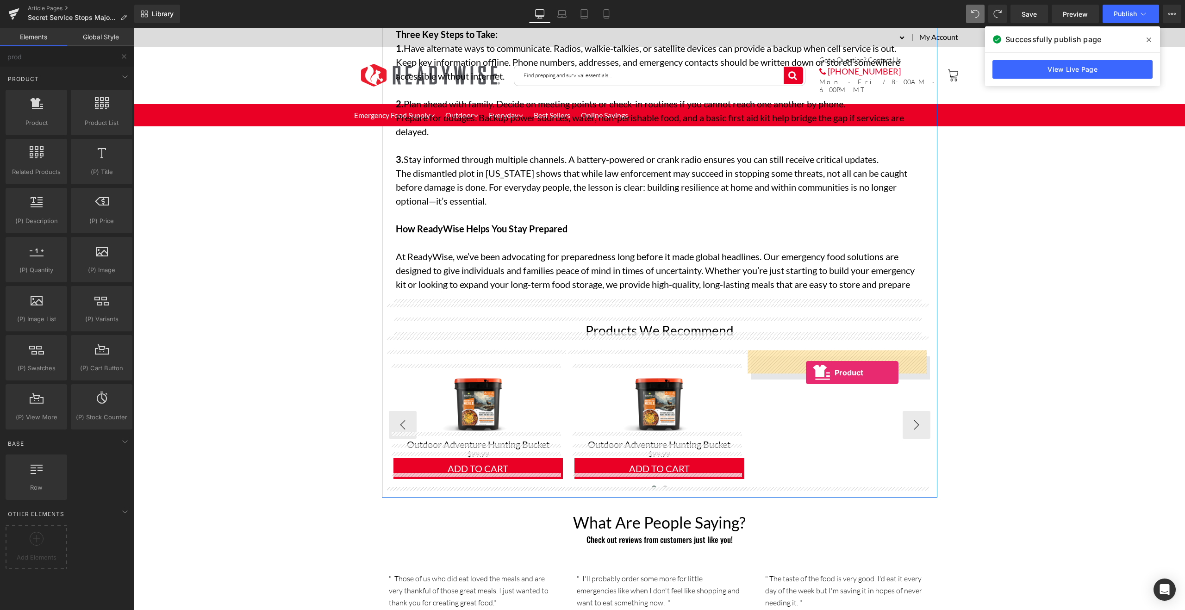
drag, startPoint x: 196, startPoint y: 141, endPoint x: 806, endPoint y: 373, distance: 652.1
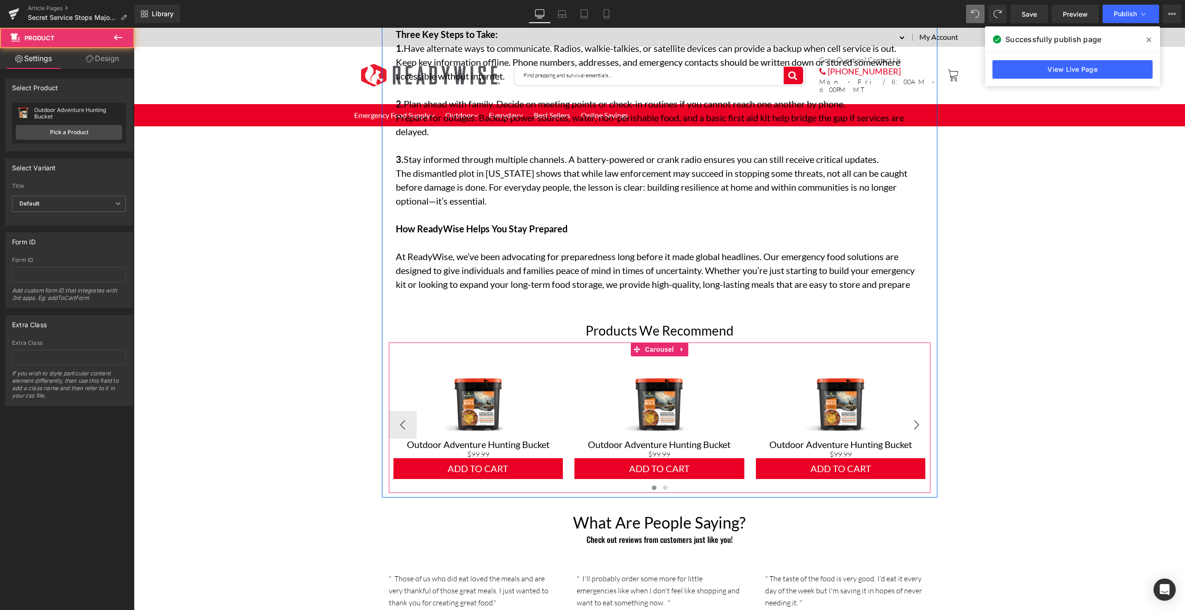
click at [908, 420] on button "›" at bounding box center [916, 425] width 28 height 28
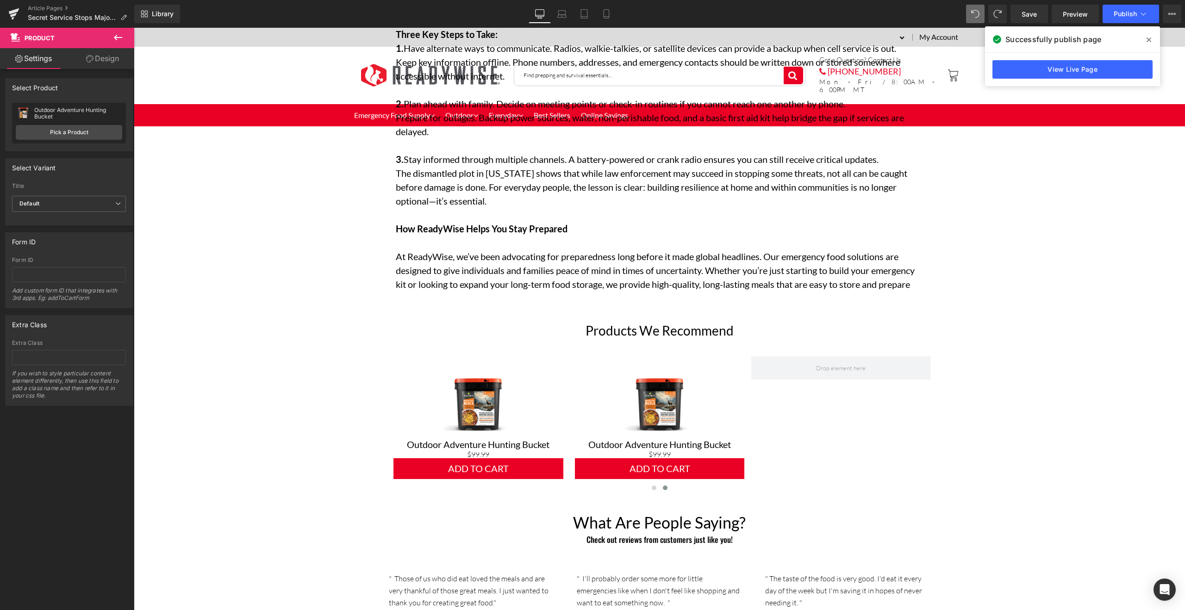
click at [81, 42] on span "Product" at bounding box center [55, 38] width 93 height 20
click at [122, 42] on icon at bounding box center [117, 37] width 11 height 11
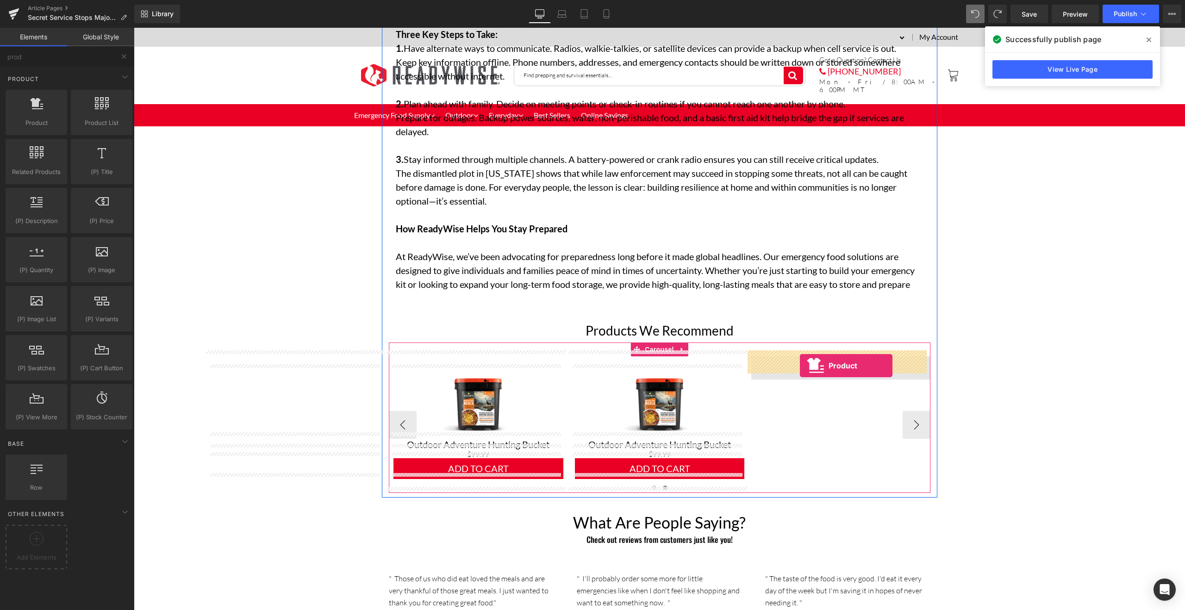
drag, startPoint x: 176, startPoint y: 129, endPoint x: 800, endPoint y: 366, distance: 666.8
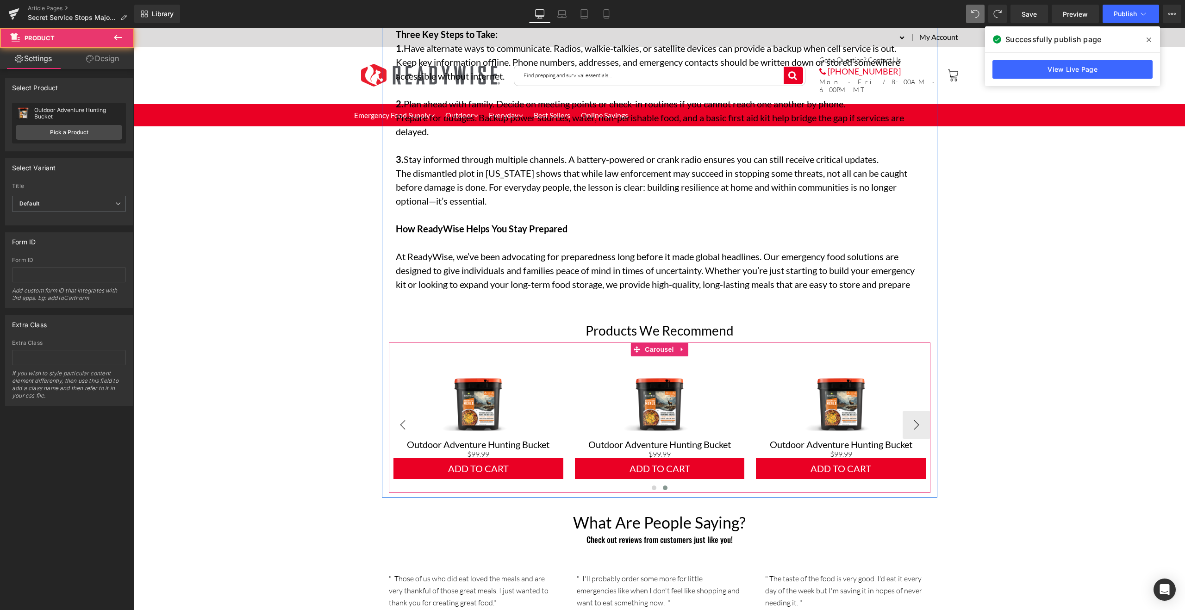
click at [407, 417] on button "‹" at bounding box center [403, 425] width 28 height 28
click at [477, 361] on span "Product" at bounding box center [478, 363] width 30 height 14
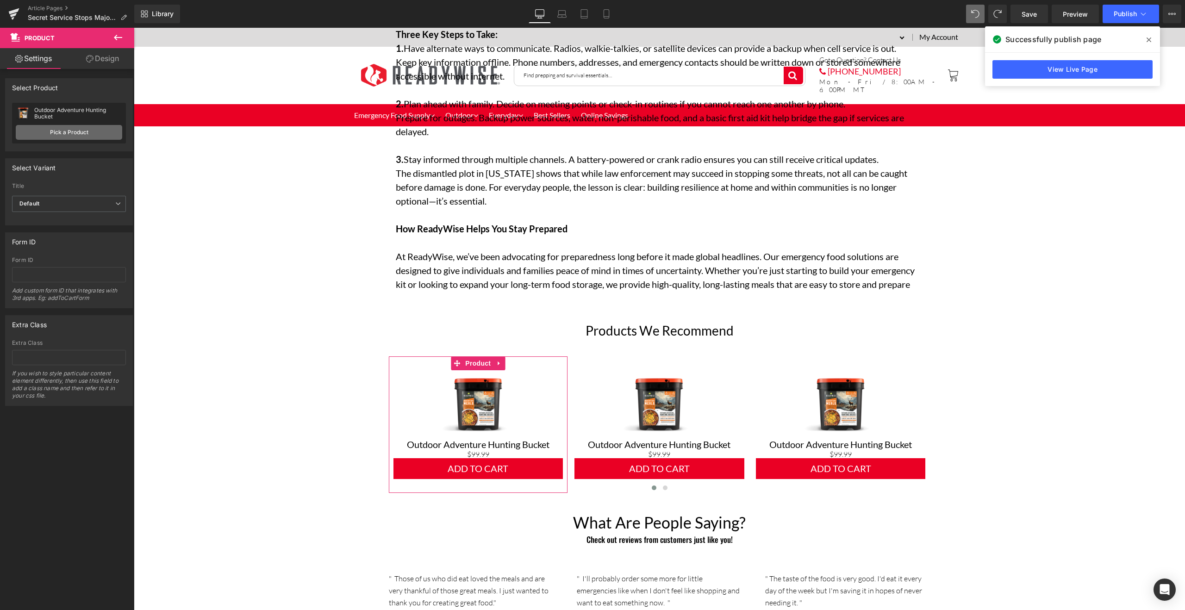
click at [69, 134] on link "Pick a Product" at bounding box center [69, 132] width 106 height 15
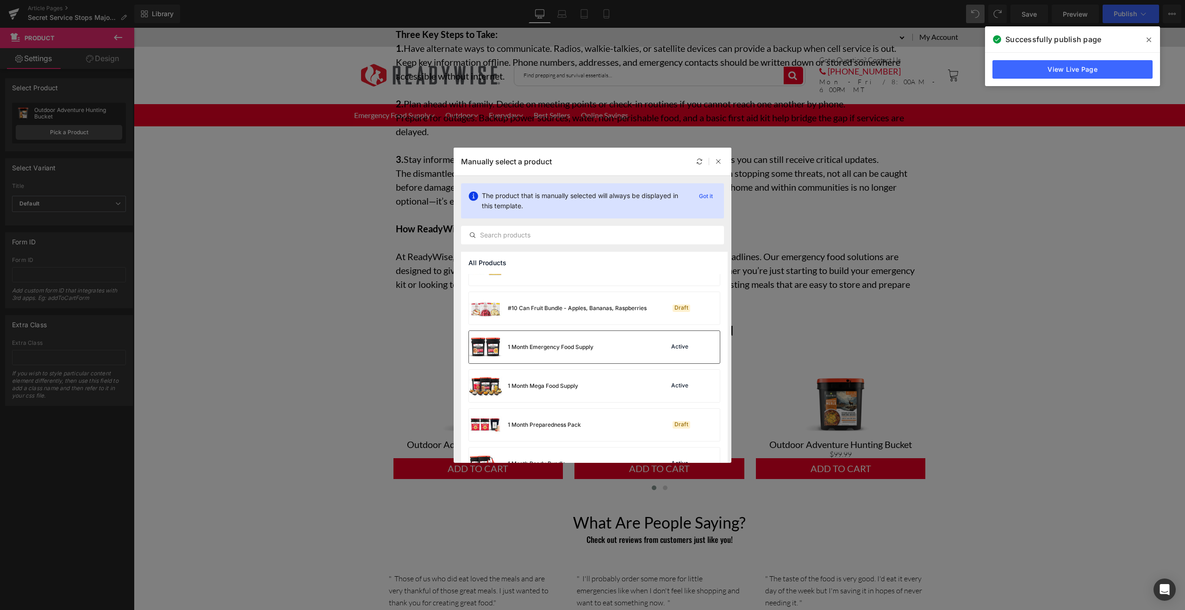
scroll to position [71, 0]
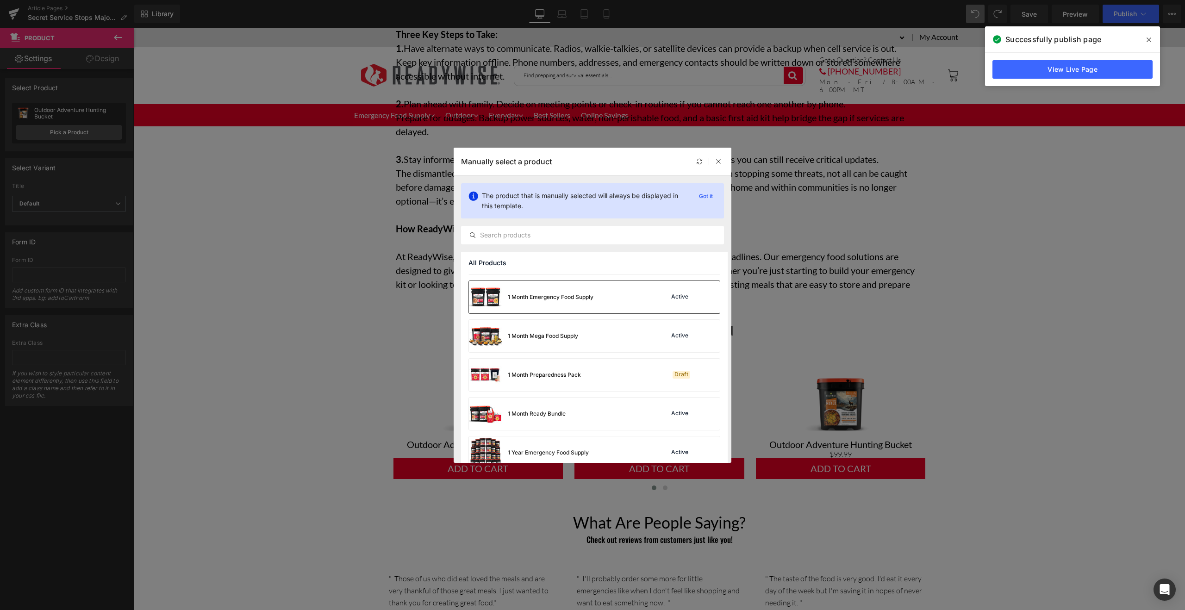
click at [614, 301] on div "1 Month Emergency Food Supply Active" at bounding box center [594, 297] width 251 height 32
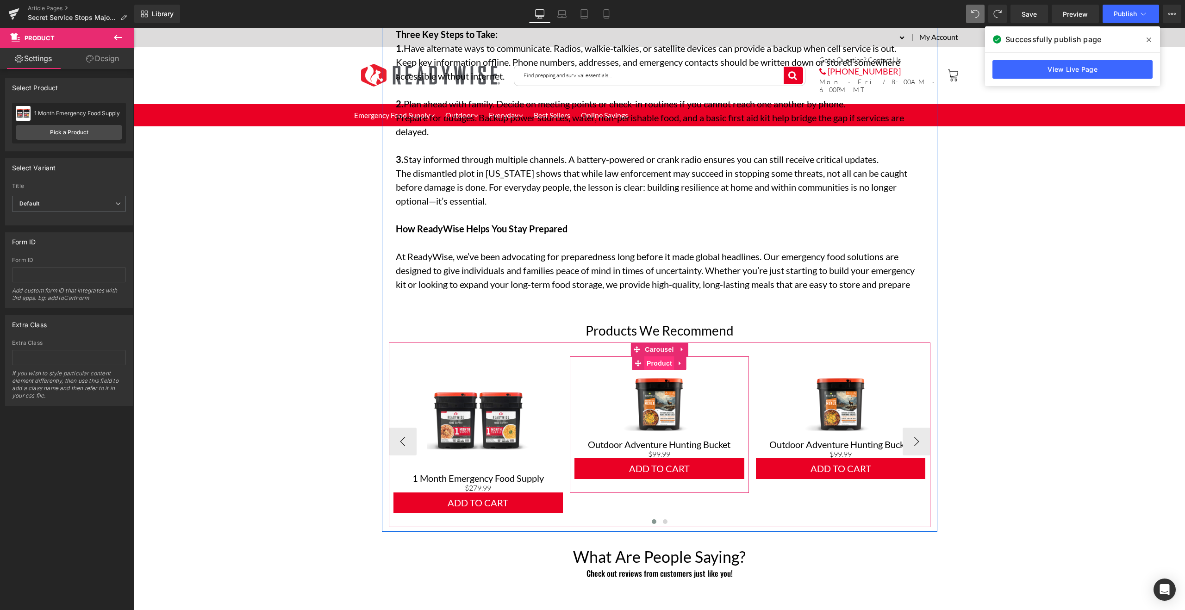
click at [657, 358] on span "Product" at bounding box center [659, 363] width 30 height 14
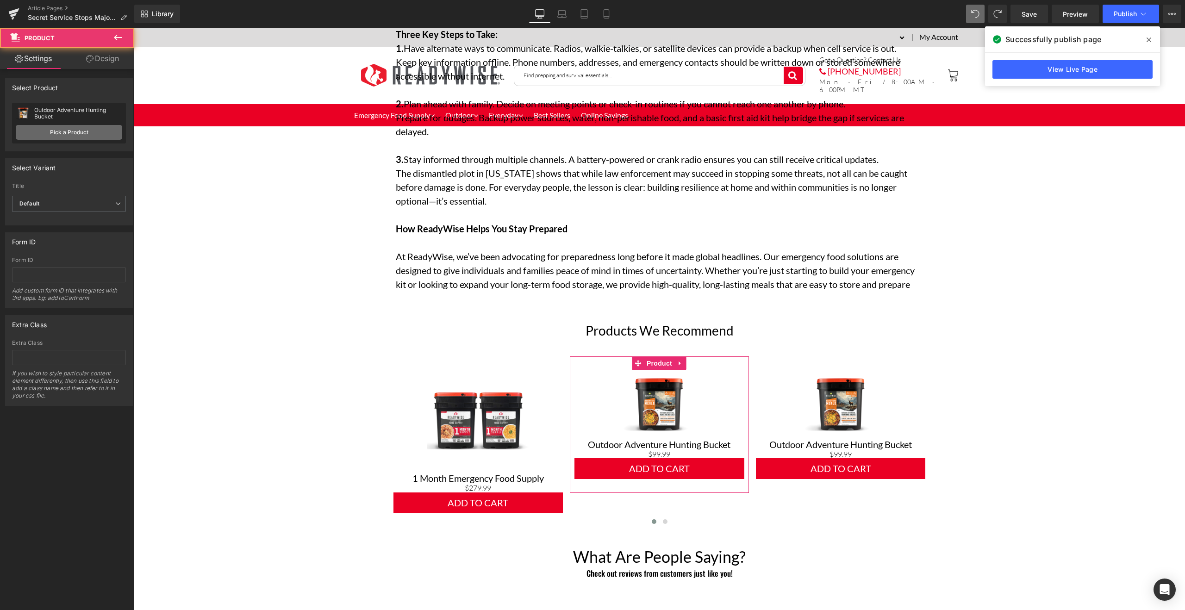
click at [82, 129] on link "Pick a Product" at bounding box center [69, 132] width 106 height 15
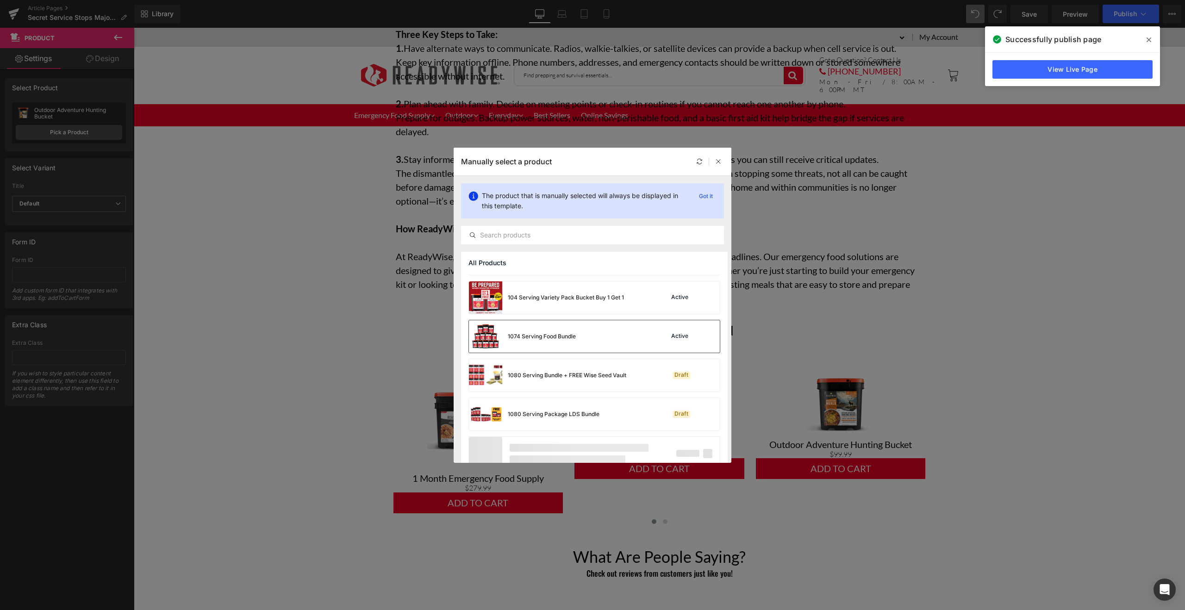
scroll to position [630, 0]
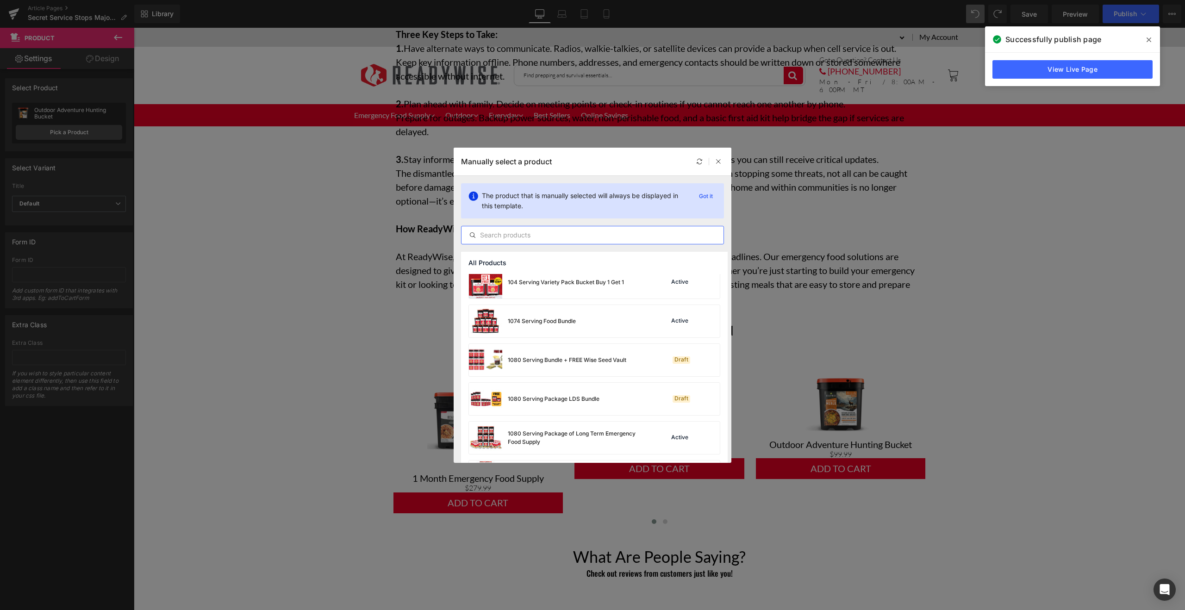
click at [562, 230] on input "text" at bounding box center [592, 235] width 262 height 11
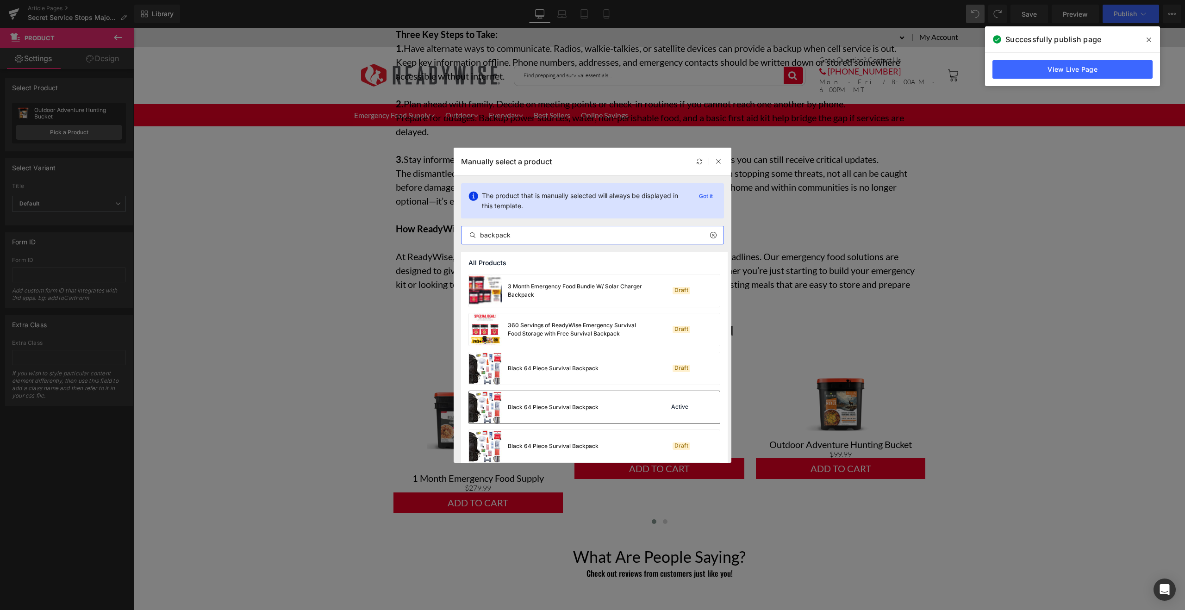
type input "backpack"
click at [514, 413] on div "Black 64 Piece Survival Backpack" at bounding box center [534, 407] width 130 height 32
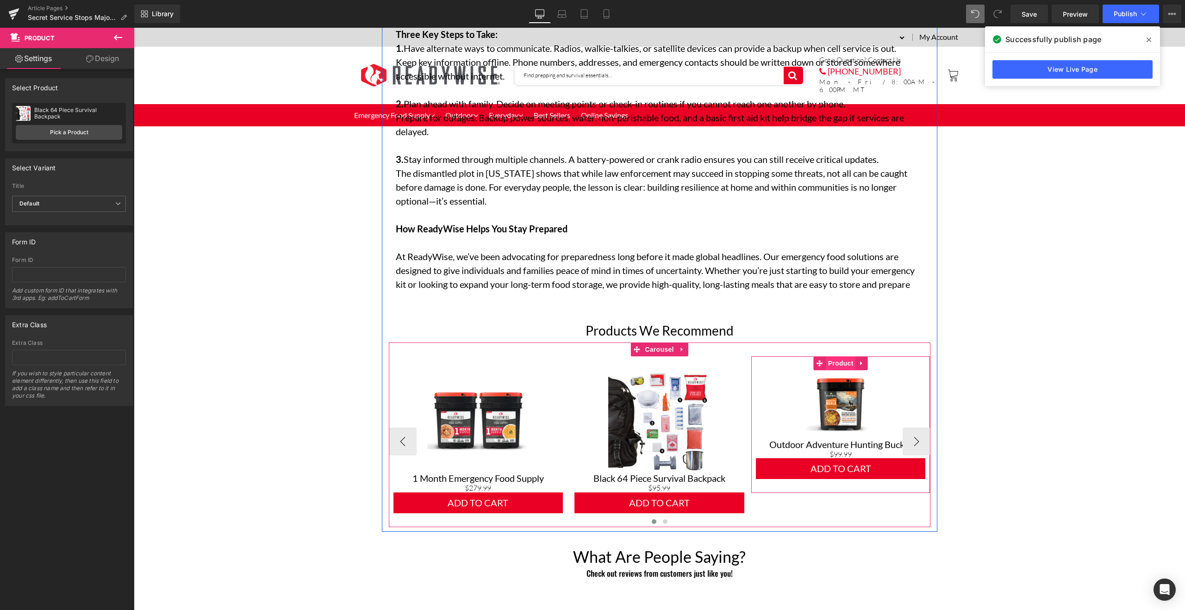
click at [835, 360] on span "Product" at bounding box center [841, 363] width 30 height 14
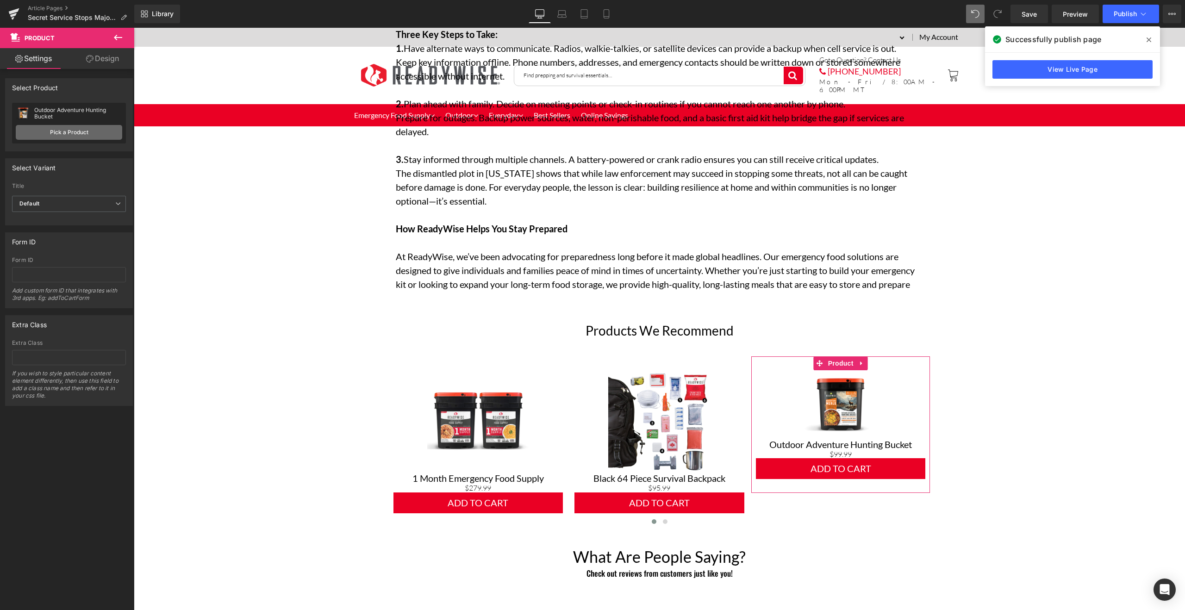
click at [87, 133] on link "Pick a Product" at bounding box center [69, 132] width 106 height 15
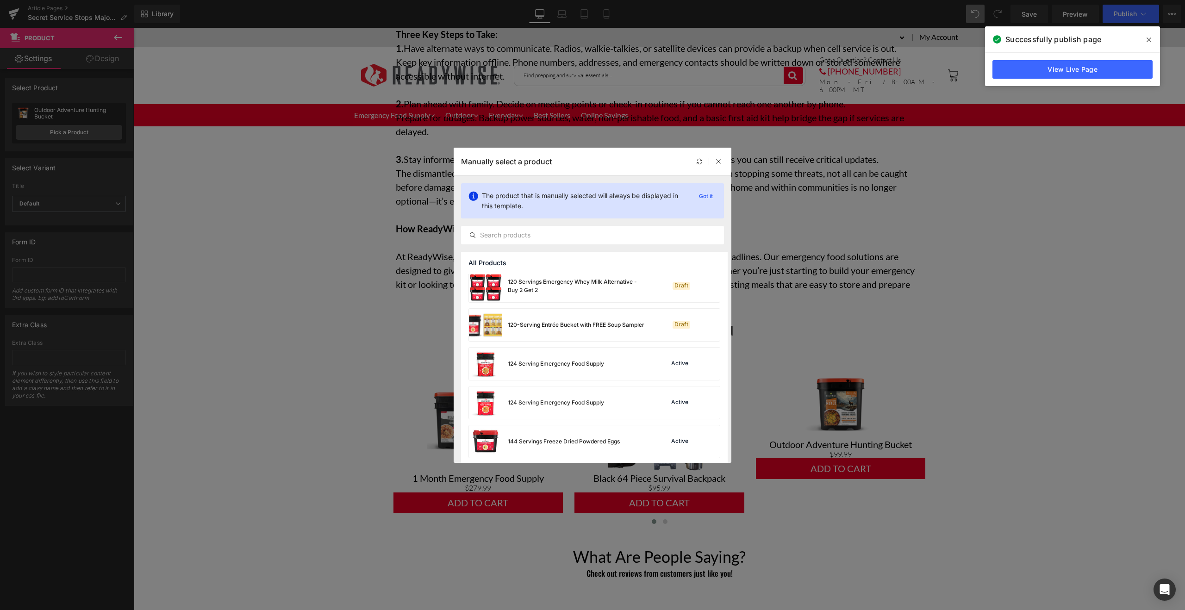
scroll to position [1408, 0]
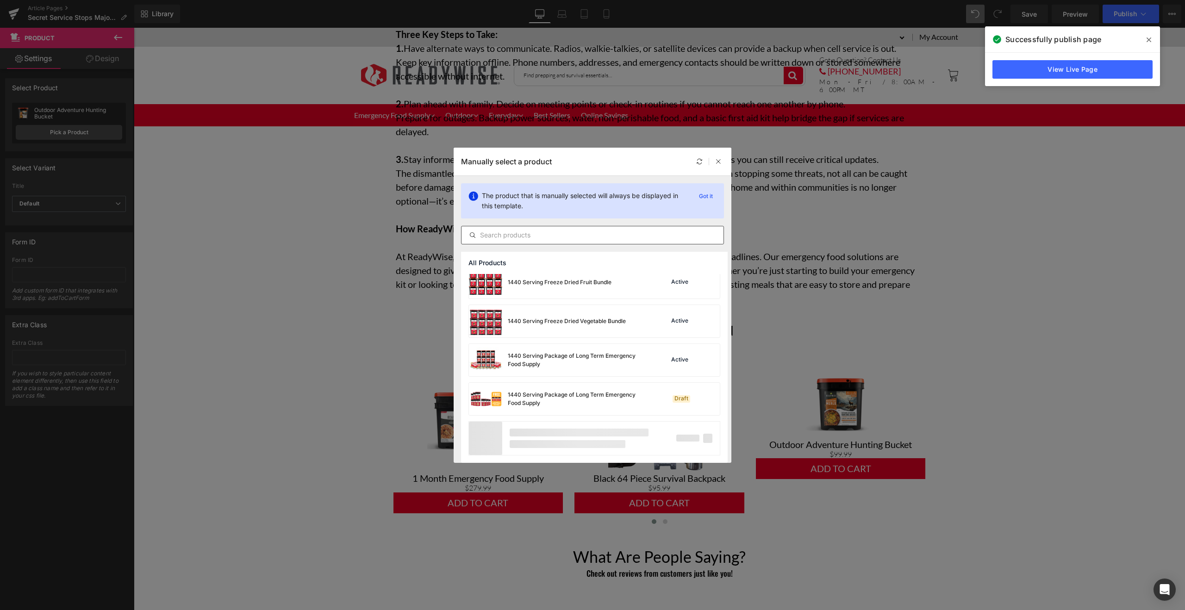
click at [562, 236] on input "text" at bounding box center [592, 235] width 262 height 11
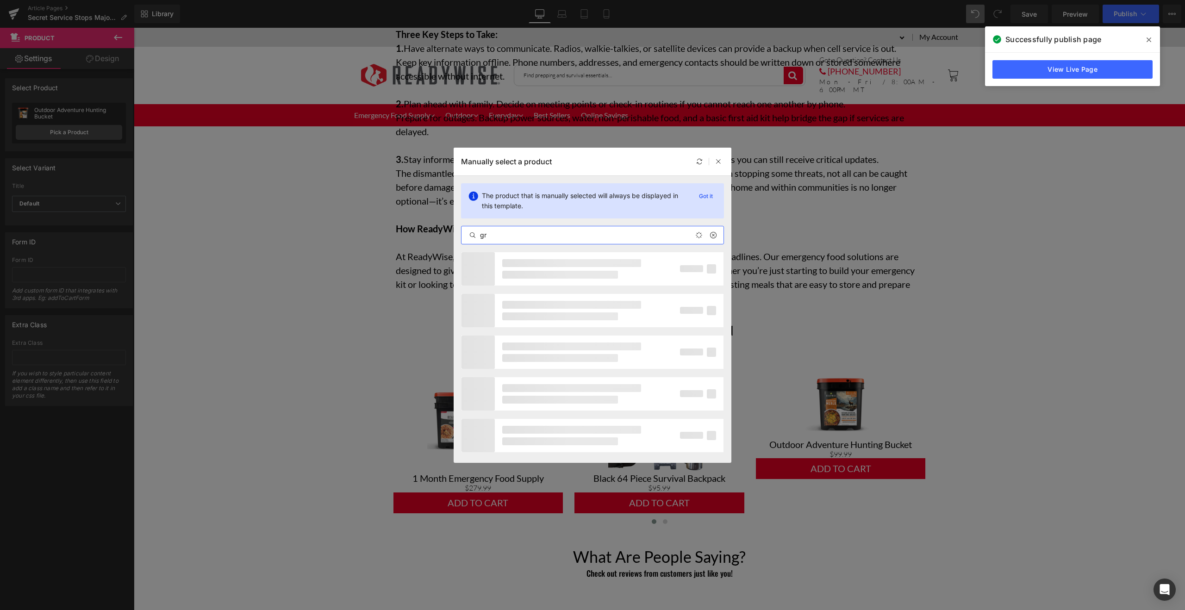
type input "g"
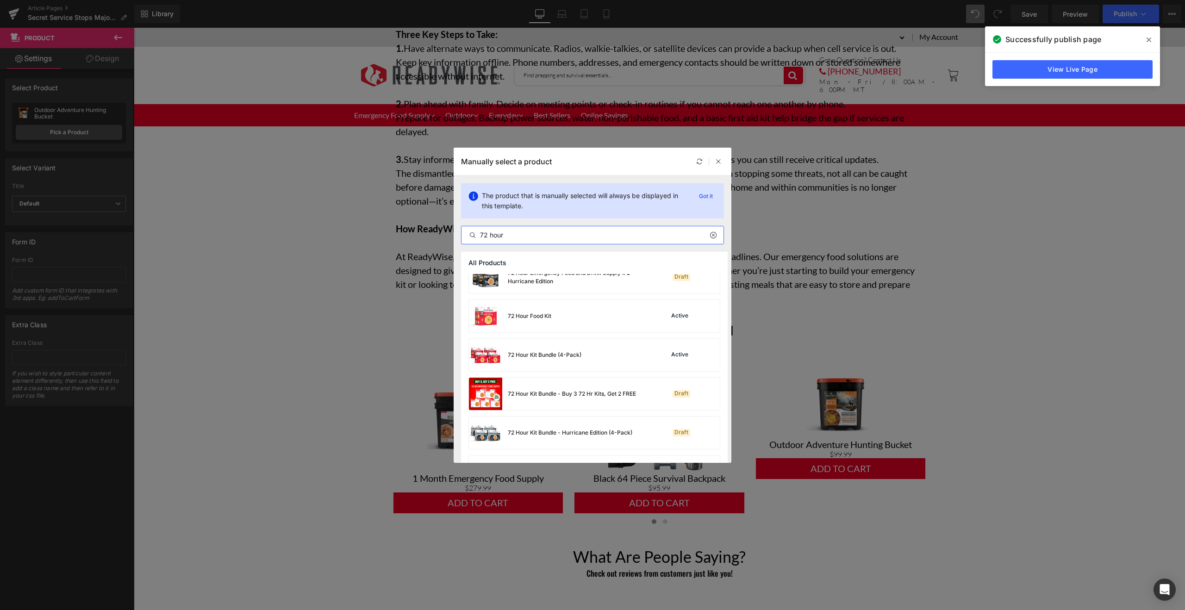
scroll to position [174, 0]
type input "72 hour"
click at [489, 311] on img at bounding box center [485, 311] width 33 height 32
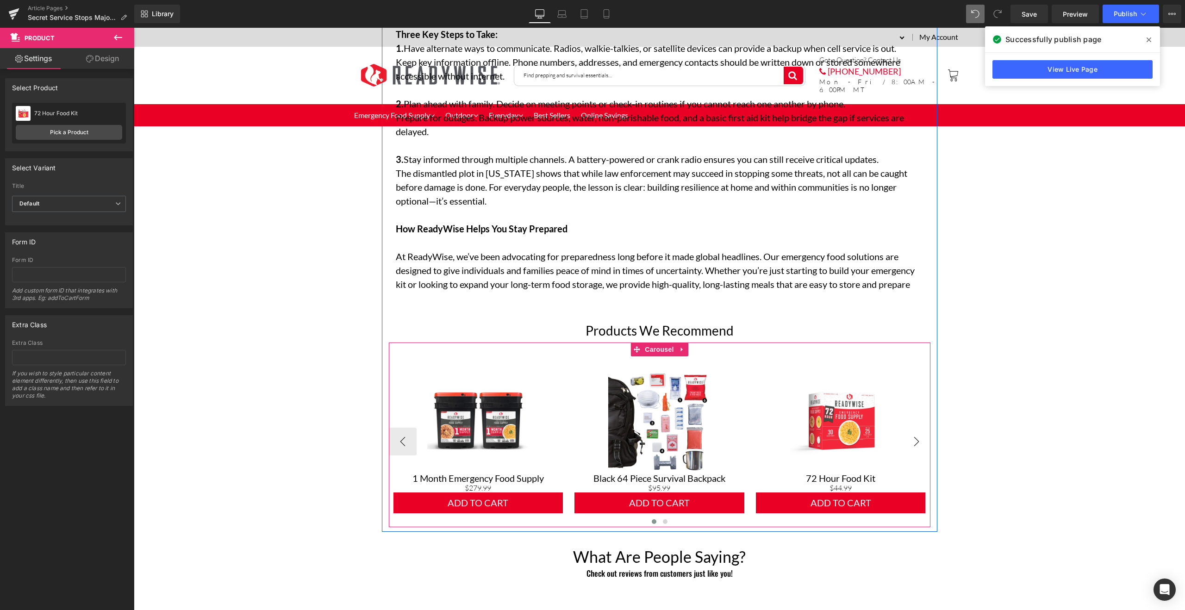
click at [913, 436] on button "›" at bounding box center [916, 442] width 28 height 28
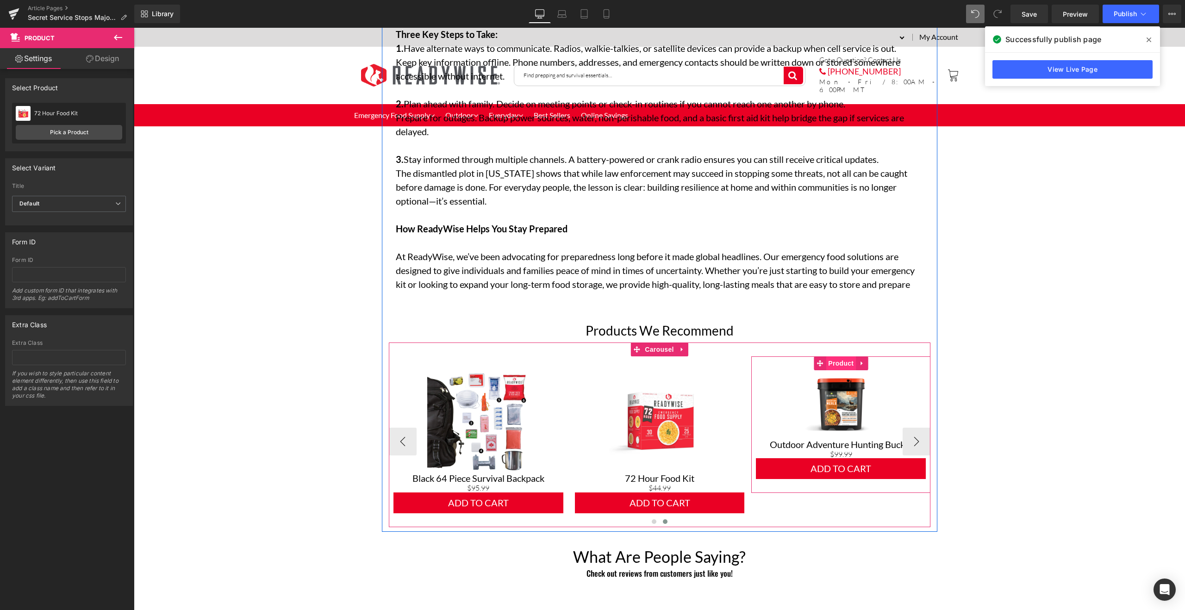
click at [835, 360] on span "Product" at bounding box center [841, 363] width 30 height 14
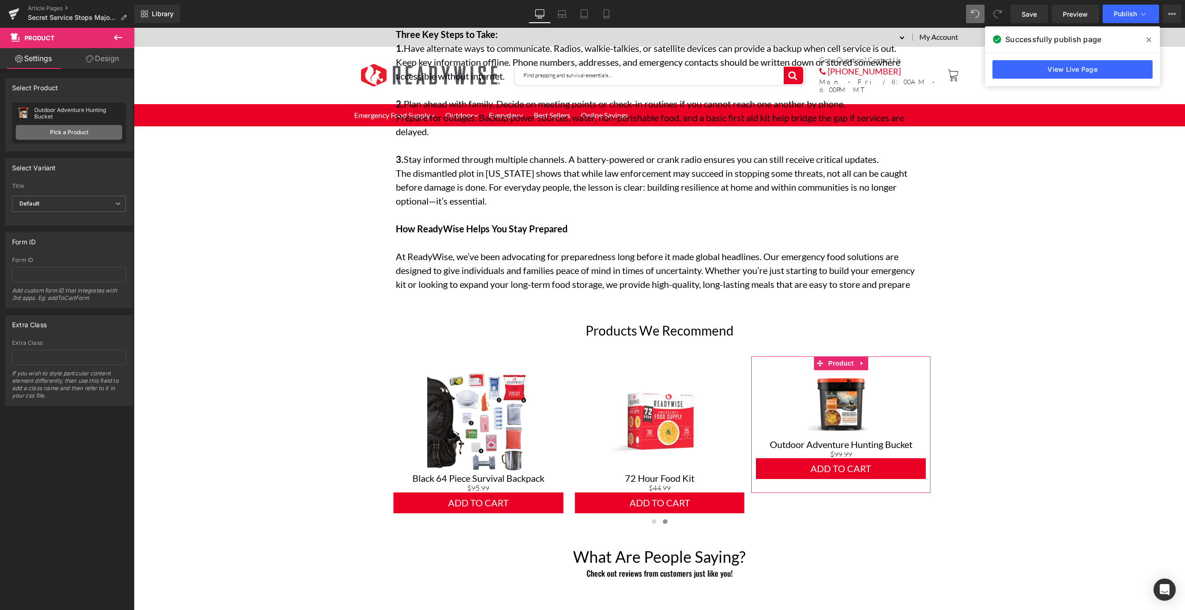
click at [63, 134] on link "Pick a Product" at bounding box center [69, 132] width 106 height 15
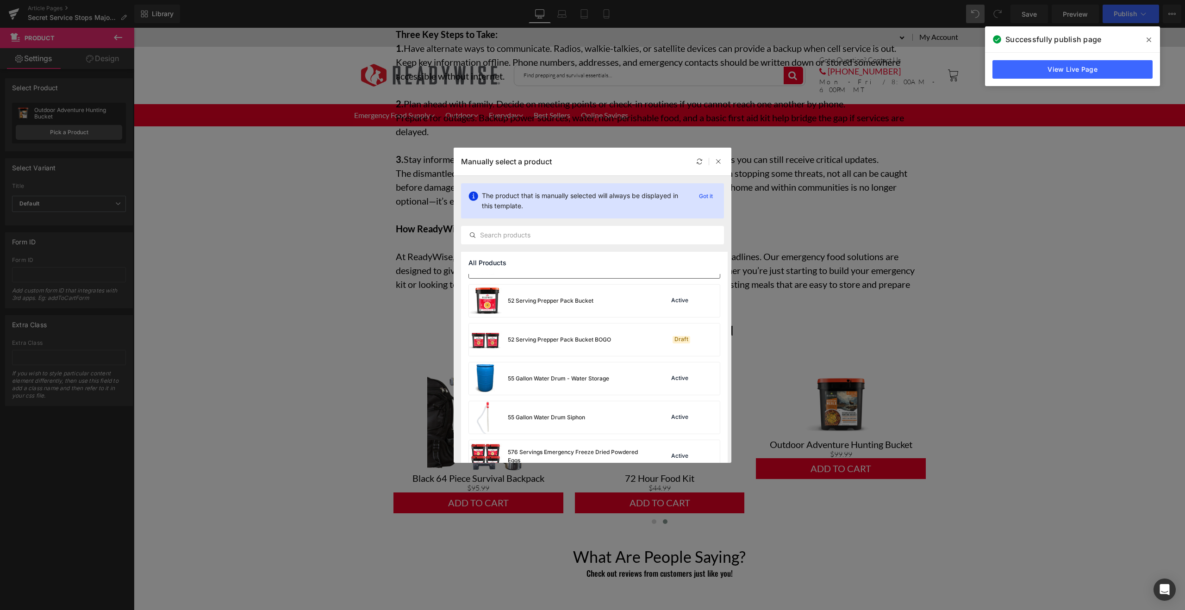
scroll to position [4153, 0]
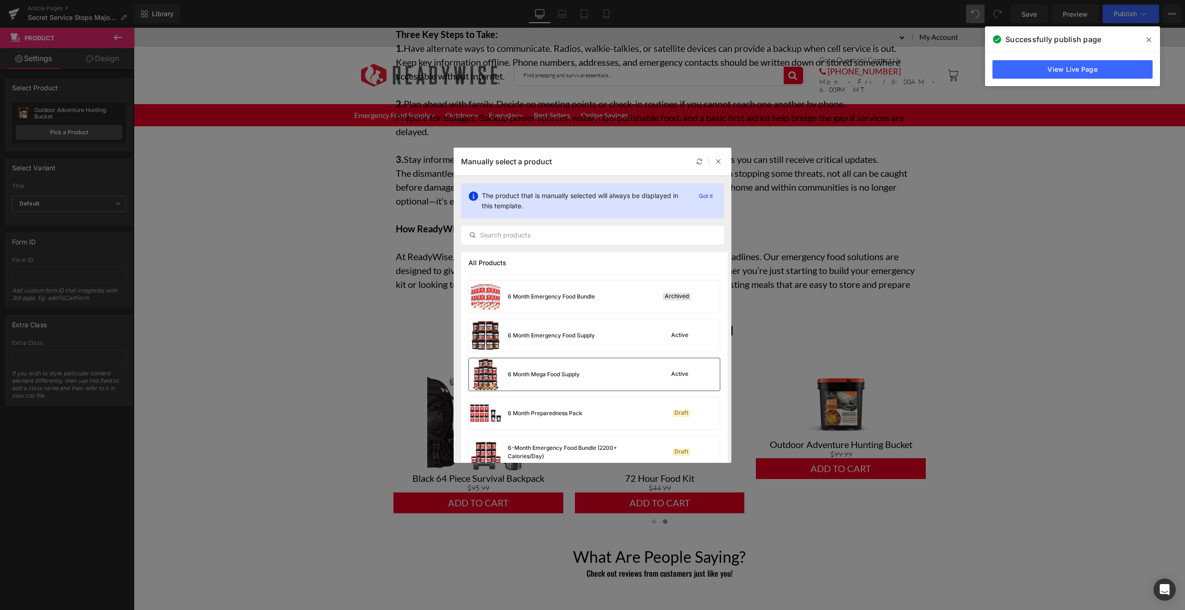
click at [599, 372] on div "6 Month Mega Food Supply Active" at bounding box center [594, 374] width 251 height 32
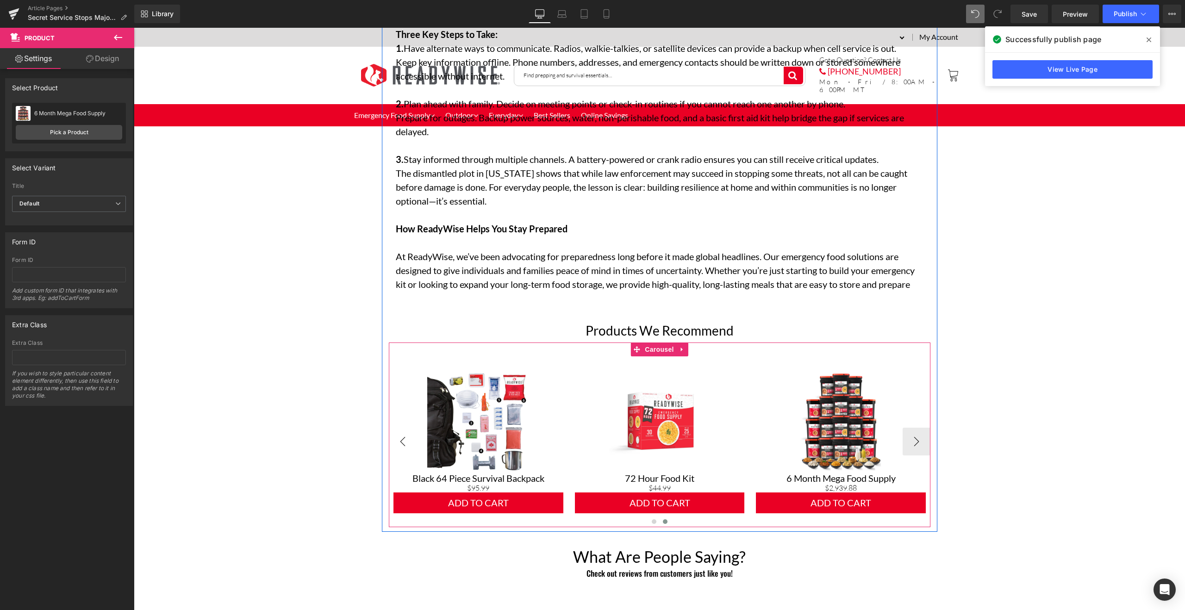
click at [406, 434] on button "‹" at bounding box center [403, 442] width 28 height 28
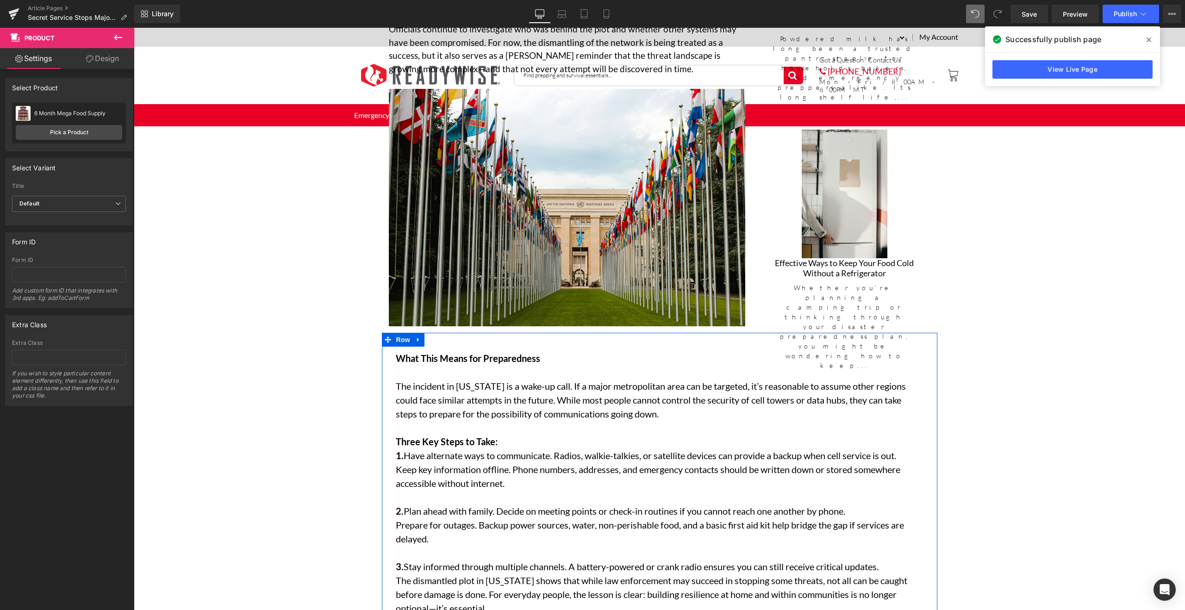
scroll to position [1037, 0]
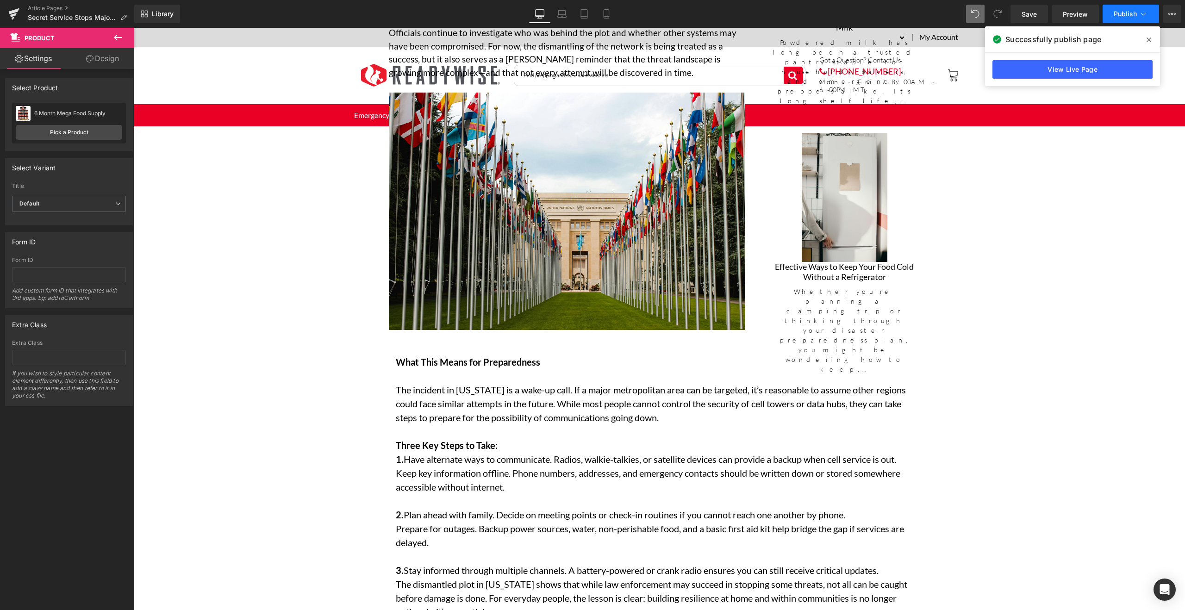
click at [1132, 15] on span "Publish" at bounding box center [1124, 13] width 23 height 7
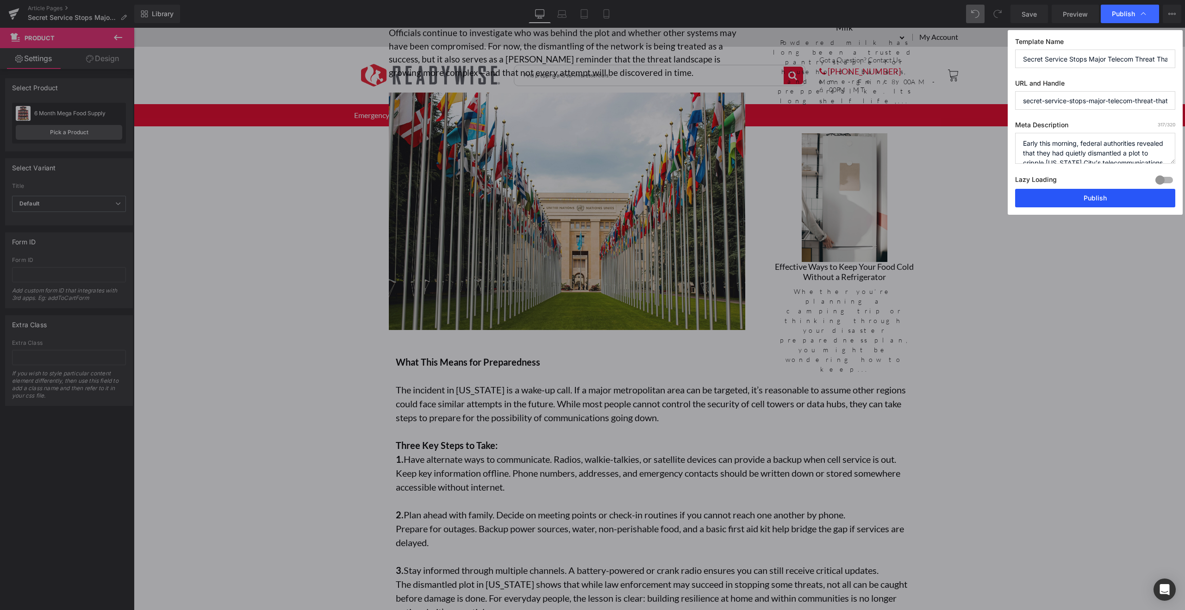
click at [1107, 198] on button "Publish" at bounding box center [1095, 198] width 160 height 19
